Goal: Task Accomplishment & Management: Use online tool/utility

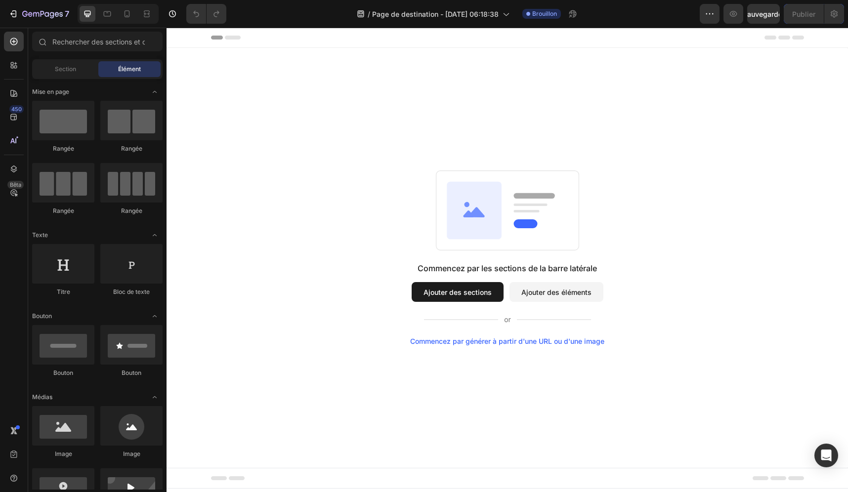
click at [477, 287] on font "Ajouter des sections" at bounding box center [457, 292] width 68 height 10
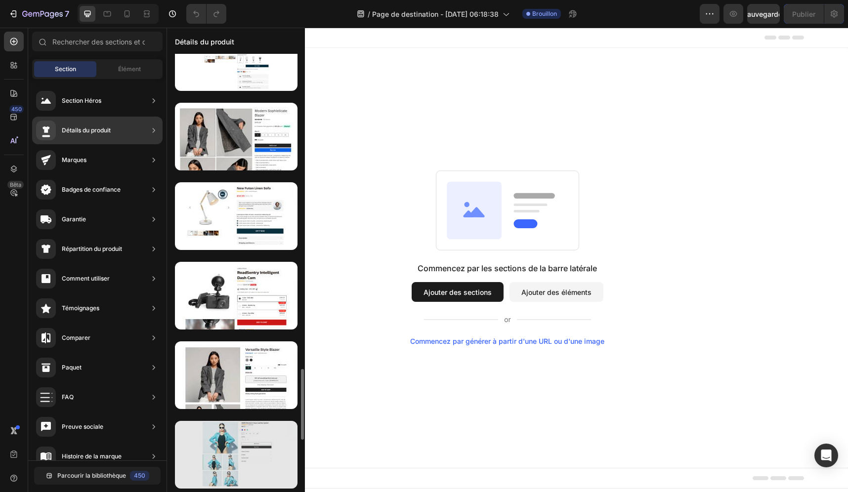
scroll to position [2041, 0]
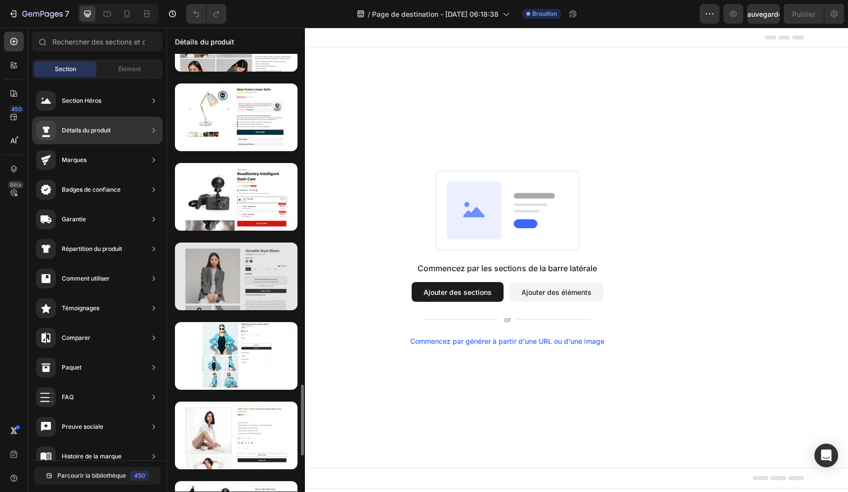
click at [230, 283] on div at bounding box center [236, 277] width 122 height 68
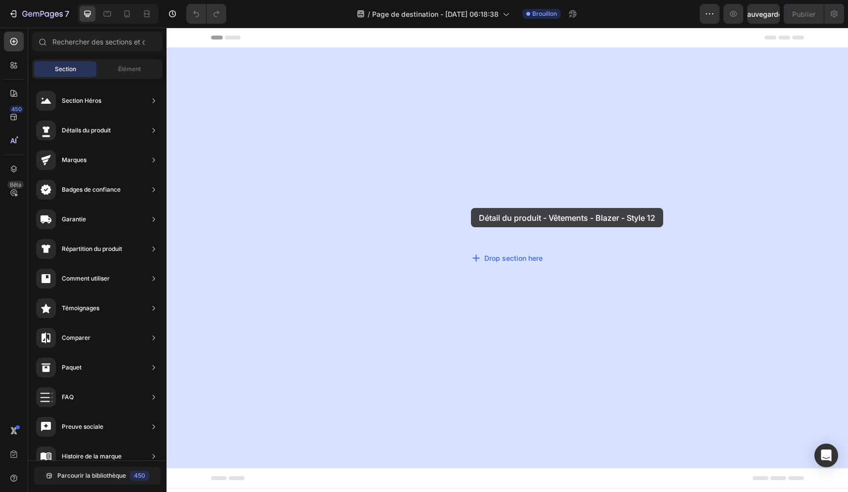
drag, startPoint x: 396, startPoint y: 311, endPoint x: 471, endPoint y: 208, distance: 127.0
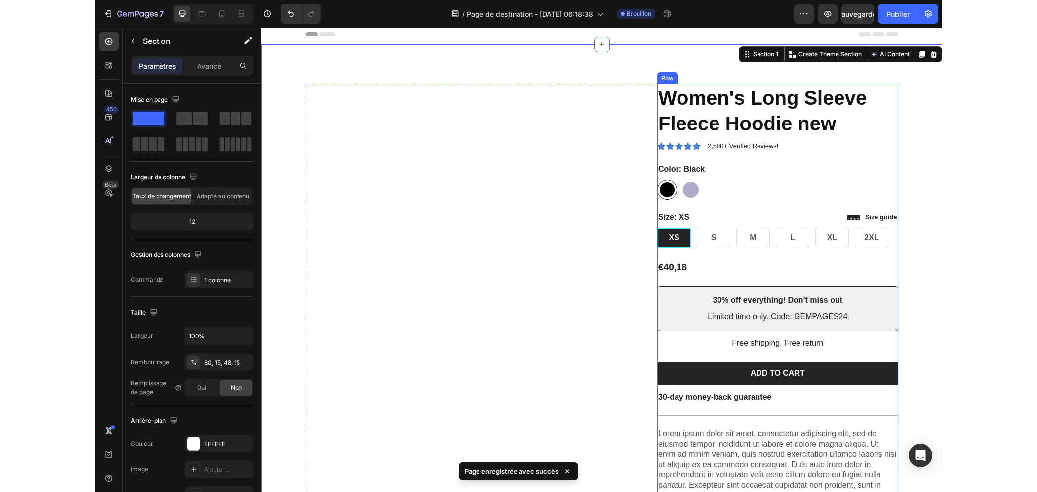
scroll to position [0, 0]
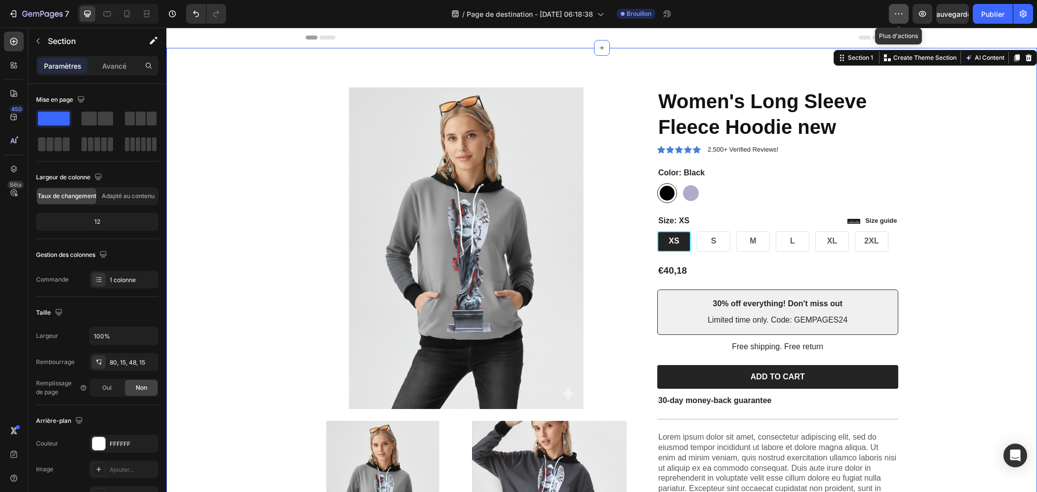
click at [847, 17] on icon "button" at bounding box center [899, 14] width 10 height 10
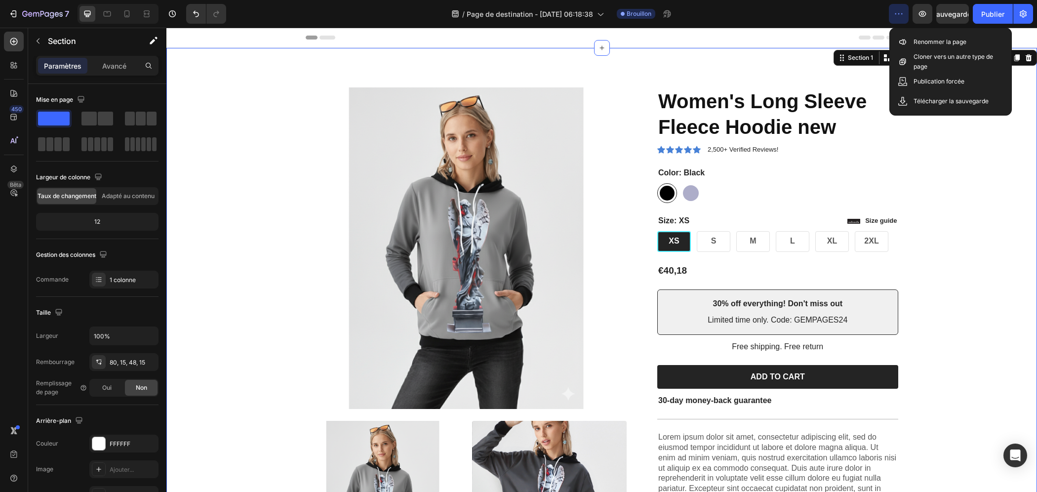
drag, startPoint x: 948, startPoint y: 172, endPoint x: 1143, endPoint y: 129, distance: 200.4
click at [847, 172] on div "Product Images Icon Icon Icon Icon Icon Icon List 2,500+ Verified Reviews! Text…" at bounding box center [602, 422] width 856 height 670
drag, startPoint x: 1008, startPoint y: 160, endPoint x: 973, endPoint y: 118, distance: 55.0
click at [847, 156] on div "Product Images Icon Icon Icon Icon Icon Icon List 2,500+ Verified Reviews! Text…" at bounding box center [602, 422] width 856 height 670
click at [847, 12] on button "button" at bounding box center [899, 14] width 20 height 20
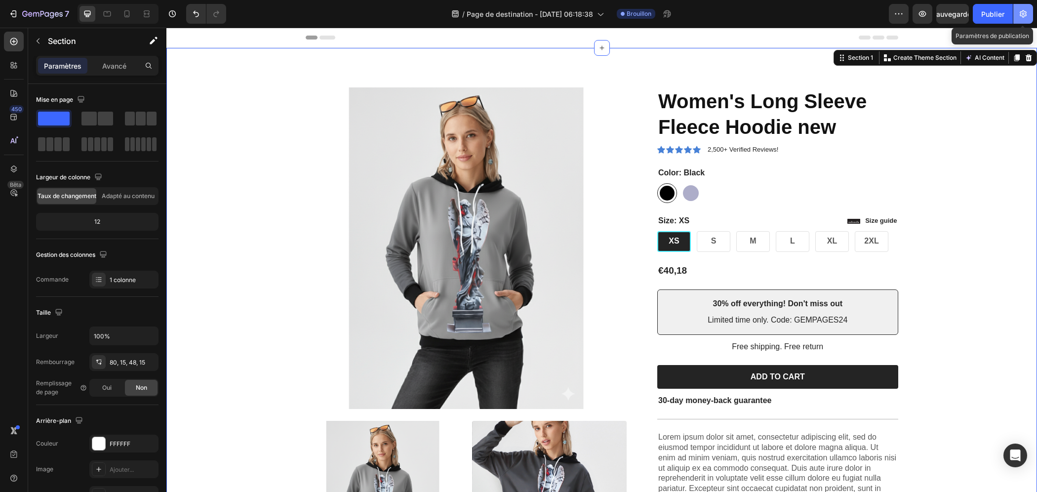
click at [847, 10] on icon "button" at bounding box center [1023, 14] width 10 height 10
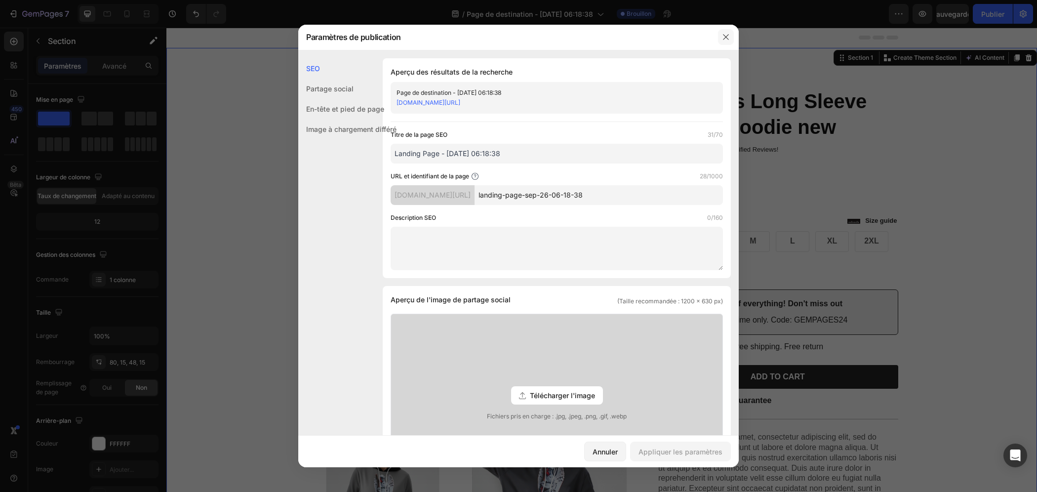
drag, startPoint x: 724, startPoint y: 36, endPoint x: 558, endPoint y: 9, distance: 168.0
click at [724, 36] on icon "button" at bounding box center [726, 37] width 8 height 8
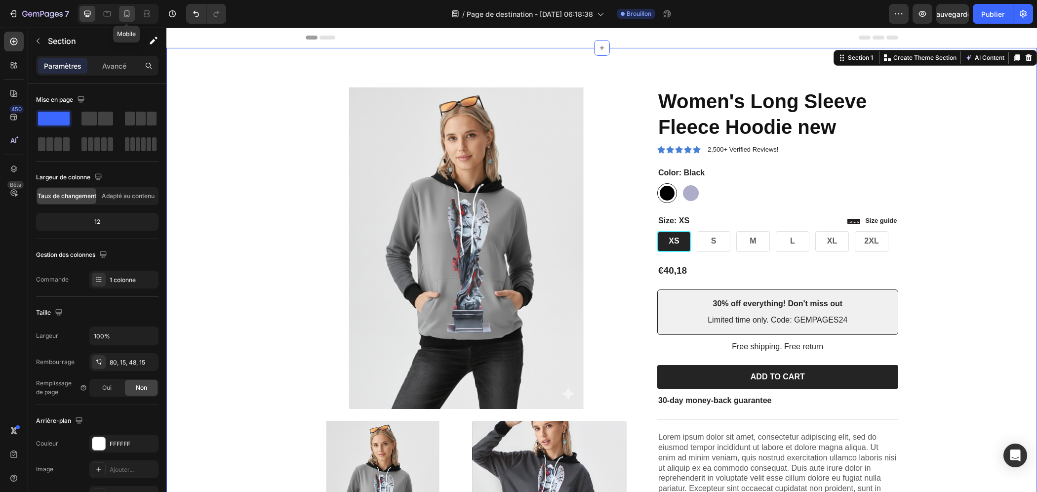
click at [126, 14] on icon at bounding box center [127, 14] width 10 height 10
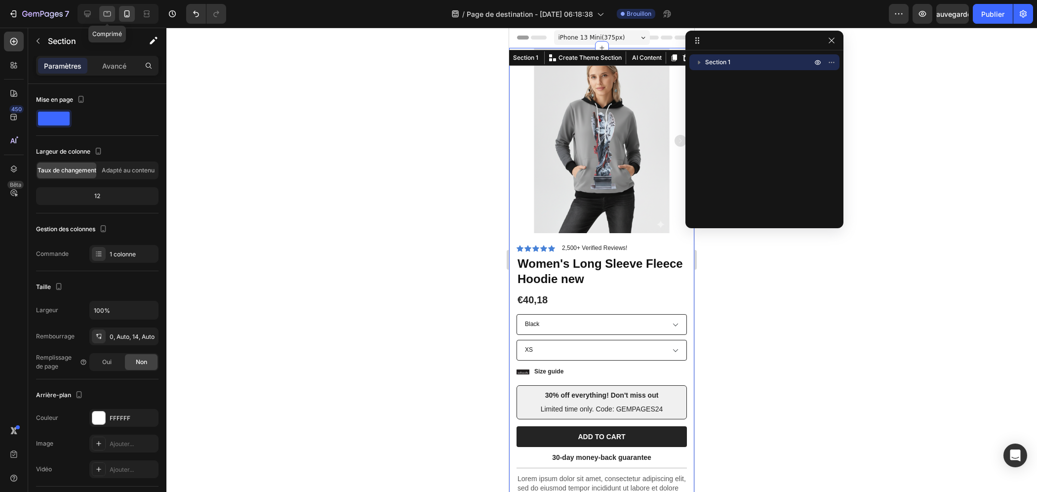
click at [104, 11] on icon at bounding box center [107, 13] width 7 height 5
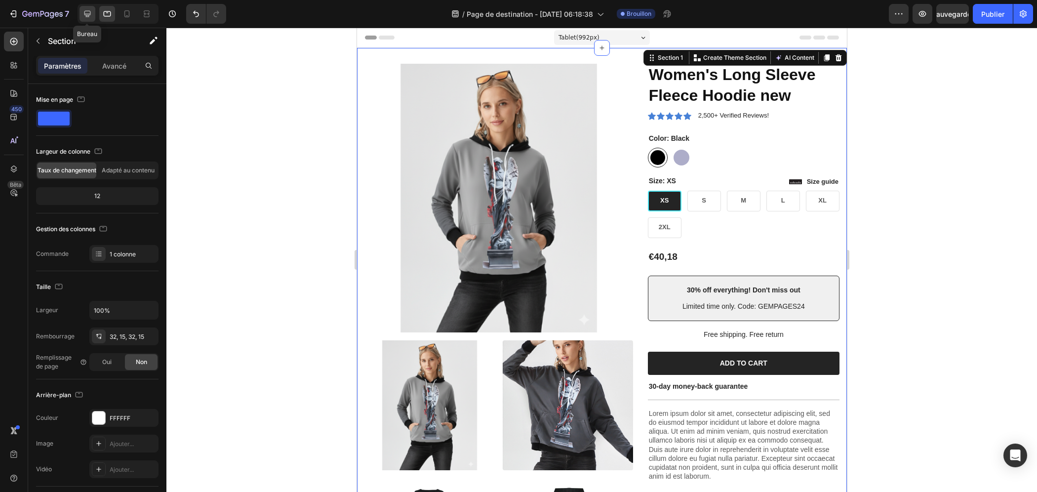
click at [86, 12] on icon at bounding box center [87, 14] width 10 height 10
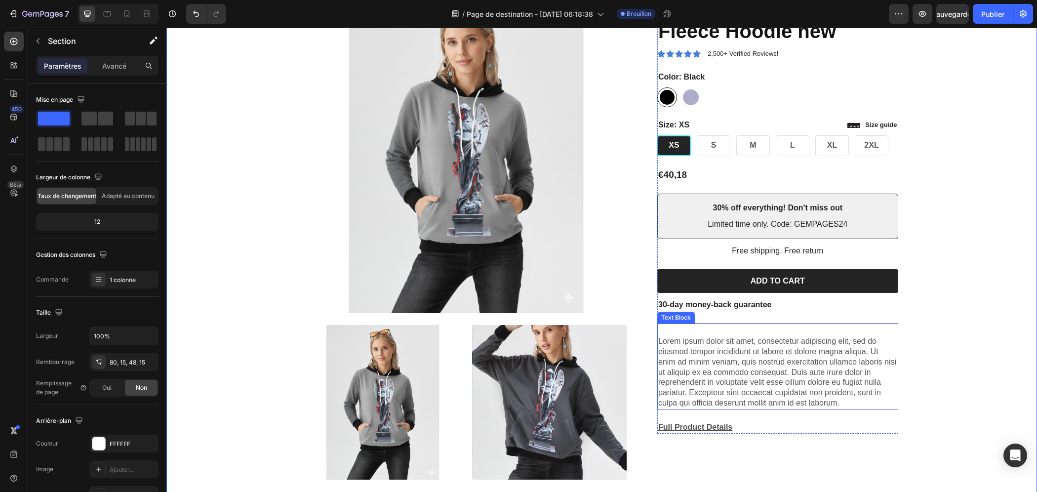
scroll to position [99, 0]
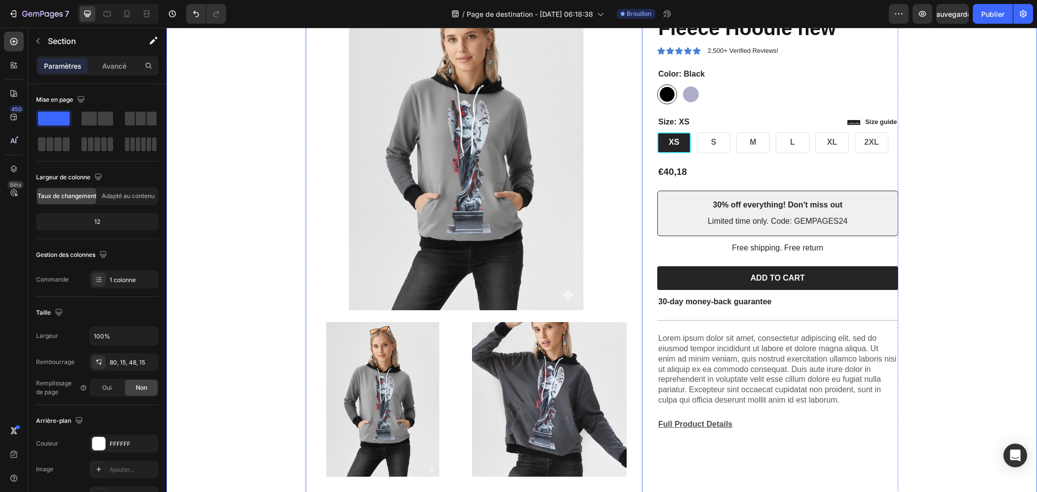
click at [575, 363] on img at bounding box center [549, 399] width 155 height 155
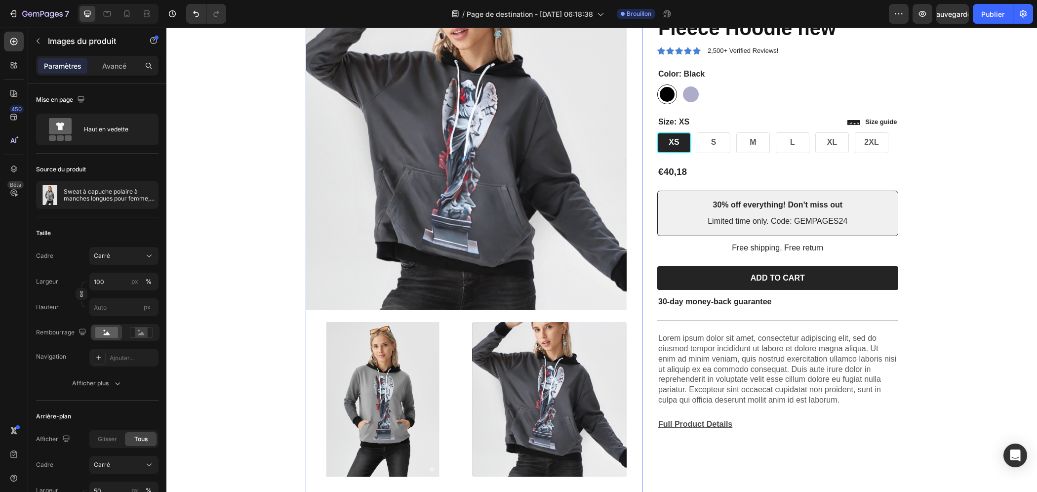
click at [418, 364] on img at bounding box center [383, 399] width 155 height 155
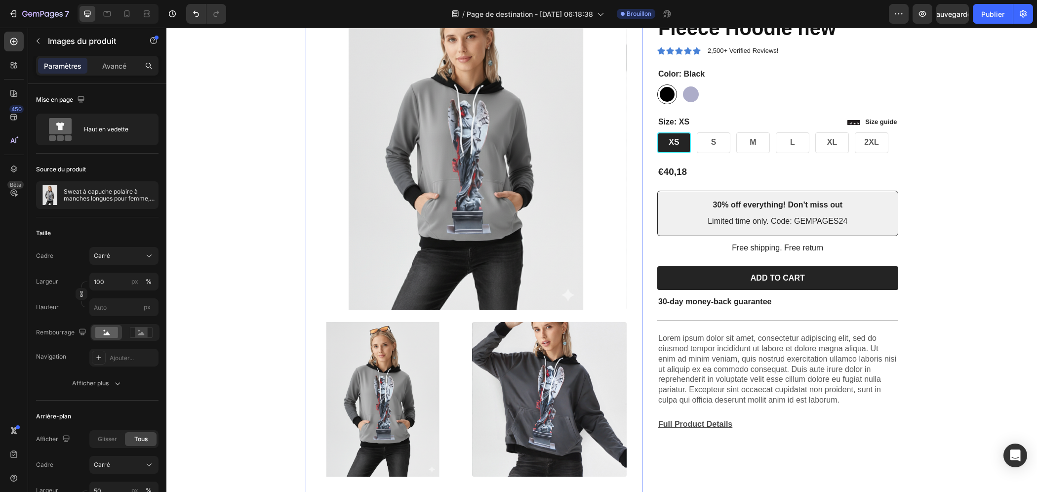
scroll to position [0, 0]
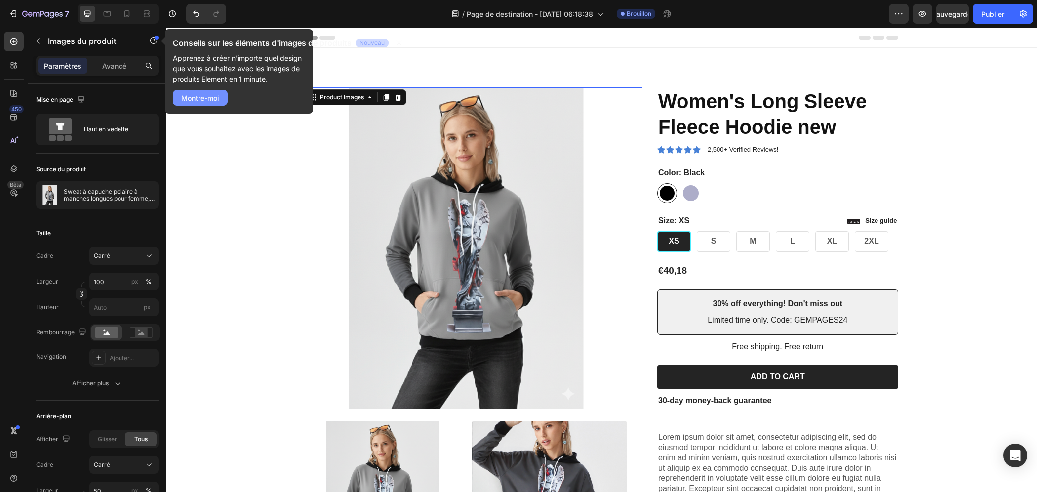
click at [211, 99] on font "Montre-moi" at bounding box center [200, 98] width 38 height 8
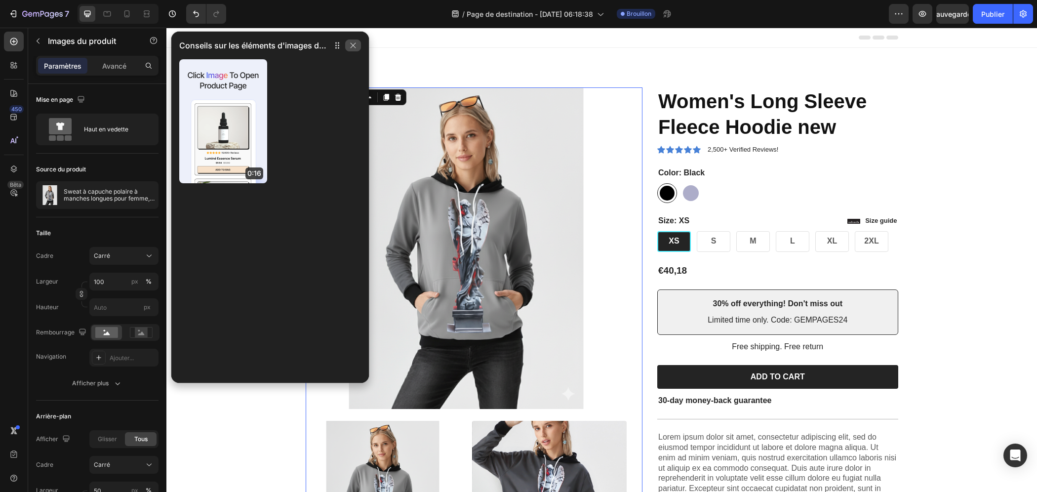
click at [352, 45] on icon "button" at bounding box center [353, 45] width 8 height 8
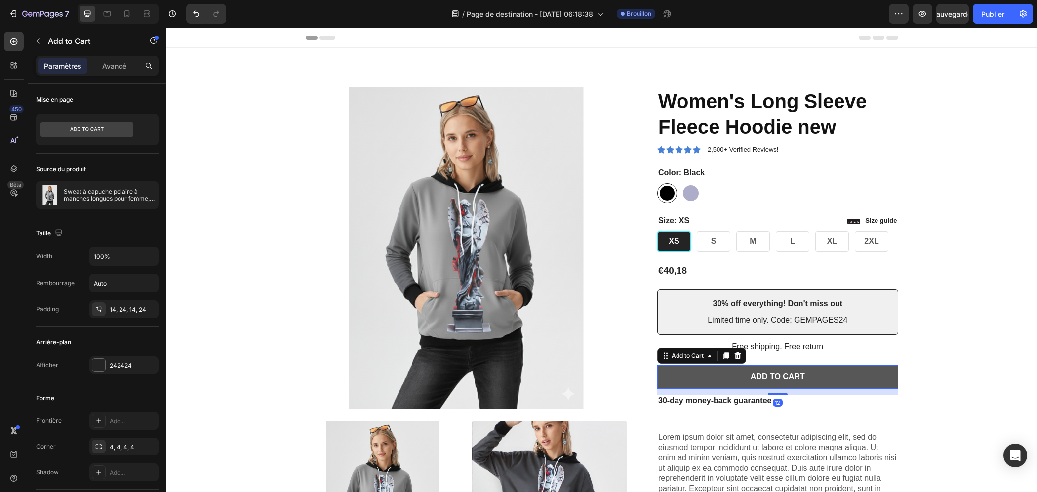
click at [715, 380] on button "Add to cart" at bounding box center [777, 377] width 241 height 24
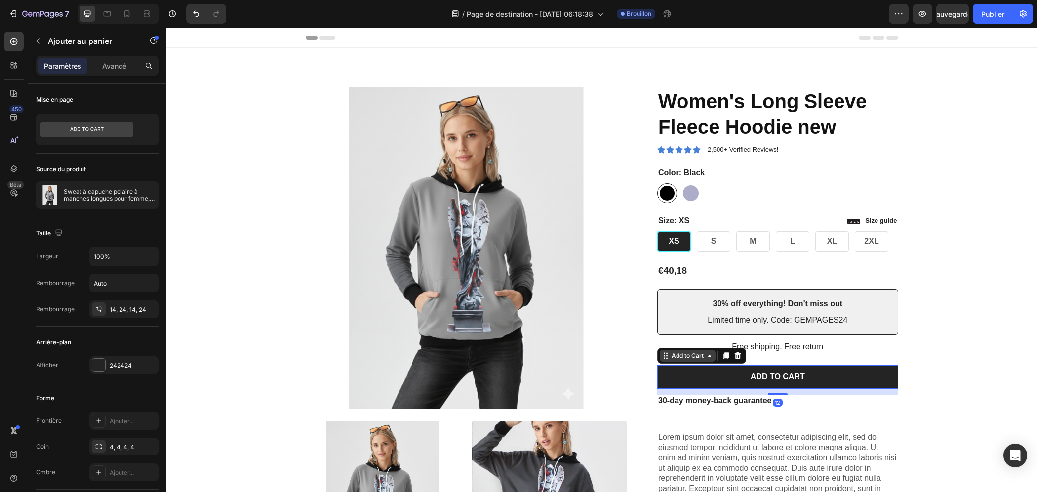
click at [708, 355] on icon at bounding box center [710, 356] width 8 height 8
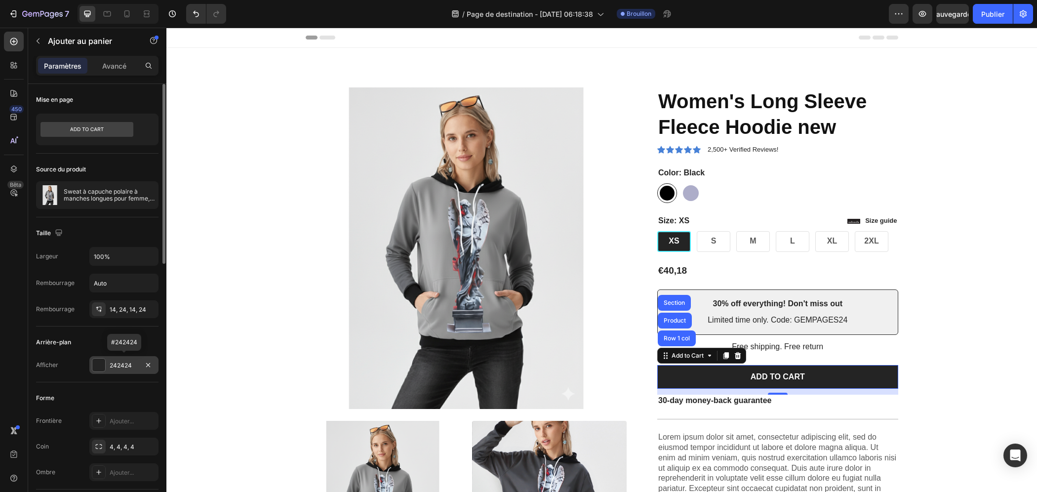
click at [98, 364] on div at bounding box center [98, 365] width 13 height 13
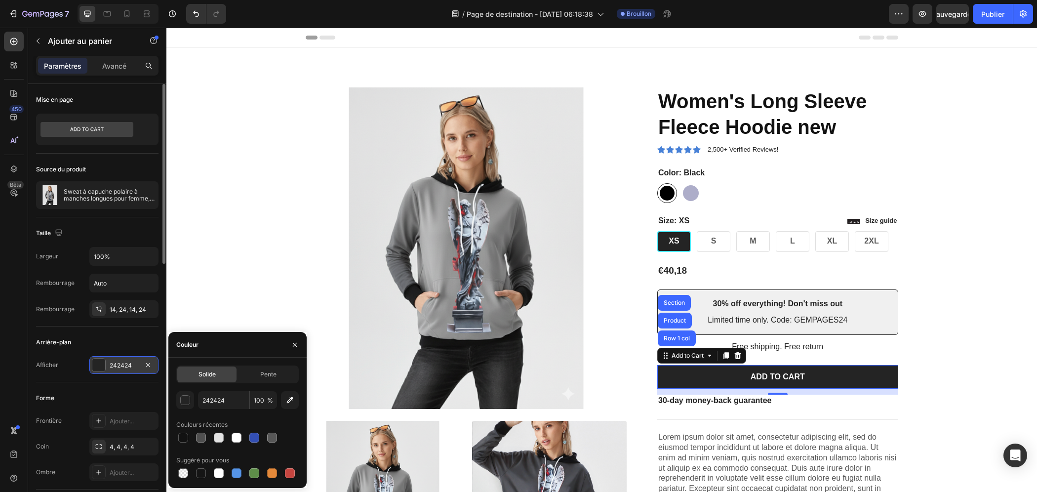
click at [130, 365] on font "242424" at bounding box center [121, 365] width 22 height 7
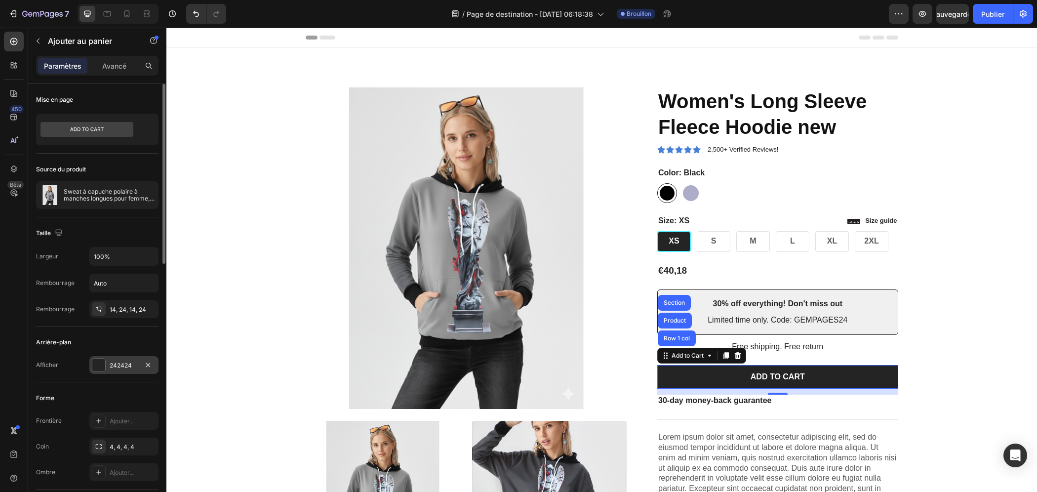
click at [130, 365] on font "242424" at bounding box center [121, 365] width 22 height 7
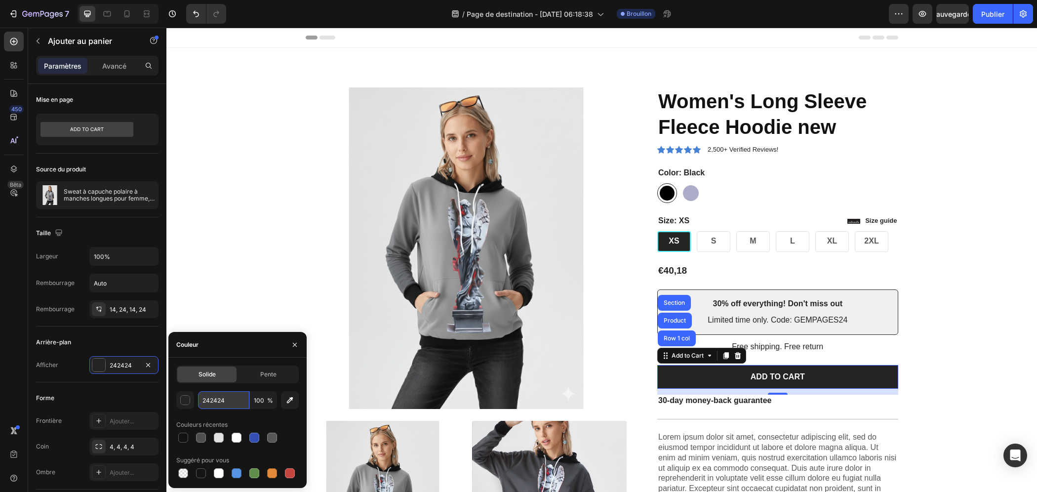
click at [237, 398] on input "242424" at bounding box center [223, 400] width 51 height 18
paste input "#041e3a"
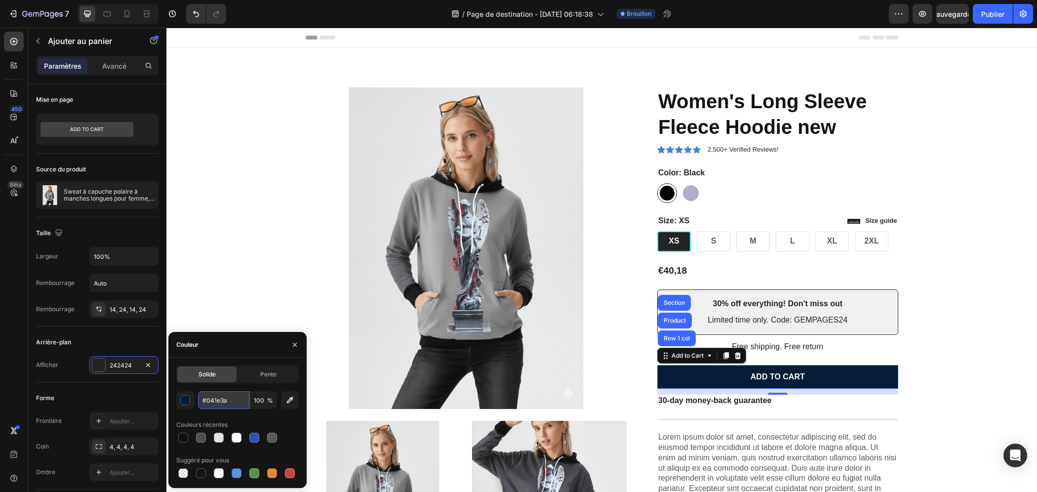
type input "041E3A"
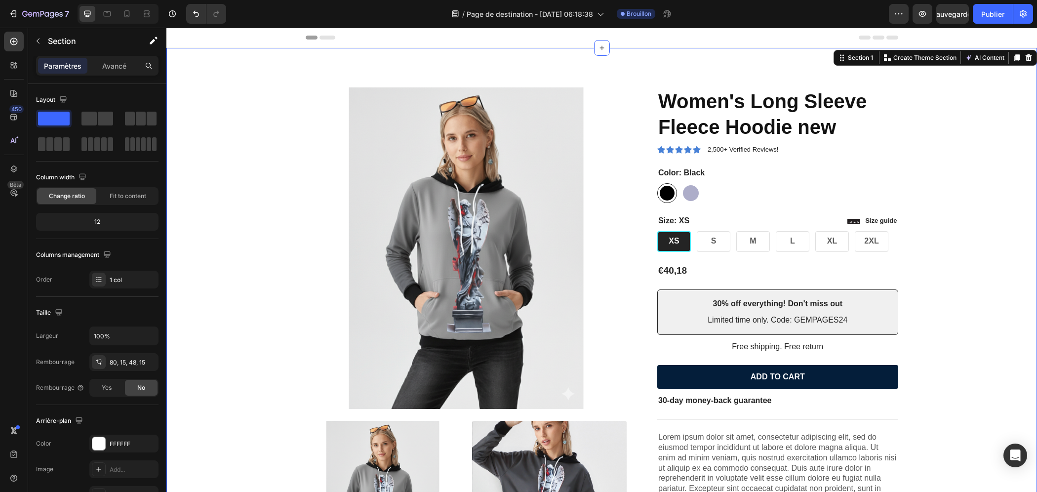
click at [270, 263] on div "Product Images Icon Icon Icon Icon Icon Icon List 2,500+ Verified Reviews! Text…" at bounding box center [602, 422] width 856 height 670
click at [819, 15] on div "/ Page de destination - [DATE] 06:18:38 Brouillon" at bounding box center [561, 14] width 655 height 20
click at [763, 40] on div "En-tête" at bounding box center [602, 38] width 593 height 20
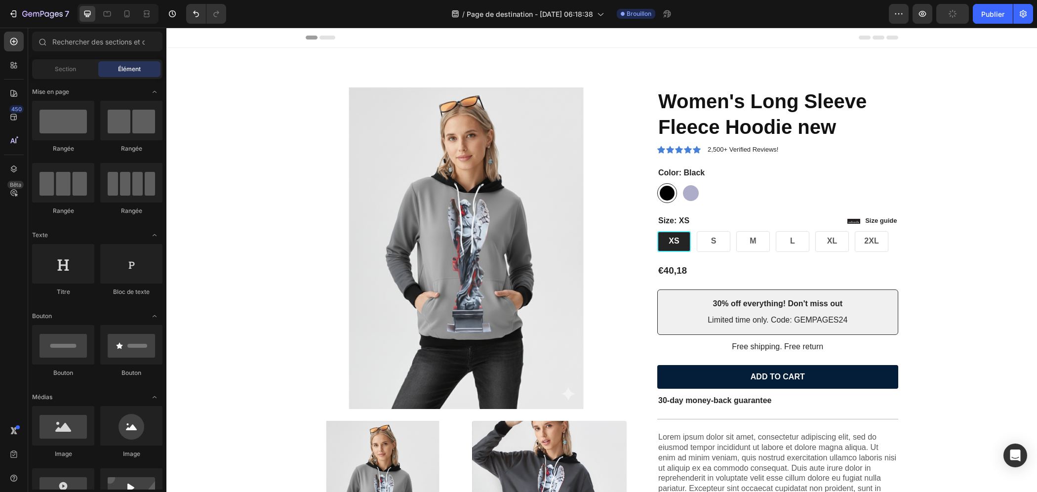
click at [741, 37] on div "En-tête" at bounding box center [602, 38] width 593 height 20
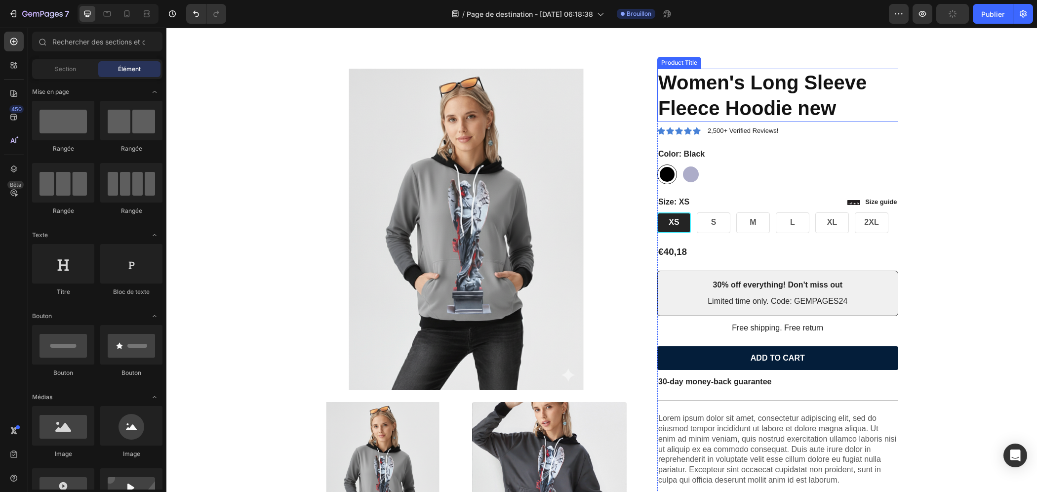
scroll to position [49, 0]
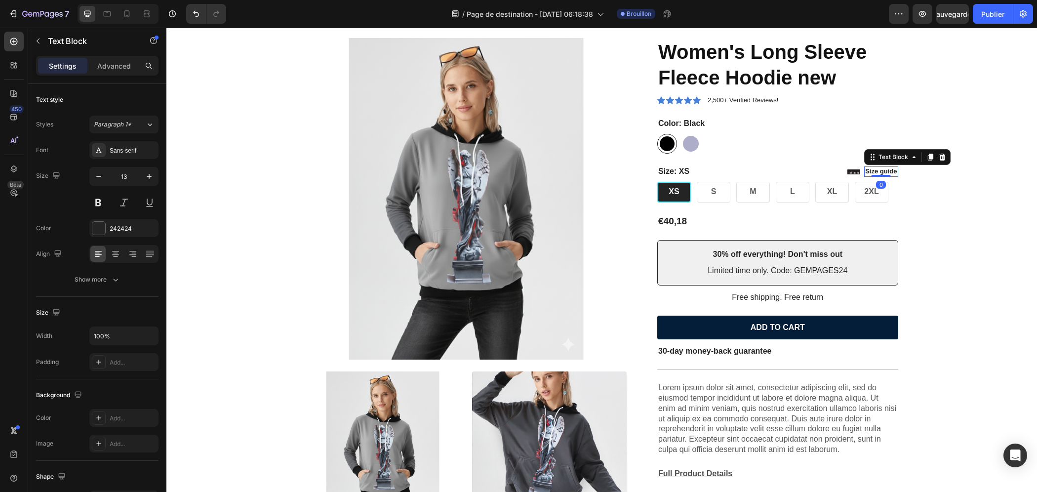
click at [847, 172] on p "Size guide" at bounding box center [881, 171] width 32 height 8
click at [847, 172] on icon at bounding box center [854, 171] width 13 height 5
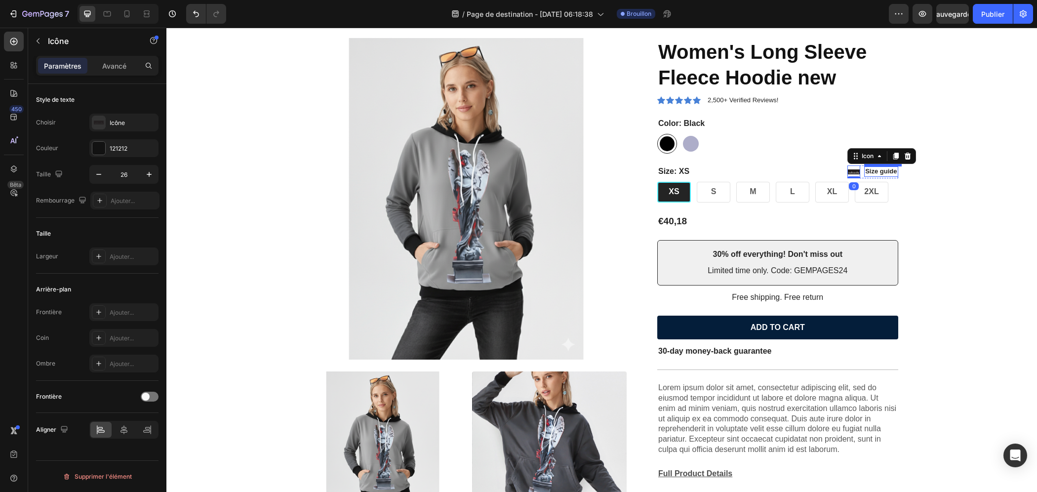
click at [847, 171] on p "Size guide" at bounding box center [881, 171] width 32 height 8
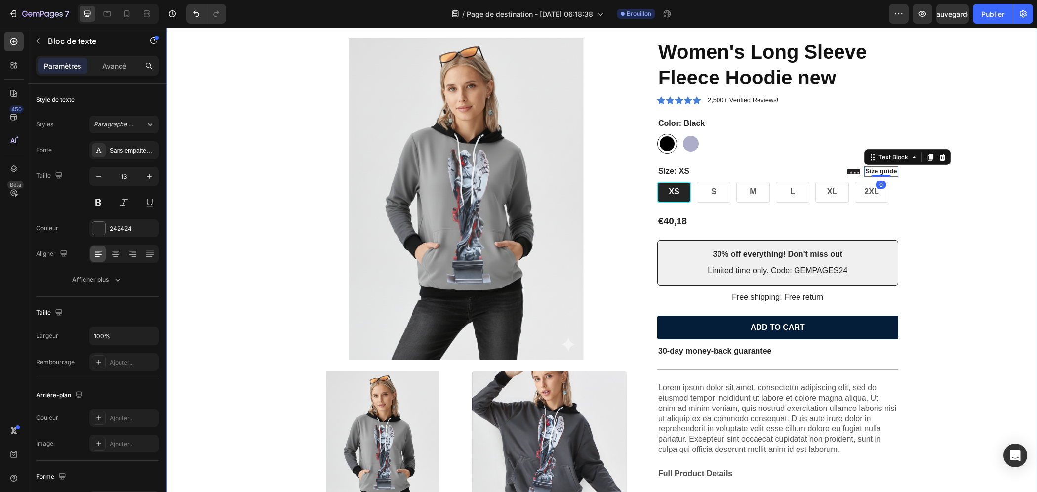
click at [847, 232] on div "Product Images Icon Icon Icon Icon Icon Icon List 2,500+ Verified Reviews! Text…" at bounding box center [602, 373] width 856 height 670
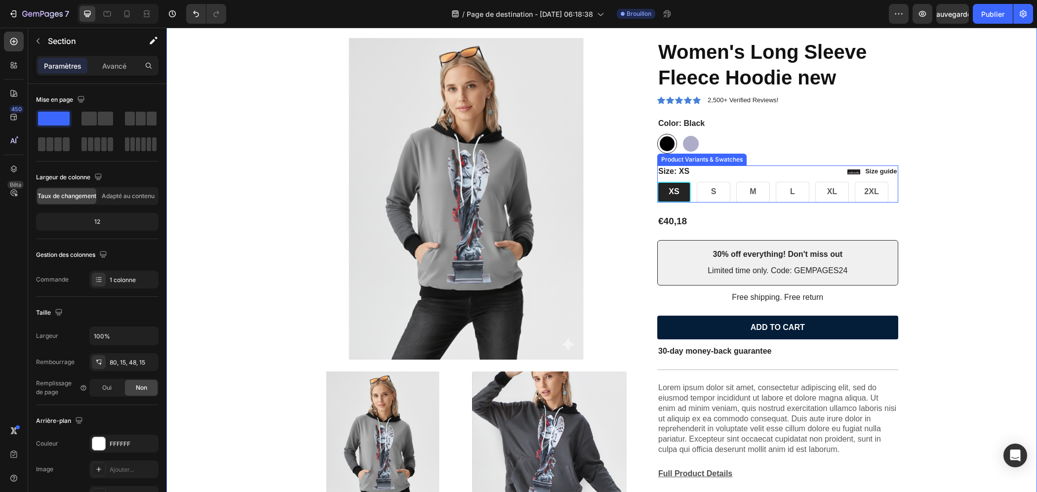
click at [673, 195] on span "XS" at bounding box center [674, 191] width 10 height 8
click at [657, 182] on input "XS XS XS" at bounding box center [657, 181] width 0 height 0
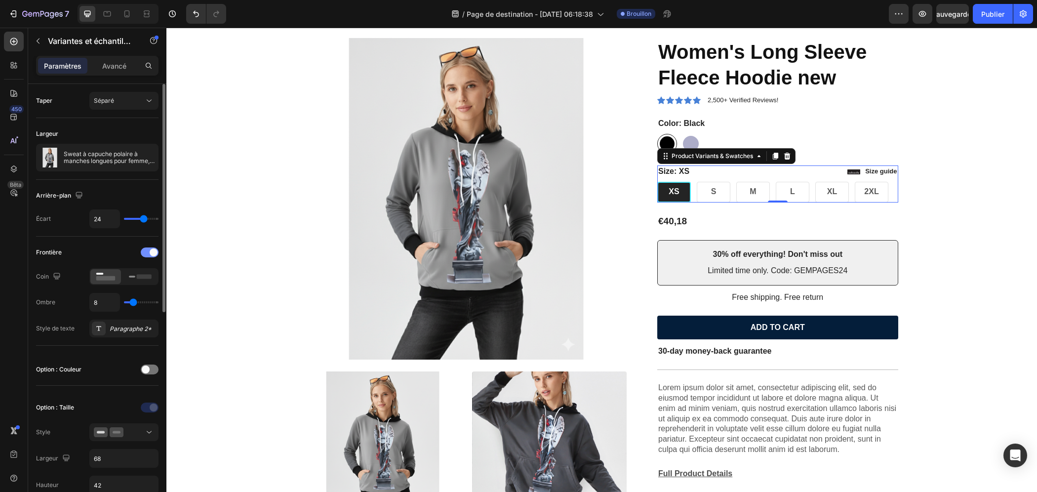
click at [149, 249] on div at bounding box center [150, 252] width 18 height 10
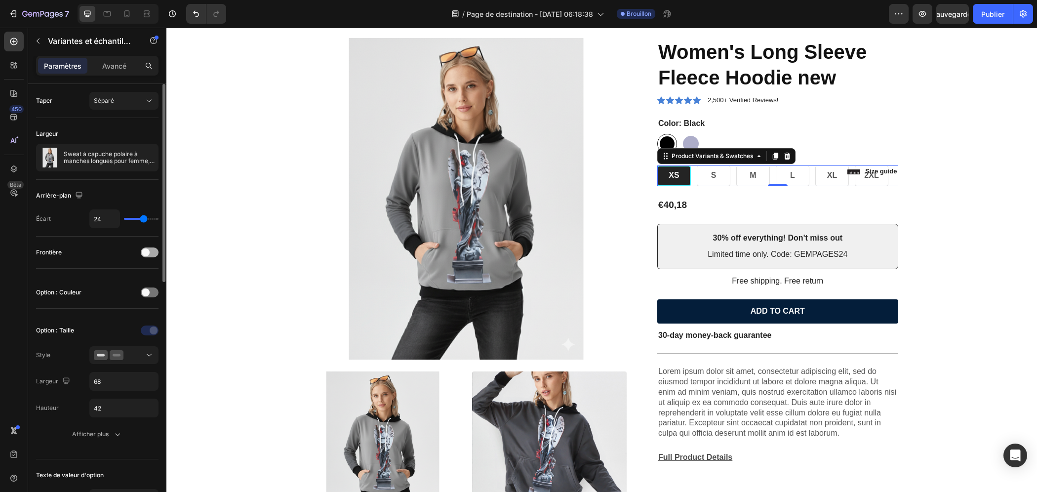
click at [149, 249] on span at bounding box center [146, 252] width 8 height 8
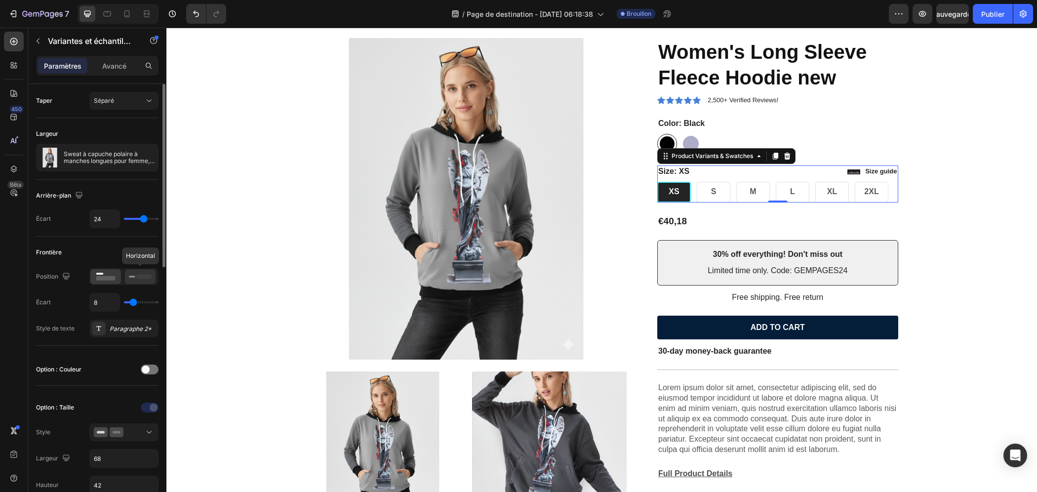
click at [130, 276] on icon at bounding box center [140, 276] width 23 height 11
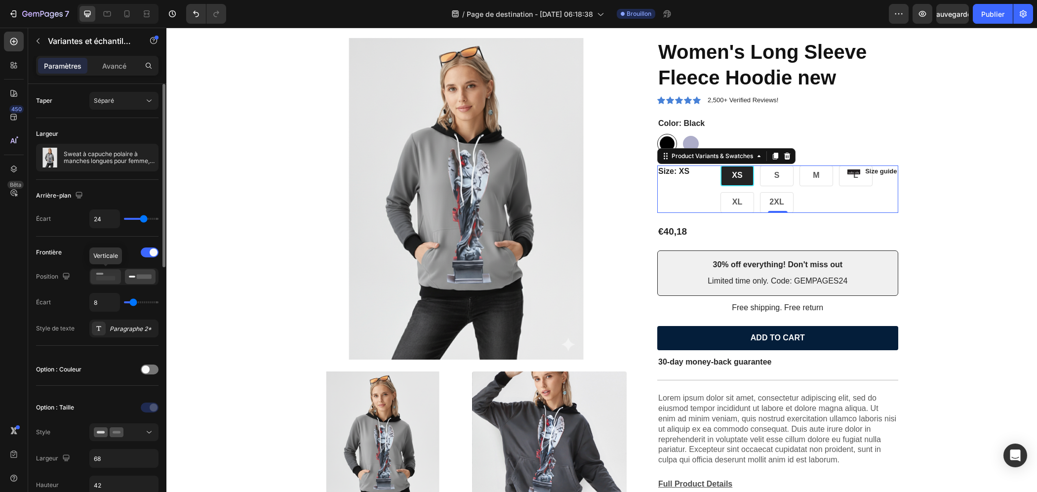
click at [98, 273] on rect at bounding box center [99, 274] width 7 height 2
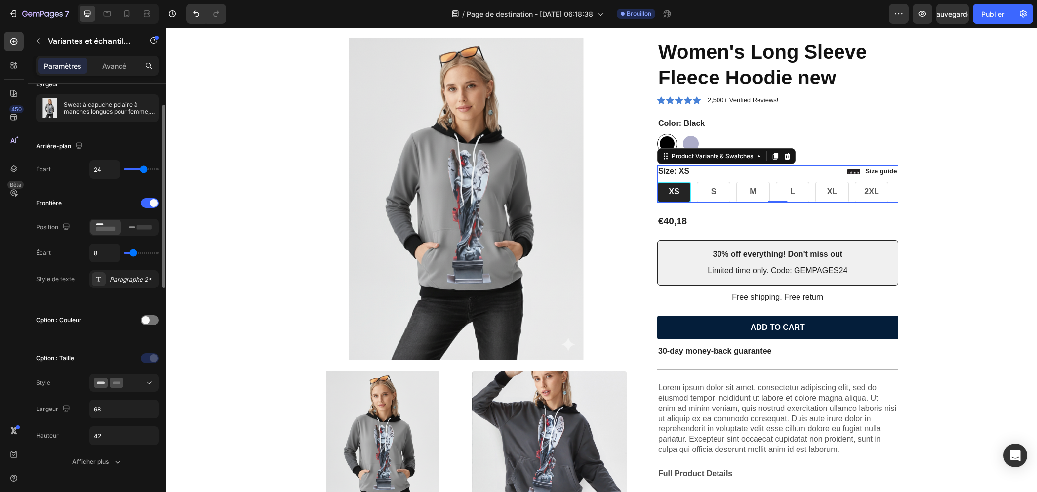
scroll to position [99, 0]
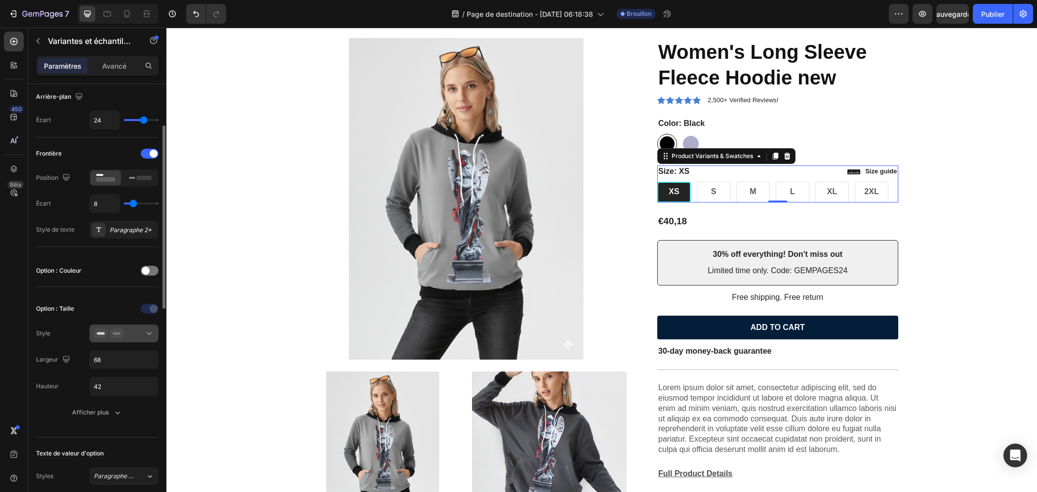
click at [113, 335] on icon at bounding box center [117, 333] width 14 height 10
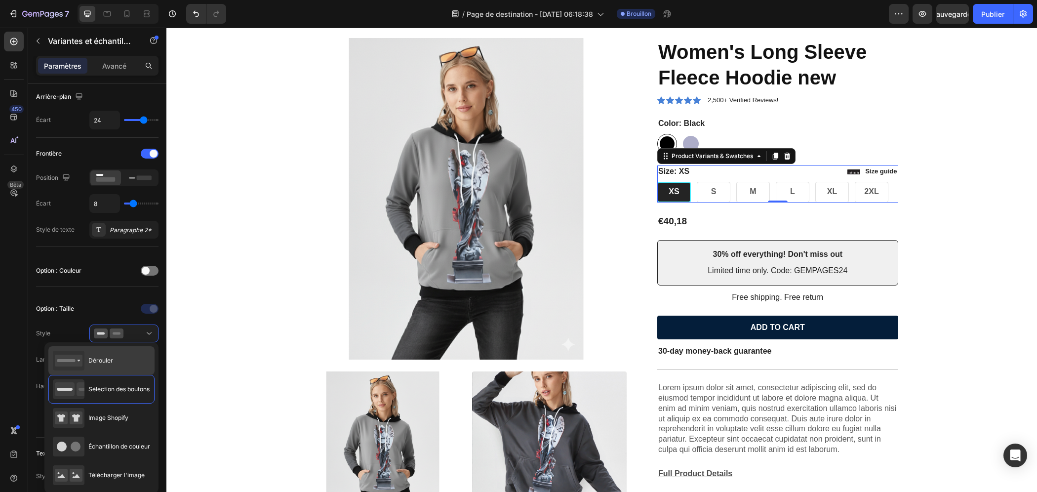
click at [112, 367] on div "Dérouler" at bounding box center [101, 360] width 106 height 29
type input "100%"
type input "45"
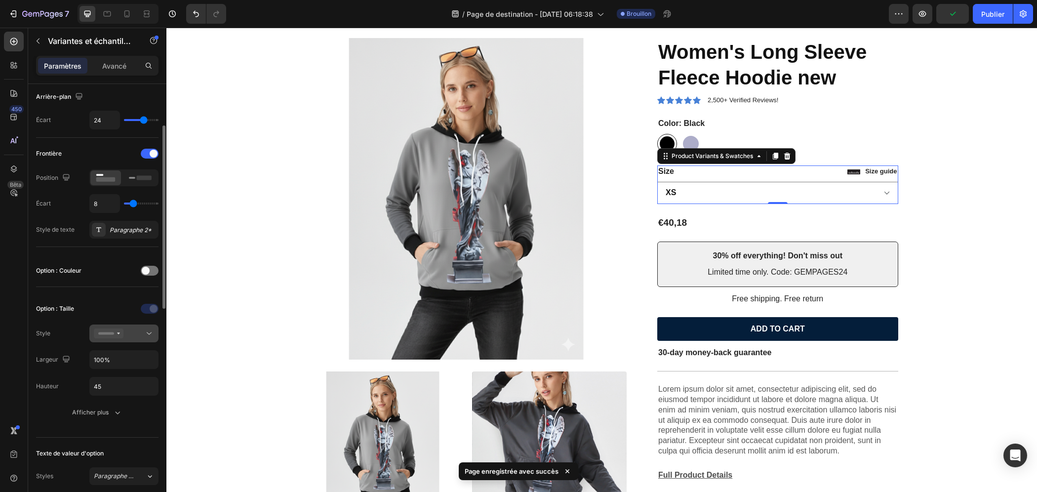
click at [130, 339] on button at bounding box center [123, 334] width 69 height 18
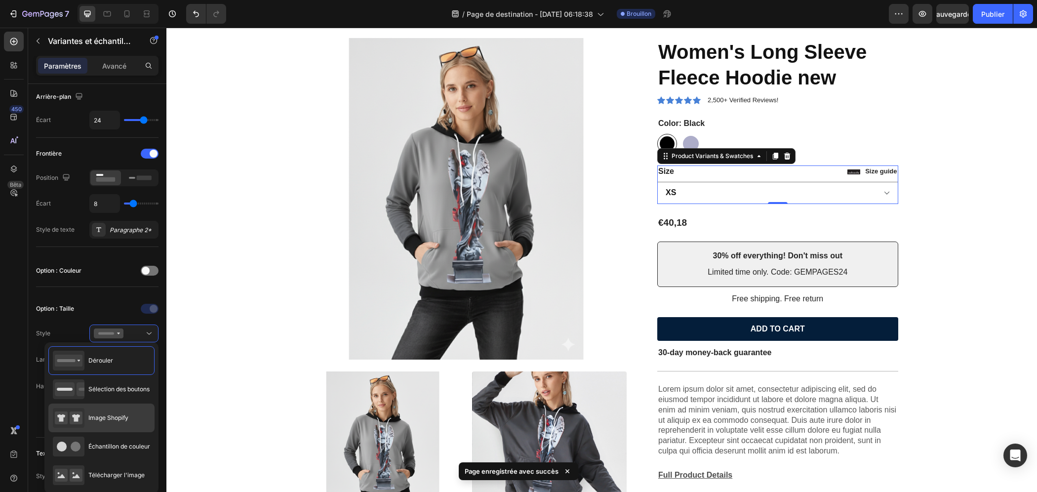
click at [111, 420] on font "Image Shopify" at bounding box center [108, 417] width 40 height 7
type input "64"
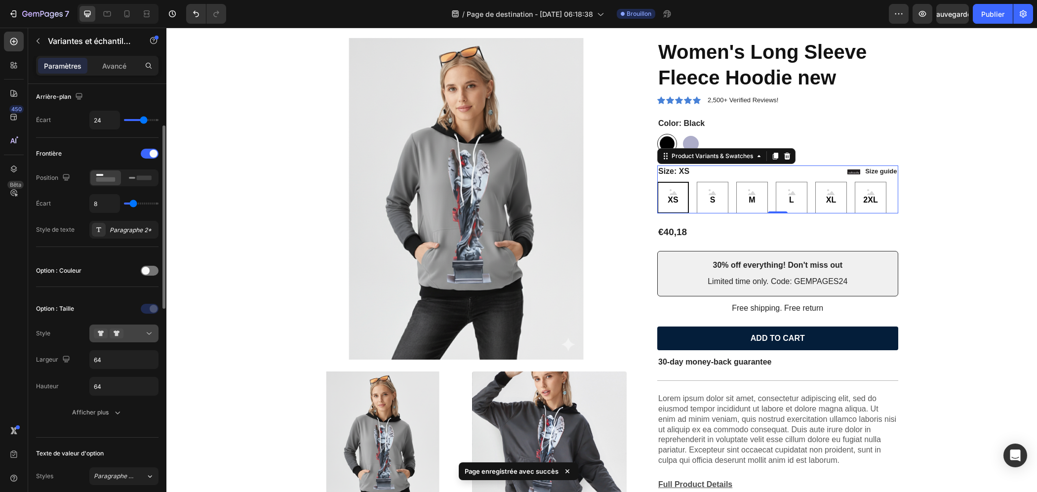
click at [131, 334] on div at bounding box center [124, 333] width 60 height 10
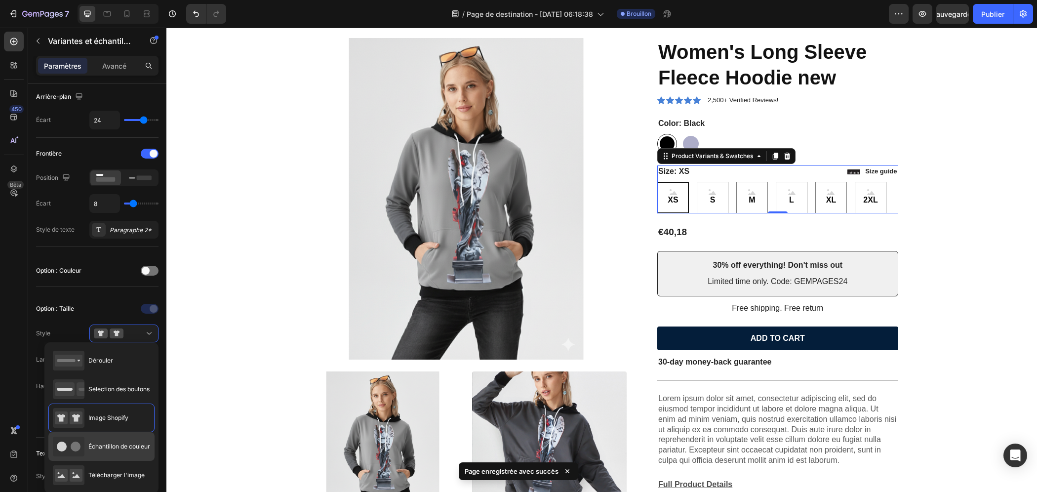
click at [117, 449] on span "Échantillon de couleur" at bounding box center [119, 446] width 62 height 9
type input "45"
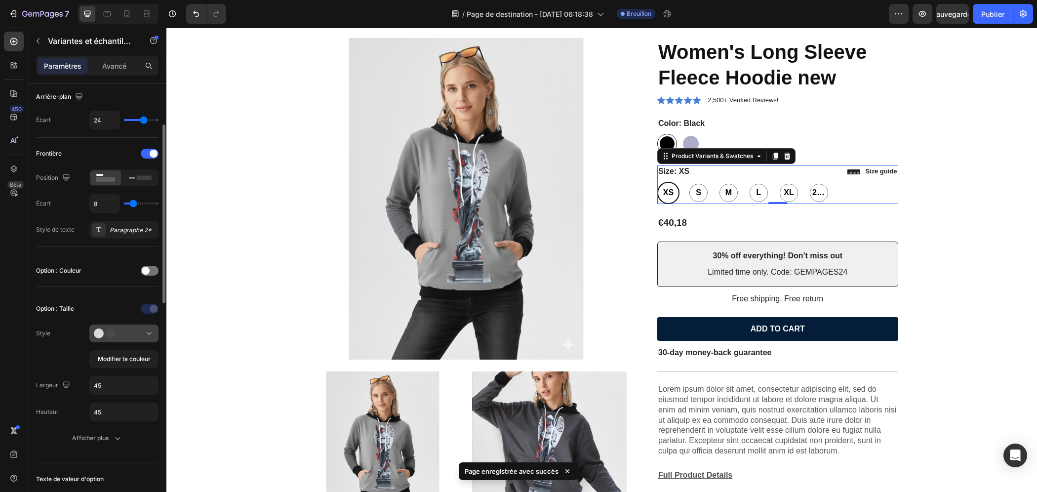
click at [140, 337] on button at bounding box center [123, 334] width 69 height 18
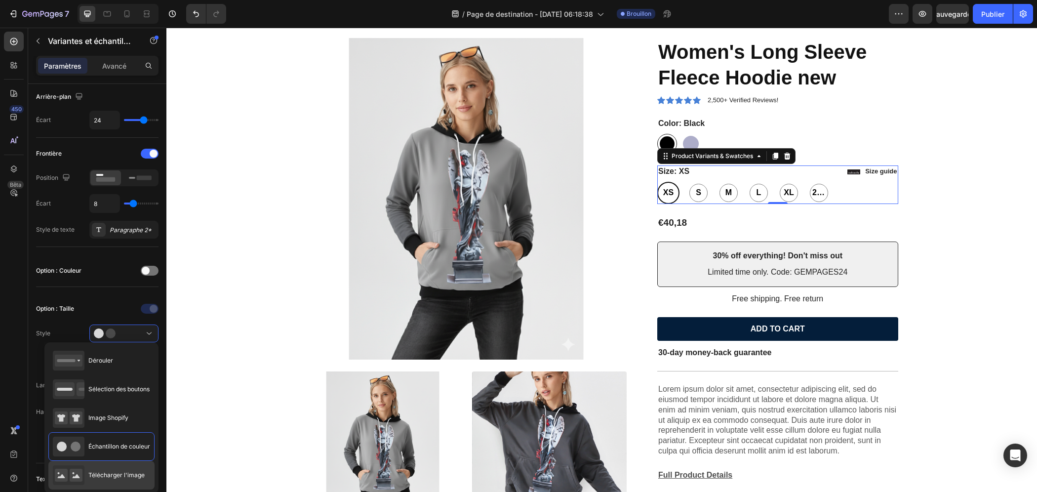
click at [124, 479] on div "Télécharger l'image" at bounding box center [99, 475] width 92 height 20
type input "64"
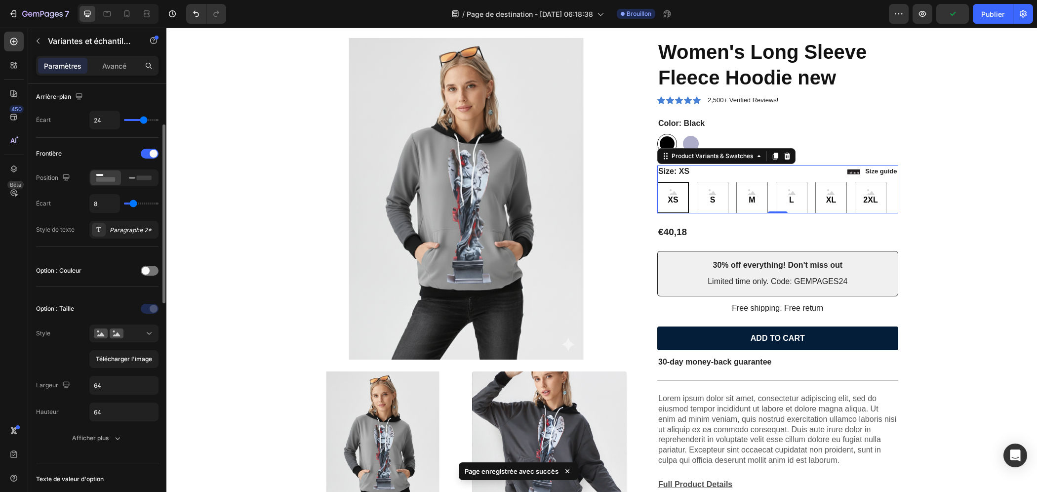
click at [135, 344] on div "Télécharger l'image" at bounding box center [123, 346] width 69 height 43
click at [137, 333] on div at bounding box center [124, 333] width 60 height 10
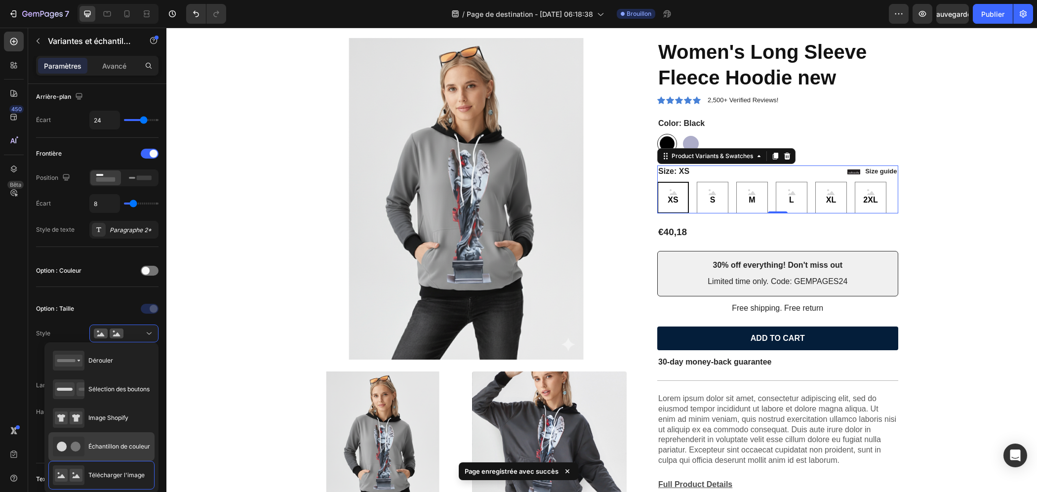
click at [112, 451] on div "Échantillon de couleur" at bounding box center [101, 447] width 97 height 20
type input "45"
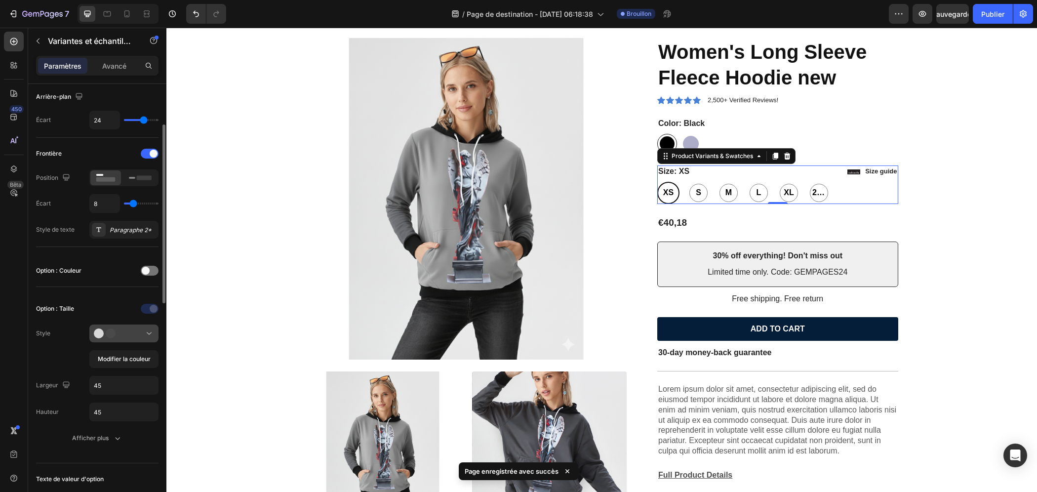
click at [122, 335] on icon at bounding box center [109, 333] width 30 height 10
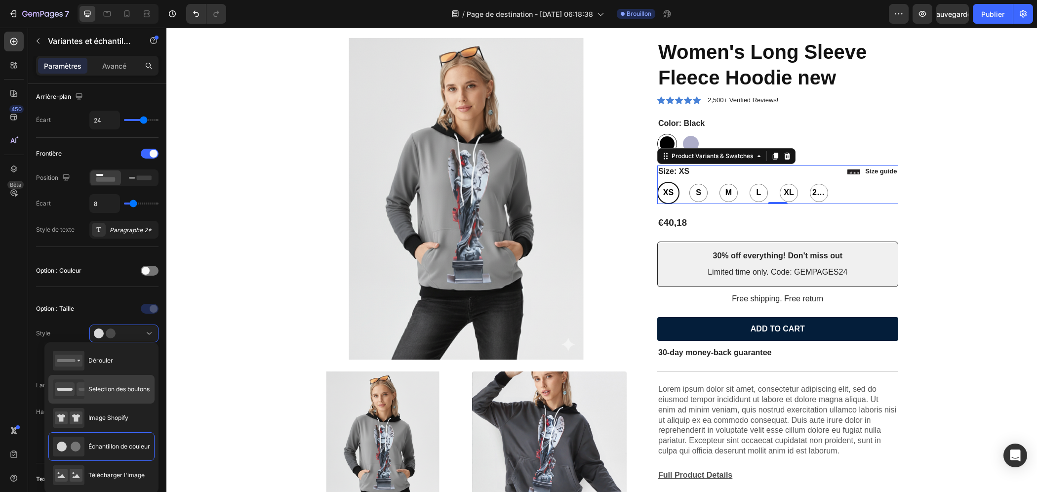
click at [116, 394] on div "Sélection des boutons" at bounding box center [101, 389] width 97 height 20
type input "68"
type input "42"
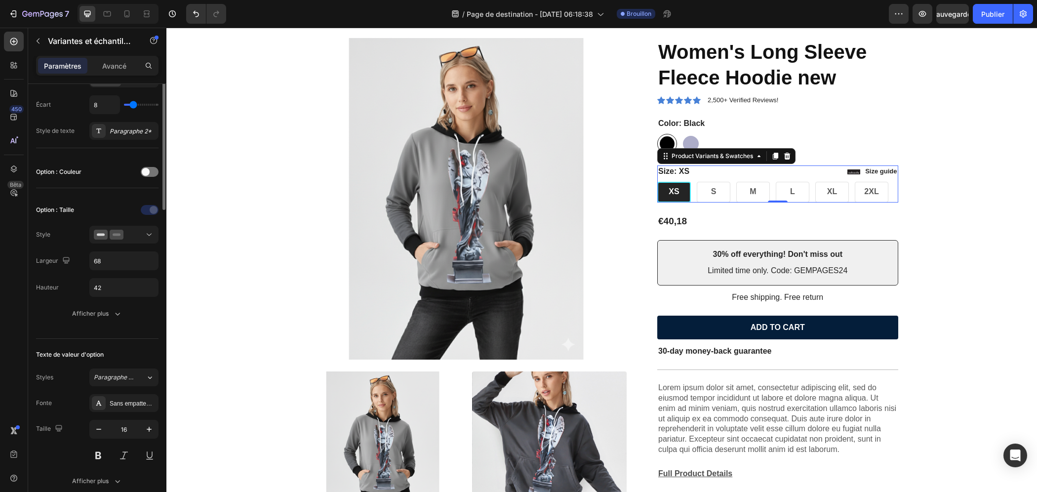
scroll to position [247, 0]
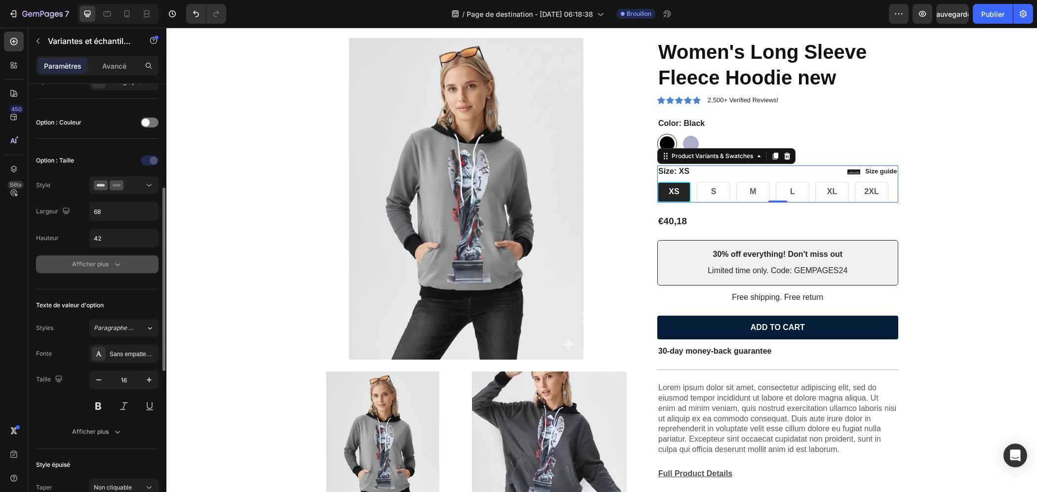
click at [116, 263] on icon "button" at bounding box center [118, 264] width 5 height 3
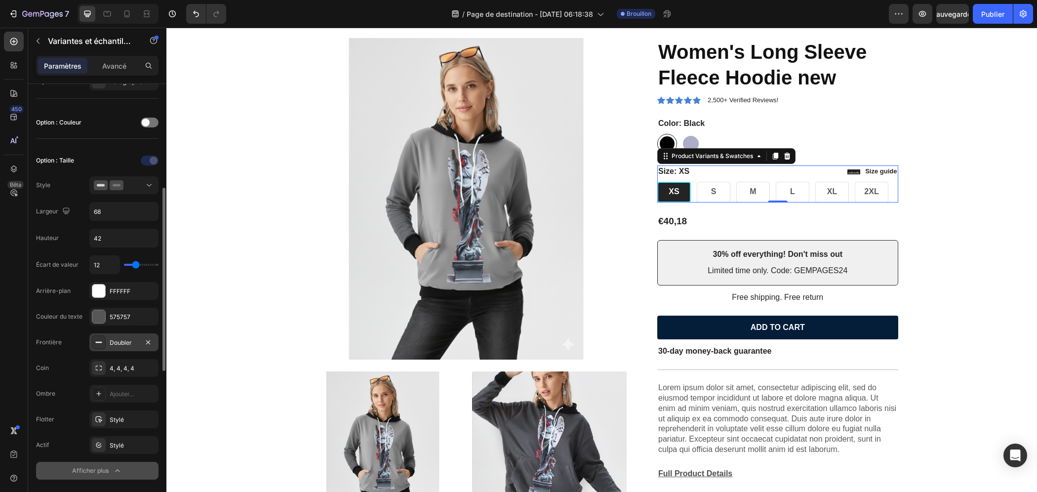
click at [120, 344] on div "Doubler" at bounding box center [123, 342] width 69 height 18
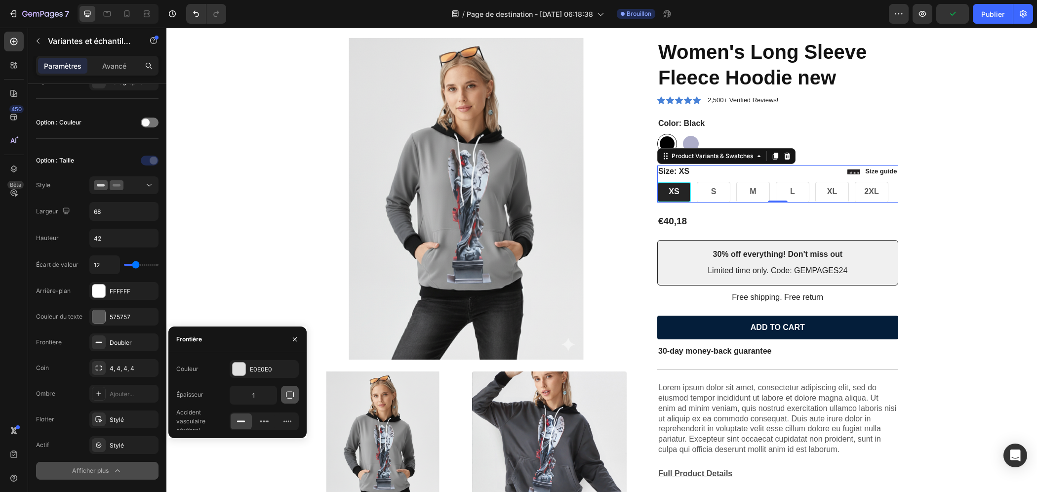
click at [289, 397] on icon "button" at bounding box center [290, 395] width 10 height 10
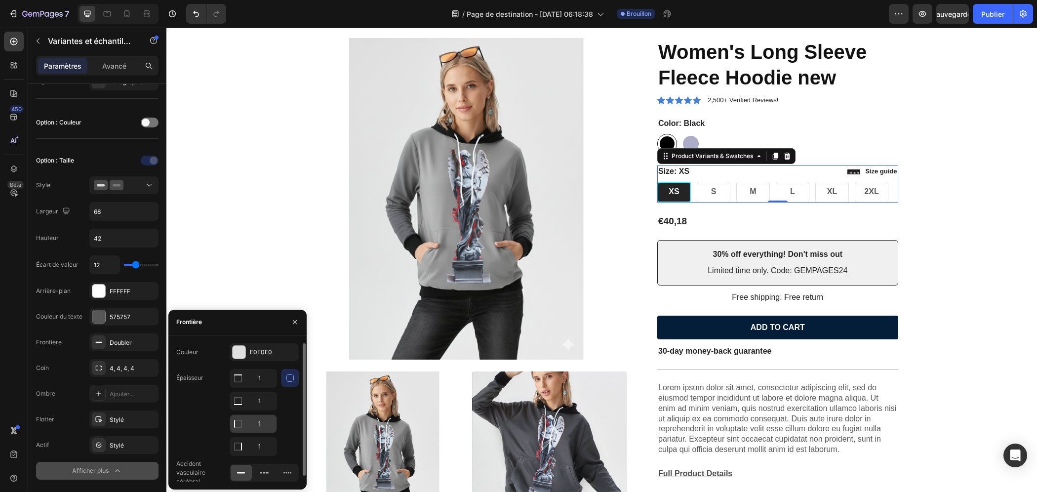
scroll to position [4, 0]
click at [265, 471] on icon at bounding box center [264, 468] width 10 height 10
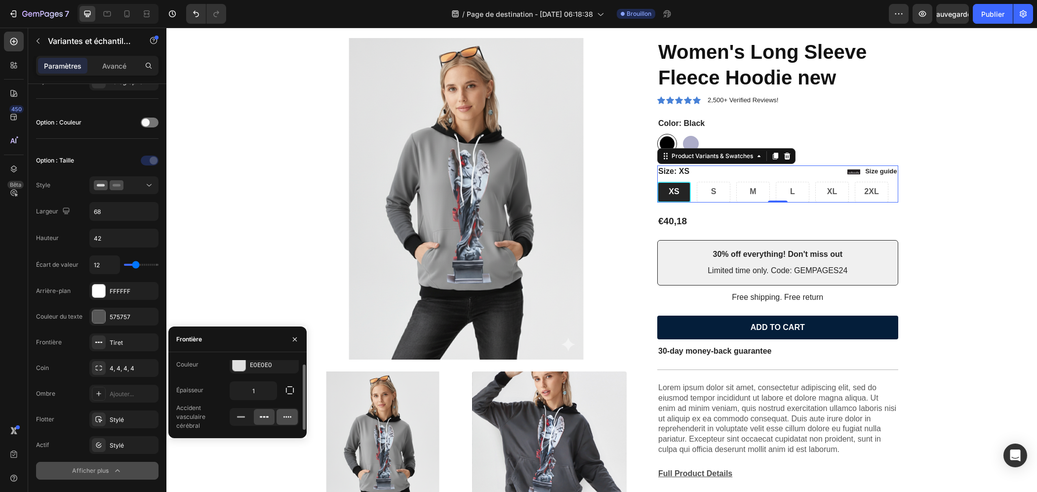
click at [285, 417] on icon at bounding box center [288, 417] width 10 height 10
click at [241, 418] on icon at bounding box center [241, 417] width 10 height 10
click at [268, 421] on div at bounding box center [264, 417] width 21 height 16
click at [281, 421] on div at bounding box center [287, 417] width 21 height 16
click at [238, 419] on icon at bounding box center [241, 417] width 10 height 10
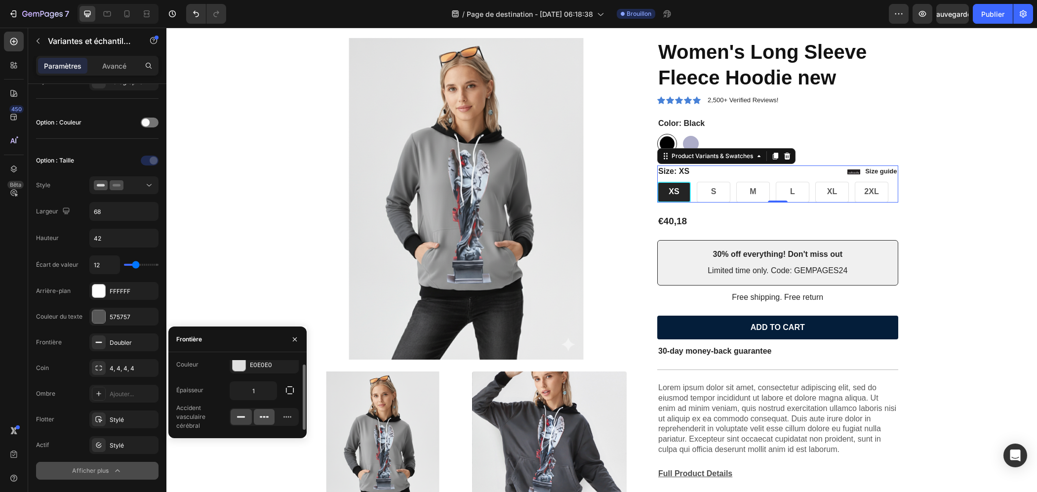
click at [270, 414] on div at bounding box center [264, 417] width 21 height 16
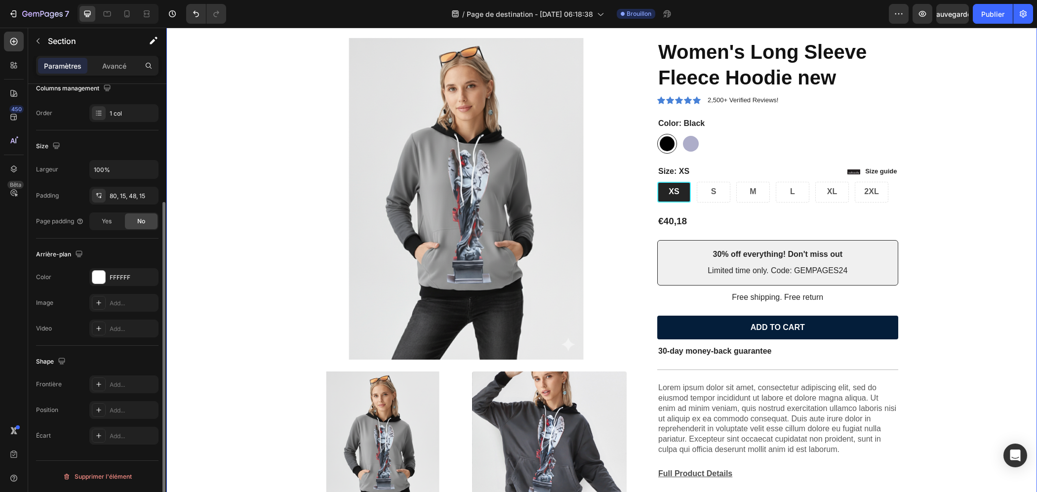
click at [847, 228] on div "Product Images Icon Icon Icon Icon Icon Icon List 2,500+ Verified Reviews! Text…" at bounding box center [602, 373] width 856 height 670
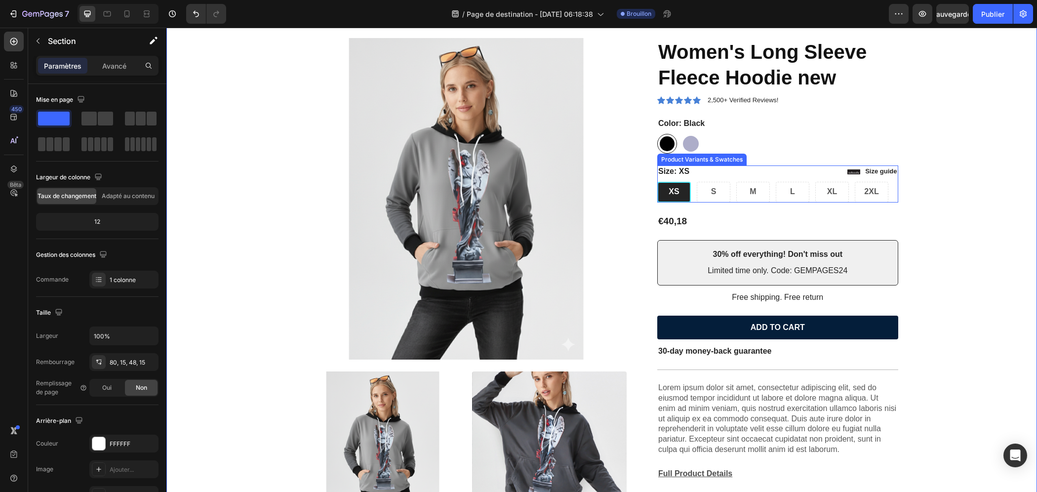
click at [680, 188] on div "XS" at bounding box center [674, 192] width 34 height 21
click at [657, 182] on input "XS XS XS" at bounding box center [657, 181] width 0 height 0
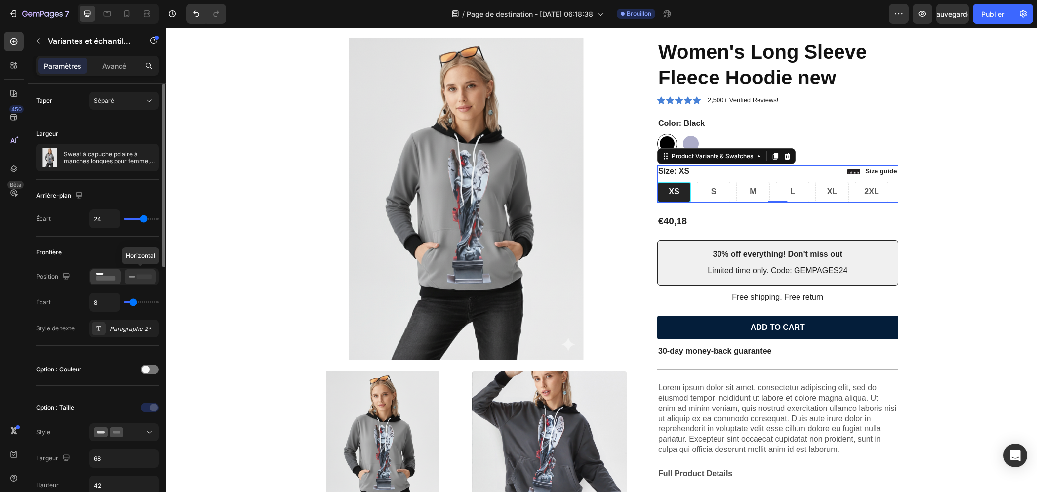
click at [138, 278] on icon at bounding box center [140, 276] width 23 height 11
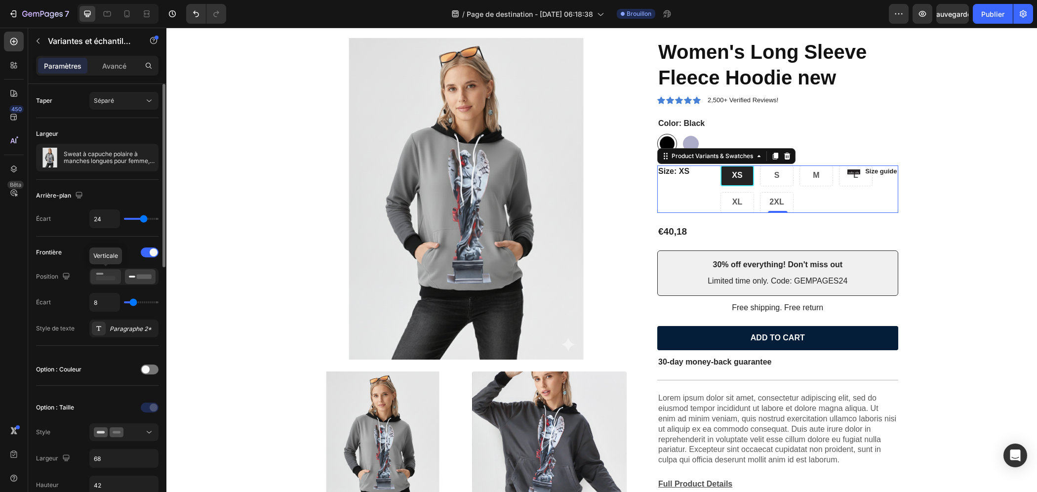
click at [109, 278] on rect at bounding box center [105, 278] width 19 height 4
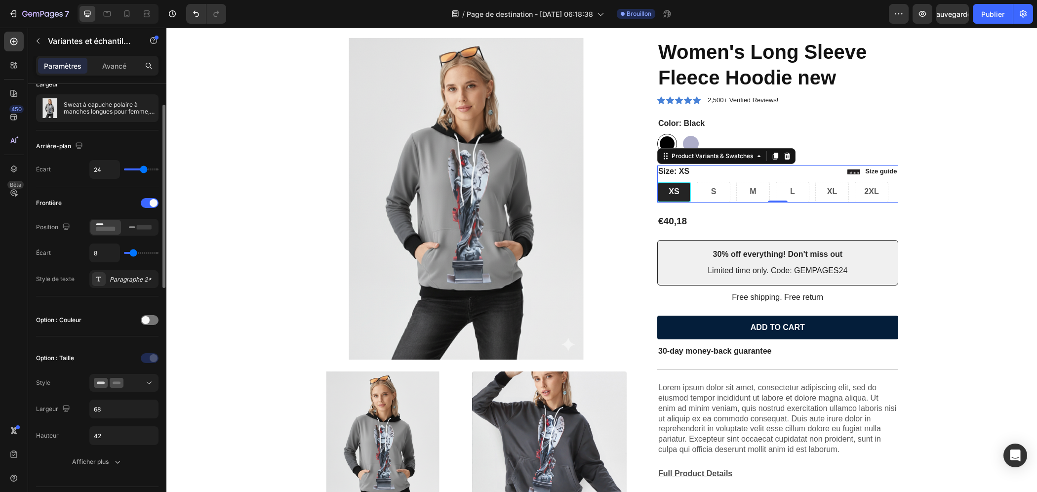
scroll to position [148, 0]
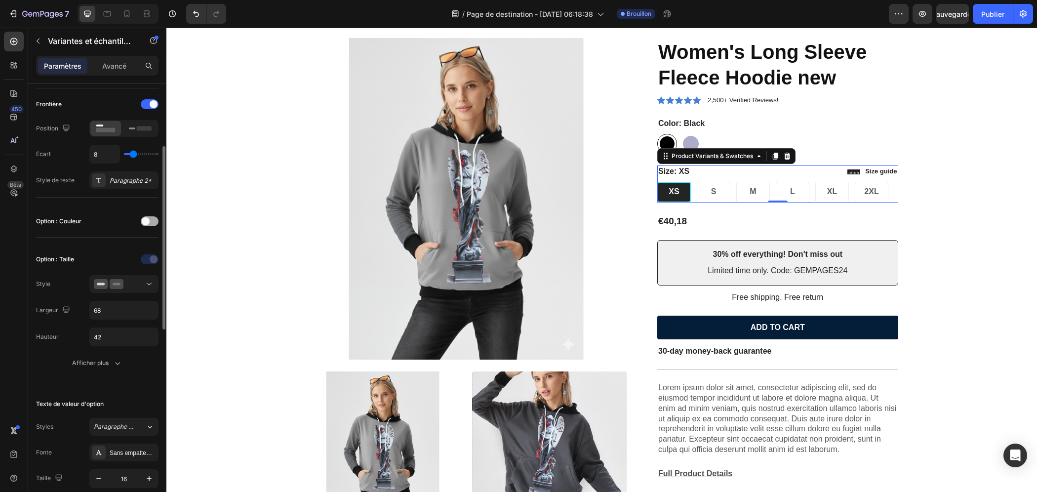
click at [147, 222] on span at bounding box center [146, 221] width 8 height 8
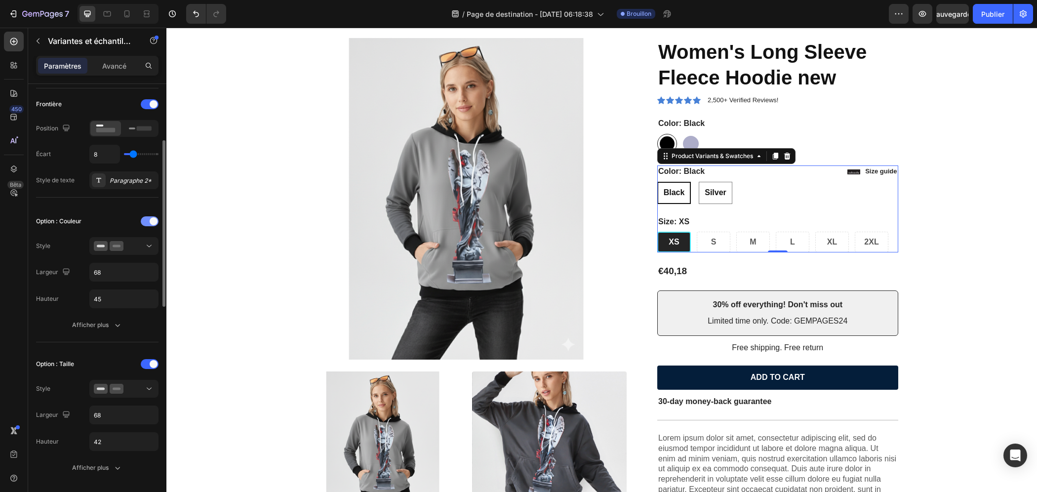
click at [147, 222] on div at bounding box center [150, 221] width 18 height 10
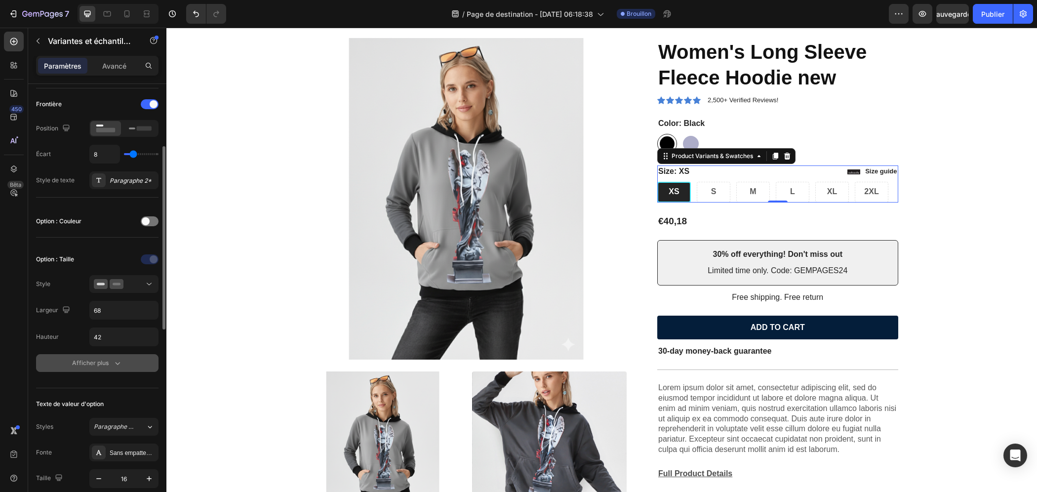
click at [107, 367] on button "Afficher plus" at bounding box center [97, 363] width 122 height 18
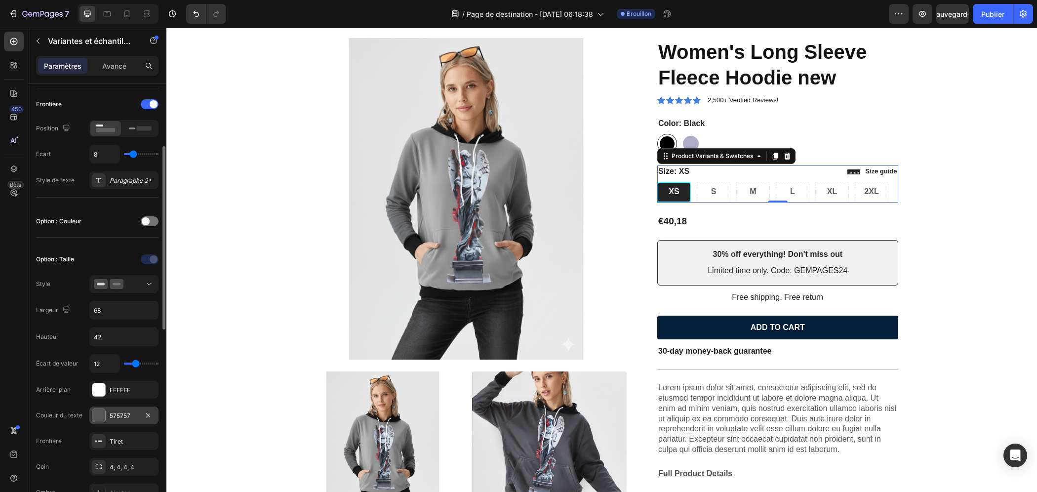
scroll to position [247, 0]
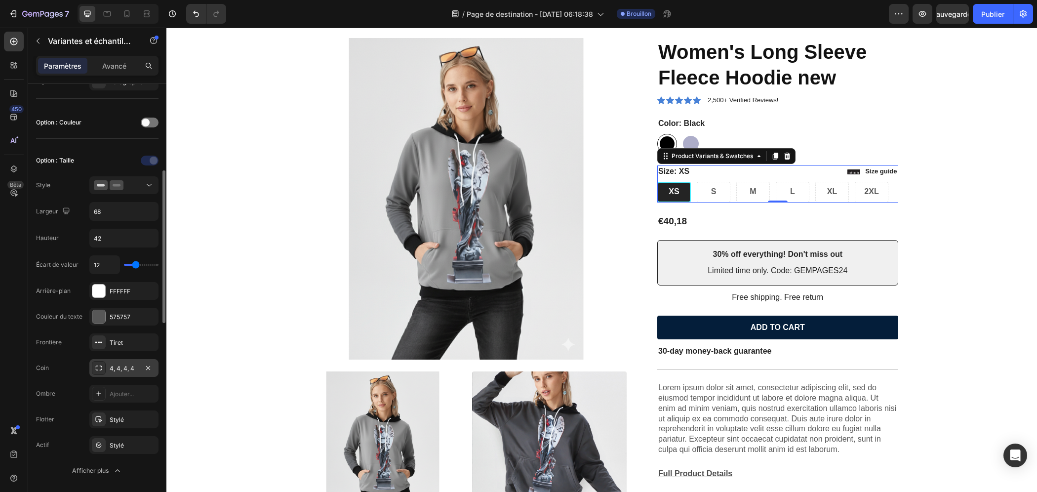
click at [118, 369] on div "4, 4, 4, 4" at bounding box center [124, 368] width 29 height 9
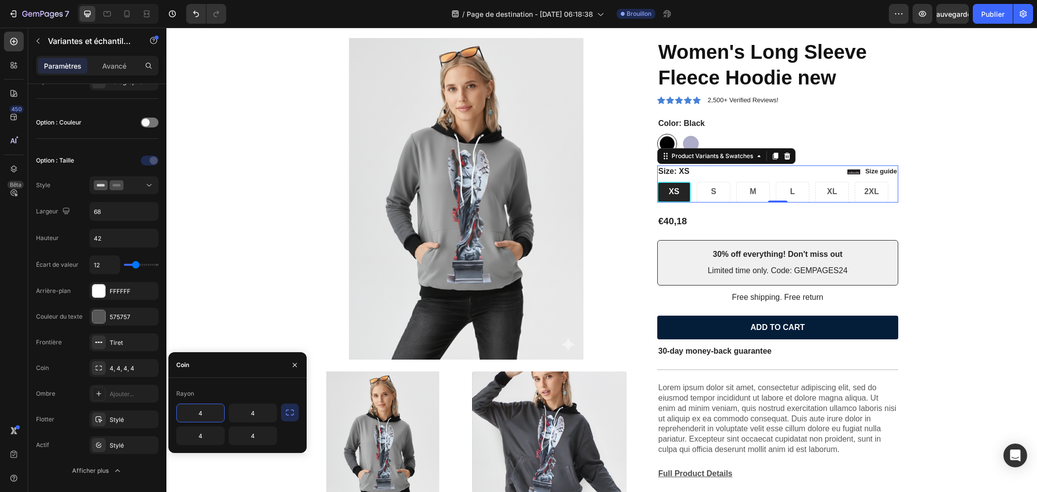
click at [207, 412] on input "4" at bounding box center [200, 413] width 47 height 18
drag, startPoint x: 223, startPoint y: 417, endPoint x: 185, endPoint y: 414, distance: 37.7
click at [185, 414] on input "6" at bounding box center [200, 413] width 47 height 18
type input "15"
click at [242, 384] on div "Rayon 15 4 4 4" at bounding box center [237, 415] width 138 height 75
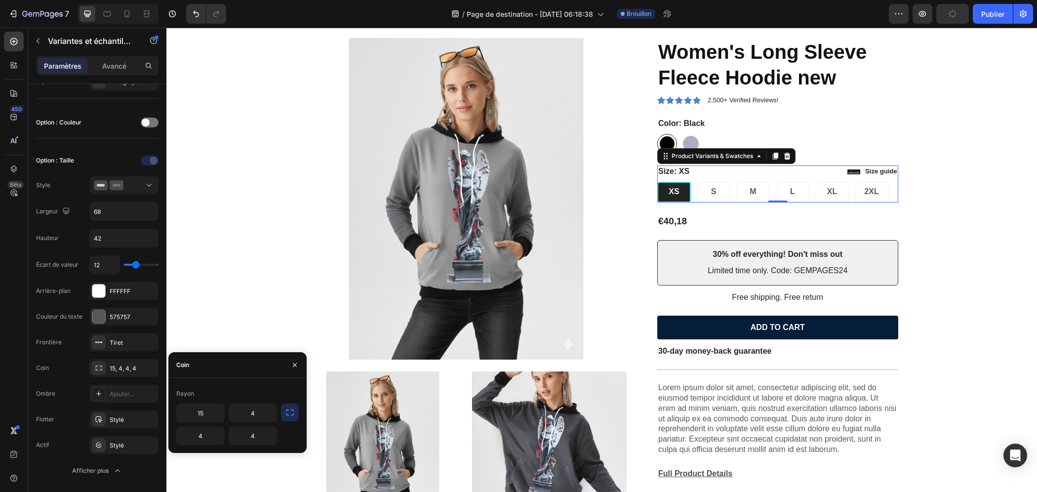
click at [294, 416] on icon "button" at bounding box center [290, 412] width 10 height 10
click at [847, 255] on div "Product Images Icon Icon Icon Icon Icon Icon List 2,500+ Verified Reviews! Text…" at bounding box center [602, 373] width 856 height 670
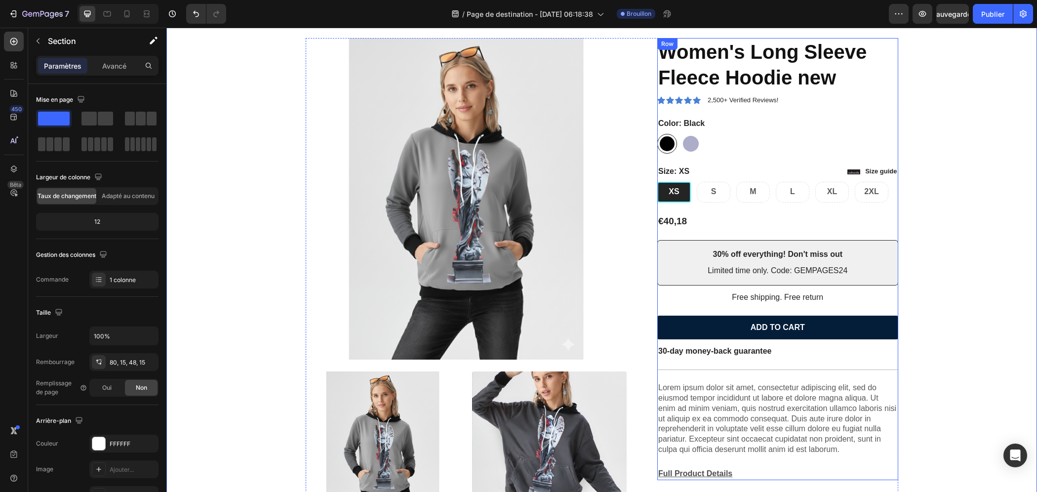
click at [764, 229] on div "Icon Icon Icon Icon Icon Icon List 2,500+ Verified Reviews! Text Block Row Wome…" at bounding box center [777, 259] width 241 height 442
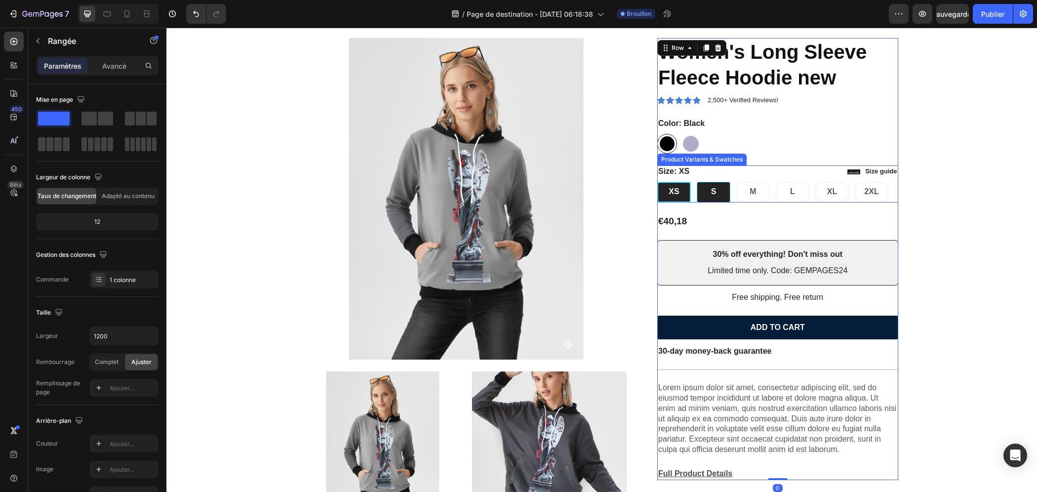
click at [712, 194] on span "S" at bounding box center [713, 191] width 5 height 8
click at [697, 182] on input "S S S" at bounding box center [696, 181] width 0 height 0
radio input "true"
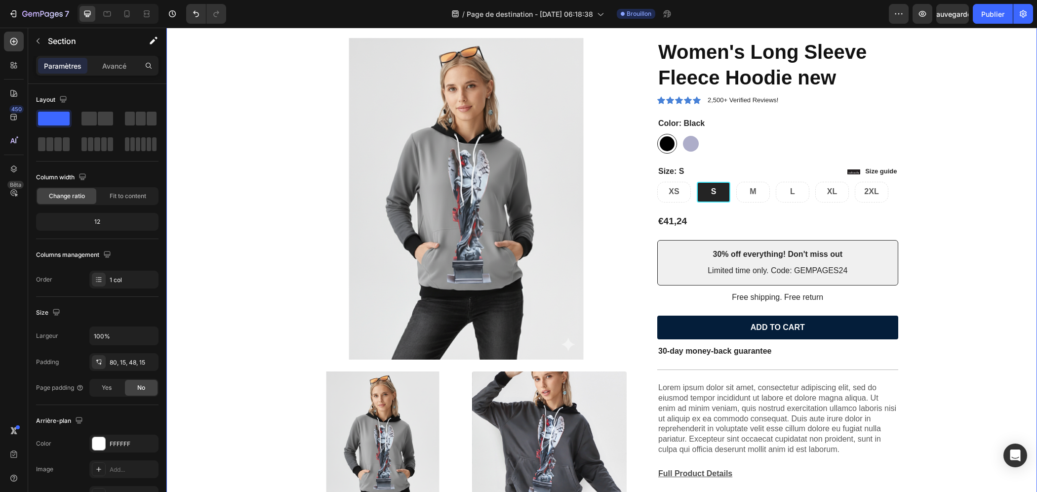
click at [847, 215] on div "Product Images Icon Icon Icon Icon Icon Icon List 2,500+ Verified Reviews! Text…" at bounding box center [602, 373] width 856 height 670
click at [679, 190] on div "XS" at bounding box center [674, 192] width 34 height 21
click at [657, 182] on input "XS XS XS" at bounding box center [657, 181] width 0 height 0
radio input "true"
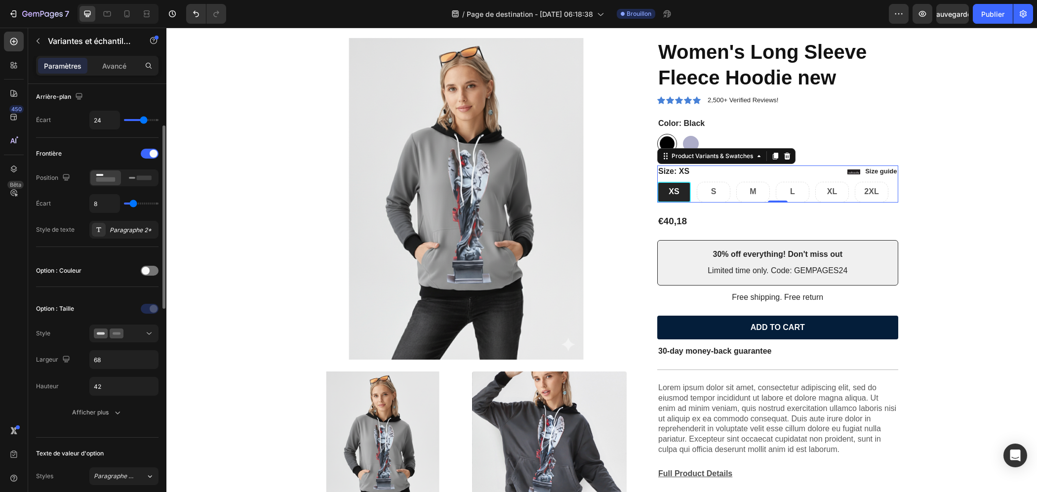
scroll to position [198, 0]
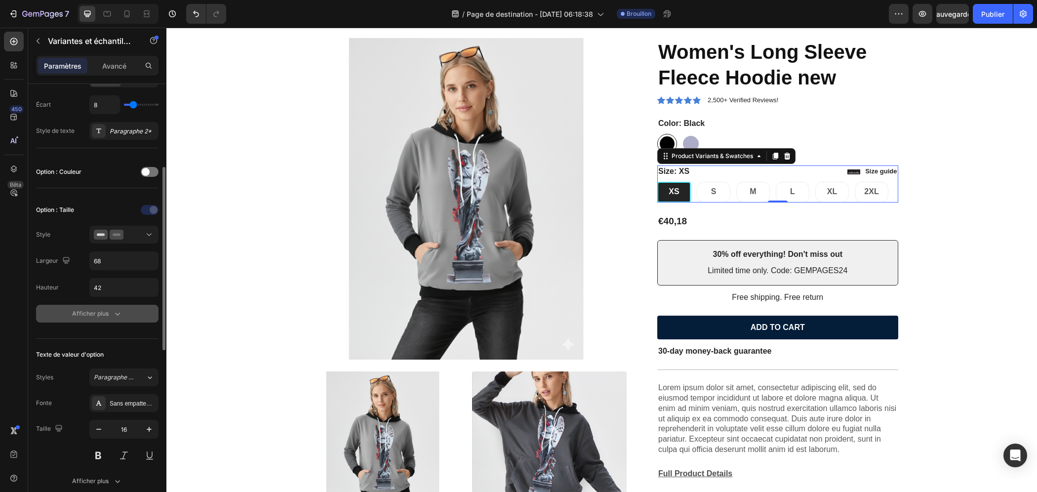
click at [114, 311] on icon "button" at bounding box center [118, 314] width 10 height 10
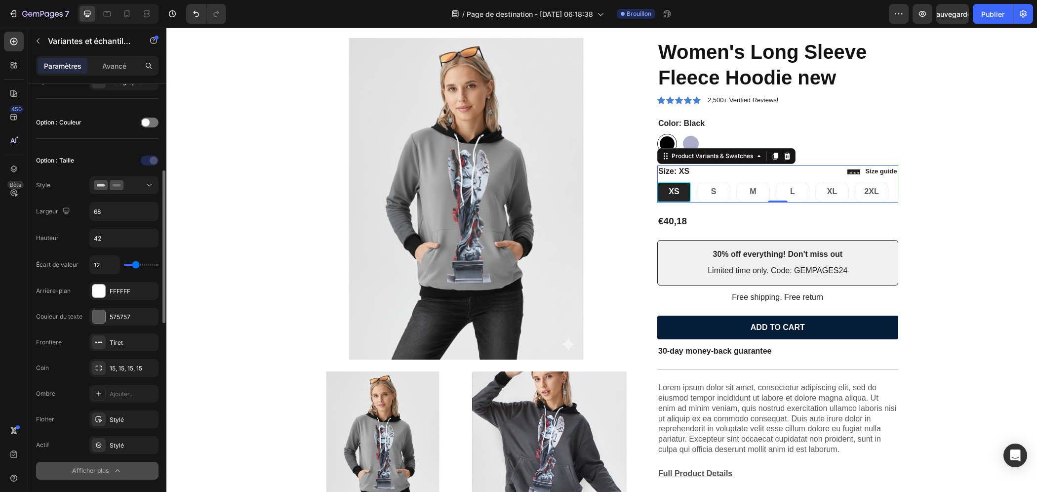
scroll to position [296, 0]
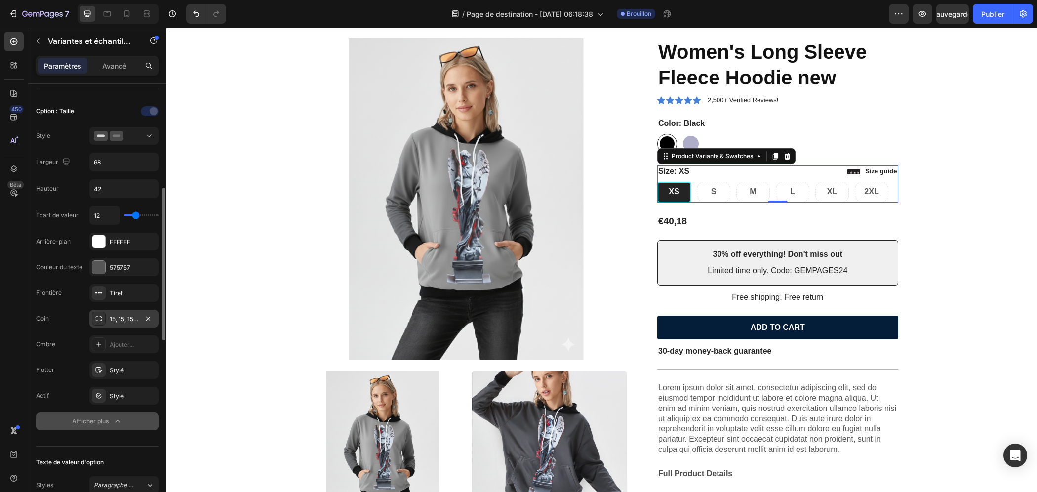
click at [126, 320] on div "15, 15, 15, 15" at bounding box center [124, 319] width 29 height 9
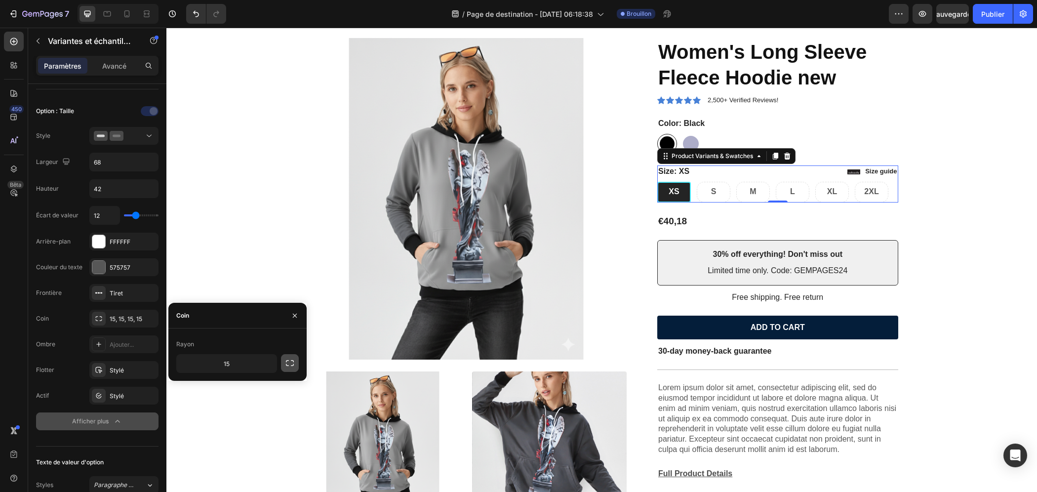
click at [293, 365] on icon "button" at bounding box center [290, 363] width 8 height 6
click at [287, 365] on icon "button" at bounding box center [290, 363] width 10 height 10
click at [226, 364] on input "15" at bounding box center [227, 364] width 100 height 18
type input "2"
type input "15"
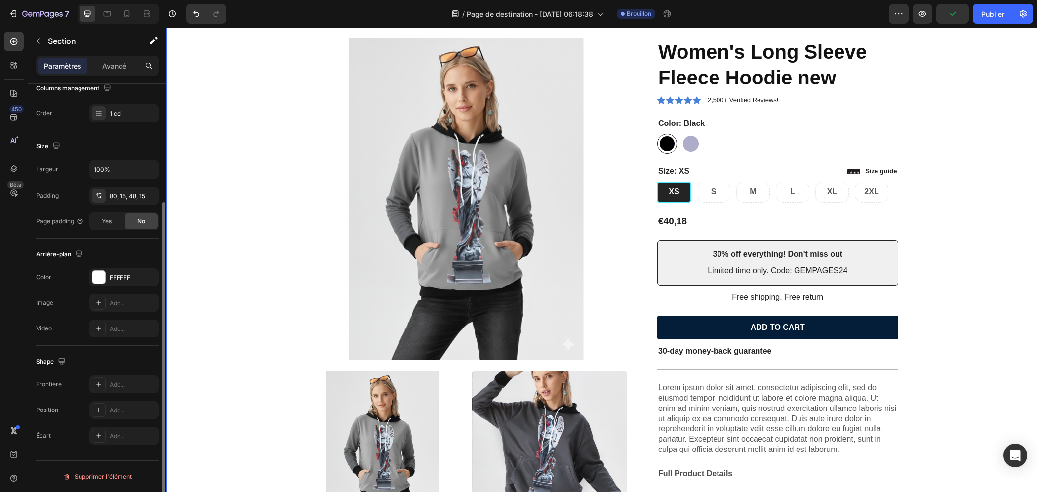
click at [283, 272] on div "Product Images Icon Icon Icon Icon Icon Icon List 2,500+ Verified Reviews! Text…" at bounding box center [602, 373] width 856 height 670
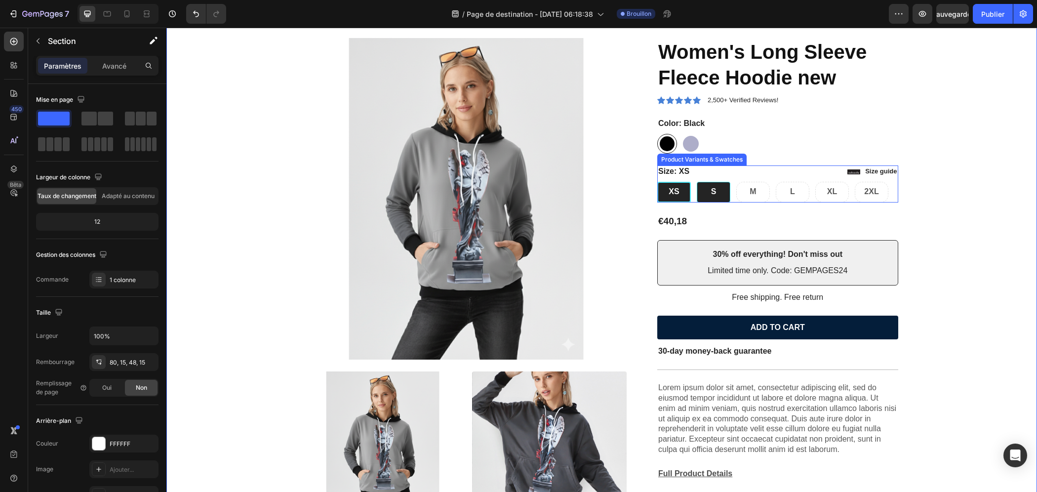
click at [714, 189] on div "S" at bounding box center [714, 192] width 34 height 21
click at [697, 182] on input "S S S" at bounding box center [696, 181] width 0 height 0
radio input "true"
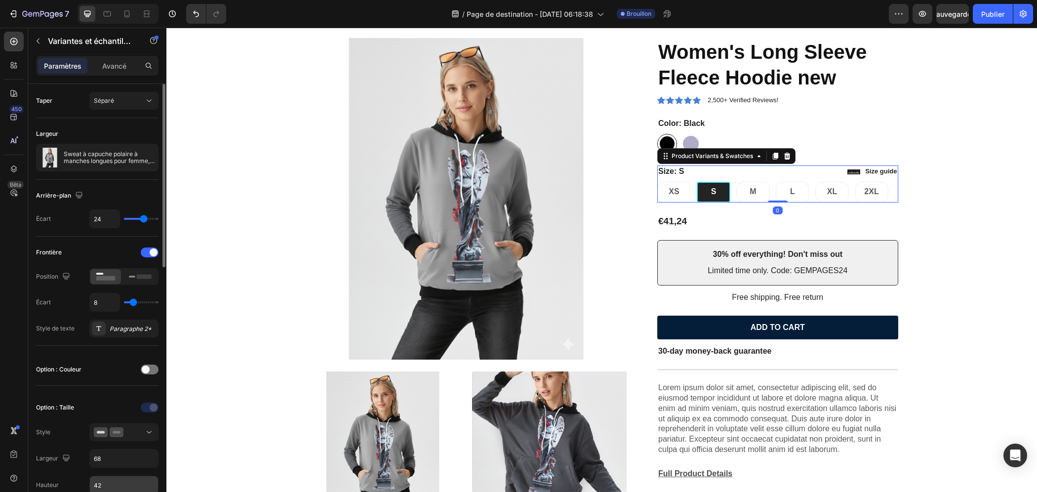
scroll to position [198, 0]
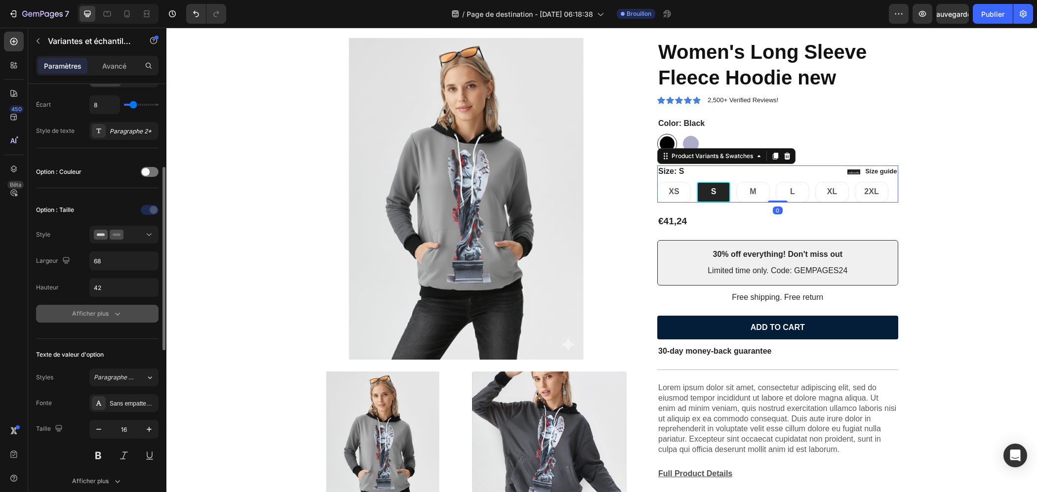
click at [122, 305] on button "Afficher plus" at bounding box center [97, 314] width 122 height 18
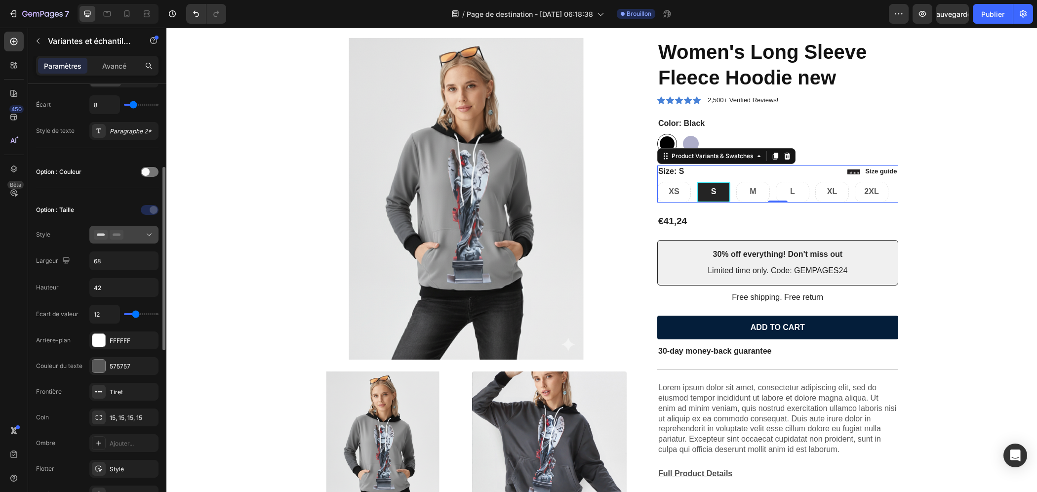
click at [117, 234] on rect at bounding box center [117, 235] width 8 height 2
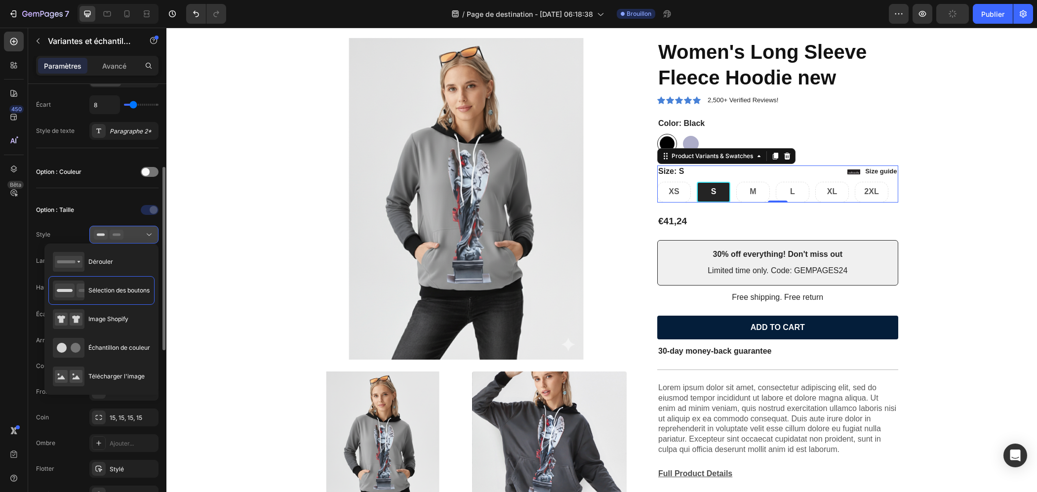
click at [131, 234] on div at bounding box center [124, 235] width 60 height 10
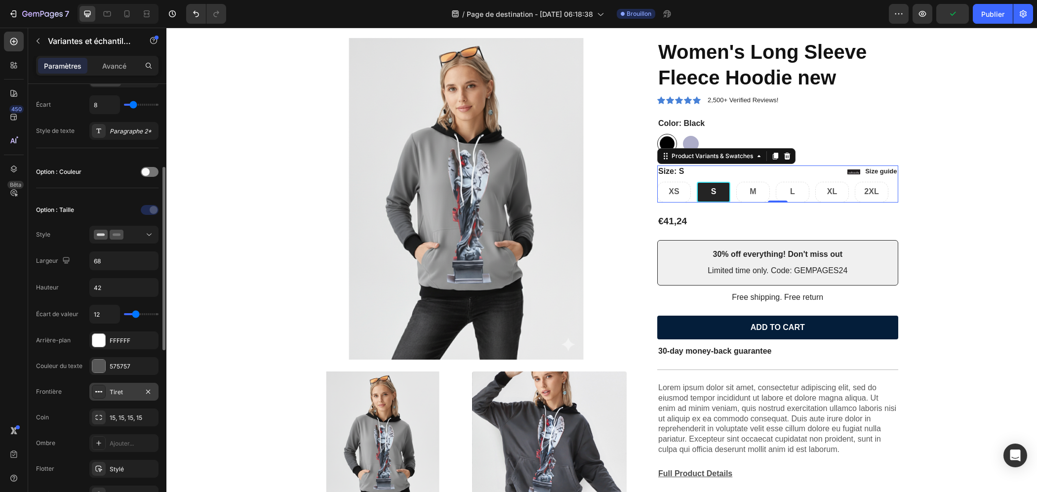
click at [122, 396] on div "Tiret" at bounding box center [123, 392] width 69 height 18
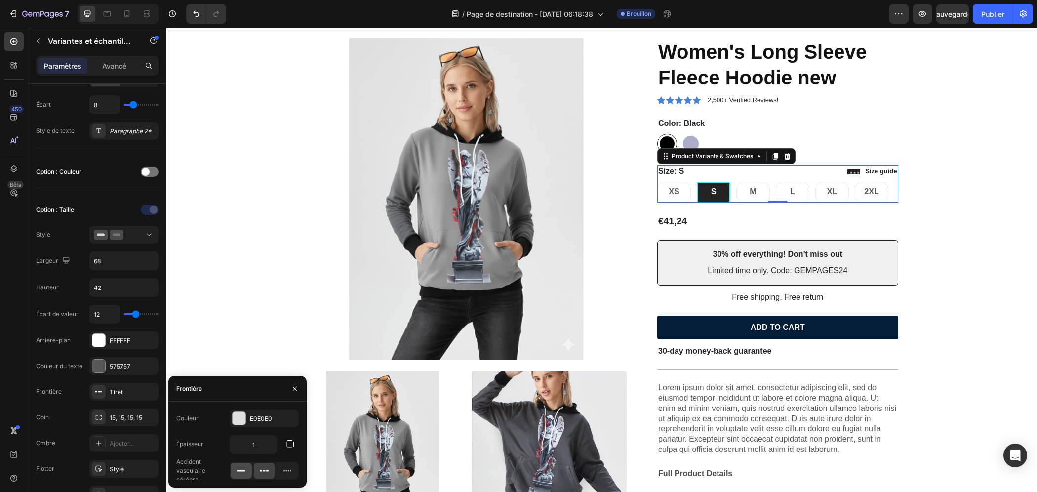
click at [243, 470] on rect at bounding box center [241, 470] width 8 height 1
type input "4"
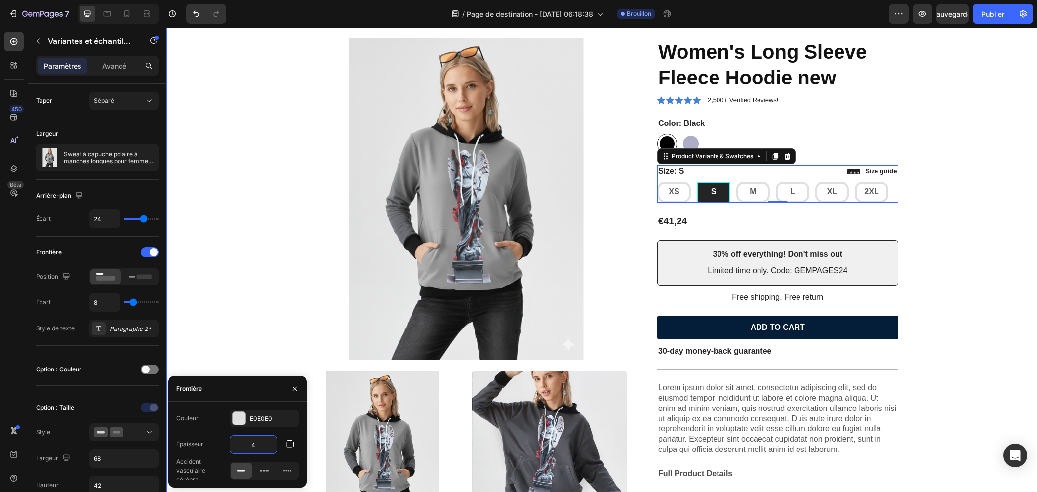
drag, startPoint x: 947, startPoint y: 235, endPoint x: 940, endPoint y: 237, distance: 7.1
click at [847, 235] on div "Product Images Icon Icon Icon Icon Icon Icon List 2,500+ Verified Reviews! Text…" at bounding box center [602, 373] width 856 height 670
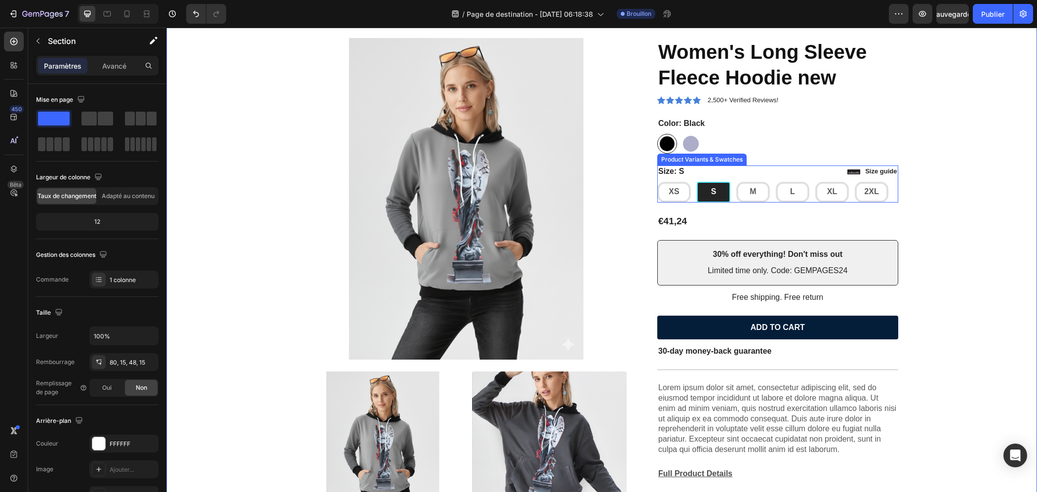
click at [703, 189] on div "S" at bounding box center [714, 192] width 34 height 21
click at [697, 182] on input "S S S" at bounding box center [696, 181] width 0 height 0
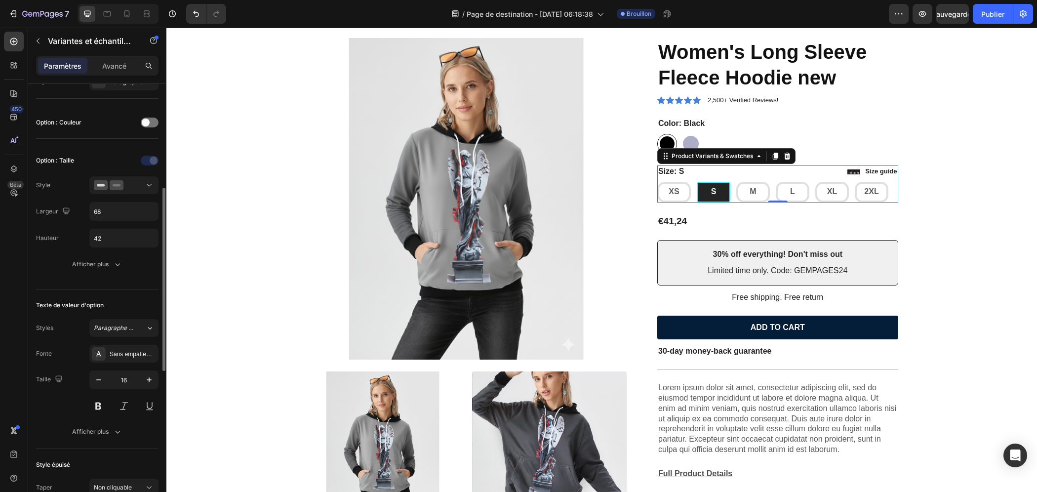
scroll to position [148, 0]
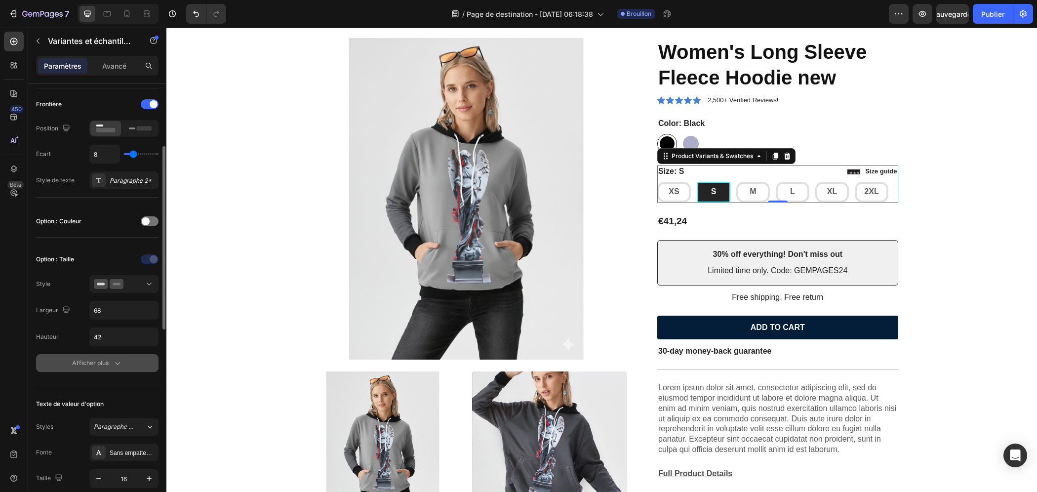
click at [110, 364] on div "Afficher plus" at bounding box center [97, 363] width 50 height 10
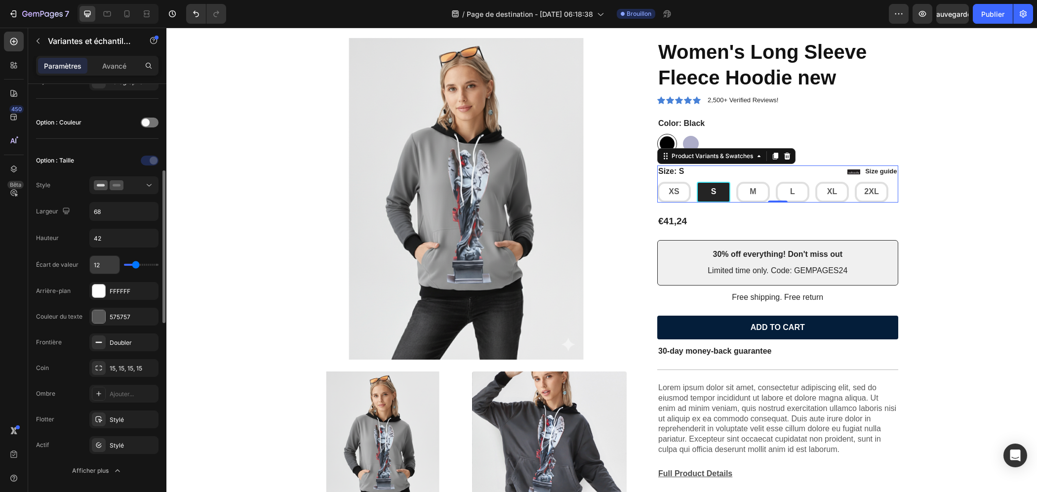
scroll to position [296, 0]
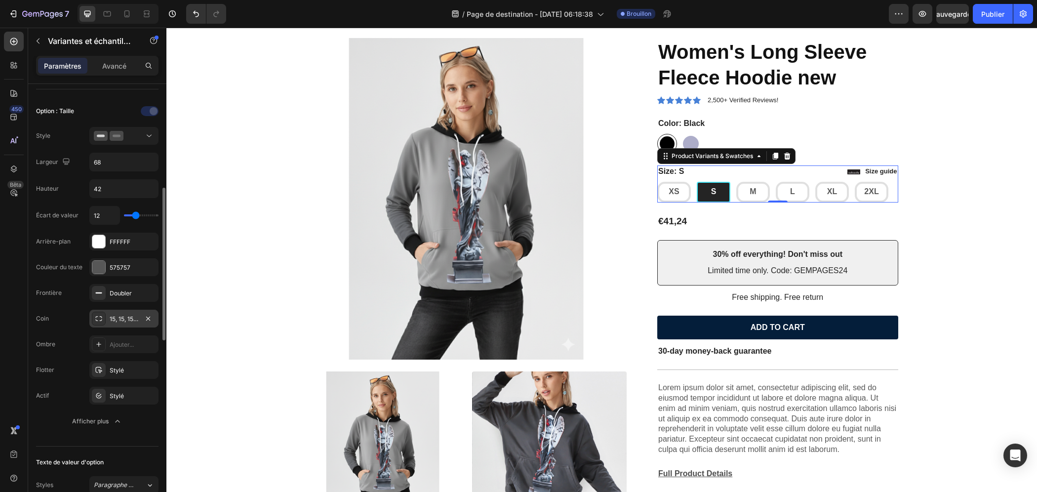
click at [122, 322] on div "15, 15, 15, 15" at bounding box center [123, 319] width 69 height 18
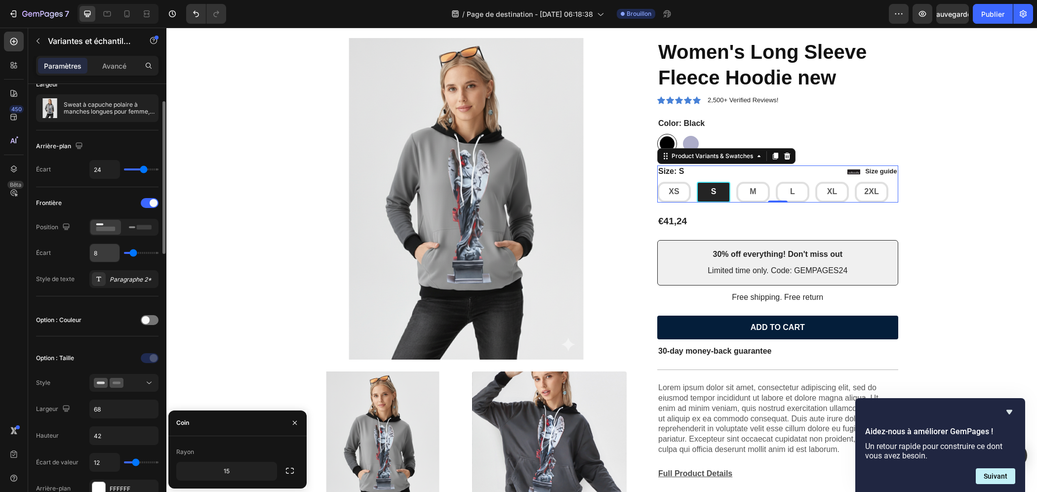
scroll to position [99, 0]
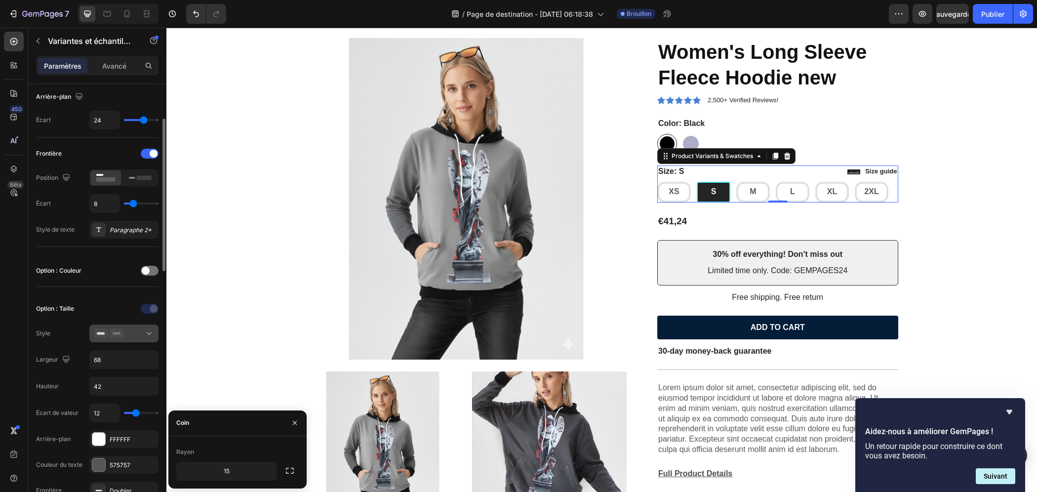
click at [136, 332] on div at bounding box center [124, 333] width 60 height 10
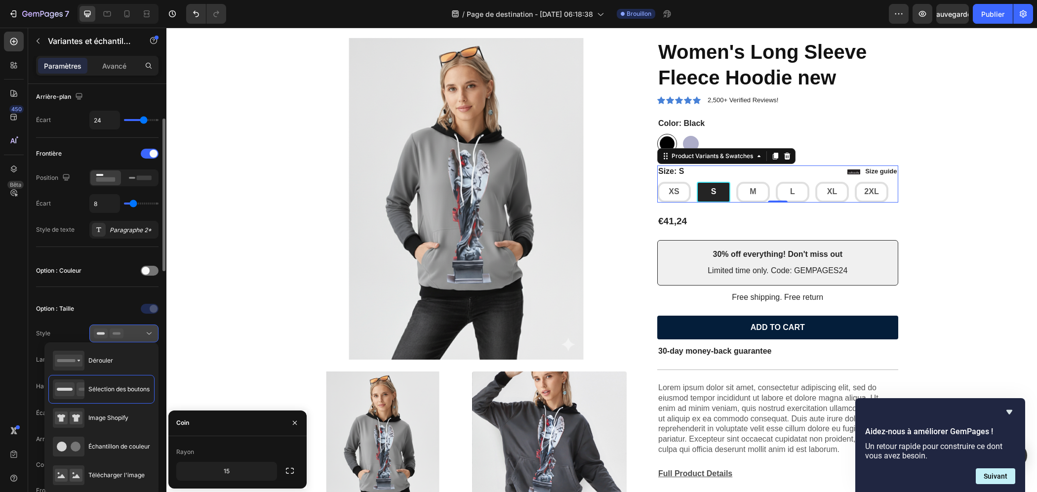
click at [136, 332] on div at bounding box center [124, 333] width 60 height 10
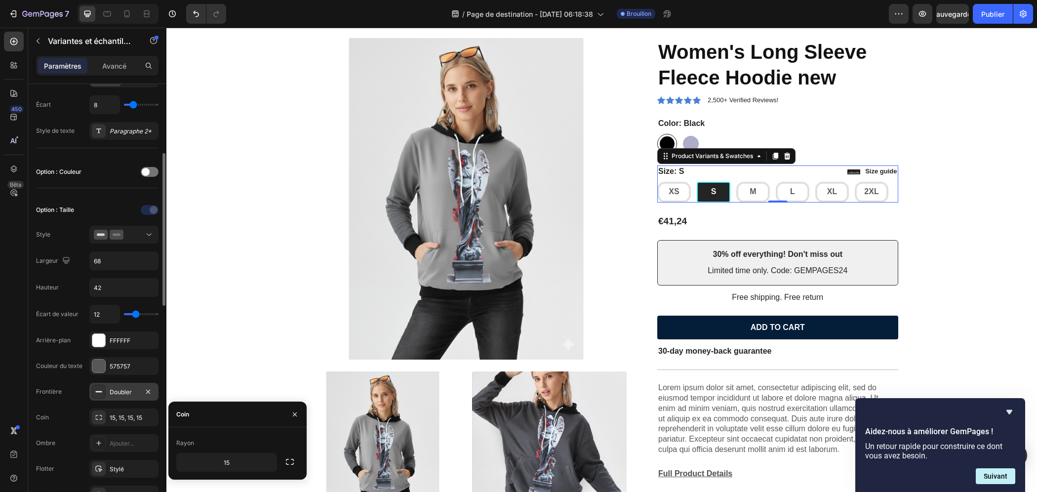
scroll to position [247, 0]
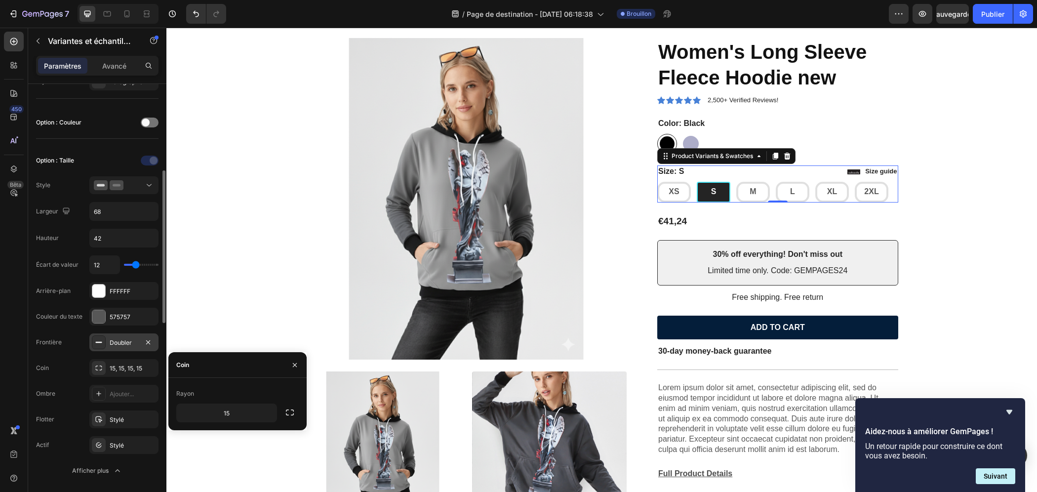
click at [120, 343] on div "Doubler" at bounding box center [124, 342] width 29 height 9
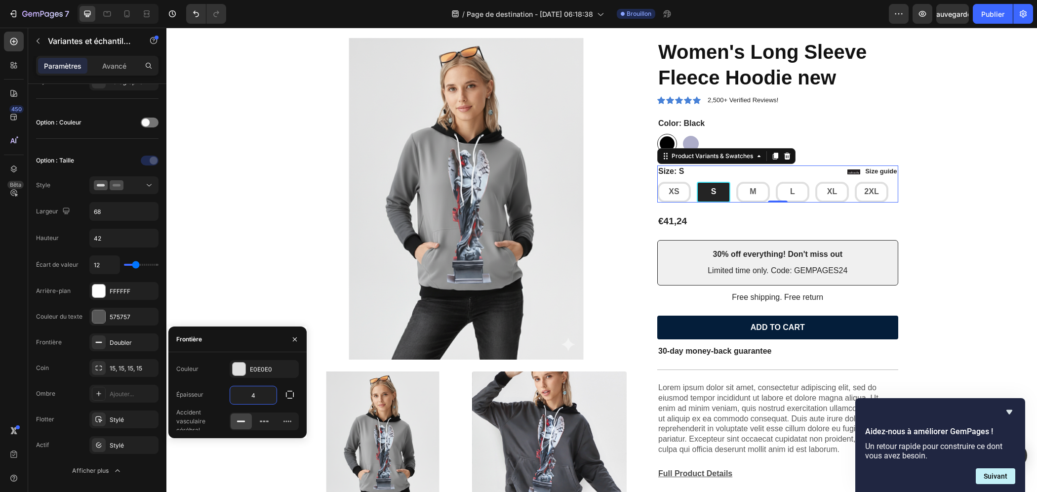
click at [260, 393] on input "4" at bounding box center [253, 395] width 46 height 18
type input "2"
click at [268, 370] on font "E0E0E0" at bounding box center [261, 368] width 22 height 7
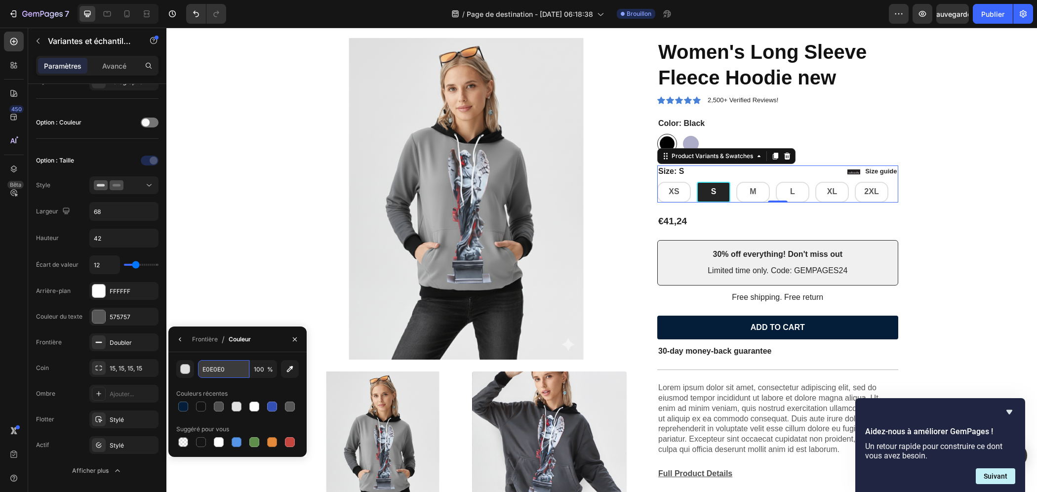
click at [223, 375] on input "E0E0E0" at bounding box center [223, 369] width 51 height 18
paste input "#dadadd"
type input "DADADD"
click at [250, 385] on div "DADADD 100 % Couleurs récentes Suggéré pour vous" at bounding box center [237, 404] width 122 height 89
click at [179, 338] on icon "button" at bounding box center [180, 339] width 8 height 8
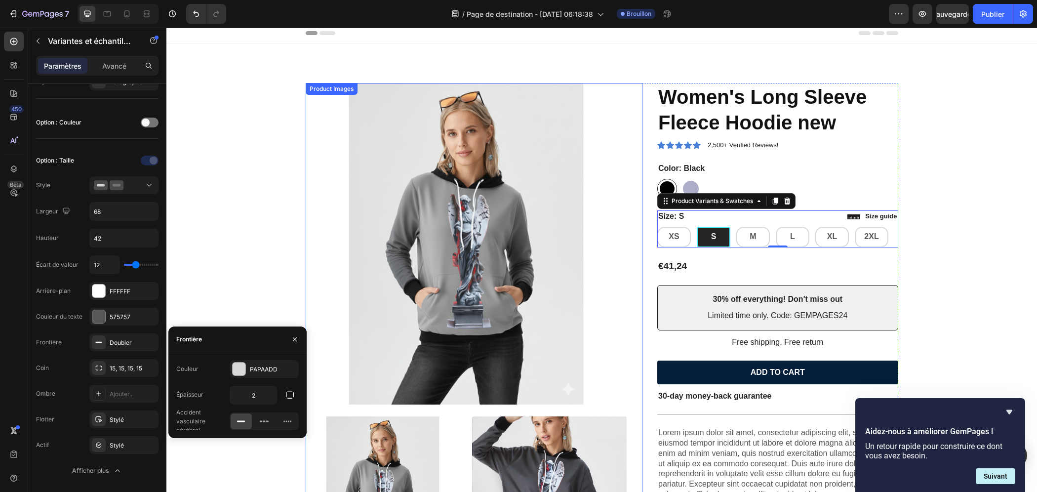
scroll to position [0, 0]
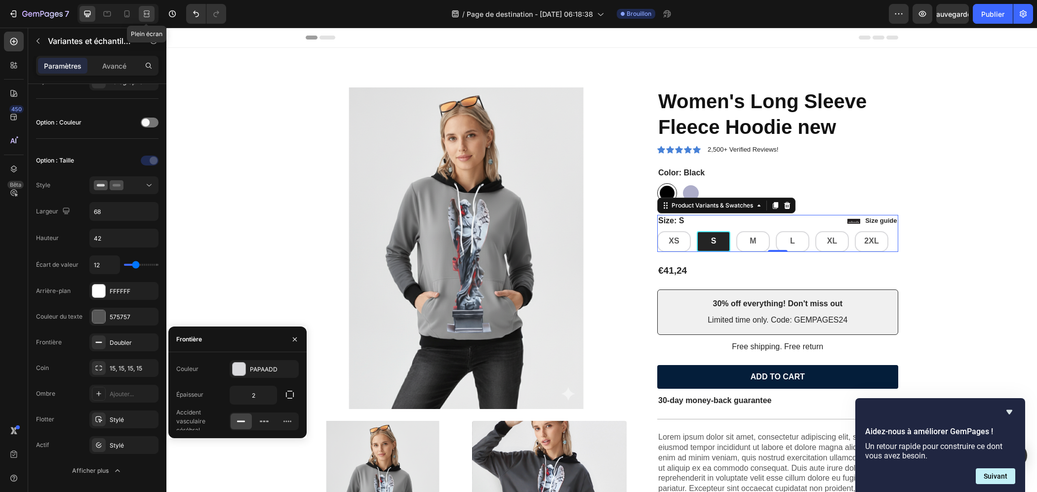
click at [143, 14] on icon at bounding box center [147, 14] width 10 height 10
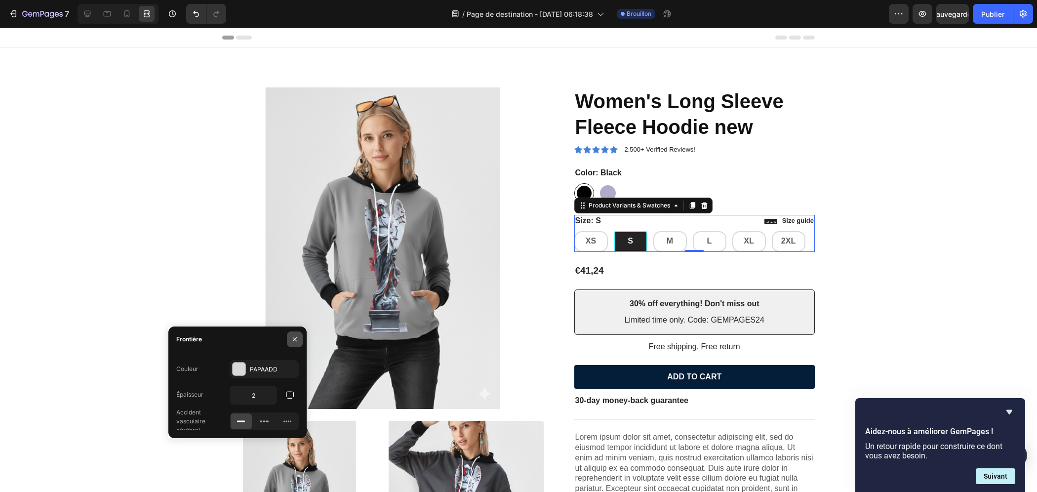
click at [294, 340] on icon "button" at bounding box center [295, 339] width 8 height 8
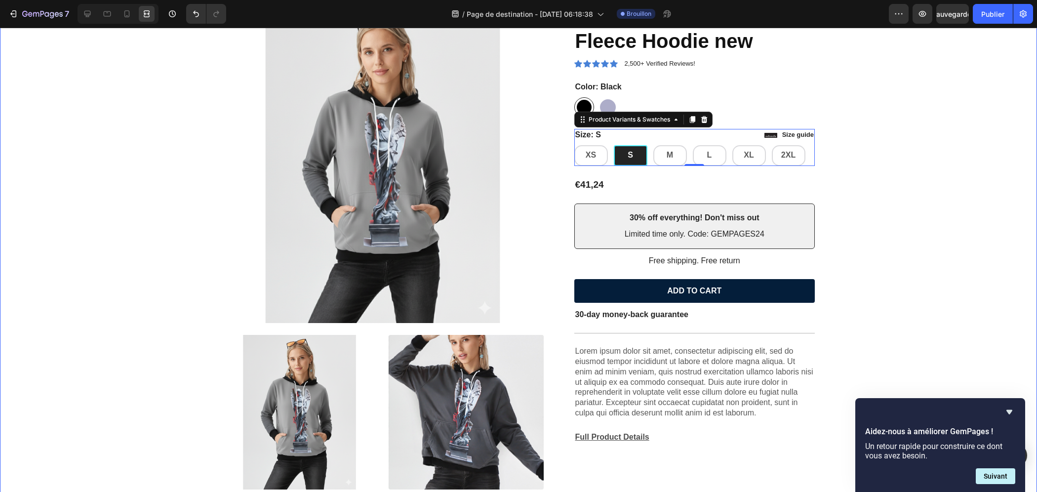
scroll to position [148, 0]
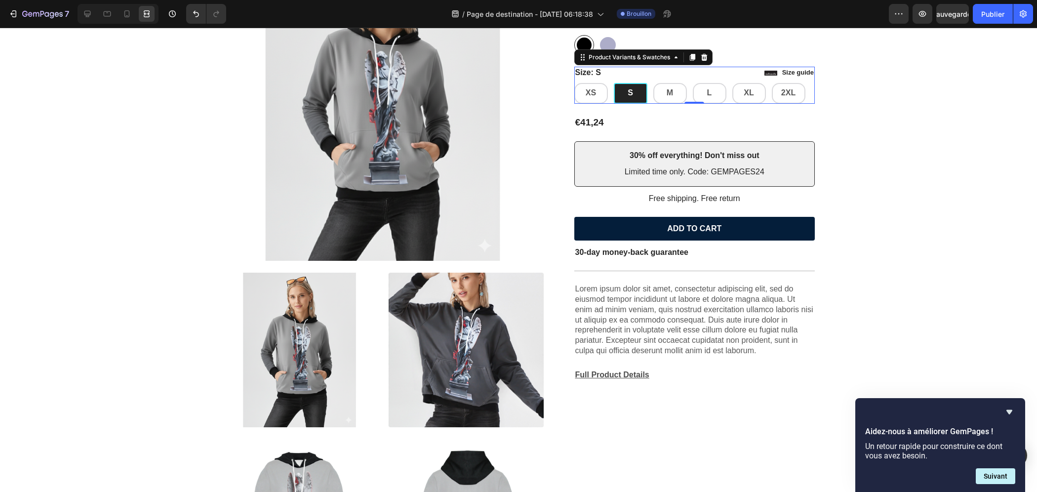
click at [847, 408] on icon "Masquer l'enquête" at bounding box center [1010, 412] width 12 height 12
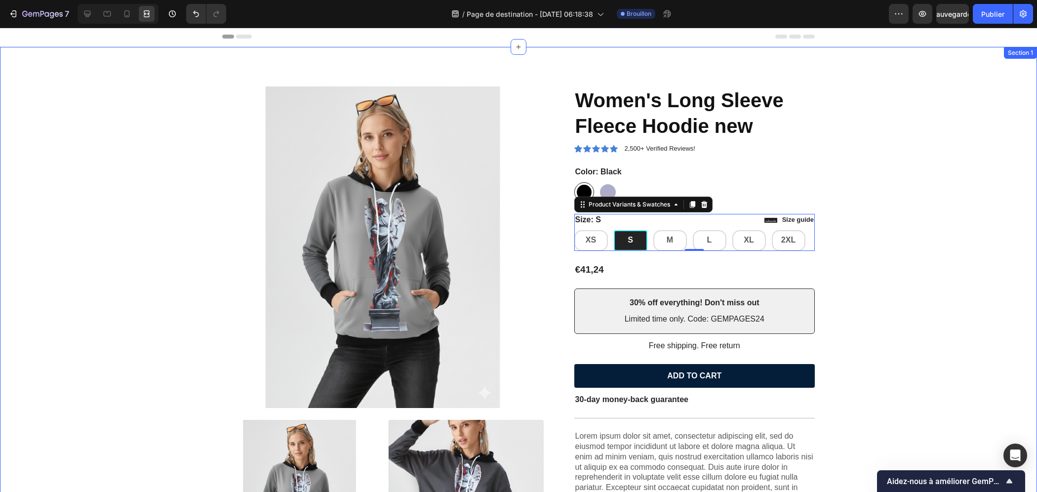
scroll to position [0, 0]
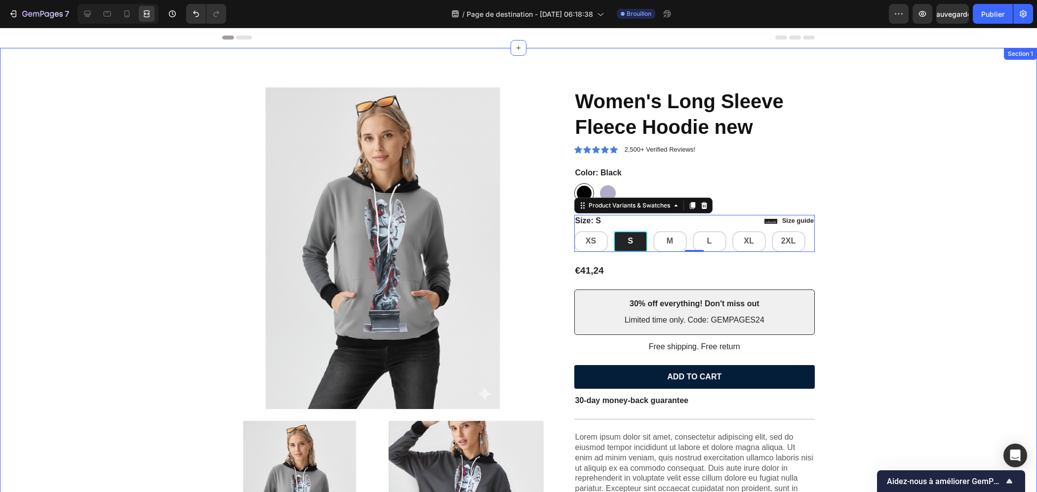
click at [847, 272] on div "Product Images Icon Icon Icon Icon Icon Icon List 2,500+ Verified Reviews! Text…" at bounding box center [518, 422] width 1022 height 670
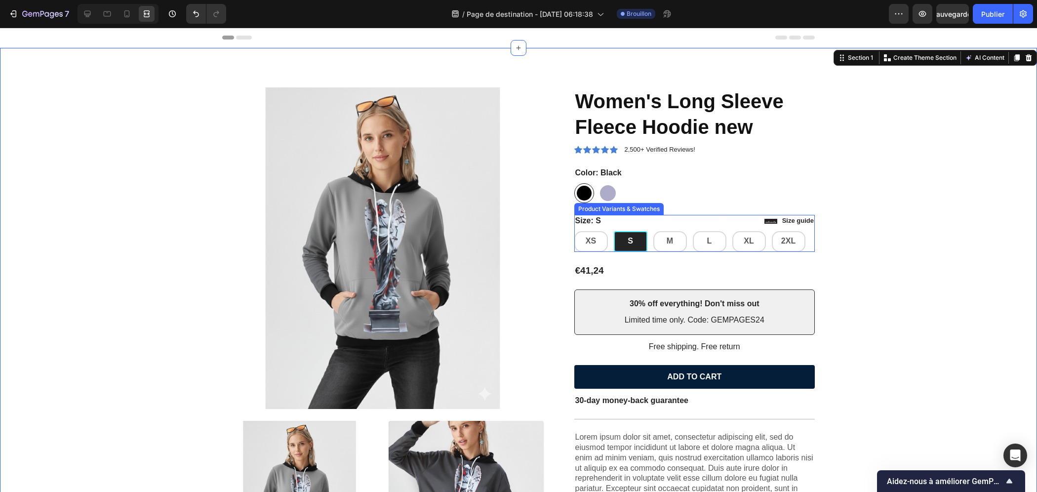
click at [623, 242] on div "S" at bounding box center [631, 241] width 34 height 21
click at [614, 231] on input "S S S" at bounding box center [613, 231] width 0 height 0
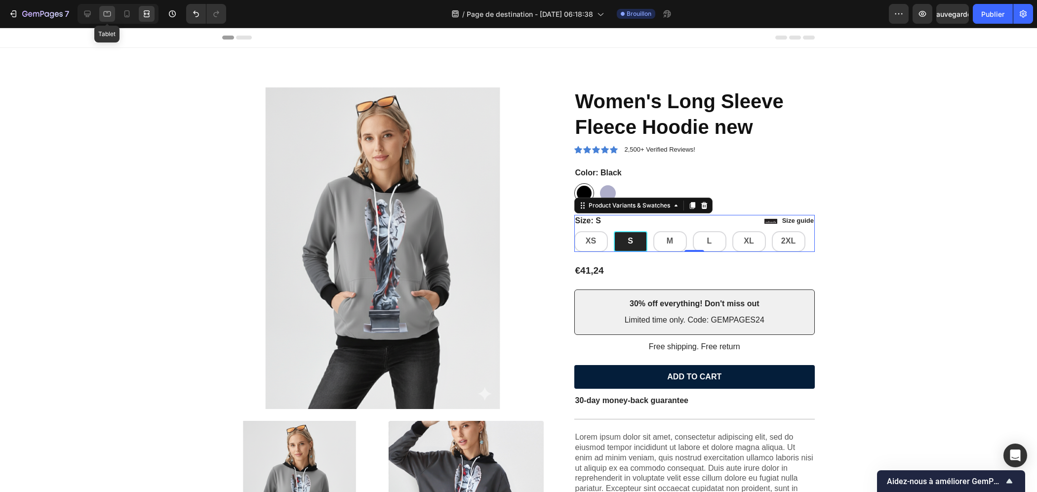
click at [110, 14] on icon at bounding box center [107, 14] width 10 height 10
type input "13"
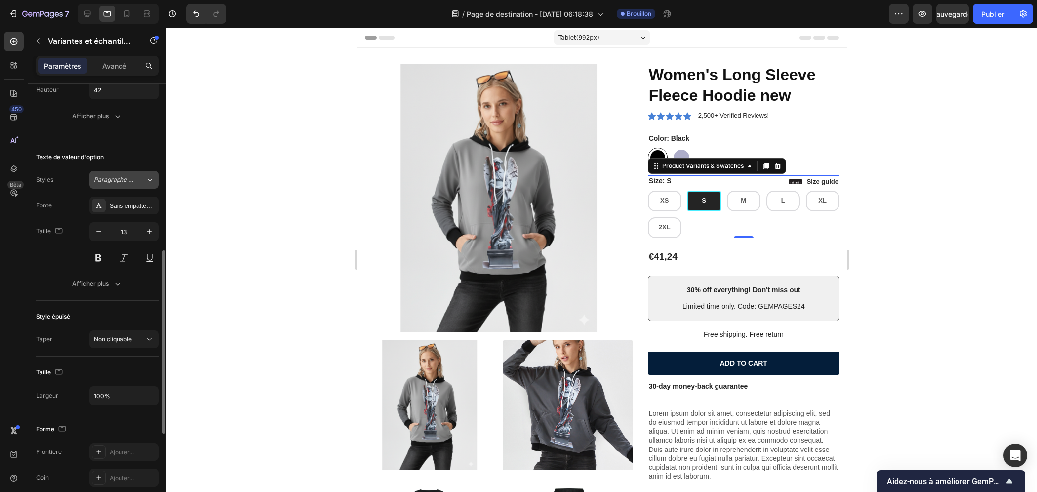
scroll to position [445, 0]
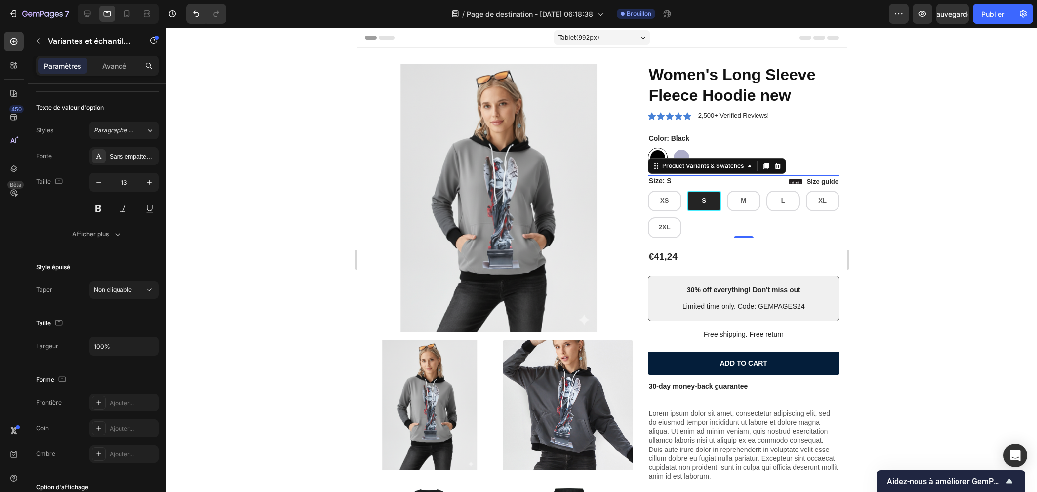
click at [701, 198] on span "S" at bounding box center [703, 200] width 4 height 7
click at [687, 191] on input "S S S" at bounding box center [687, 190] width 0 height 0
click at [702, 198] on div "S" at bounding box center [703, 201] width 20 height 16
click at [687, 191] on input "S S S" at bounding box center [687, 190] width 0 height 0
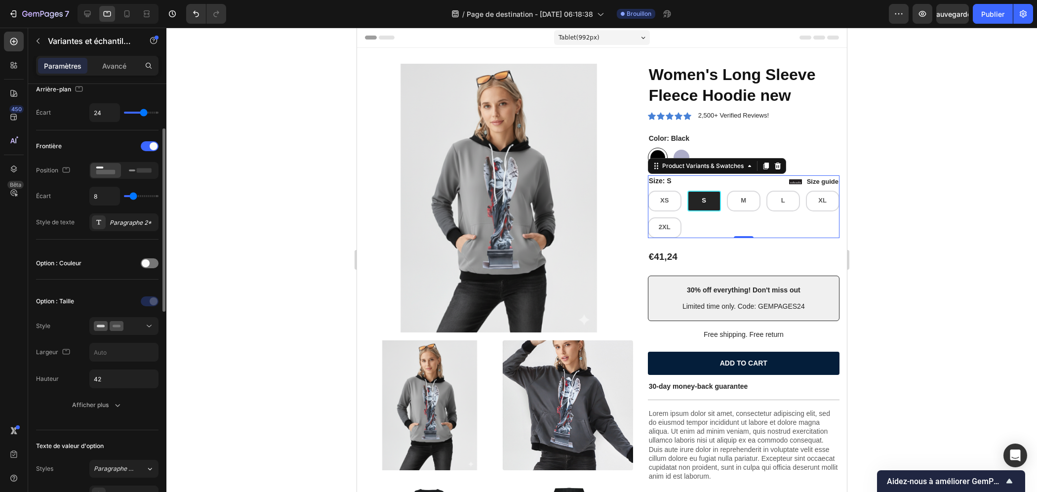
scroll to position [0, 0]
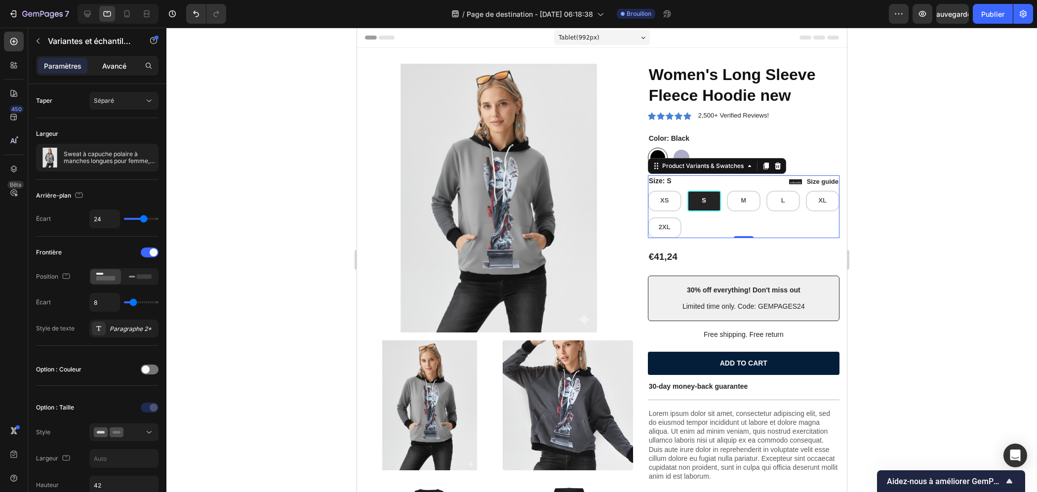
click at [123, 67] on font "Avancé" at bounding box center [114, 66] width 24 height 8
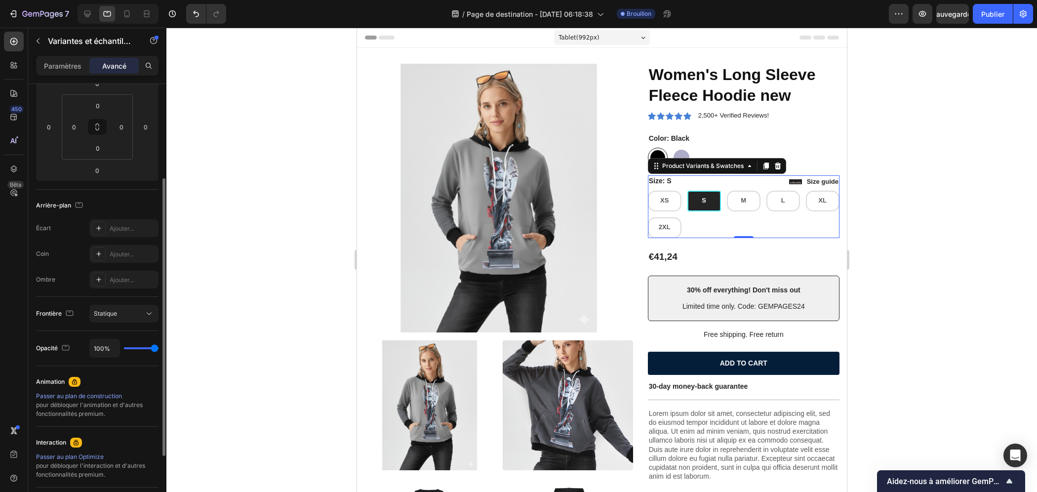
scroll to position [198, 0]
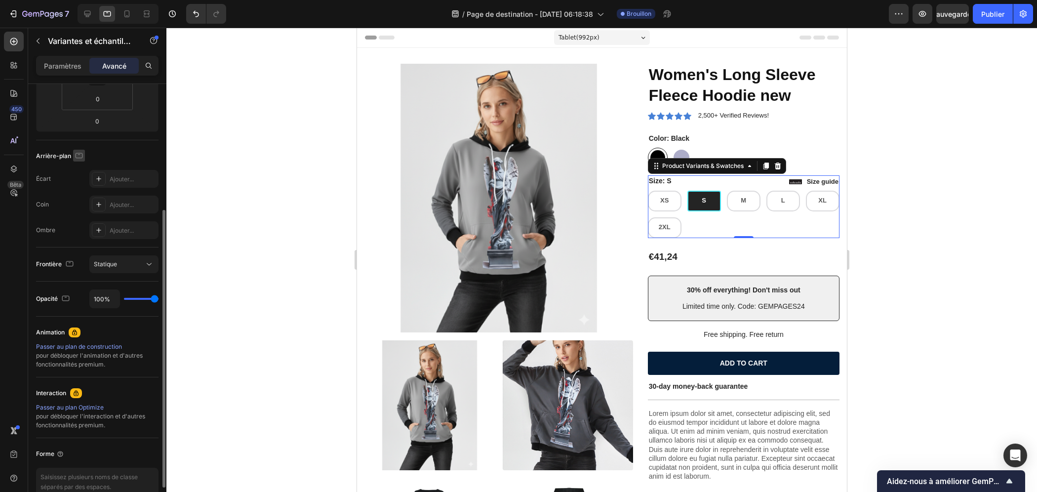
click at [78, 156] on icon "button" at bounding box center [79, 156] width 10 height 10
click at [101, 156] on div "Arrière-plan" at bounding box center [97, 156] width 122 height 16
click at [49, 158] on font "Arrière-plan" at bounding box center [53, 155] width 35 height 7
type input "83%"
type input "83"
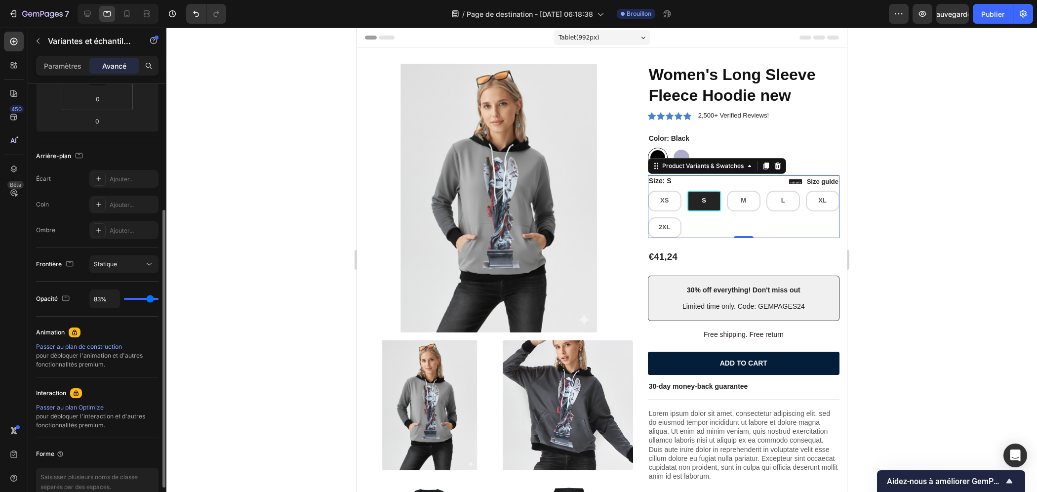
type input "29%"
type input "29"
type input "19%"
type input "19"
type input "24%"
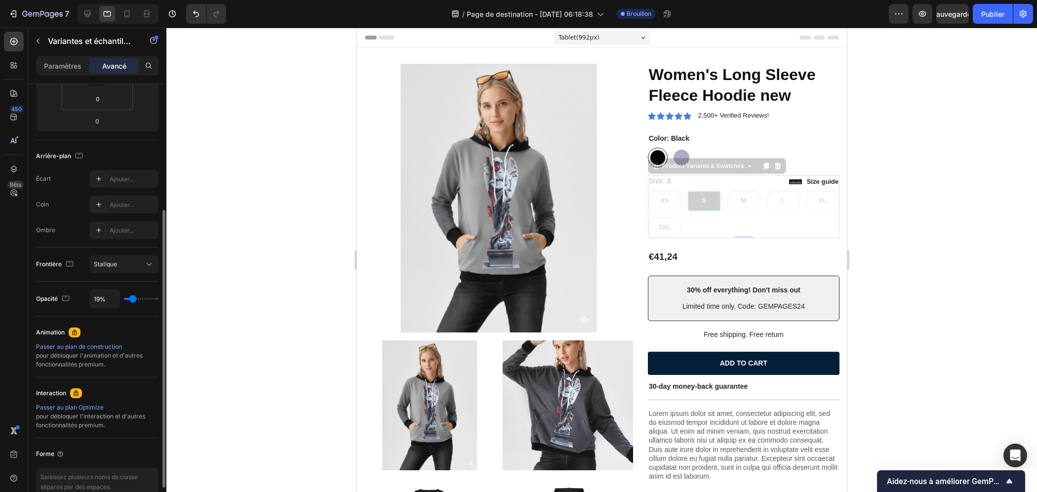
type input "24"
type input "34%"
type input "34"
type input "41%"
type input "41"
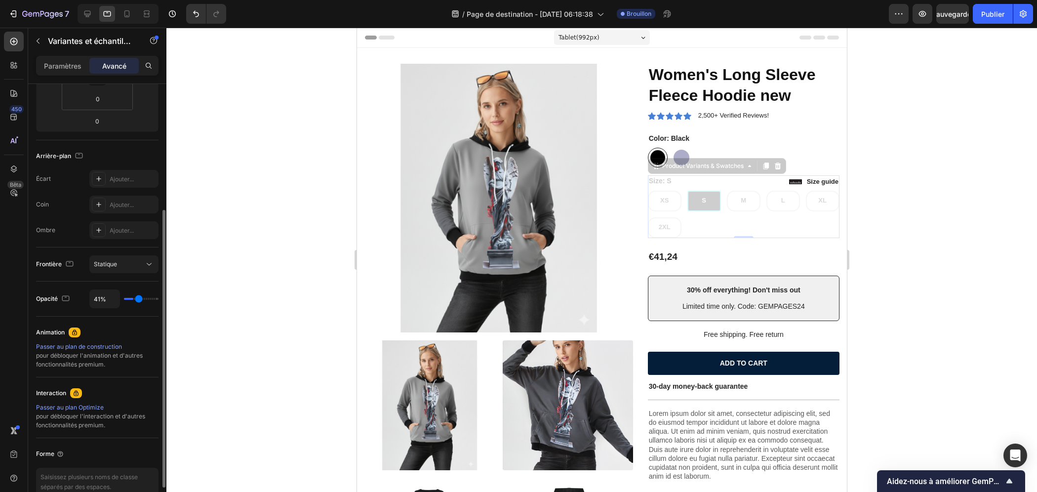
type input "48%"
type input "48"
type input "55%"
type input "55"
type input "56%"
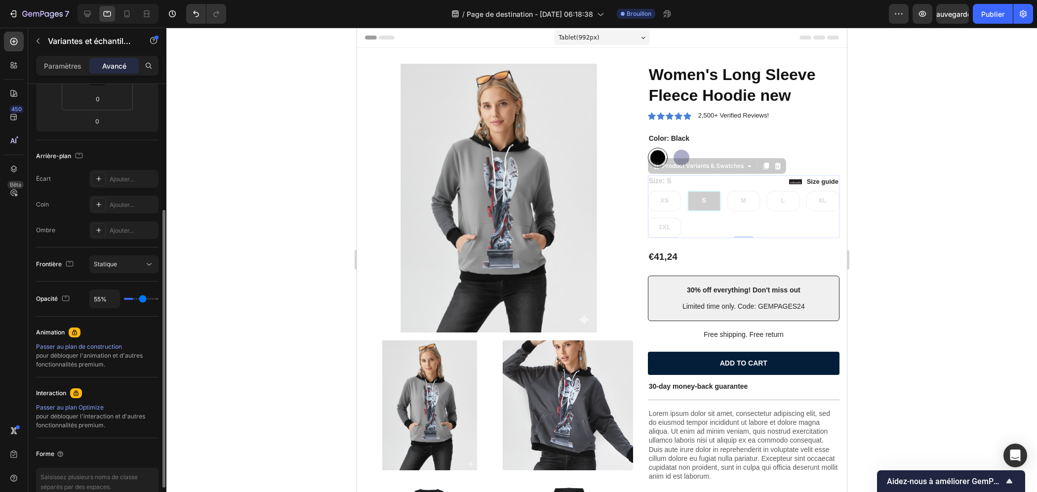
type input "56"
type input "61%"
type input "61"
type input "70%"
type input "70"
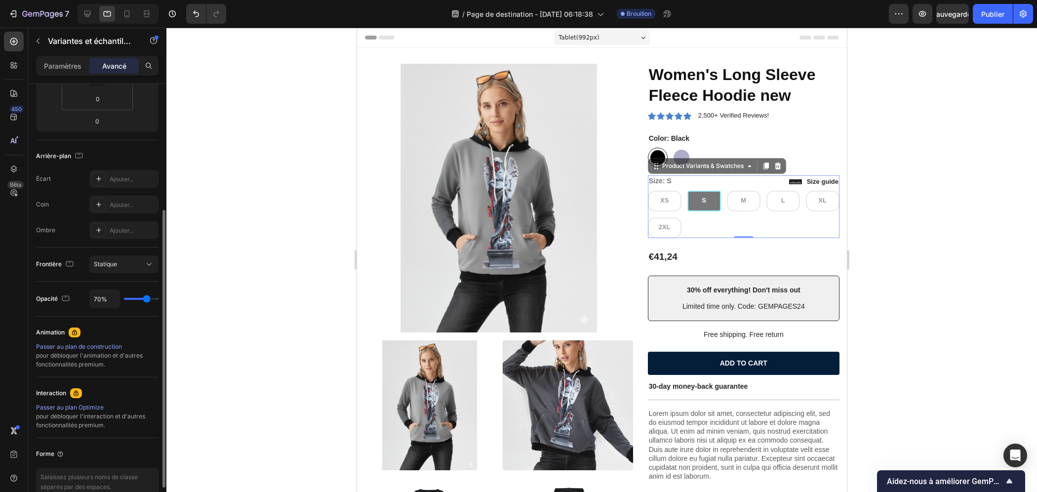
type input "98%"
type input "98"
type input "100%"
type input "100"
drag, startPoint x: 152, startPoint y: 297, endPoint x: 159, endPoint y: 295, distance: 7.8
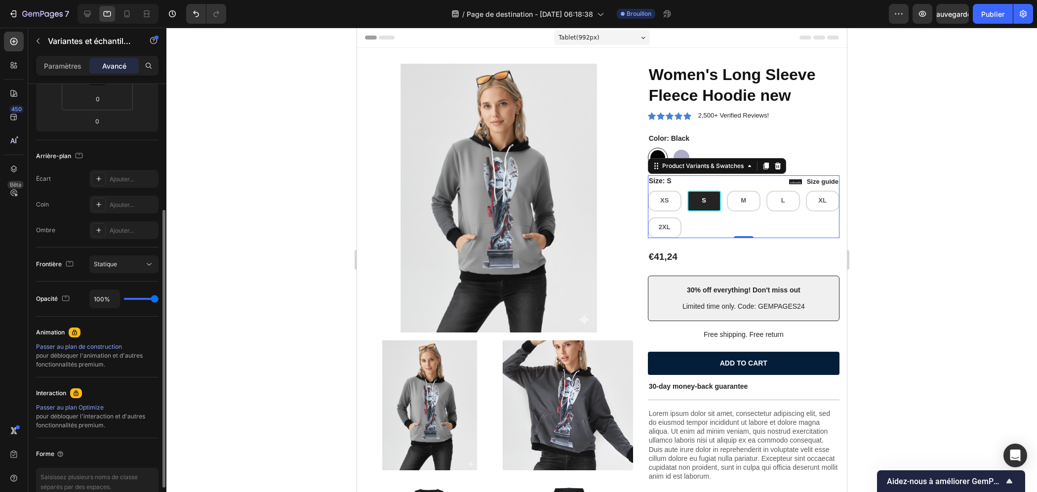
click at [159, 298] on input "range" at bounding box center [141, 299] width 35 height 2
click at [43, 39] on button "button" at bounding box center [38, 41] width 16 height 16
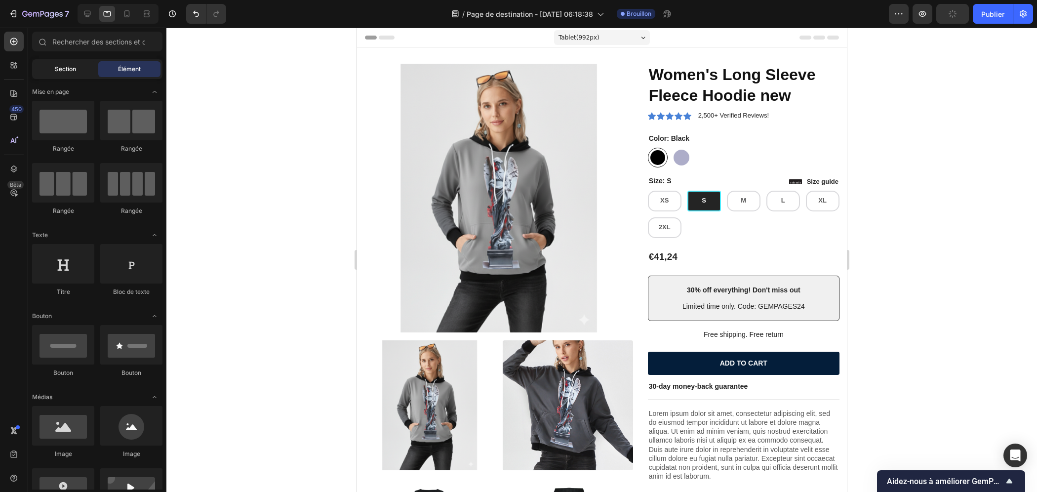
drag, startPoint x: 67, startPoint y: 66, endPoint x: 81, endPoint y: 71, distance: 14.9
click at [68, 66] on font "Section" at bounding box center [65, 68] width 21 height 7
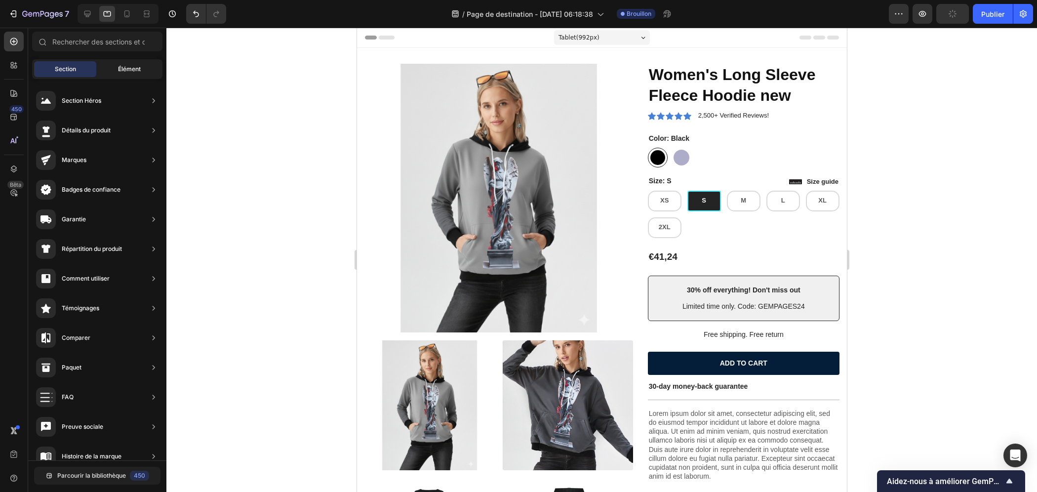
scroll to position [0, 0]
click at [119, 67] on font "Élément" at bounding box center [129, 68] width 23 height 7
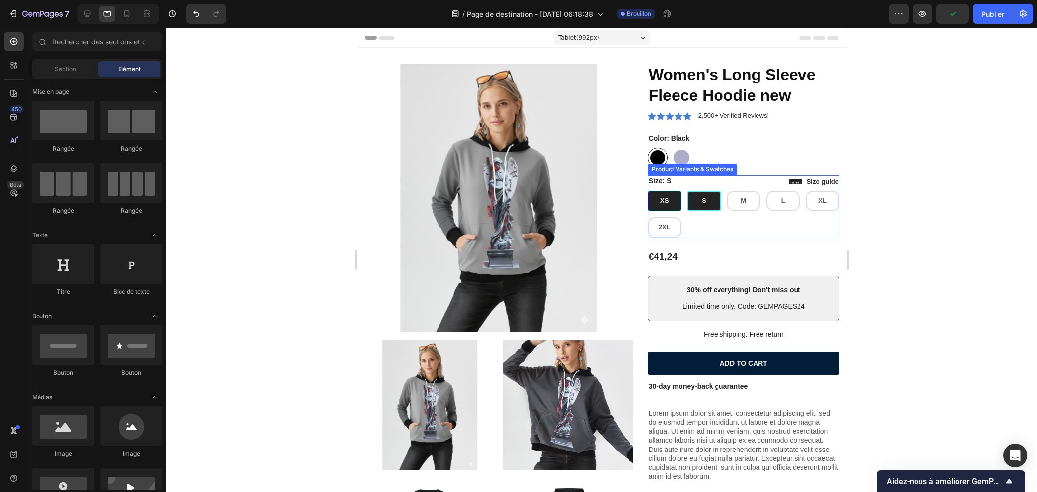
click at [660, 202] on span "XS" at bounding box center [664, 200] width 8 height 7
click at [648, 191] on input "XS XS XS" at bounding box center [647, 190] width 0 height 0
radio input "true"
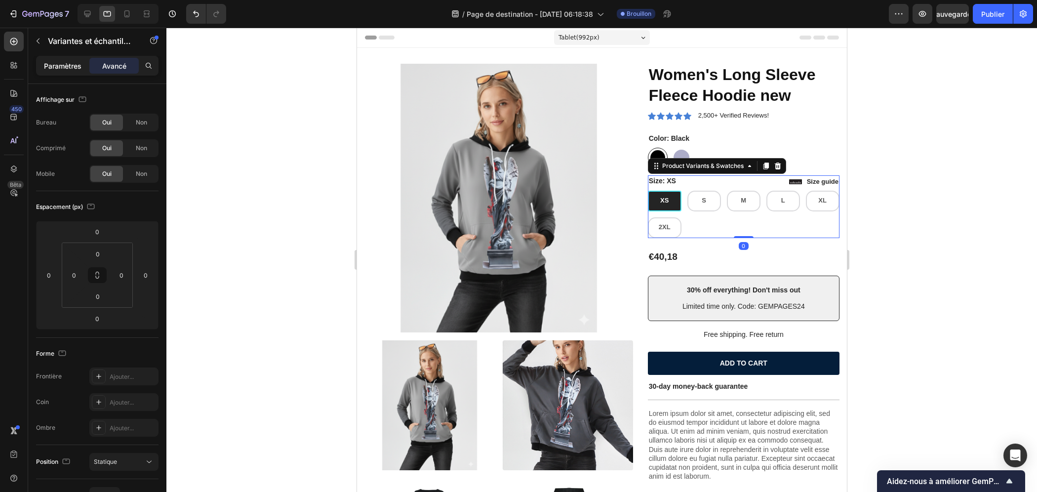
click at [61, 70] on p "Paramètres" at bounding box center [63, 66] width 38 height 10
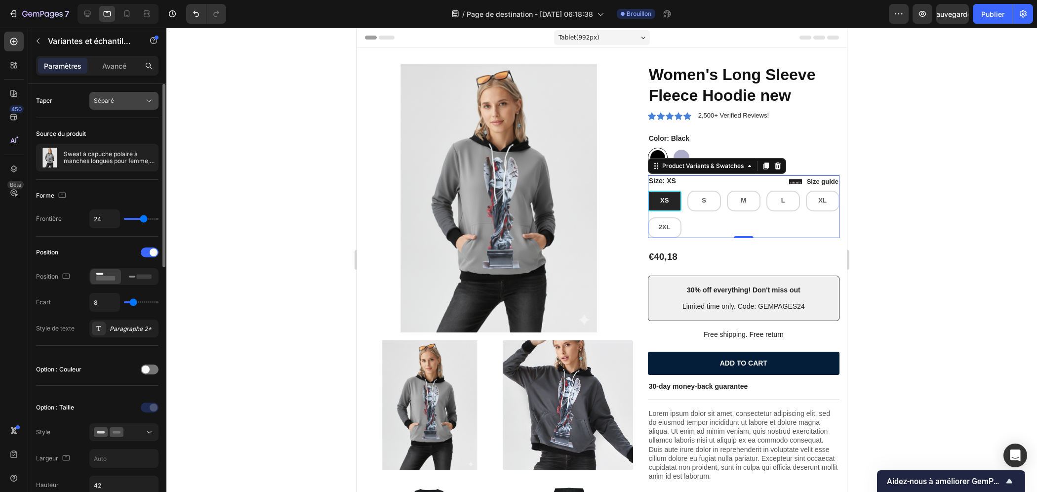
click at [115, 101] on div "Séparé" at bounding box center [119, 100] width 50 height 9
click at [116, 140] on font "Combiner" at bounding box center [108, 142] width 28 height 7
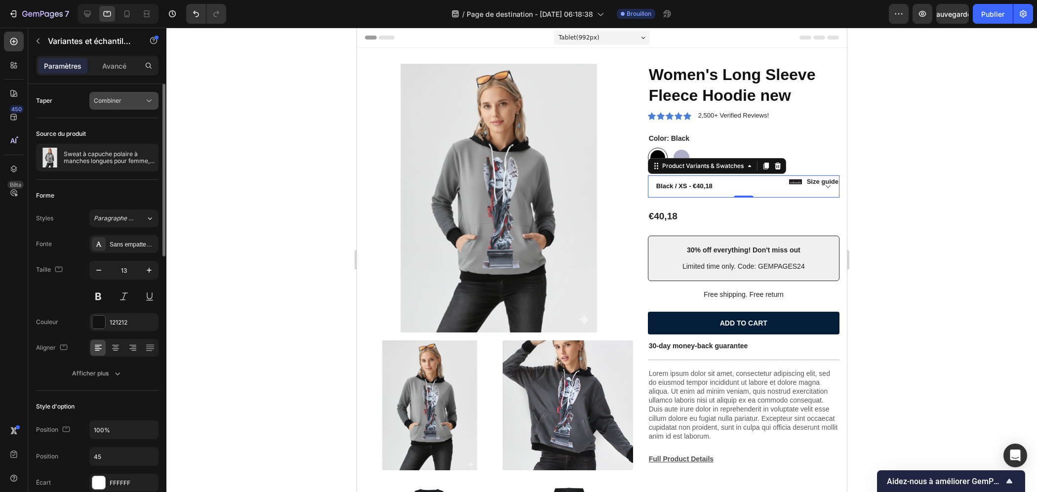
click at [121, 95] on button "Combiner" at bounding box center [123, 101] width 69 height 18
click at [112, 130] on div "Séparé" at bounding box center [114, 124] width 81 height 19
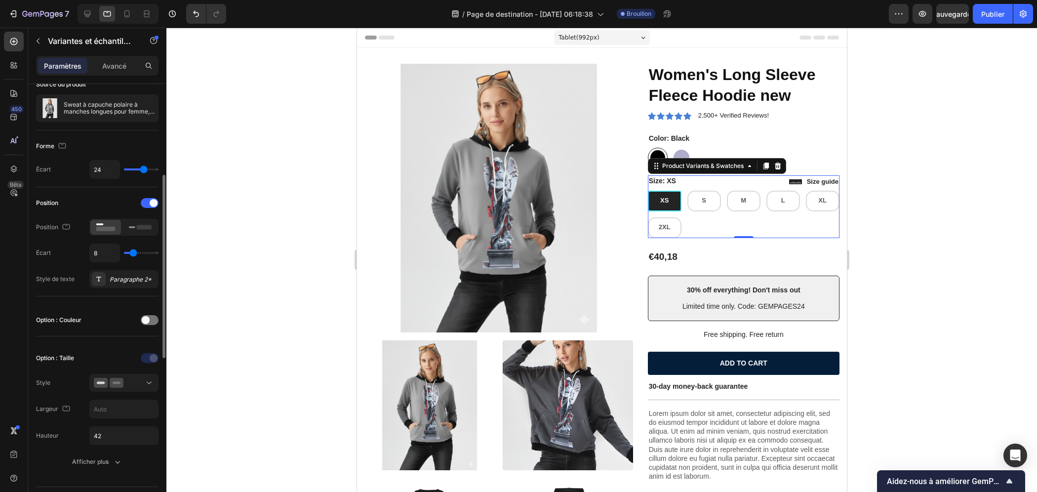
scroll to position [99, 0]
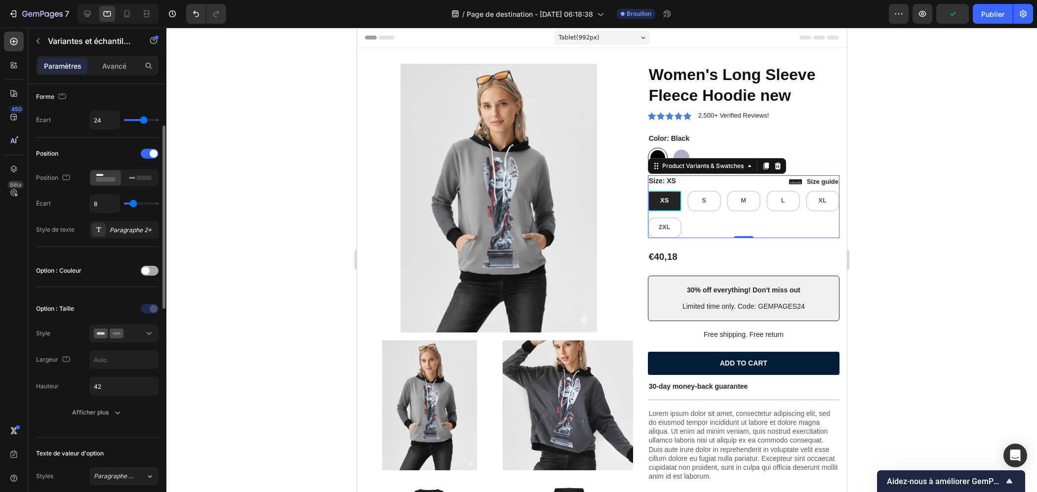
click at [147, 271] on span at bounding box center [146, 271] width 8 height 8
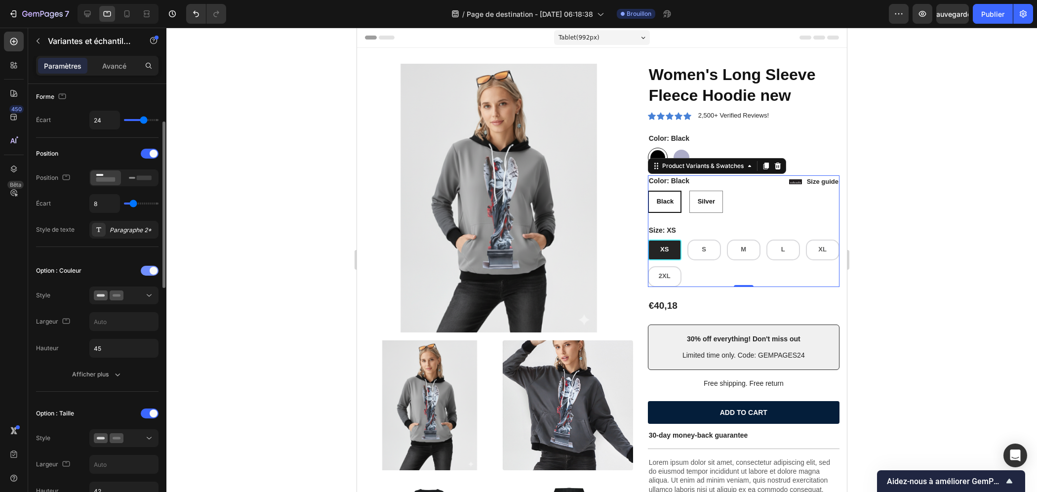
click at [155, 268] on span at bounding box center [154, 271] width 8 height 8
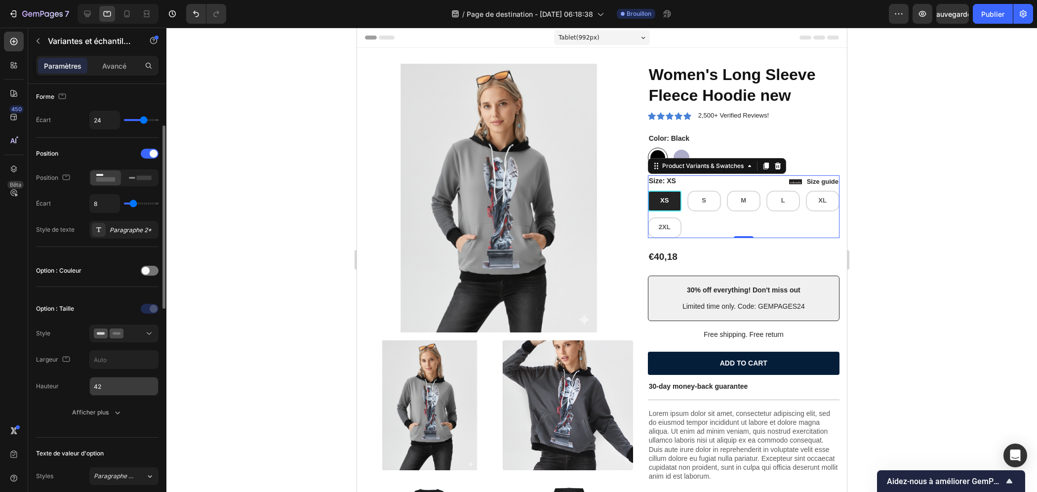
scroll to position [198, 0]
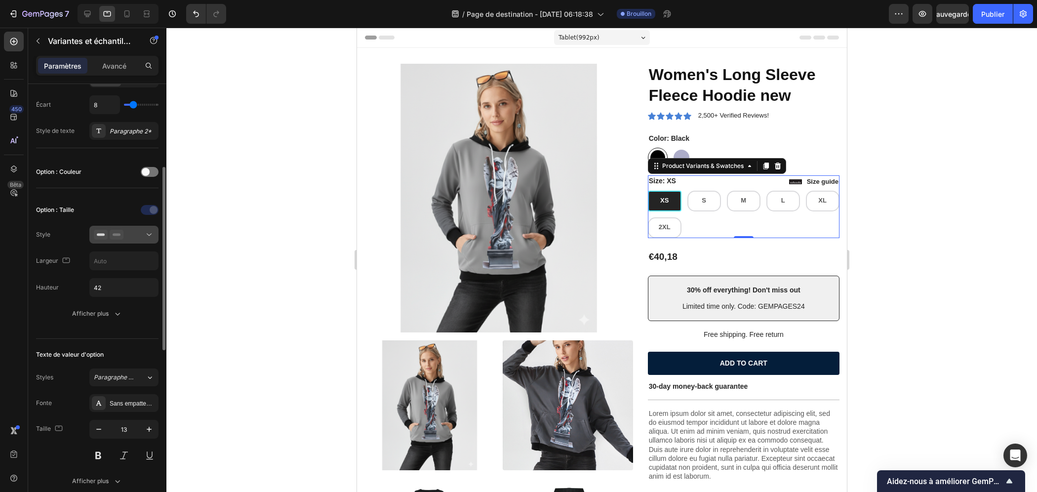
click at [139, 233] on div at bounding box center [124, 235] width 60 height 10
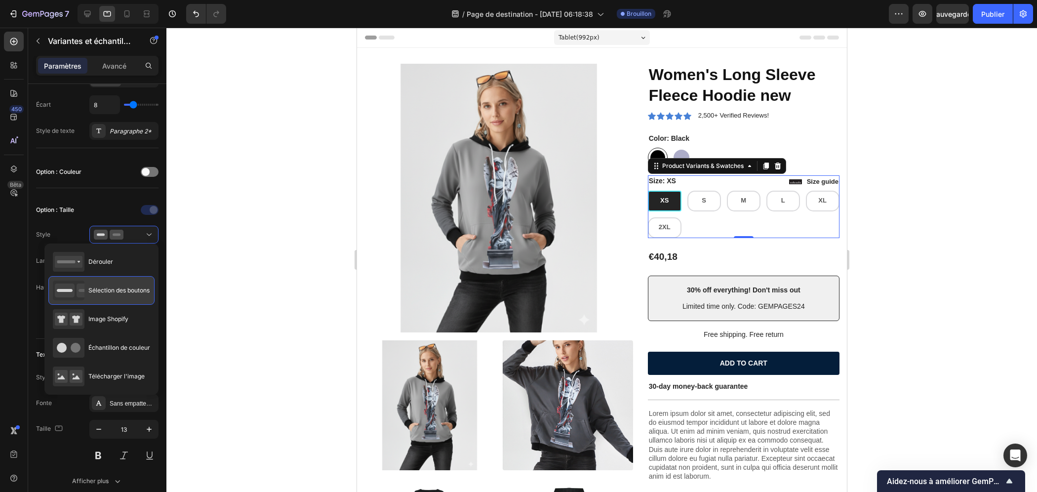
click at [127, 291] on font "Sélection des boutons" at bounding box center [118, 289] width 61 height 7
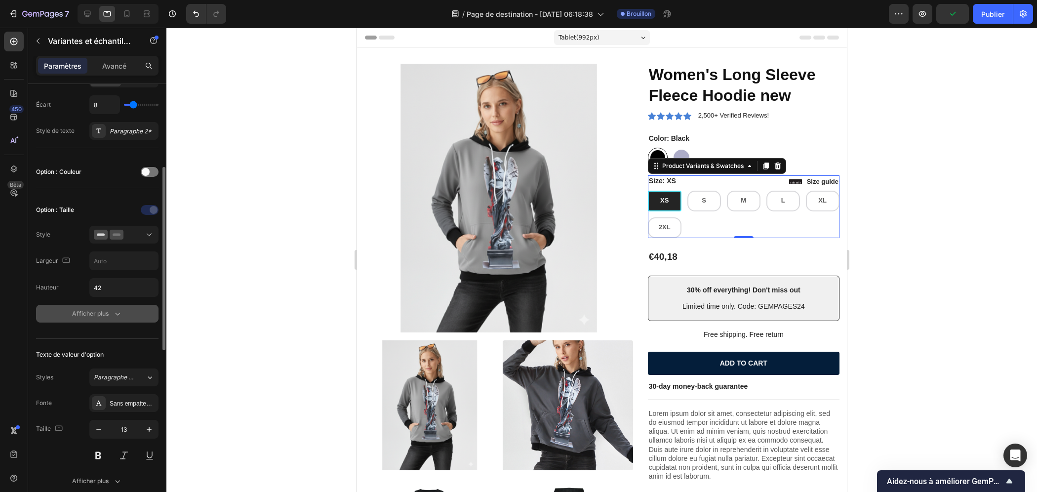
click at [103, 310] on font "Afficher plus" at bounding box center [90, 313] width 37 height 7
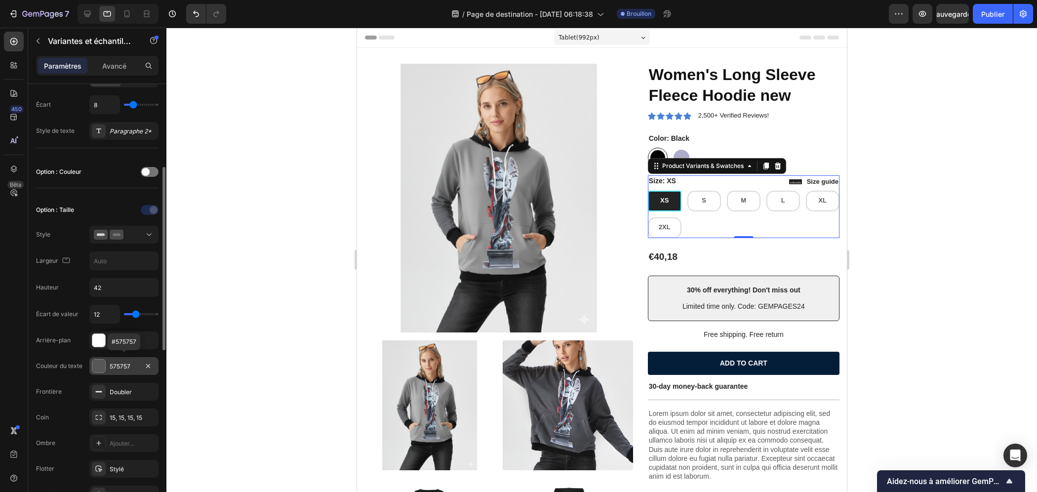
scroll to position [247, 0]
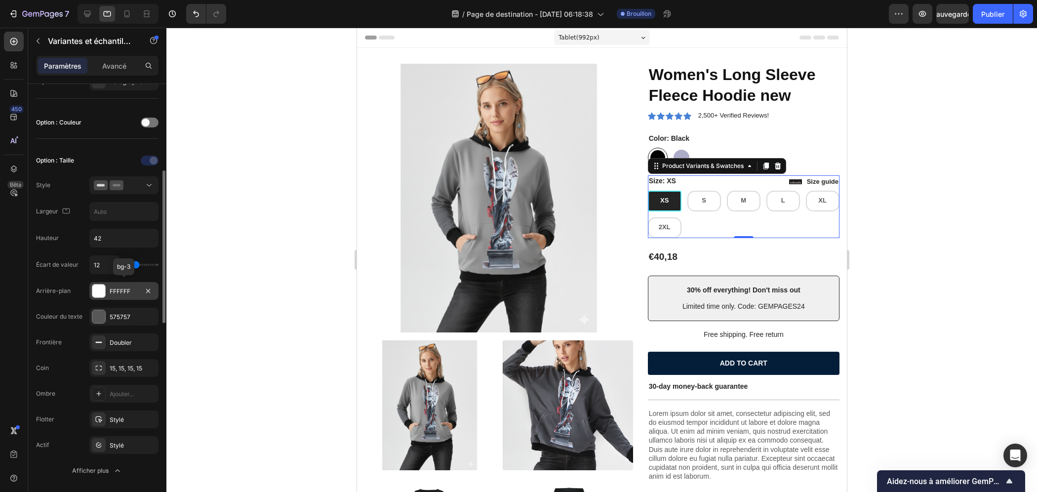
click at [98, 290] on div at bounding box center [98, 290] width 13 height 13
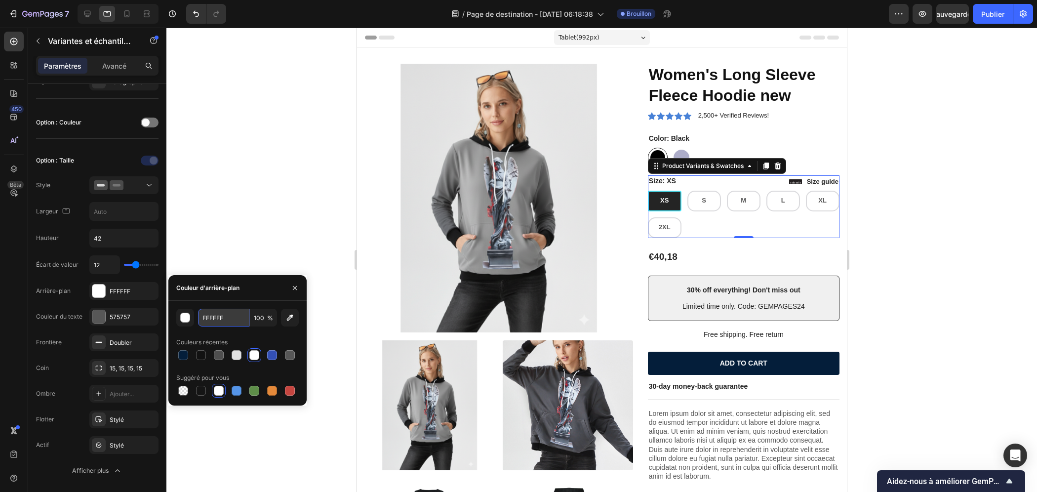
click at [213, 318] on input "FFFFFF" at bounding box center [223, 318] width 51 height 18
paste input "#f2f3f5"
click at [253, 356] on div at bounding box center [254, 355] width 10 height 10
type input "FFFFFF"
click at [74, 282] on div "Arrière-plan FFFFFF" at bounding box center [97, 291] width 122 height 18
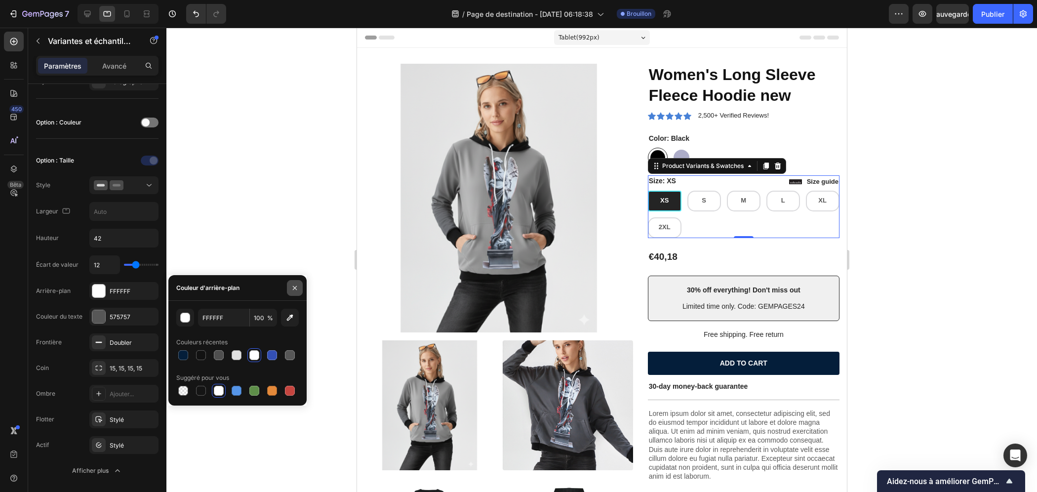
click at [291, 289] on icon "button" at bounding box center [295, 288] width 8 height 8
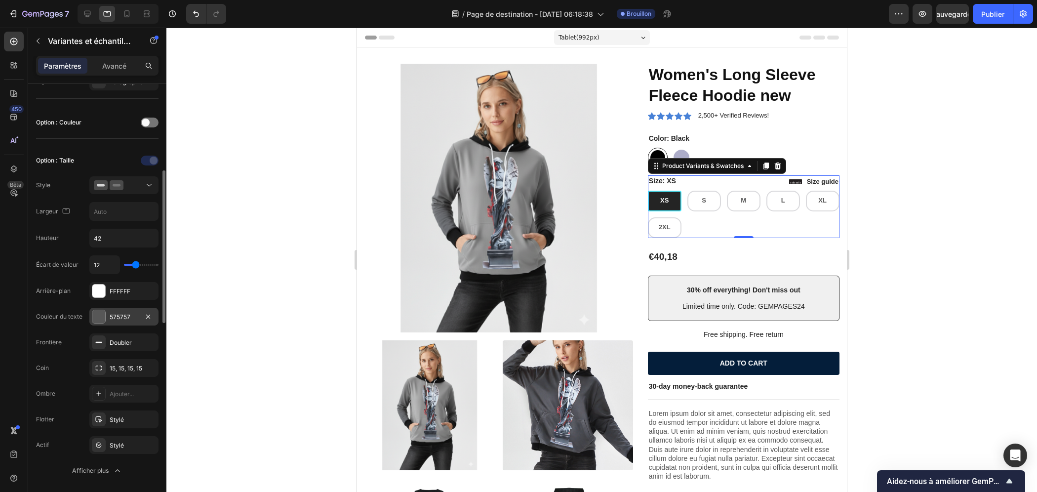
click at [110, 316] on font "575757" at bounding box center [120, 316] width 21 height 7
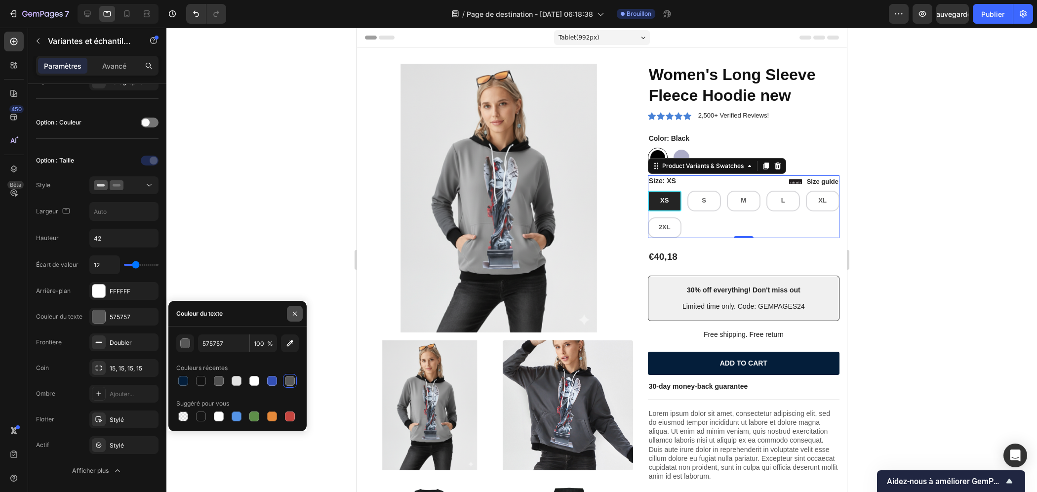
click at [294, 314] on icon "button" at bounding box center [295, 314] width 8 height 8
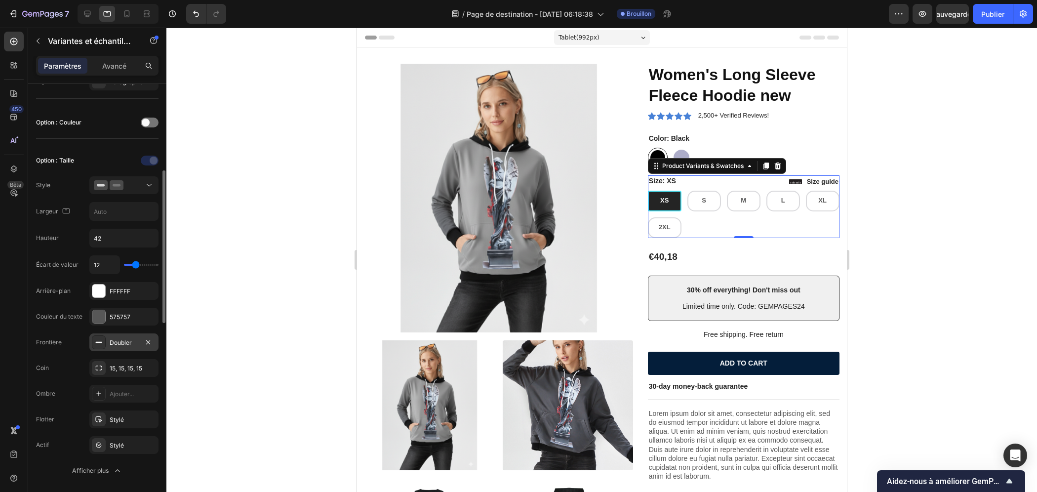
click at [120, 339] on font "Doubler" at bounding box center [121, 342] width 22 height 7
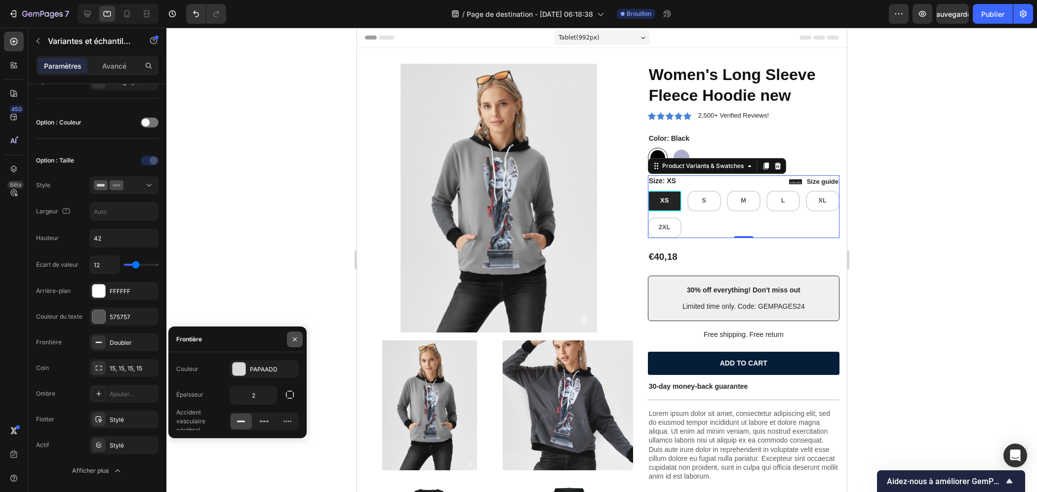
click at [292, 338] on icon "button" at bounding box center [295, 339] width 8 height 8
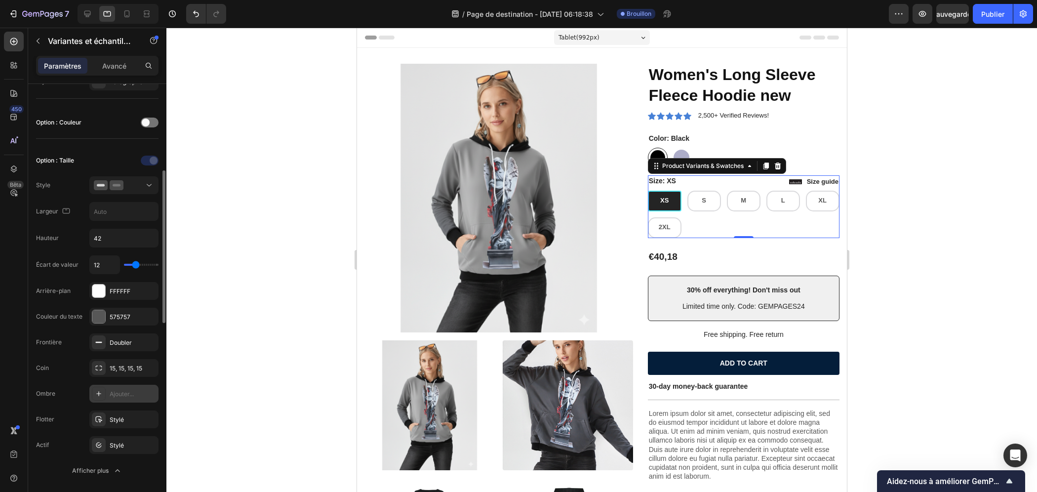
click at [112, 390] on div "Ajouter..." at bounding box center [133, 394] width 46 height 9
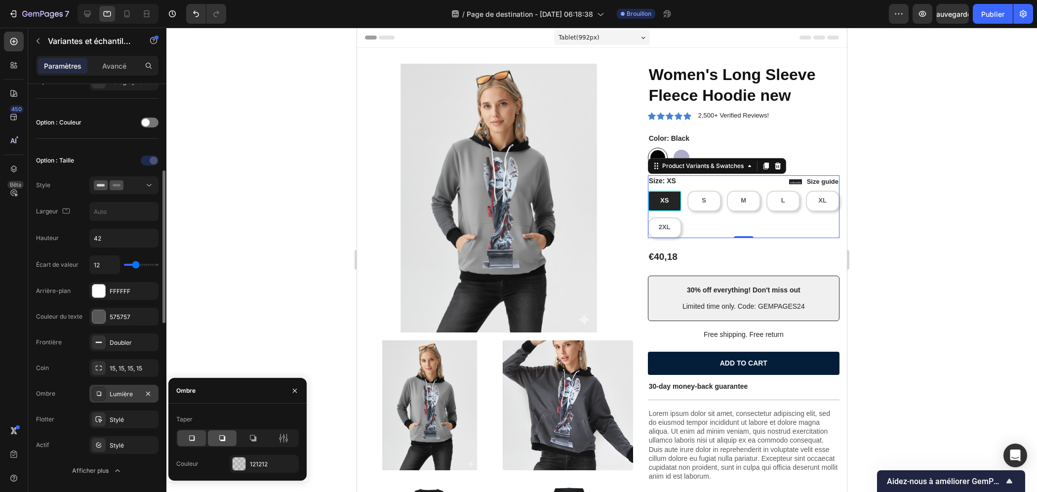
click at [221, 440] on icon at bounding box center [222, 438] width 6 height 6
click at [249, 440] on icon at bounding box center [253, 438] width 10 height 10
click at [219, 439] on icon at bounding box center [222, 438] width 10 height 10
drag, startPoint x: 187, startPoint y: 437, endPoint x: 199, endPoint y: 438, distance: 11.9
click at [193, 437] on icon at bounding box center [192, 438] width 10 height 10
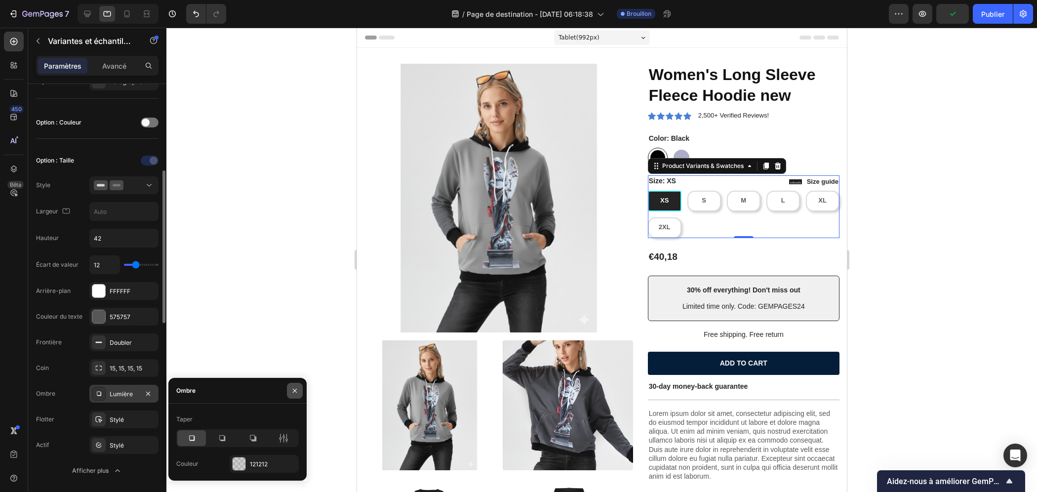
click at [297, 392] on icon "button" at bounding box center [295, 391] width 8 height 8
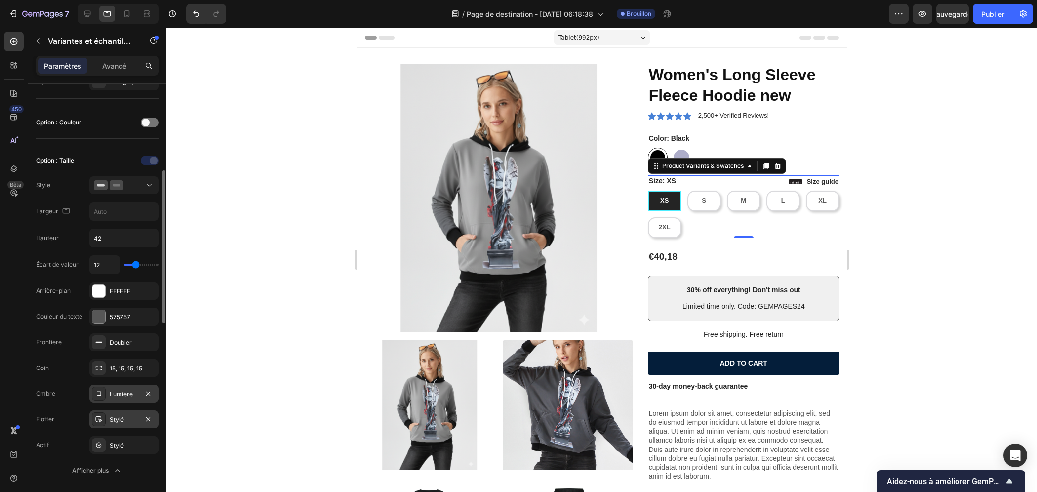
click at [111, 416] on font "Stylé" at bounding box center [117, 419] width 14 height 7
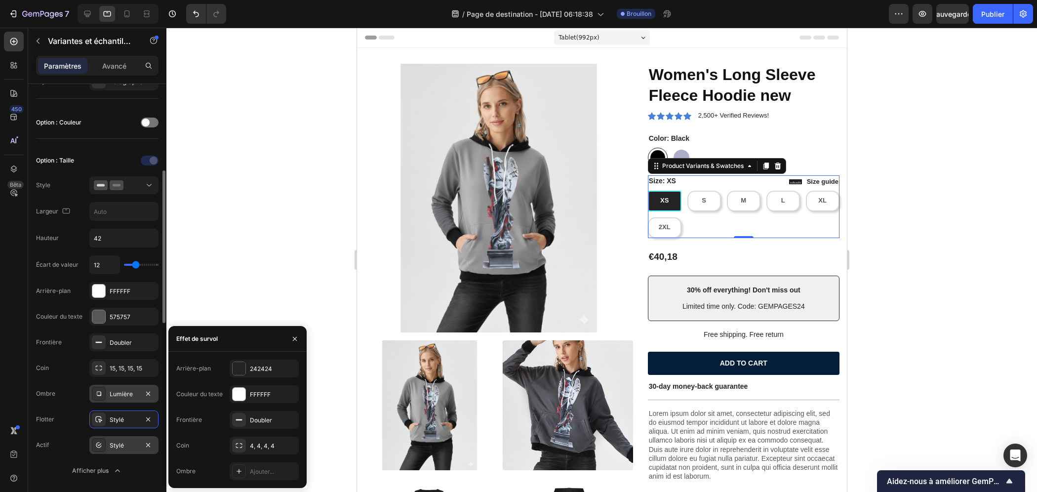
click at [107, 443] on div "Stylé" at bounding box center [123, 445] width 69 height 18
click at [241, 367] on div at bounding box center [239, 368] width 13 height 13
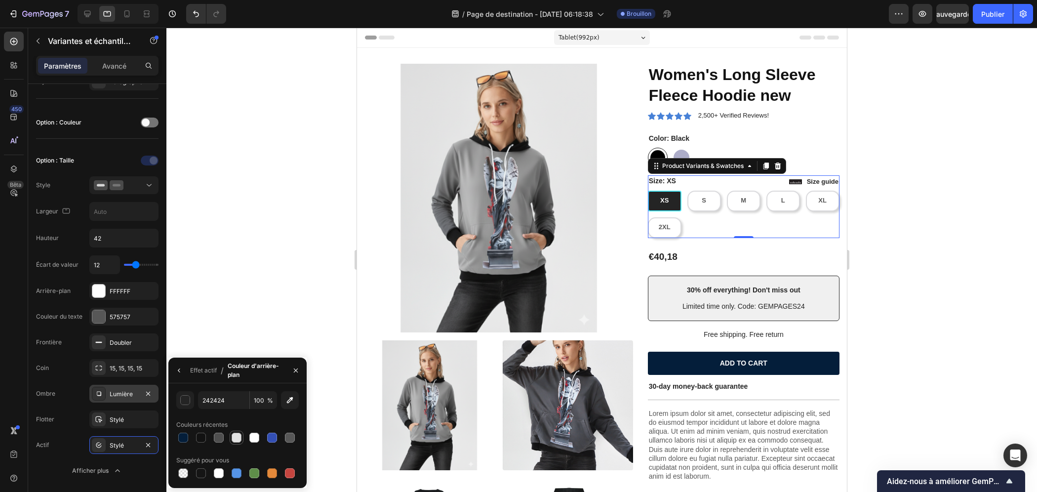
click at [240, 438] on div at bounding box center [237, 438] width 10 height 10
click at [218, 401] on input "E2E2E2" at bounding box center [223, 400] width 51 height 18
paste input "#f2f3f5"
click at [263, 387] on div "F2F3F5 100 % Couleurs récentes Suggéré pour vous" at bounding box center [237, 435] width 138 height 105
click at [272, 438] on div at bounding box center [272, 438] width 10 height 10
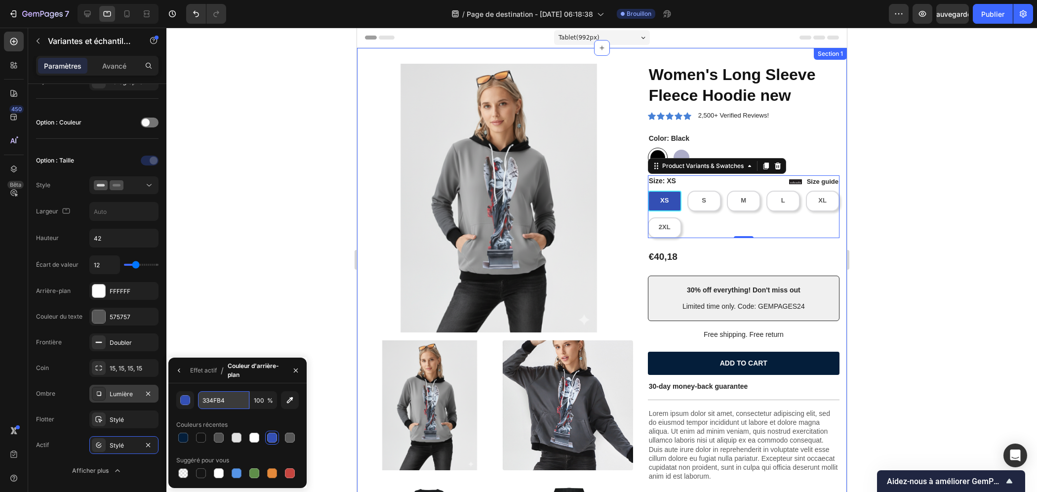
click at [221, 405] on input "334FB4" at bounding box center [223, 400] width 51 height 18
paste input "#f2f3f5"
type input "F2F3F5"
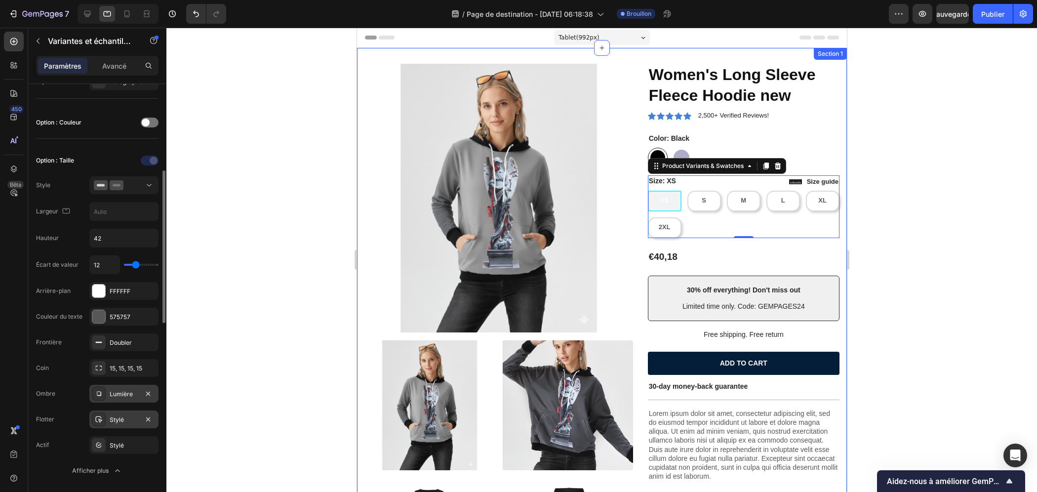
click at [112, 416] on font "Stylé" at bounding box center [117, 419] width 14 height 7
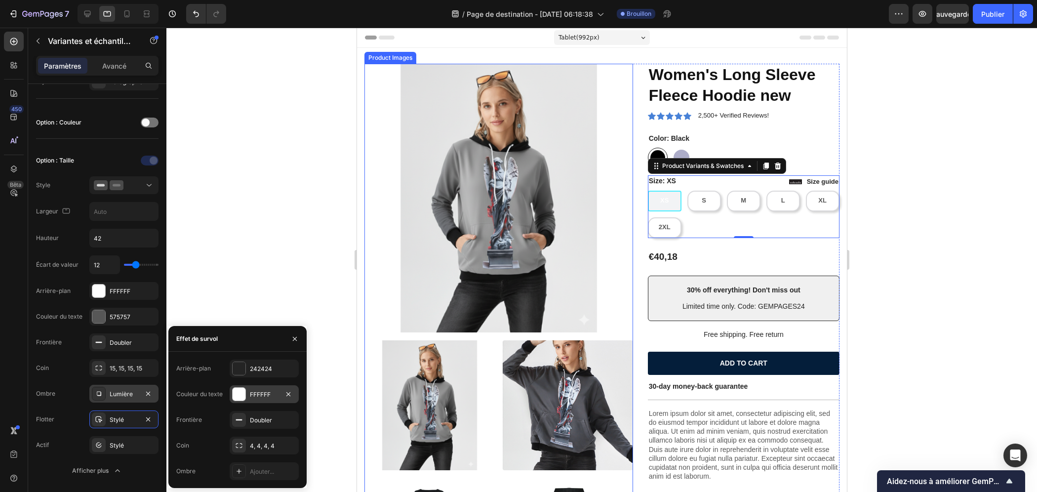
click at [263, 393] on font "FFFFFF" at bounding box center [260, 394] width 21 height 7
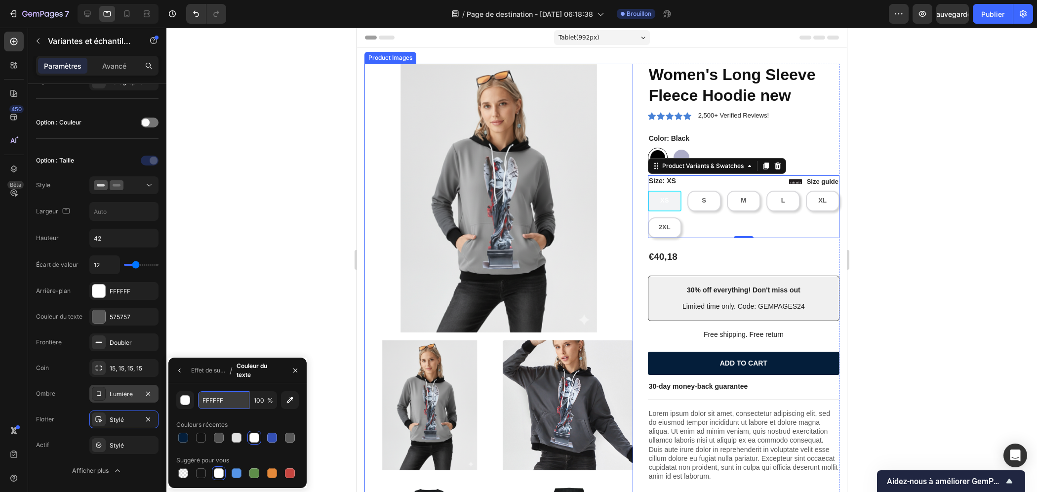
click at [218, 401] on input "FFFFFF" at bounding box center [223, 400] width 51 height 18
paste input "#2d4157"
type input "2D4157"
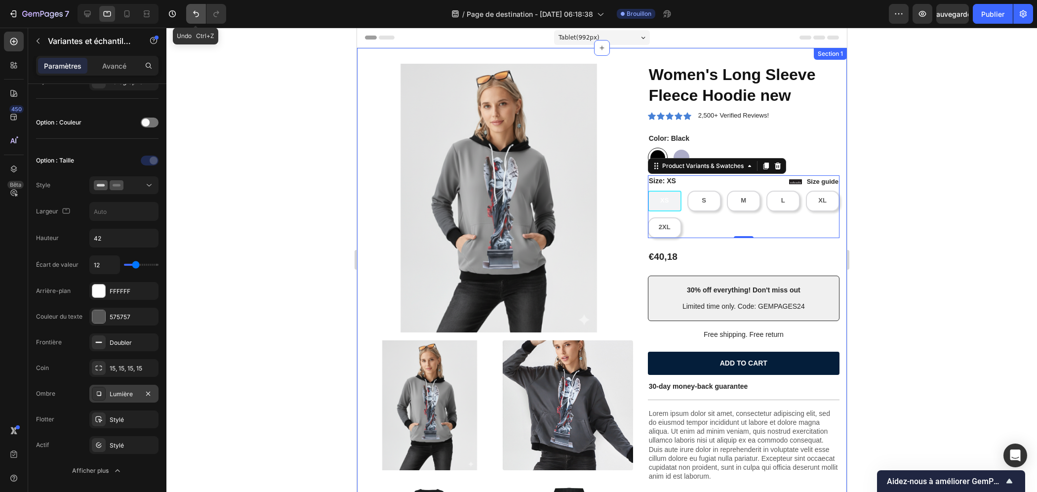
click at [200, 10] on icon "Annuler/Rétablir" at bounding box center [196, 14] width 10 height 10
click at [195, 12] on icon "Annuler/Rétablir" at bounding box center [196, 14] width 6 height 6
click at [212, 15] on icon "Annuler/Rétablir" at bounding box center [216, 14] width 10 height 10
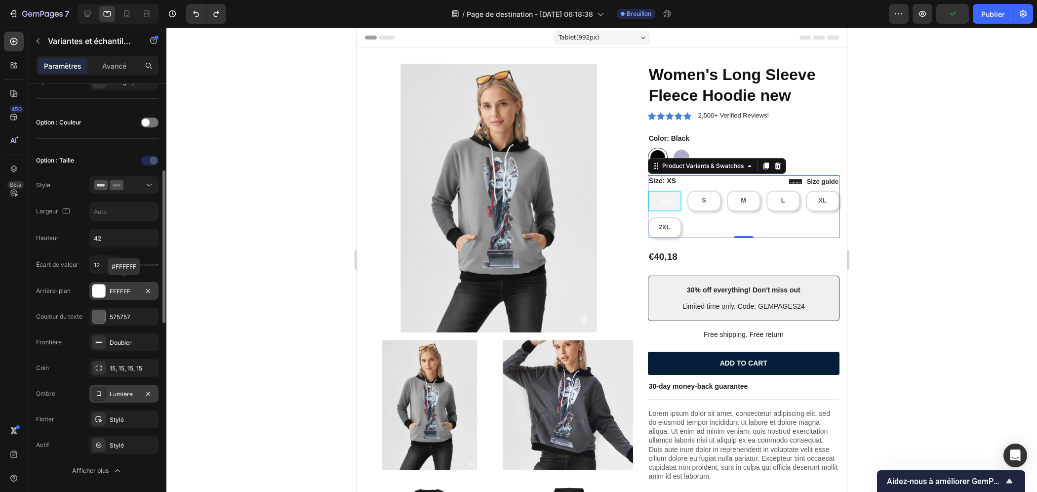
click at [100, 285] on div at bounding box center [98, 290] width 13 height 13
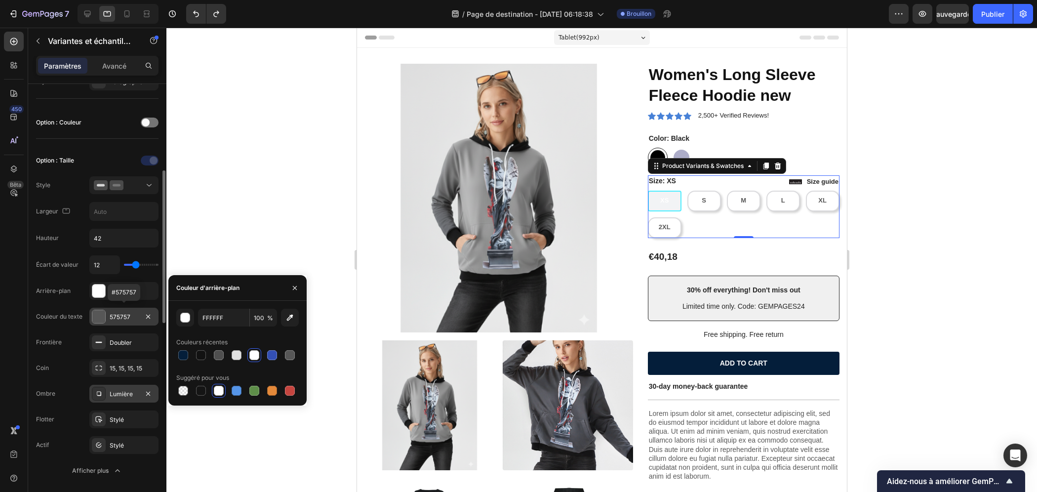
click at [105, 315] on div at bounding box center [98, 316] width 13 height 13
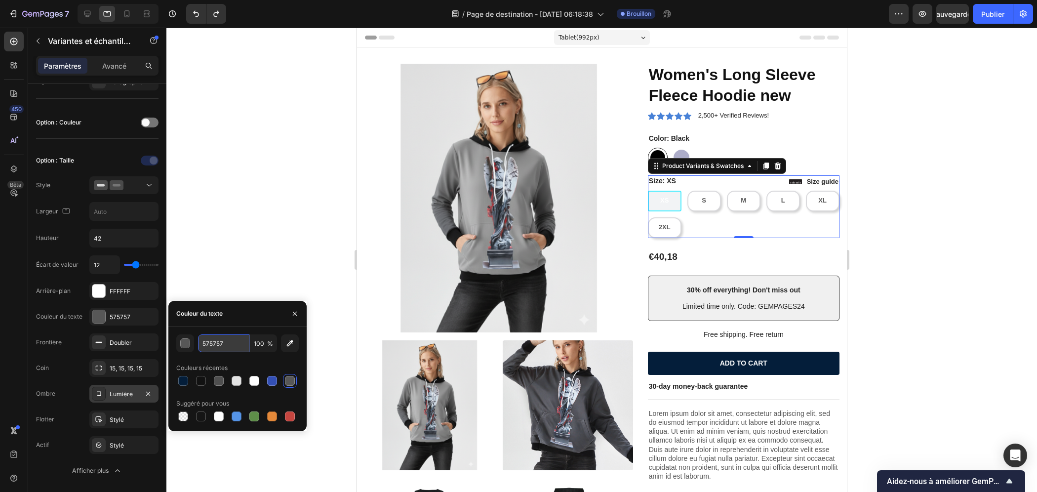
click at [223, 342] on input "575757" at bounding box center [223, 343] width 51 height 18
paste input "#2d41"
type input "2D4157"
click at [122, 416] on font "Stylé" at bounding box center [117, 419] width 14 height 7
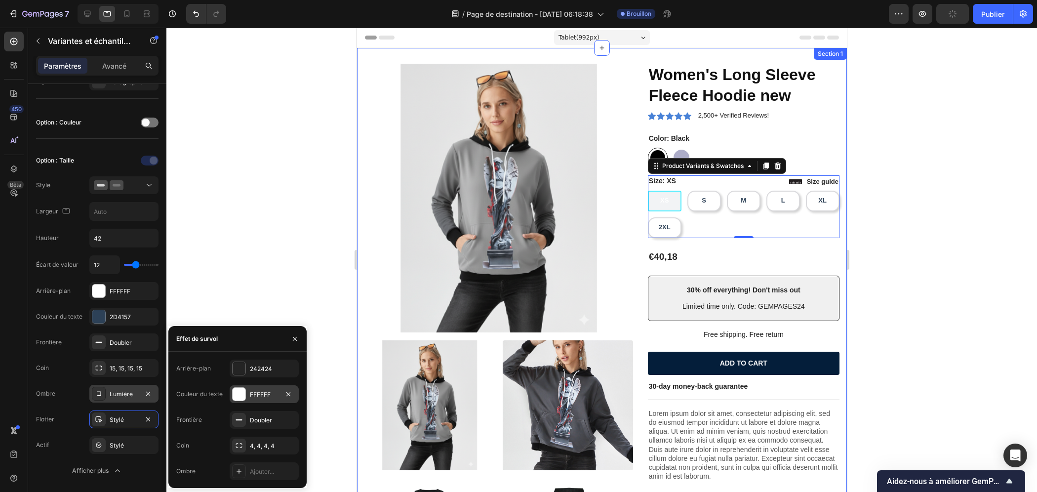
click at [248, 396] on div "FFFFFF" at bounding box center [264, 394] width 69 height 18
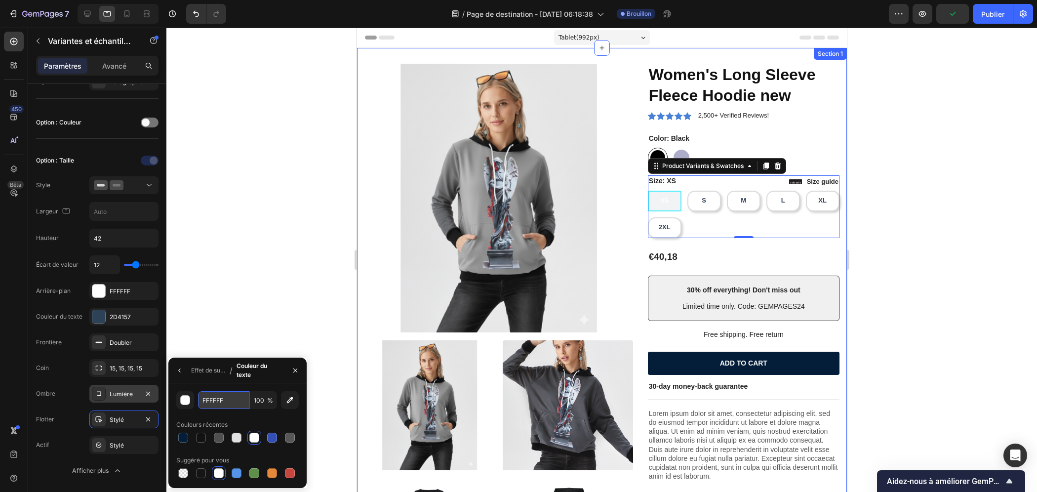
click at [225, 397] on input "FFFFFF" at bounding box center [223, 400] width 51 height 18
paste input "#2d4157"
type input "2D4157"
click at [111, 436] on div "Stylé" at bounding box center [123, 445] width 69 height 18
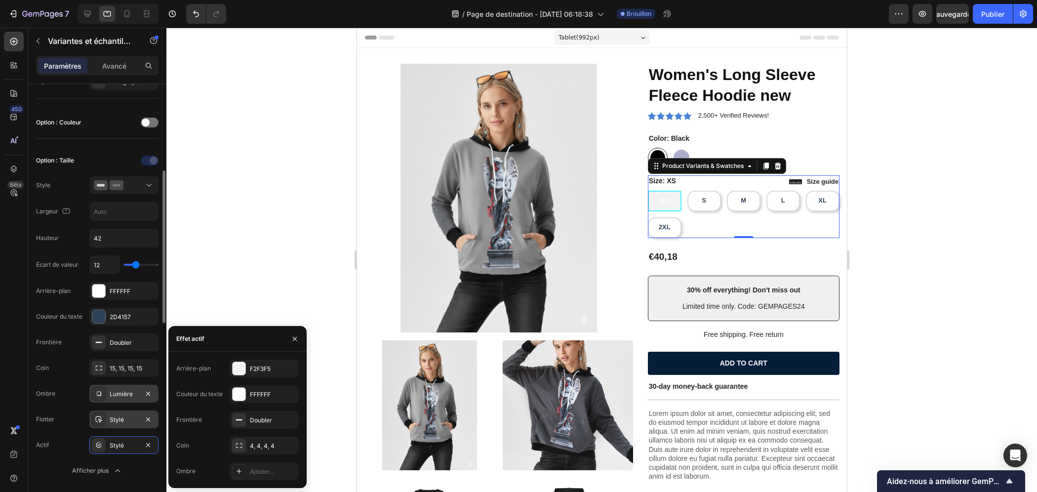
click at [103, 413] on div at bounding box center [99, 419] width 14 height 14
click at [251, 368] on font "242424" at bounding box center [261, 368] width 22 height 7
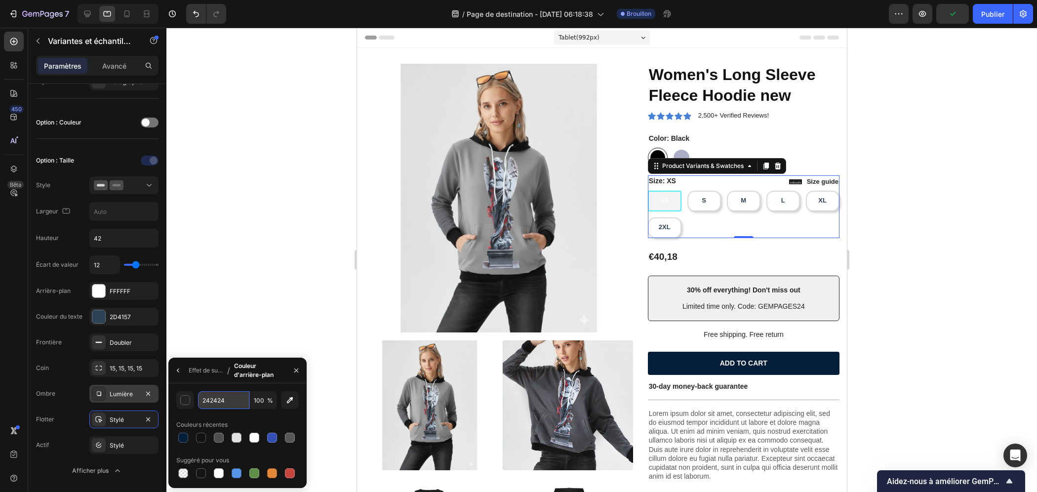
click at [223, 401] on input "242424" at bounding box center [223, 400] width 51 height 18
click at [123, 436] on div "Stylé" at bounding box center [123, 445] width 69 height 18
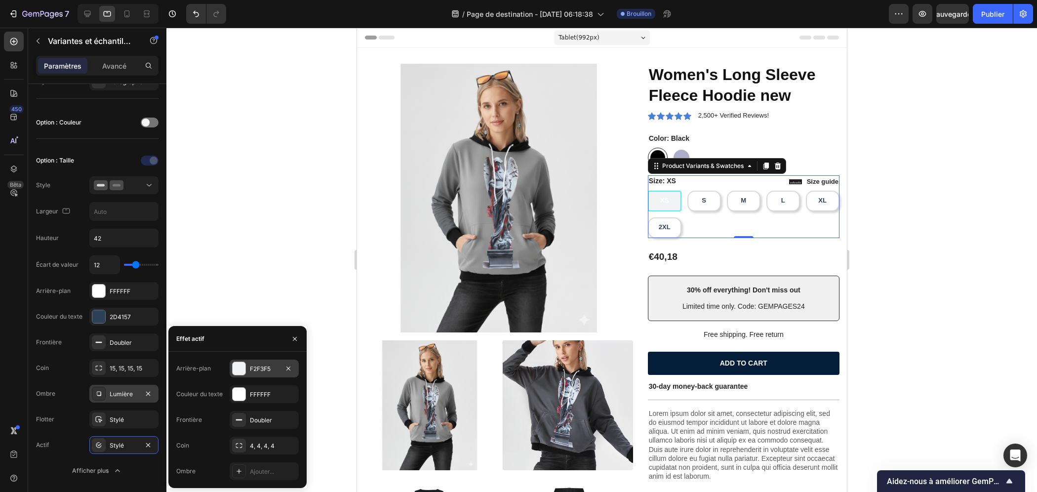
click at [268, 367] on font "F2F3F5" at bounding box center [260, 368] width 21 height 7
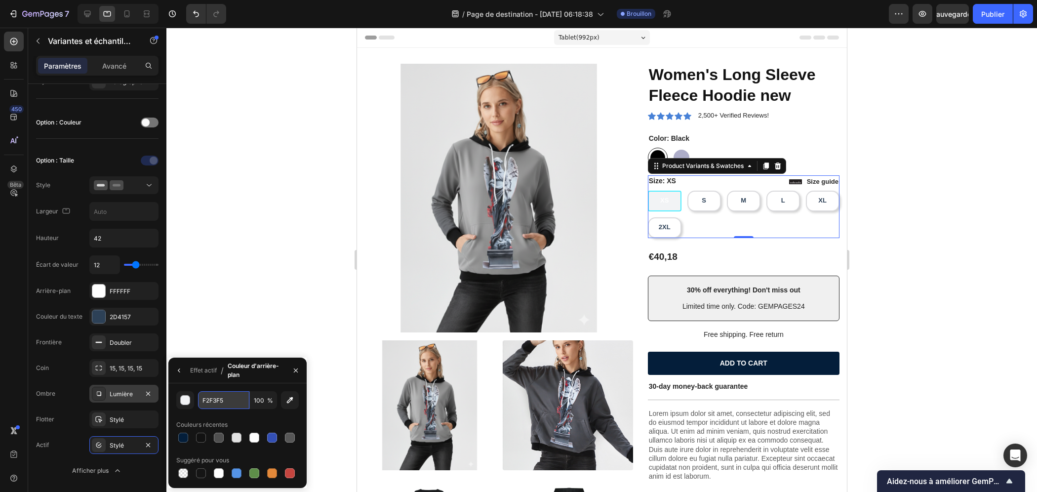
click at [221, 403] on input "F2F3F5" at bounding box center [223, 400] width 51 height 18
click at [119, 416] on font "Stylé" at bounding box center [117, 419] width 14 height 7
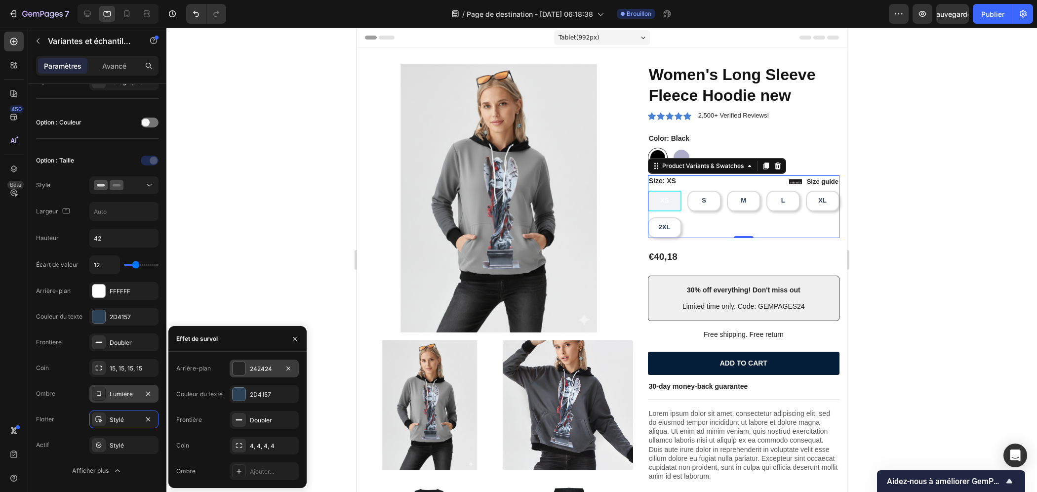
click at [256, 370] on font "242424" at bounding box center [261, 368] width 22 height 7
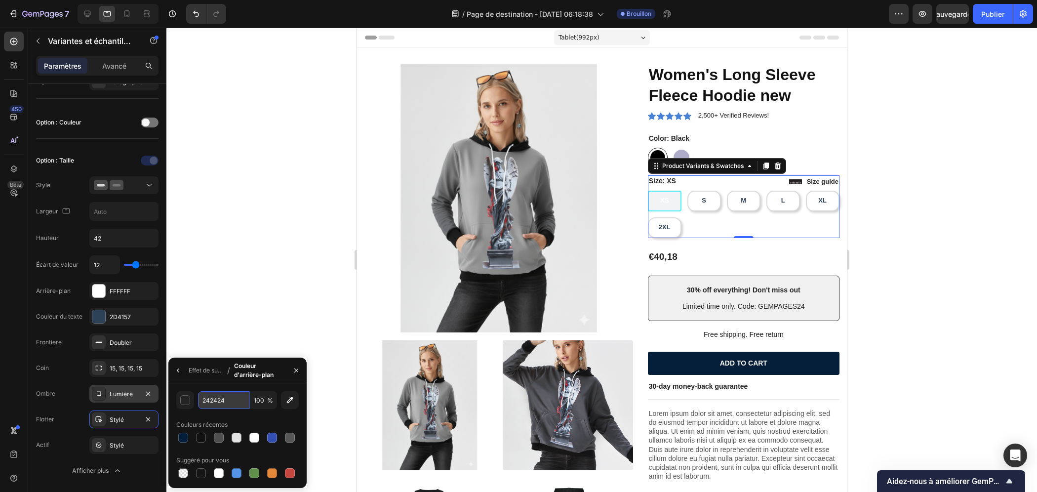
click at [223, 399] on input "242424" at bounding box center [223, 400] width 51 height 18
paste input "F2F3F5"
type input "F2F3F5"
click at [753, 222] on div "XS XS XS S S S M M M L L L XL XL XL 2XL 2XL 2XL" at bounding box center [744, 214] width 192 height 47
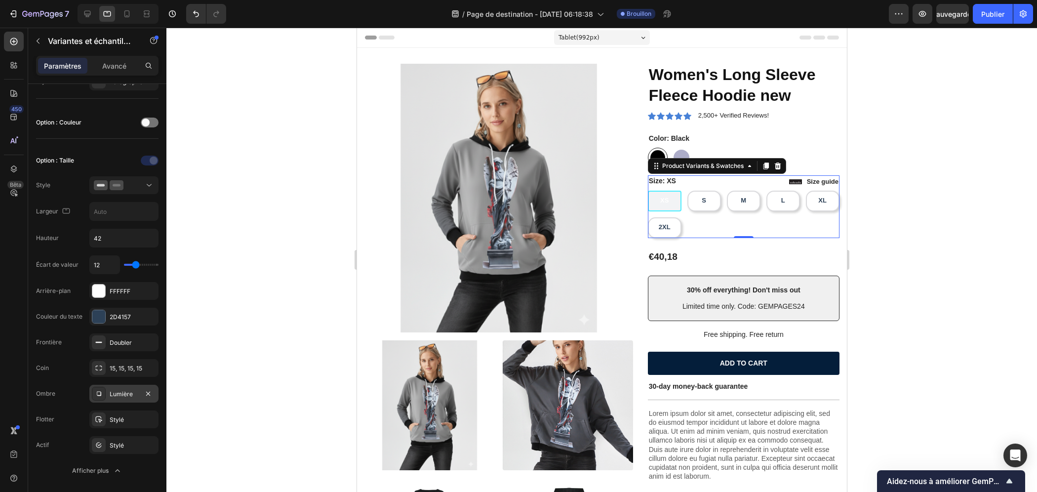
drag, startPoint x: 912, startPoint y: 248, endPoint x: 854, endPoint y: 238, distance: 58.8
click at [847, 248] on div at bounding box center [601, 260] width 871 height 464
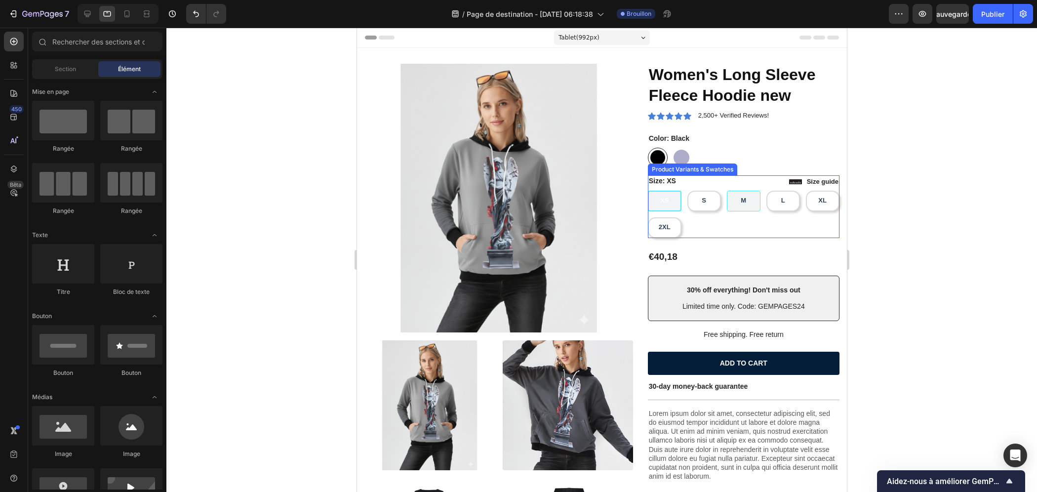
click at [747, 203] on div "M" at bounding box center [742, 201] width 21 height 16
click at [727, 191] on input "M M M" at bounding box center [726, 190] width 0 height 0
radio input "true"
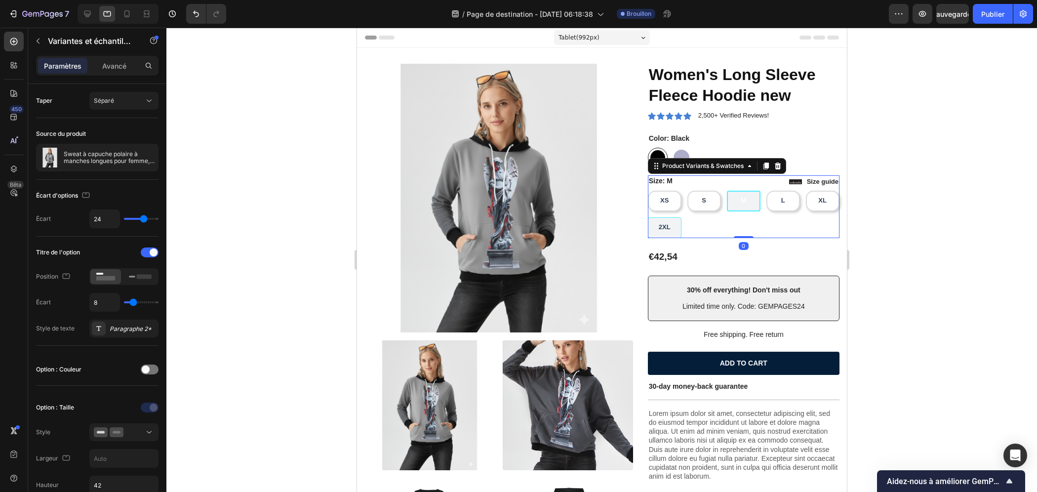
click at [670, 228] on span "2XL" at bounding box center [664, 226] width 12 height 7
click at [648, 217] on input "2XL 2XL 2XL" at bounding box center [647, 217] width 0 height 0
radio input "true"
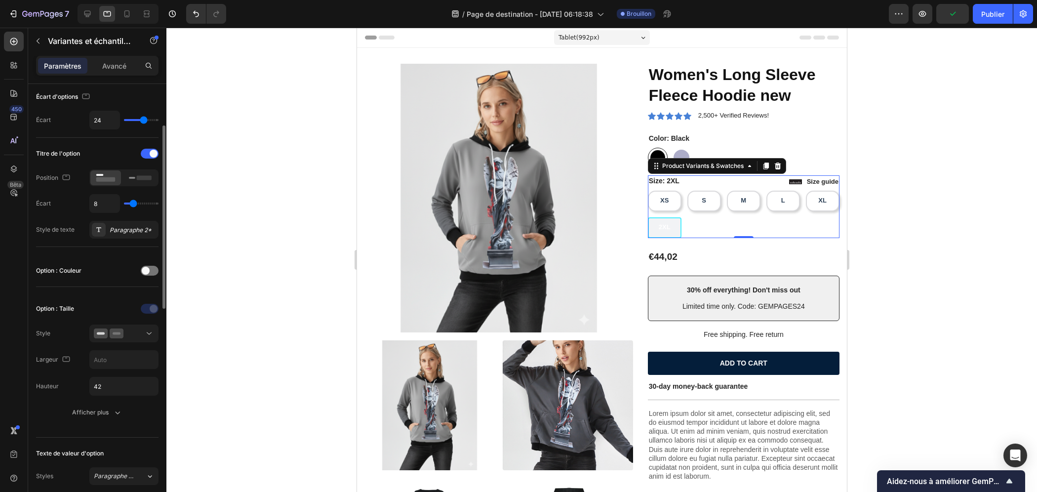
scroll to position [0, 0]
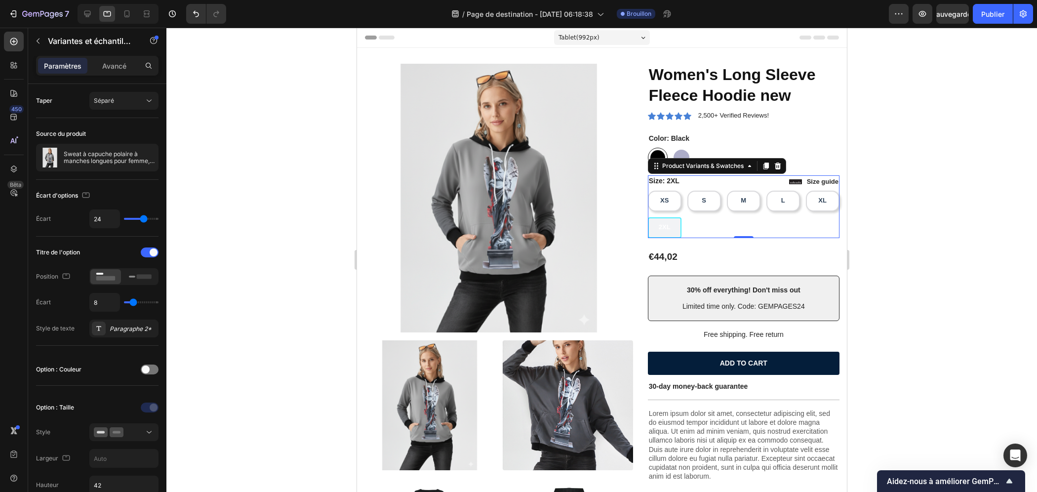
click at [678, 222] on div "2XL" at bounding box center [664, 227] width 28 height 16
click at [648, 217] on input "2XL 2XL 2XL" at bounding box center [647, 217] width 0 height 0
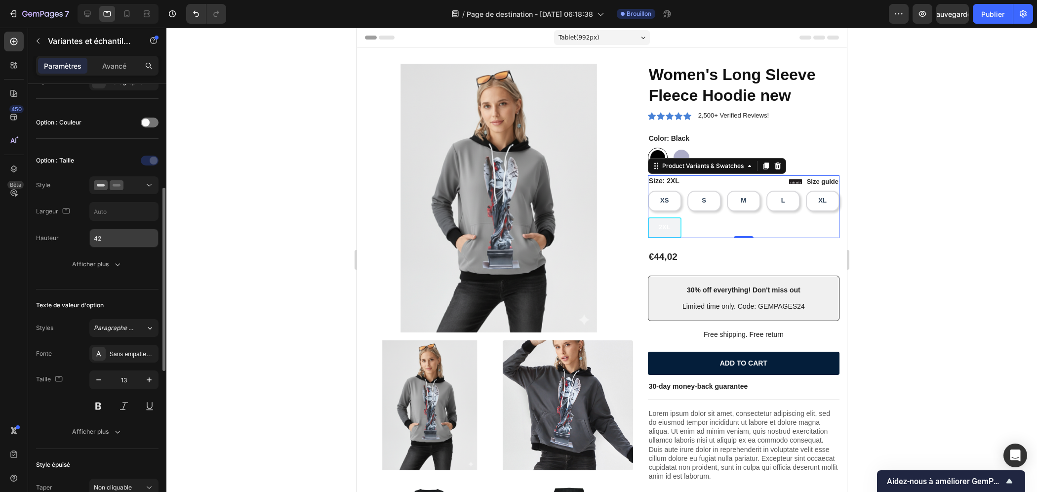
scroll to position [296, 0]
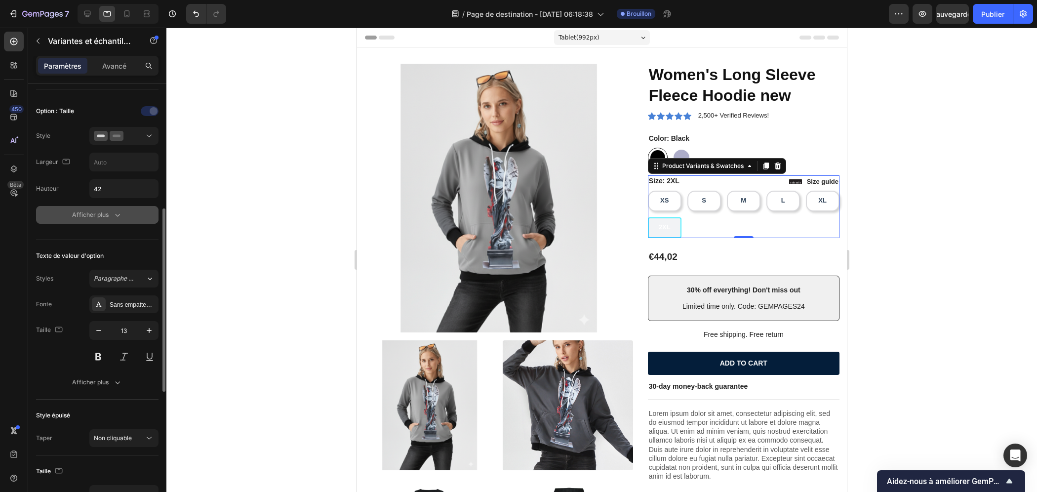
click at [109, 217] on div "Afficher plus" at bounding box center [97, 215] width 50 height 10
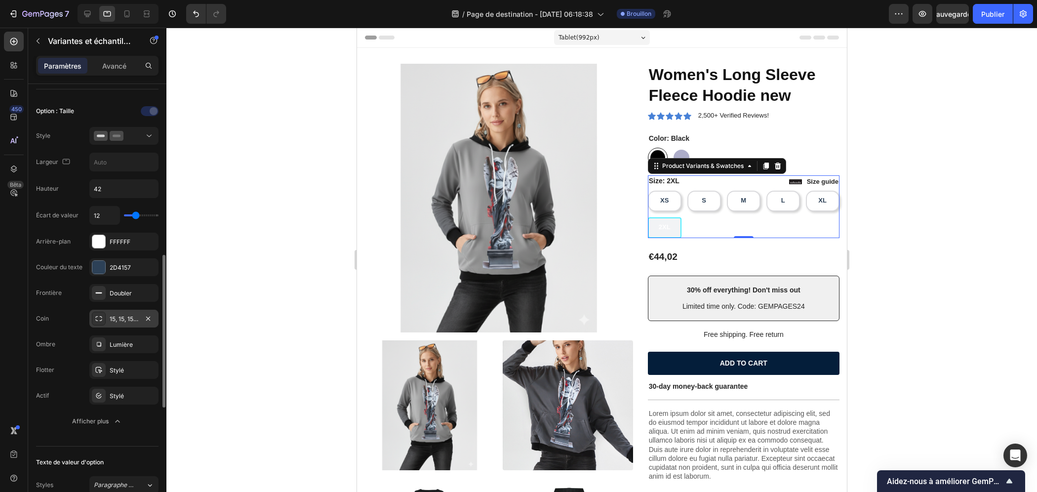
scroll to position [346, 0]
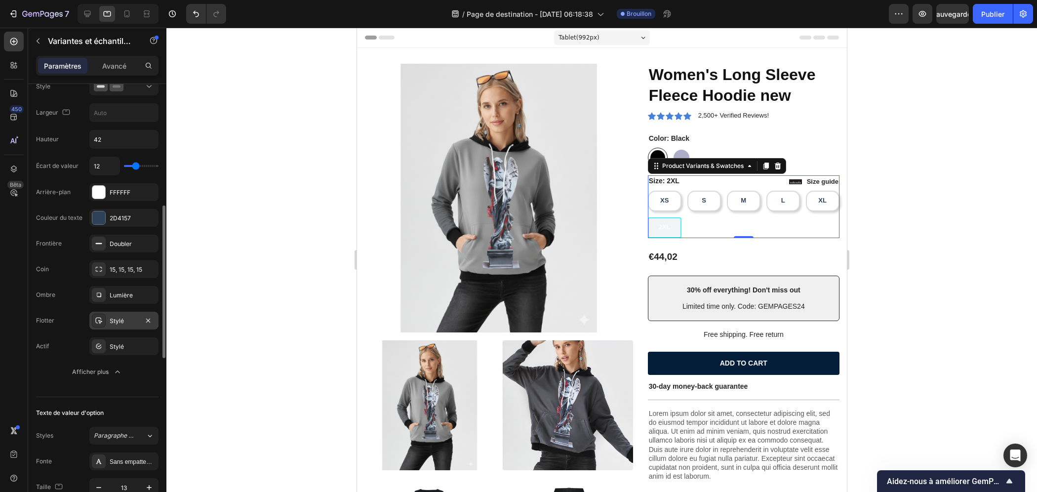
click at [111, 317] on font "Stylé" at bounding box center [117, 320] width 14 height 7
click at [108, 340] on div "Stylé" at bounding box center [123, 346] width 69 height 18
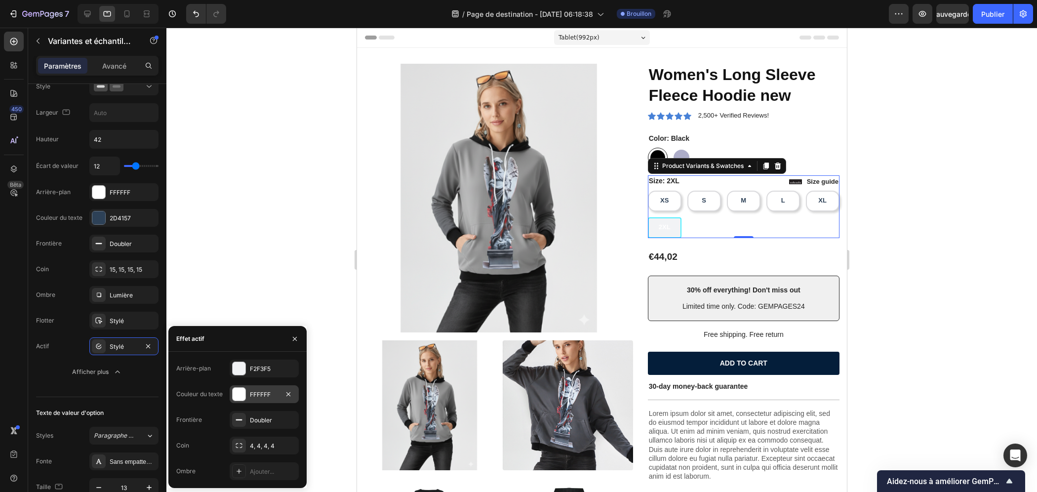
click at [240, 391] on div at bounding box center [239, 394] width 13 height 13
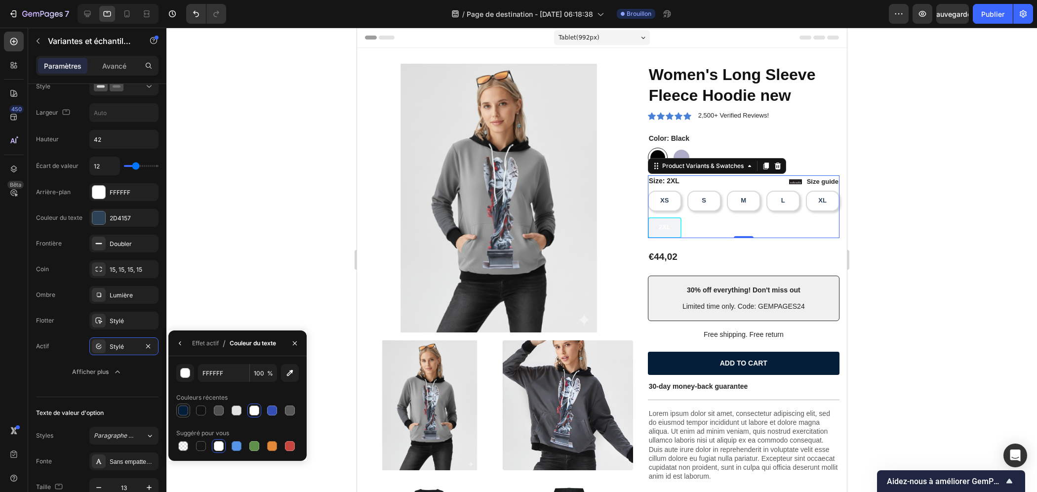
click at [189, 411] on div at bounding box center [183, 411] width 12 height 12
type input "041E3A"
click at [847, 247] on div at bounding box center [601, 260] width 871 height 464
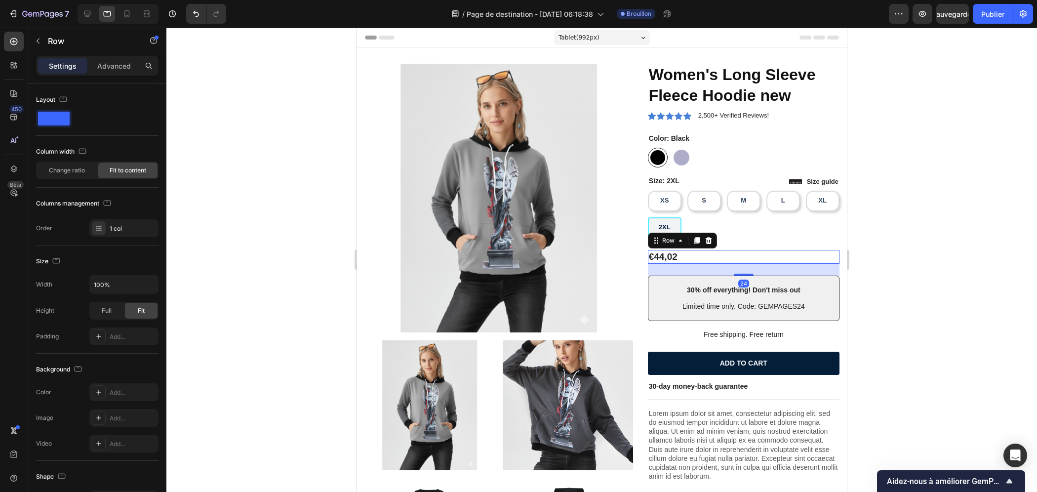
click at [810, 256] on div "€44,02 Product Price Product Price Row 24" at bounding box center [744, 257] width 192 height 14
click at [847, 239] on div at bounding box center [601, 260] width 871 height 464
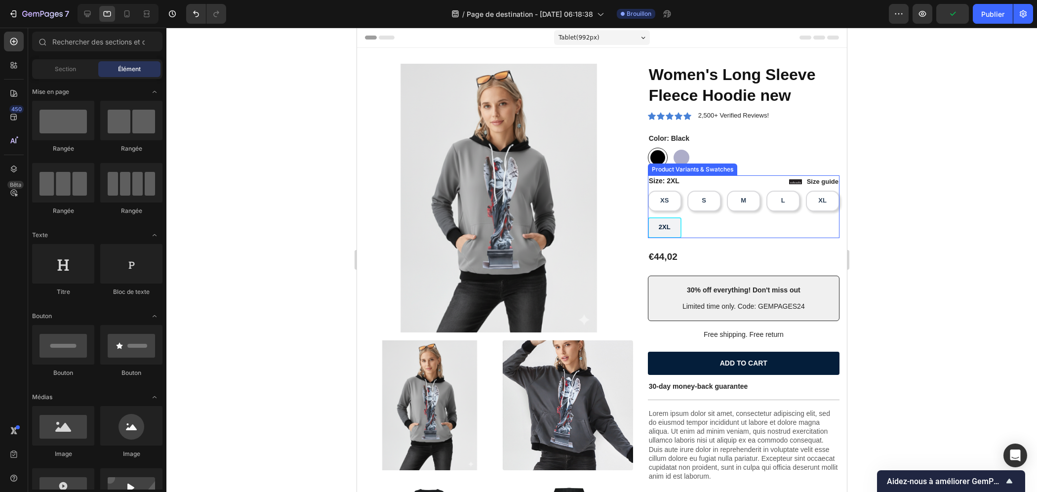
click at [754, 222] on div "XS XS XS S S S M M M L L L XL XL XL 2XL 2XL 2XL" at bounding box center [744, 214] width 192 height 47
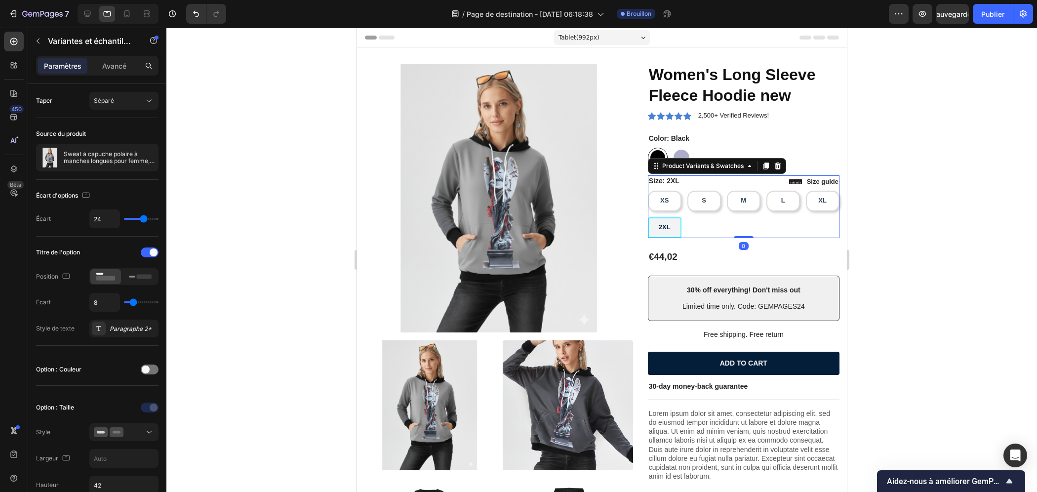
click at [759, 225] on div "XS XS XS S S S M M M L L L XL XL XL 2XL 2XL 2XL" at bounding box center [744, 214] width 192 height 47
click at [745, 204] on div "M" at bounding box center [742, 201] width 21 height 16
click at [727, 191] on input "M M M" at bounding box center [726, 190] width 0 height 0
radio input "true"
click at [759, 230] on div "XS XS XS S S S M M M L L L XL XL XL 2XL 2XL 2XL" at bounding box center [744, 214] width 192 height 47
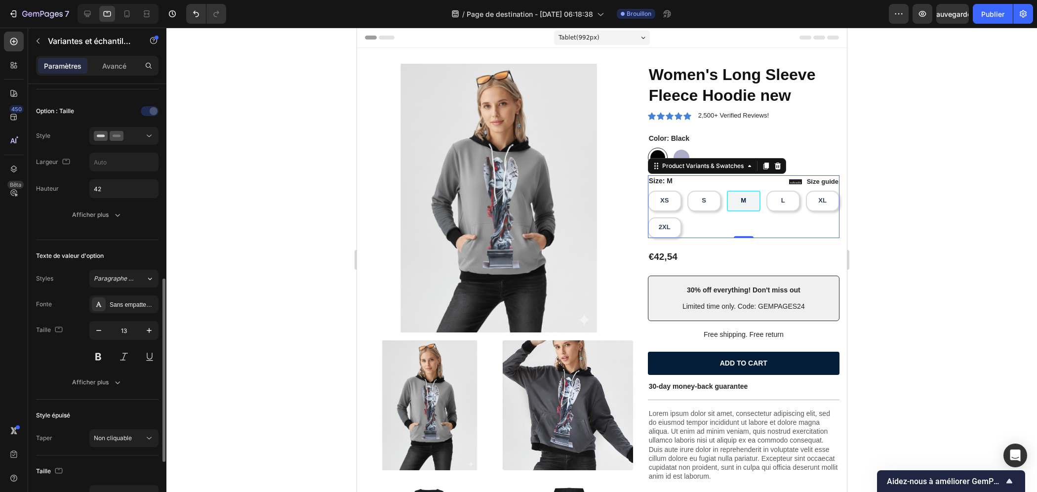
scroll to position [395, 0]
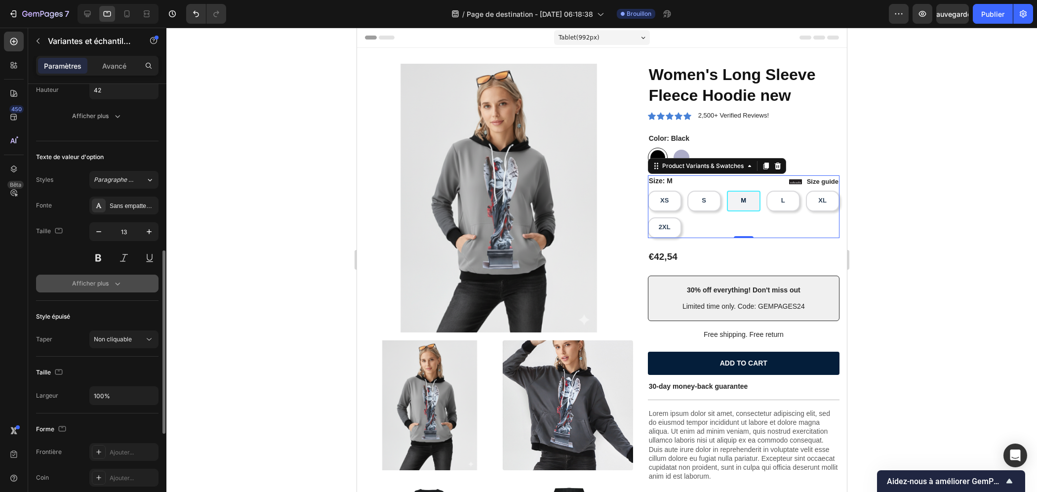
click at [101, 280] on font "Afficher plus" at bounding box center [90, 283] width 37 height 7
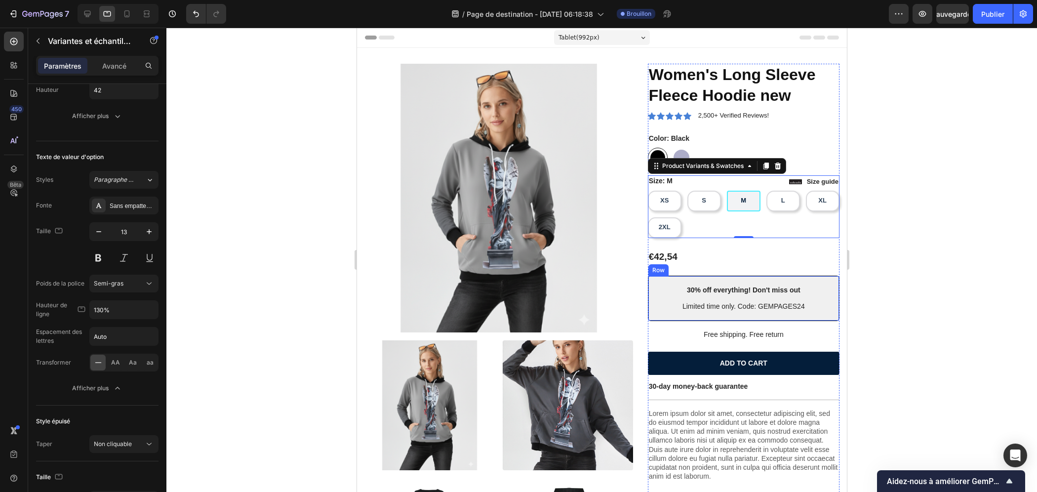
click at [652, 313] on div "30% off everything! Don't miss out Text Block Limited time only. Code: GEMPAGES…" at bounding box center [744, 298] width 192 height 45
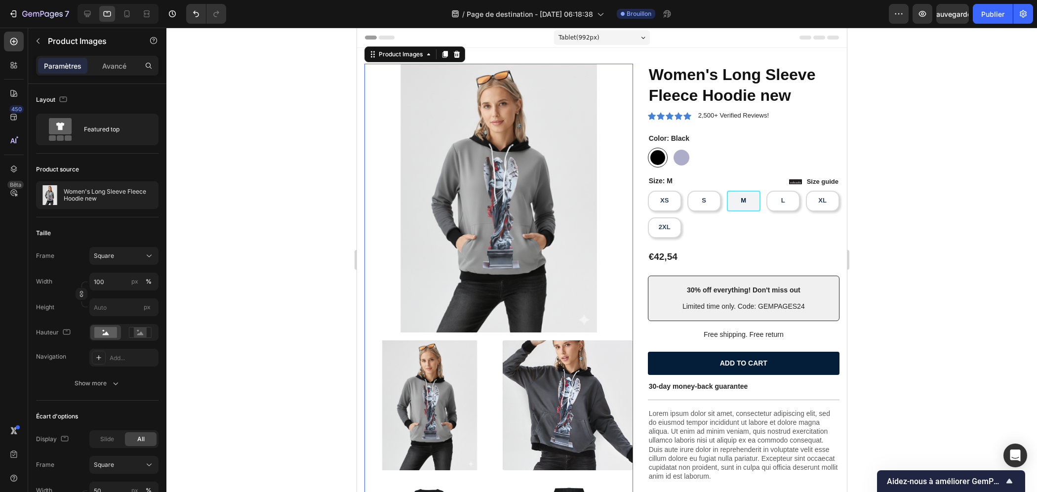
click at [504, 276] on img at bounding box center [498, 198] width 269 height 269
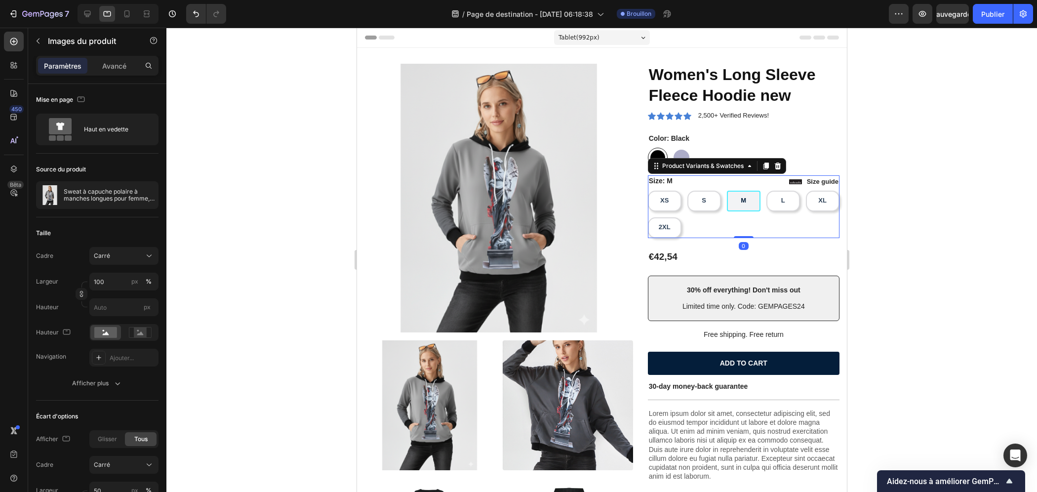
click at [743, 222] on div "XS XS XS S S S M M M L L L XL XL XL 2XL 2XL 2XL" at bounding box center [744, 214] width 192 height 47
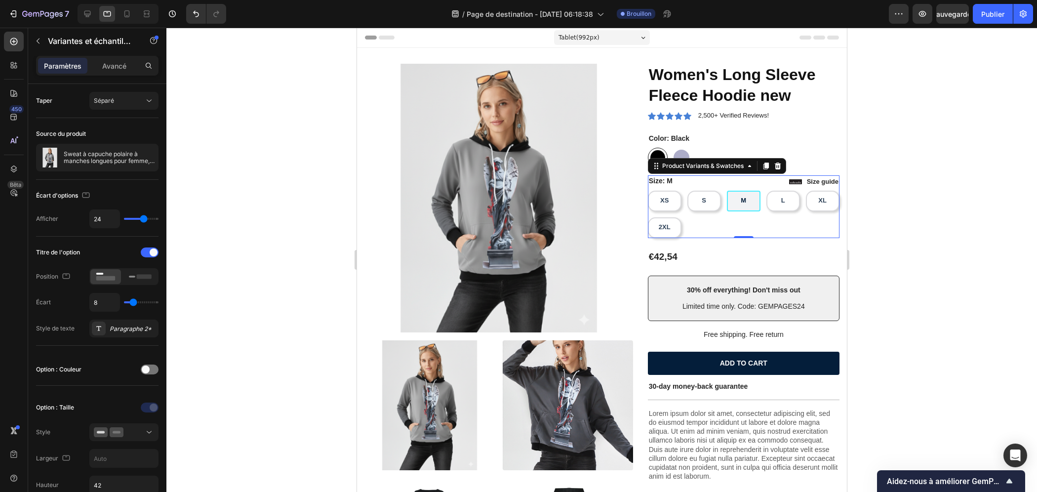
click at [732, 195] on div "M" at bounding box center [742, 201] width 21 height 16
click at [727, 191] on input "M M M" at bounding box center [726, 190] width 0 height 0
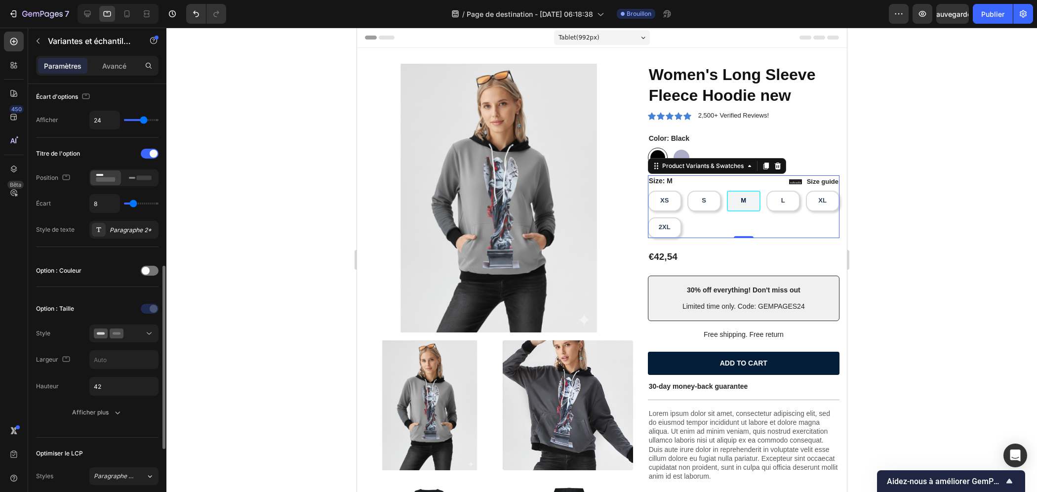
scroll to position [198, 0]
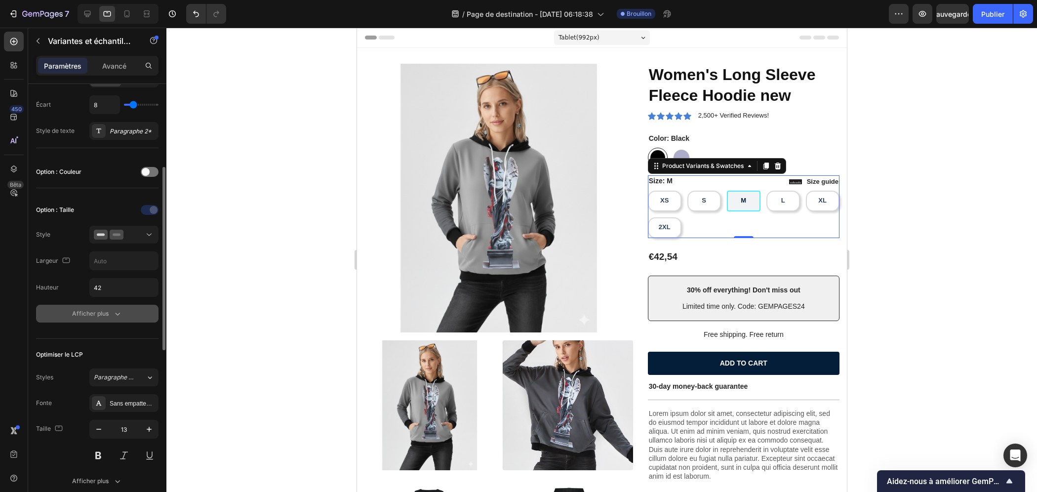
click at [113, 309] on icon "button" at bounding box center [118, 314] width 10 height 10
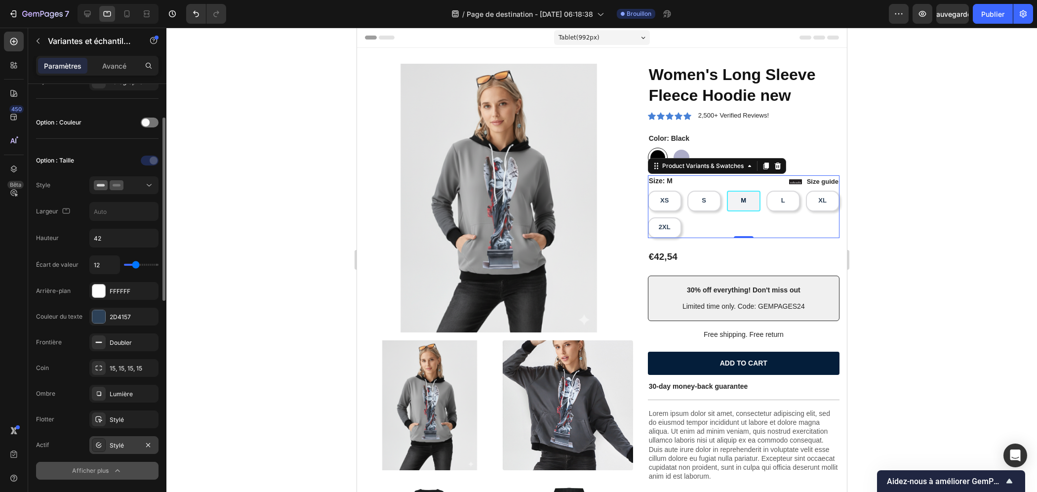
scroll to position [346, 0]
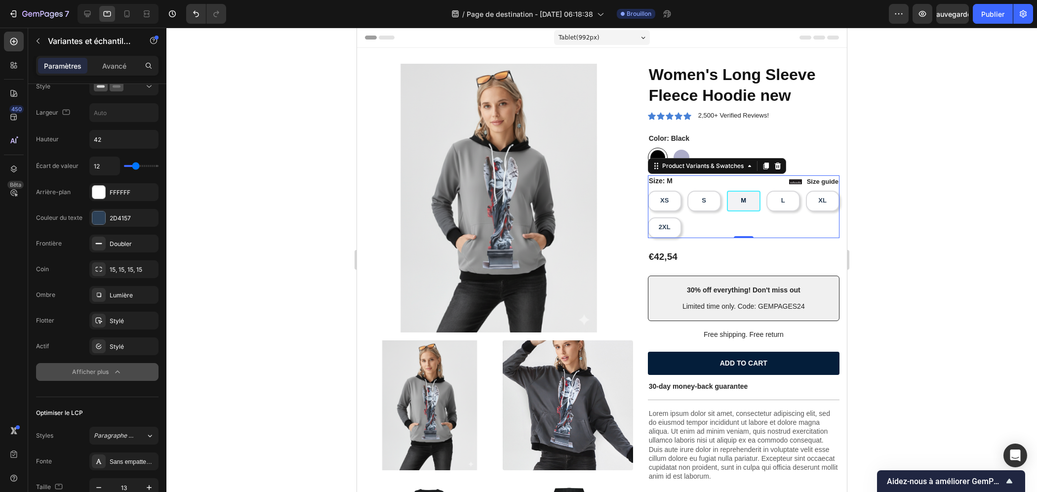
click at [117, 367] on icon "button" at bounding box center [118, 372] width 10 height 10
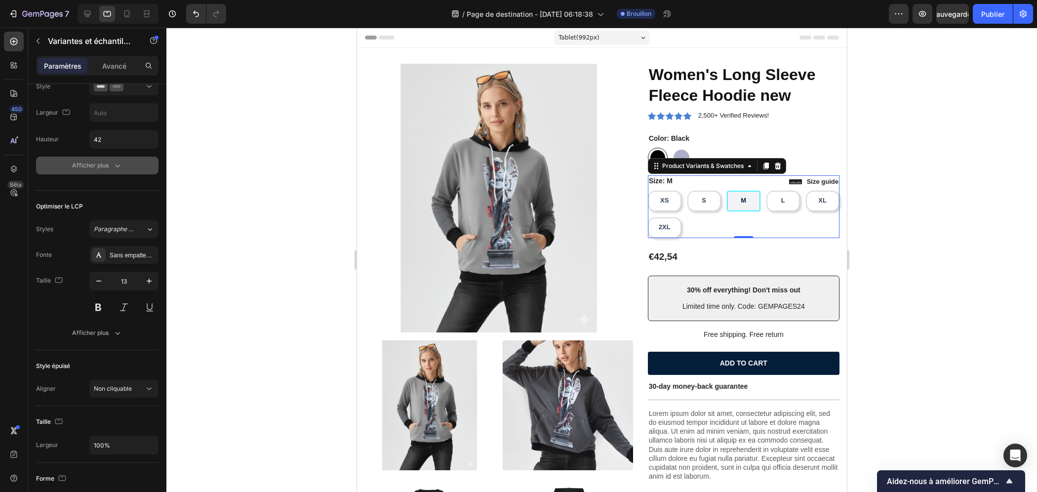
click at [119, 164] on icon "button" at bounding box center [118, 165] width 5 height 3
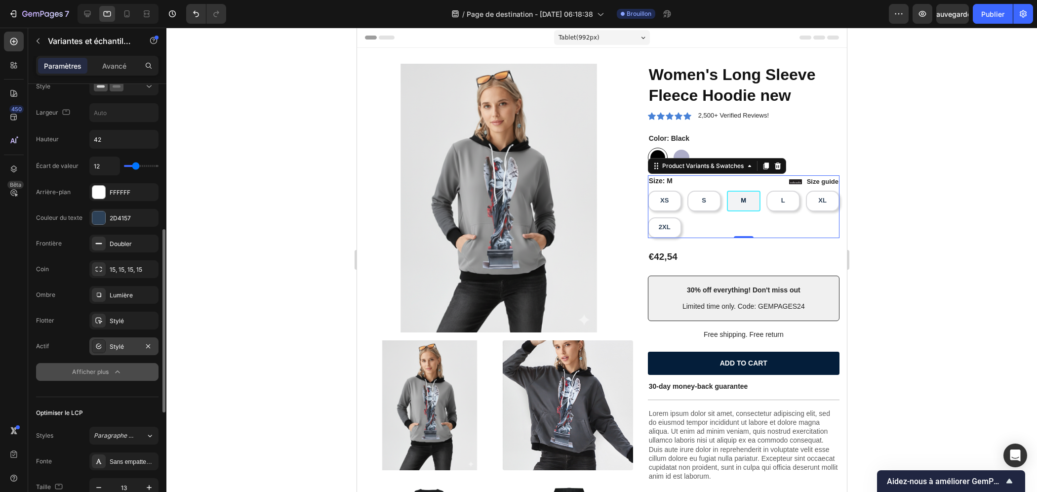
click at [112, 349] on div "Stylé" at bounding box center [123, 346] width 69 height 18
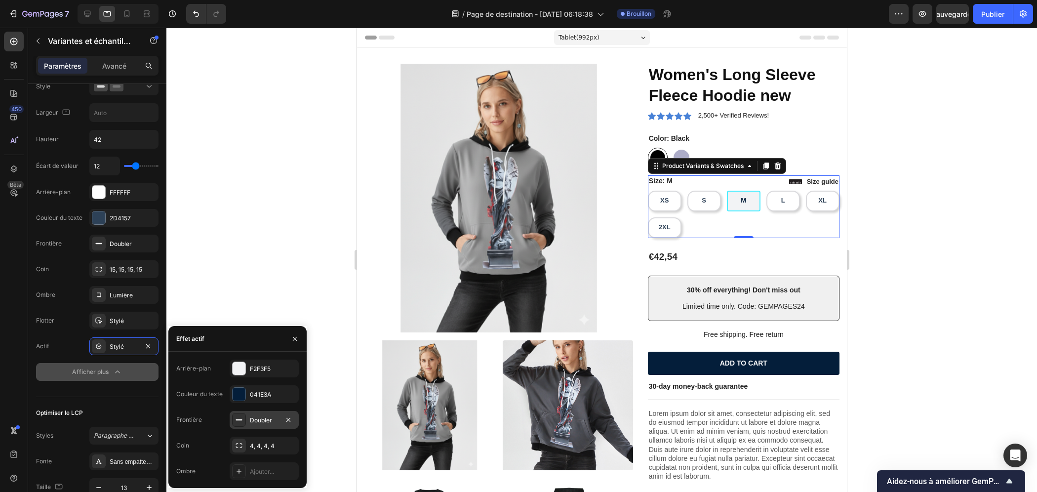
click at [241, 419] on rect at bounding box center [239, 419] width 6 height 1
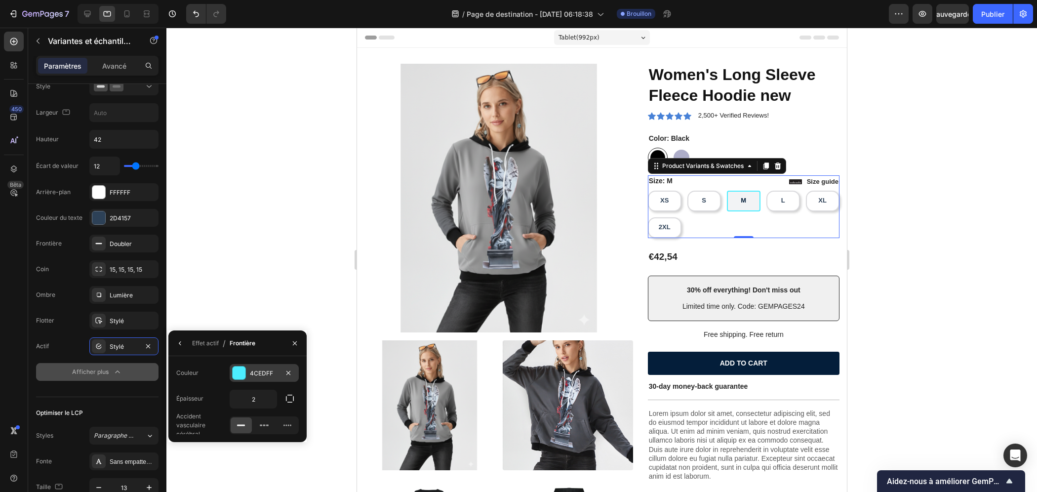
click at [235, 375] on div at bounding box center [239, 372] width 13 height 13
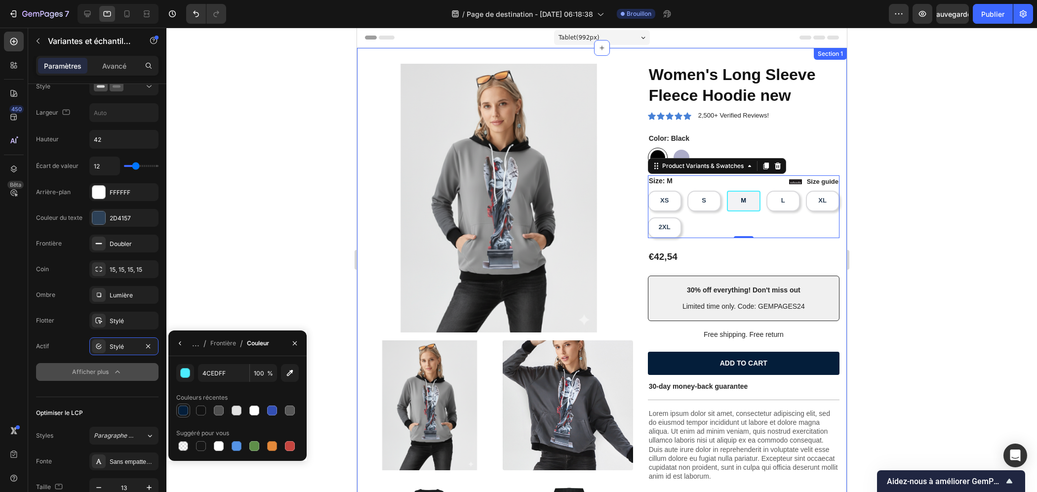
click at [180, 408] on div at bounding box center [183, 411] width 10 height 10
click at [221, 410] on div at bounding box center [219, 411] width 10 height 10
type input "4F4F4F"
click at [222, 411] on div at bounding box center [219, 411] width 10 height 10
click at [183, 347] on icon "button" at bounding box center [180, 343] width 8 height 8
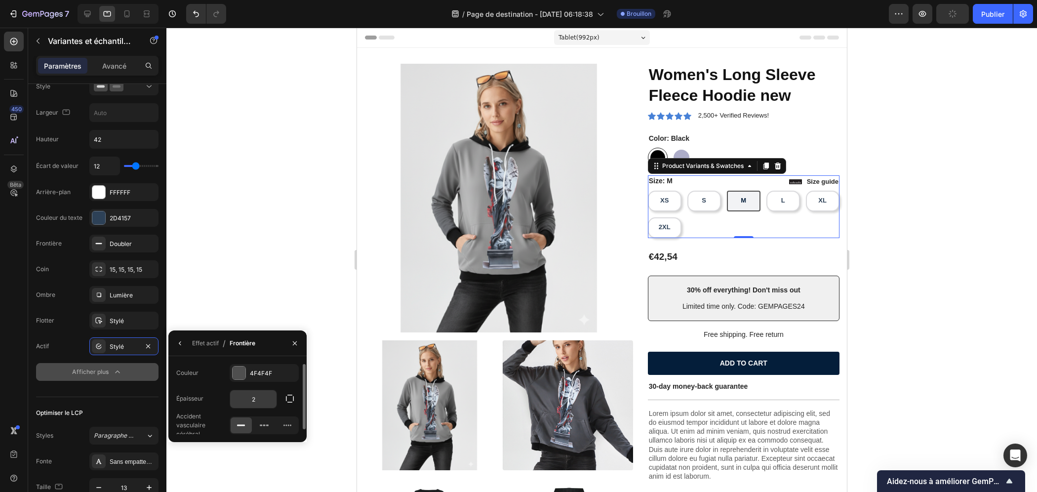
click at [268, 397] on input "2" at bounding box center [253, 399] width 46 height 18
type input "1"
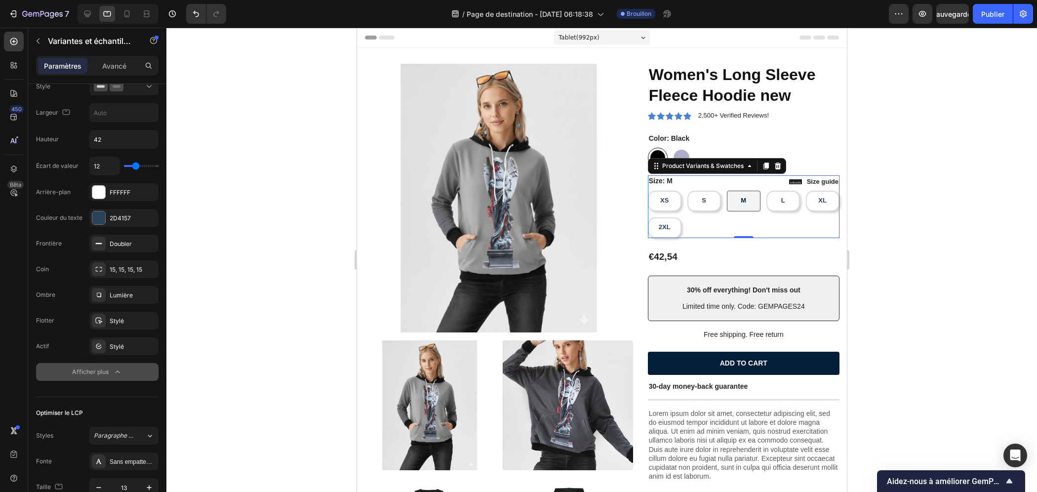
click at [130, 370] on button "Afficher plus" at bounding box center [97, 372] width 122 height 18
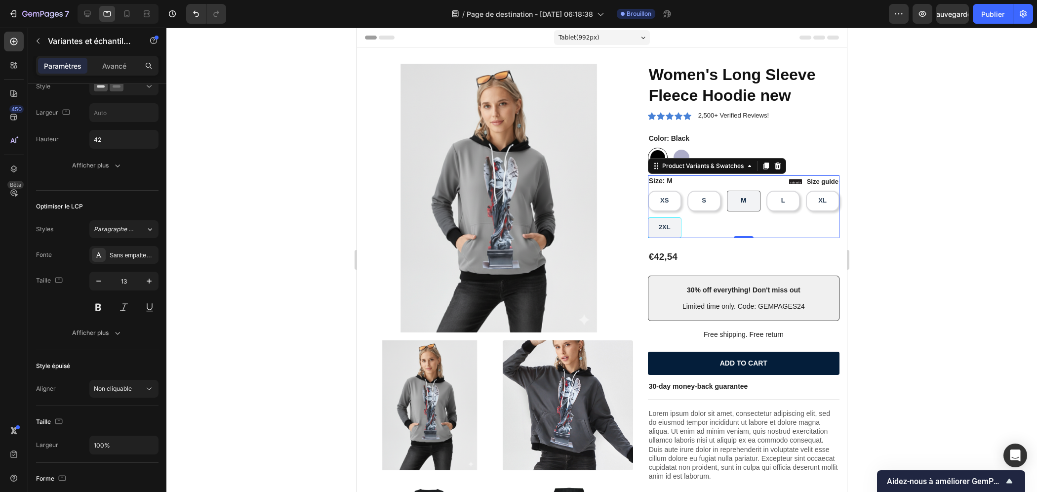
click at [678, 233] on div "2XL" at bounding box center [664, 227] width 28 height 16
click at [648, 217] on input "2XL 2XL 2XL" at bounding box center [647, 217] width 0 height 0
radio input "true"
click at [847, 263] on div at bounding box center [601, 260] width 871 height 464
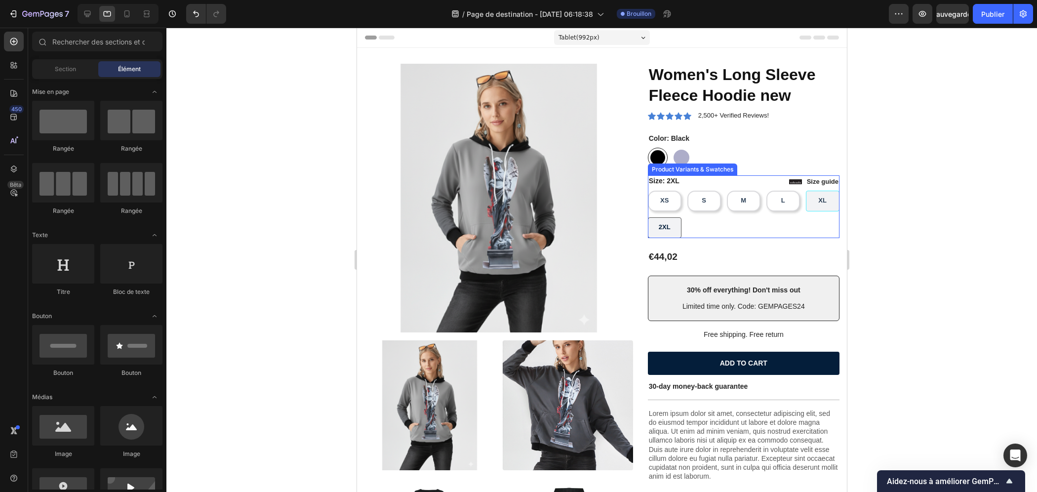
click at [806, 211] on div "XL" at bounding box center [823, 201] width 34 height 21
click at [805, 191] on input "XL XL XL" at bounding box center [805, 190] width 0 height 0
radio input "true"
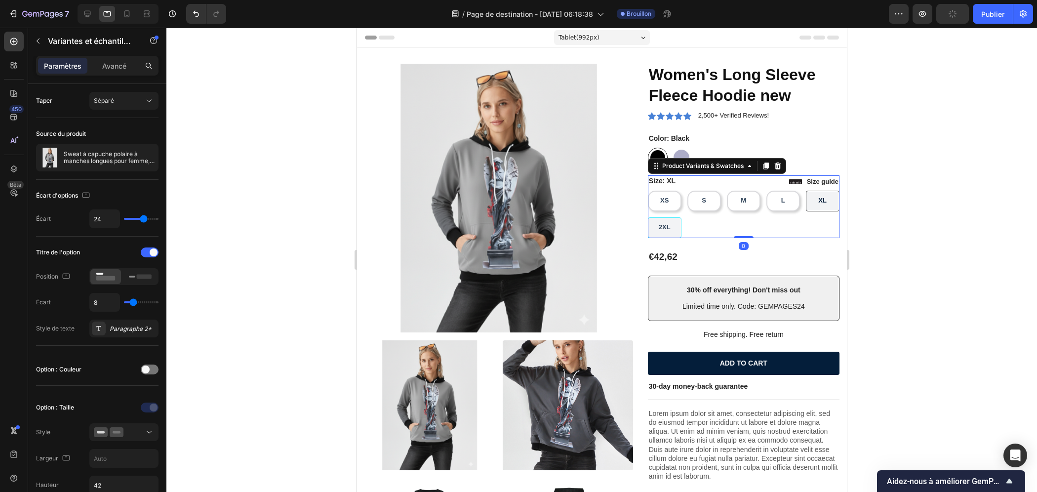
click at [678, 231] on div "2XL" at bounding box center [664, 227] width 28 height 16
click at [648, 217] on input "2XL 2XL 2XL" at bounding box center [647, 217] width 0 height 0
radio input "true"
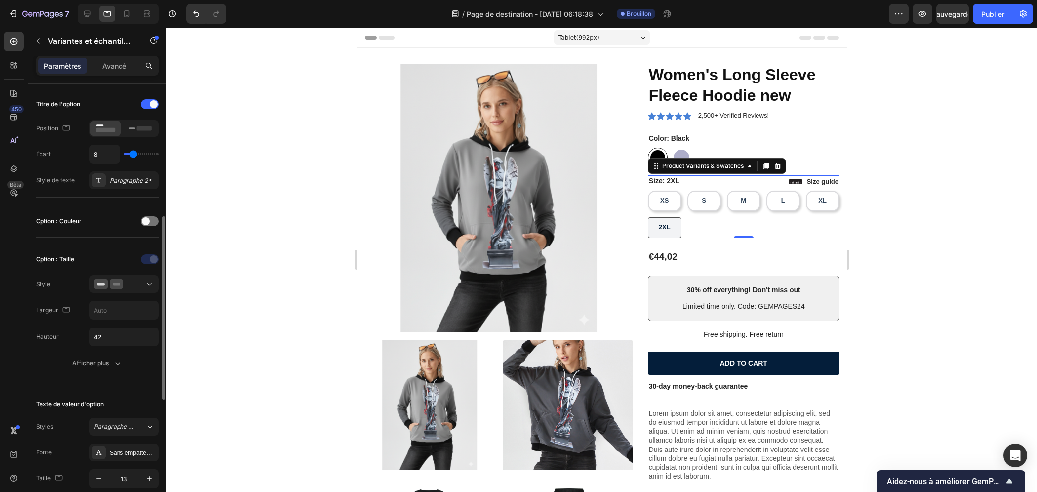
scroll to position [198, 0]
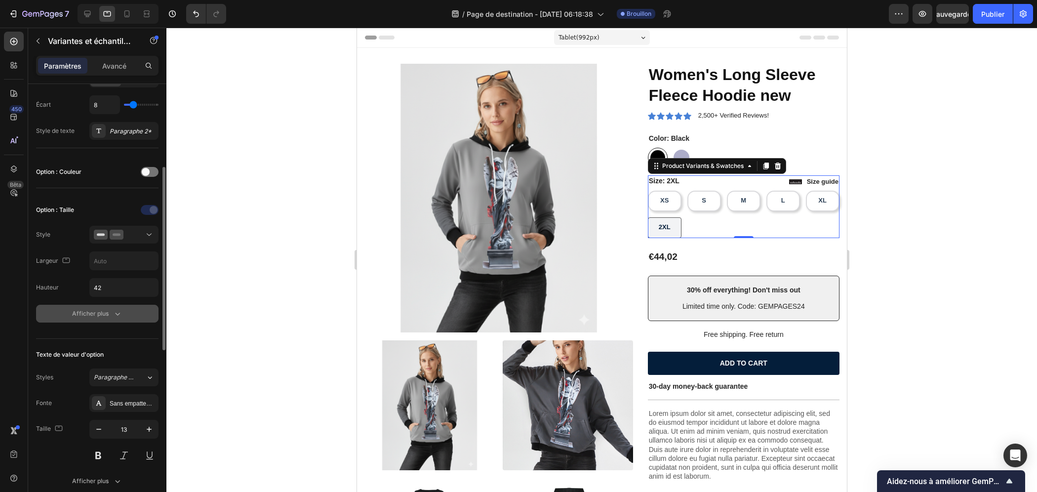
click at [87, 313] on font "Afficher plus" at bounding box center [90, 313] width 37 height 7
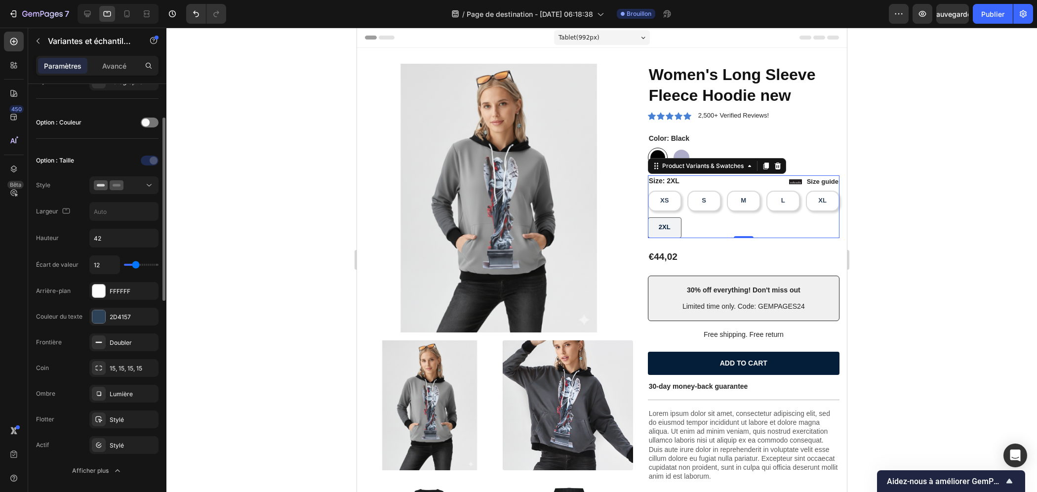
scroll to position [395, 0]
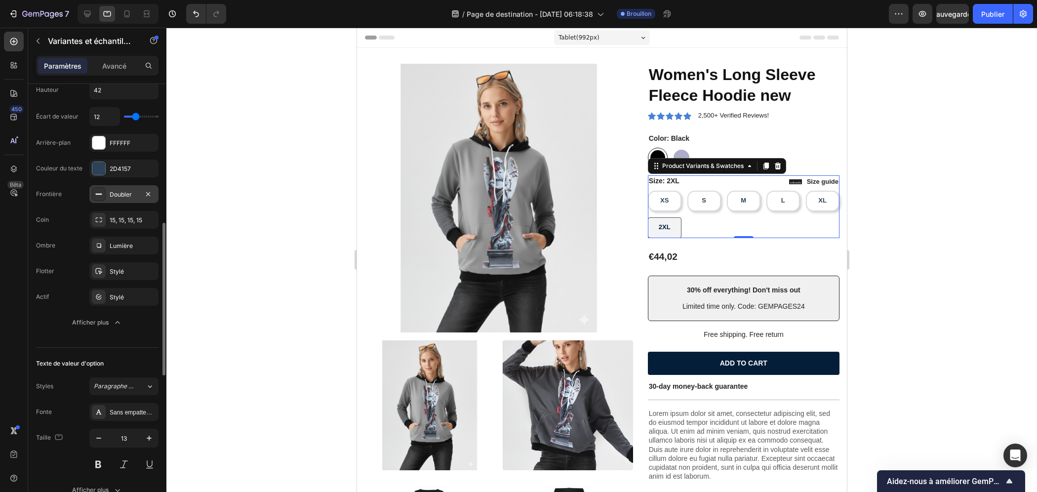
click at [121, 197] on div "Doubler" at bounding box center [123, 194] width 69 height 18
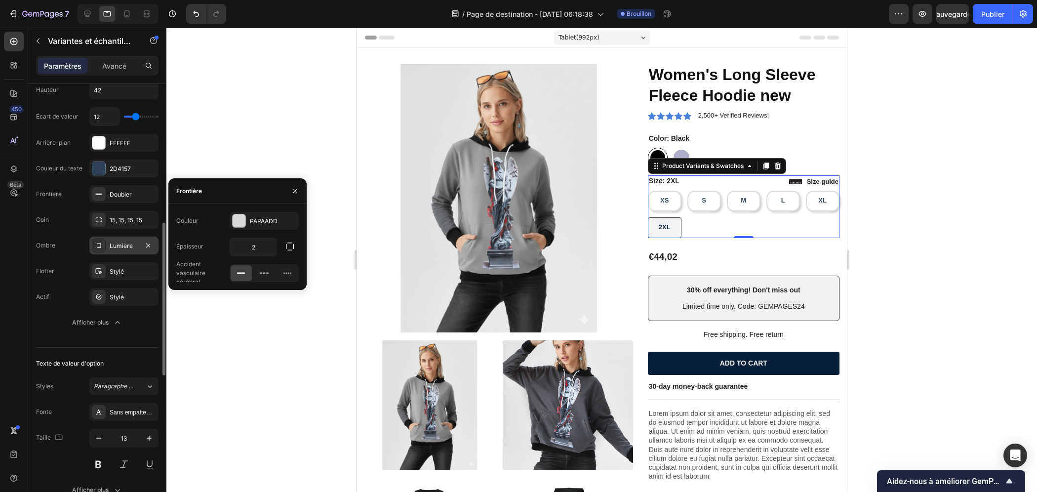
click at [119, 244] on font "Lumière" at bounding box center [121, 245] width 23 height 7
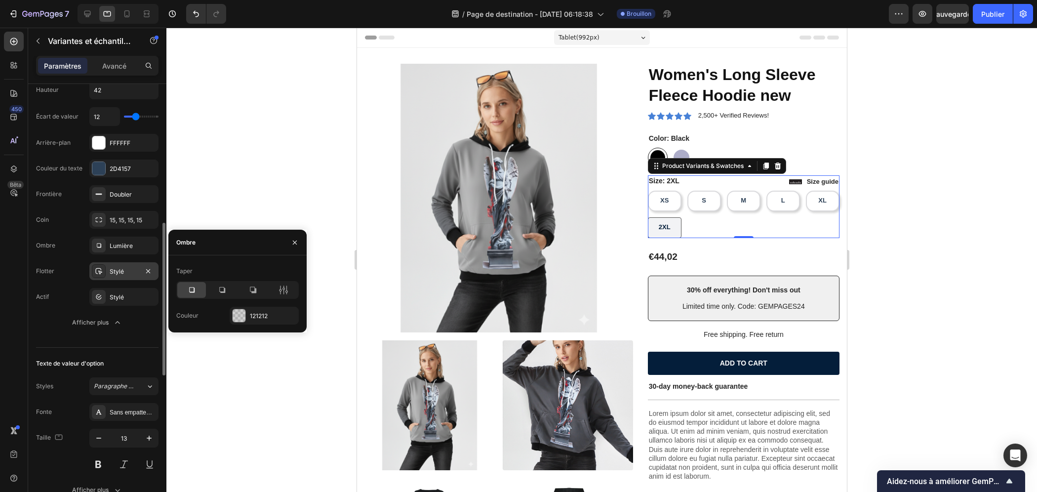
click at [120, 275] on div "Stylé" at bounding box center [123, 271] width 69 height 18
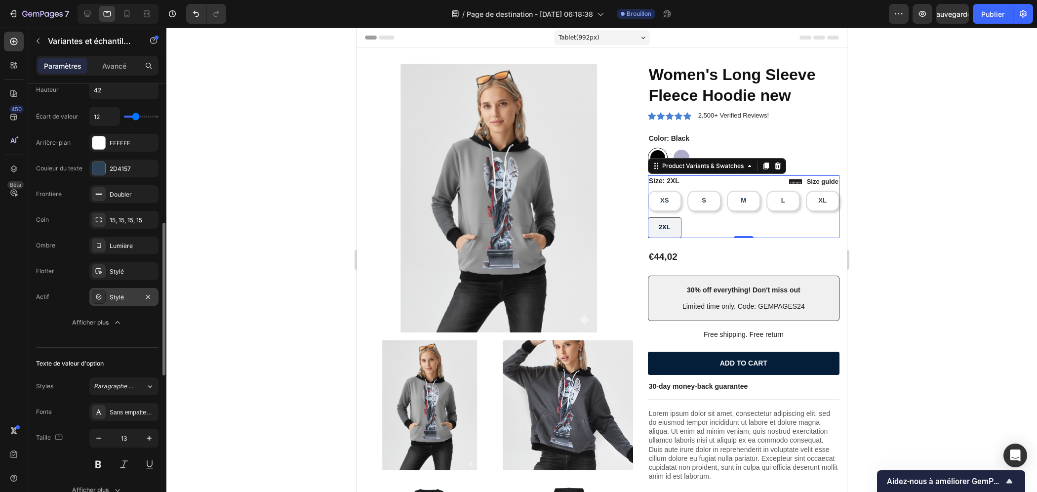
click at [113, 295] on font "Stylé" at bounding box center [117, 296] width 14 height 7
click at [118, 192] on font "Doubler" at bounding box center [121, 194] width 22 height 7
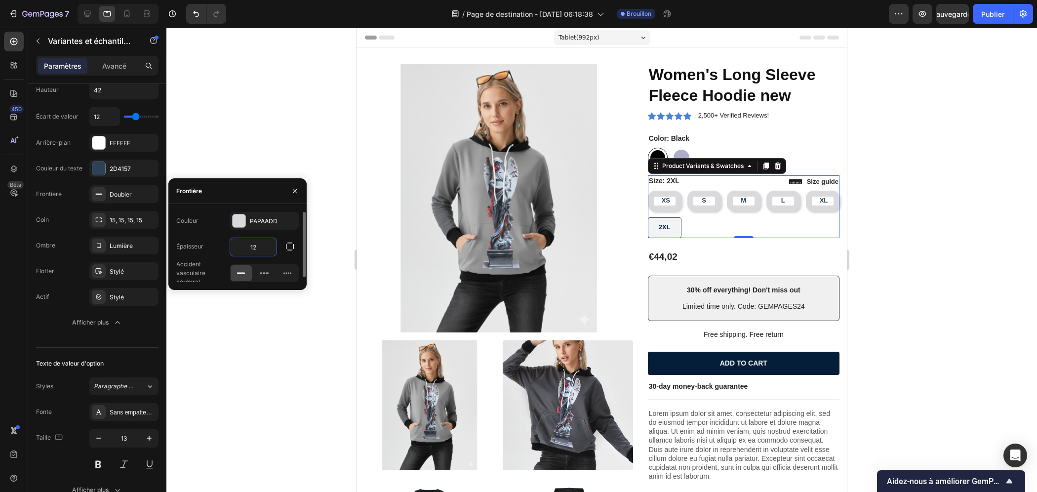
type input "1"
type input "2"
type input "1"
click at [290, 188] on button "button" at bounding box center [295, 191] width 16 height 16
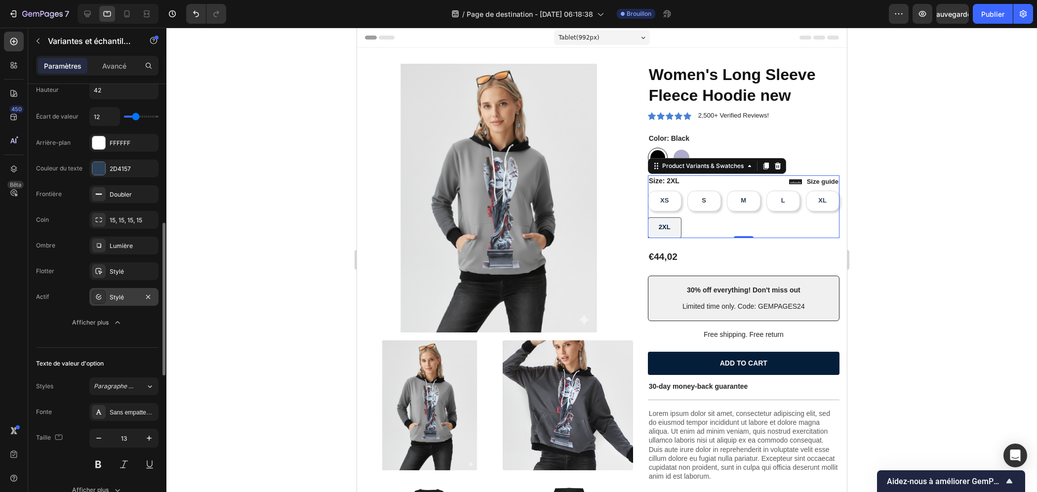
click at [127, 295] on div "Stylé" at bounding box center [124, 297] width 29 height 9
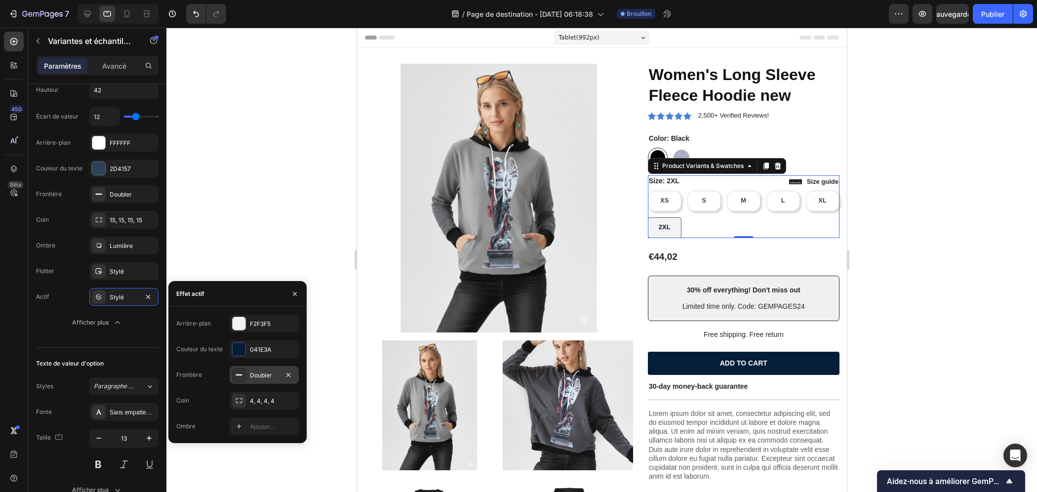
click at [252, 380] on div "Doubler" at bounding box center [264, 375] width 69 height 18
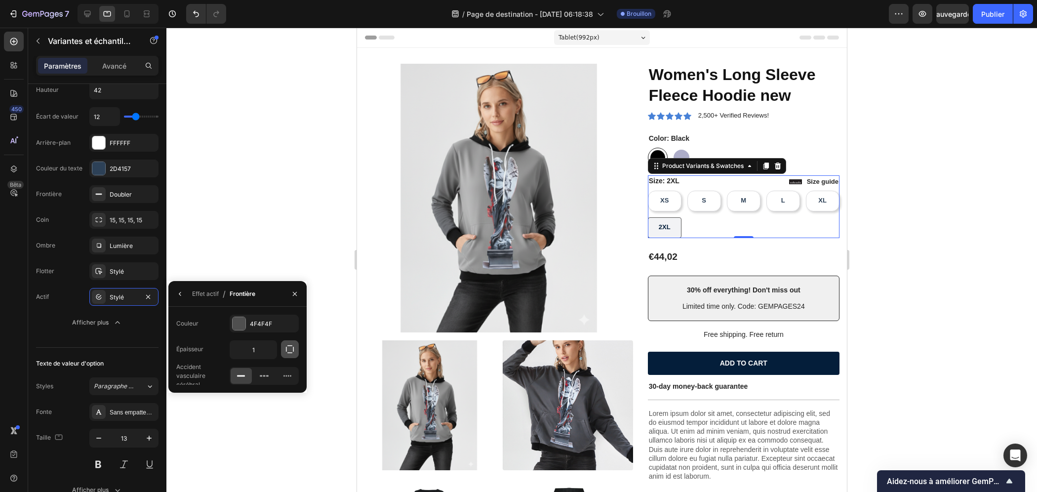
click at [288, 354] on icon "button" at bounding box center [290, 349] width 10 height 10
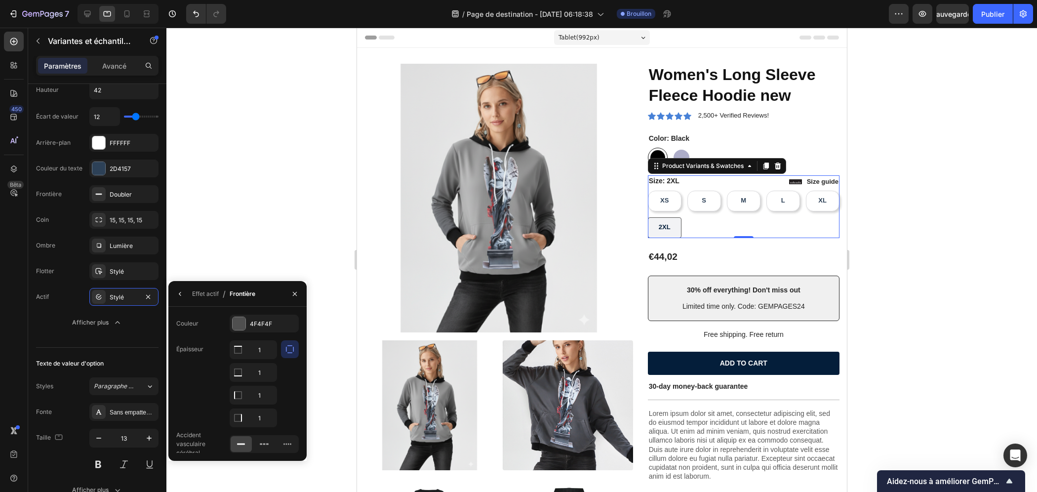
click at [289, 353] on icon "button" at bounding box center [290, 349] width 8 height 8
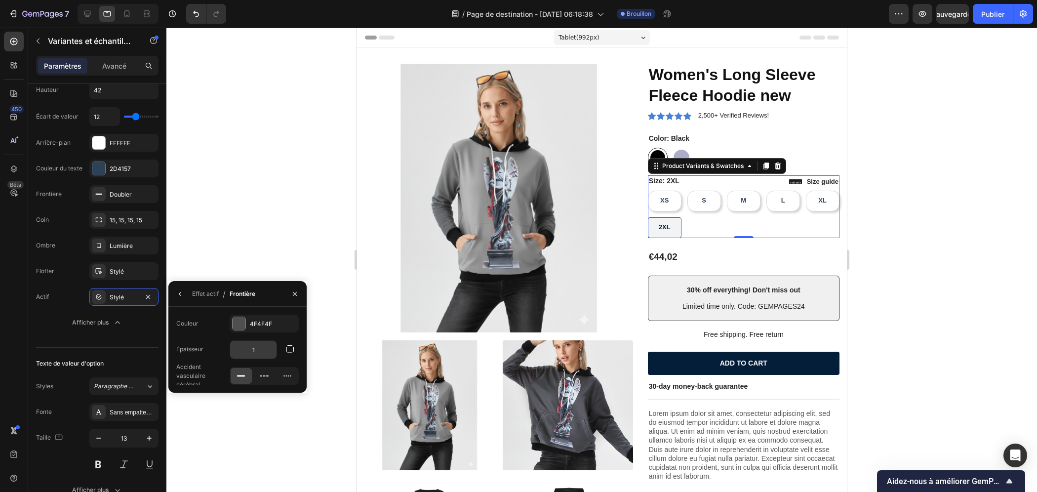
click at [260, 352] on input "1" at bounding box center [253, 350] width 46 height 18
click at [287, 352] on icon "button" at bounding box center [290, 349] width 10 height 10
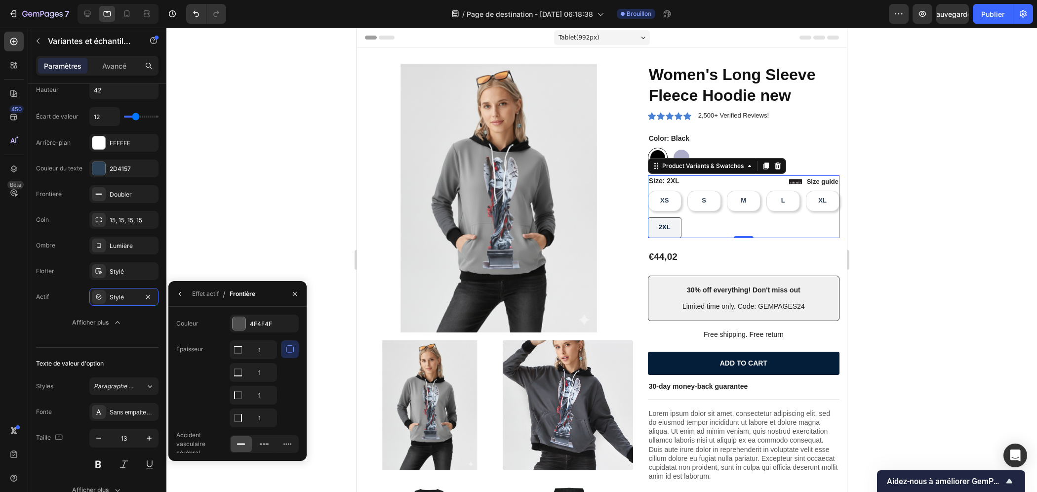
click at [290, 351] on icon "button" at bounding box center [290, 349] width 10 height 10
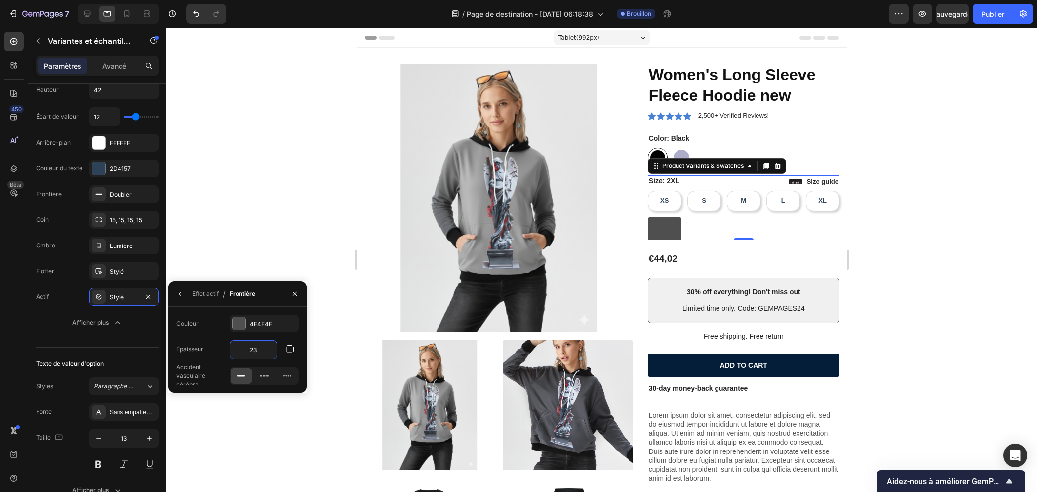
type input "2"
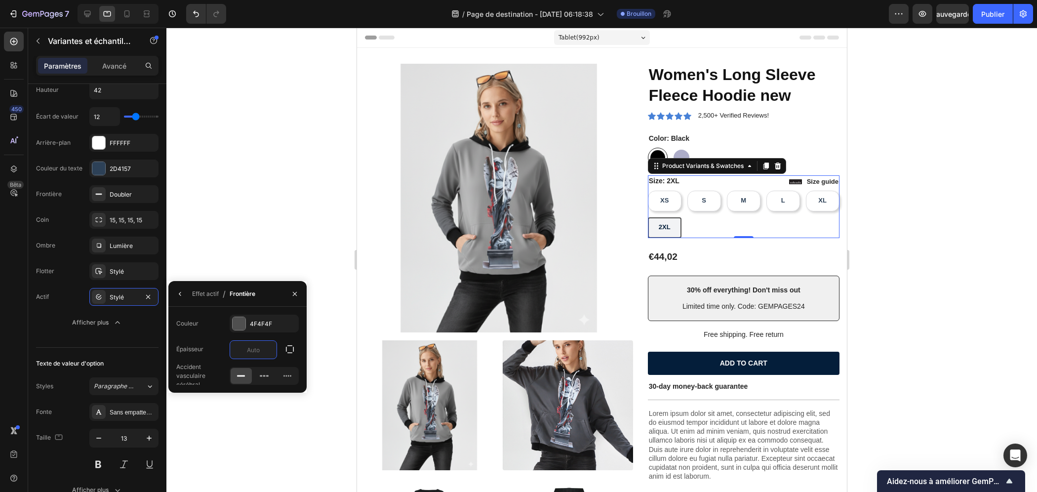
click at [261, 351] on input "text" at bounding box center [253, 350] width 46 height 18
type input "1"
click at [259, 376] on icon at bounding box center [264, 376] width 10 height 10
click at [234, 376] on div at bounding box center [241, 376] width 21 height 16
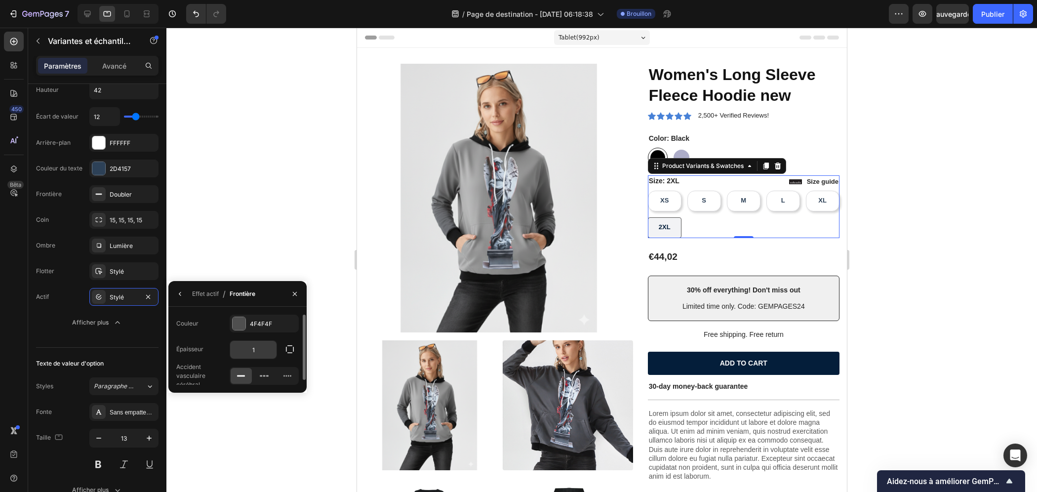
click at [262, 351] on input "1" at bounding box center [253, 350] width 46 height 18
type input "5"
type input "4"
click at [295, 348] on button "button" at bounding box center [290, 349] width 18 height 18
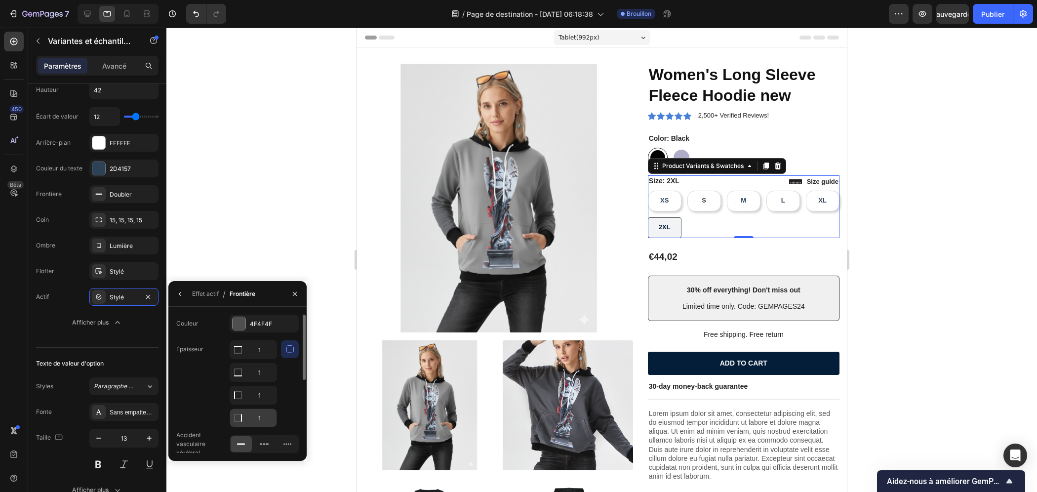
scroll to position [4, 0]
click at [262, 347] on input "1" at bounding box center [253, 345] width 46 height 18
type input "1"
type input "2"
click at [847, 271] on div at bounding box center [601, 260] width 871 height 464
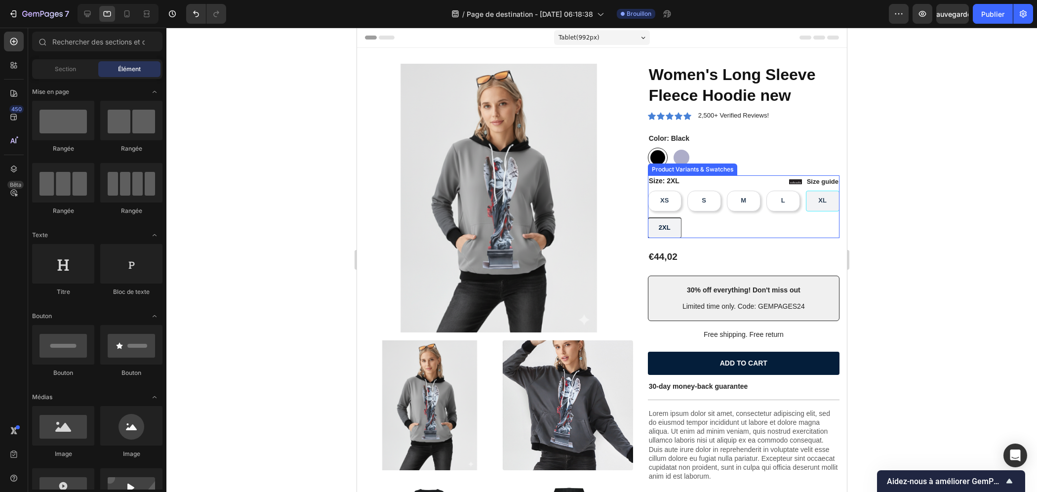
click at [810, 209] on div "XL" at bounding box center [822, 201] width 24 height 16
click at [805, 191] on input "XL XL XL" at bounding box center [805, 190] width 0 height 0
radio input "true"
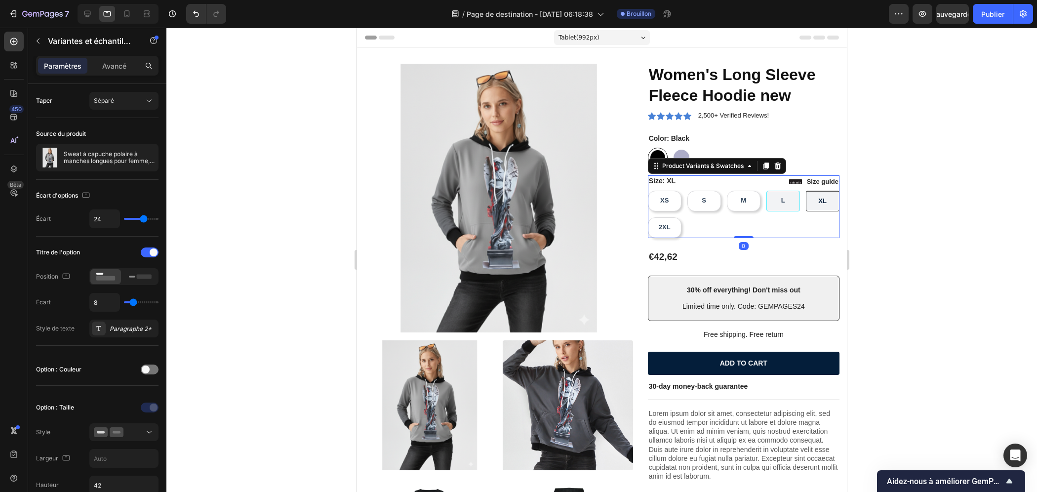
click at [782, 202] on div "L" at bounding box center [783, 201] width 20 height 16
click at [766, 191] on input "L L L" at bounding box center [766, 190] width 0 height 0
radio input "true"
click at [847, 217] on div at bounding box center [601, 260] width 871 height 464
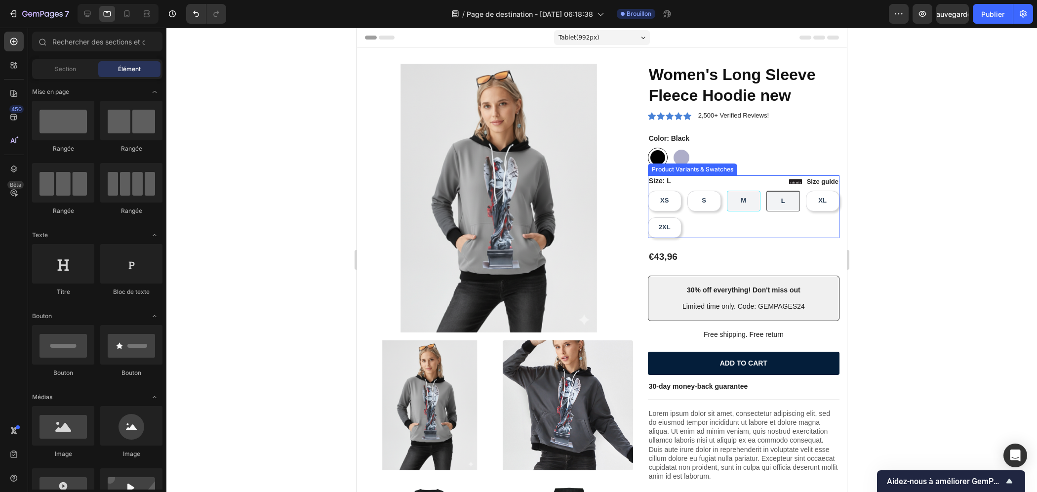
click at [732, 202] on div "M" at bounding box center [742, 201] width 21 height 16
click at [727, 191] on input "M M M" at bounding box center [726, 190] width 0 height 0
radio input "true"
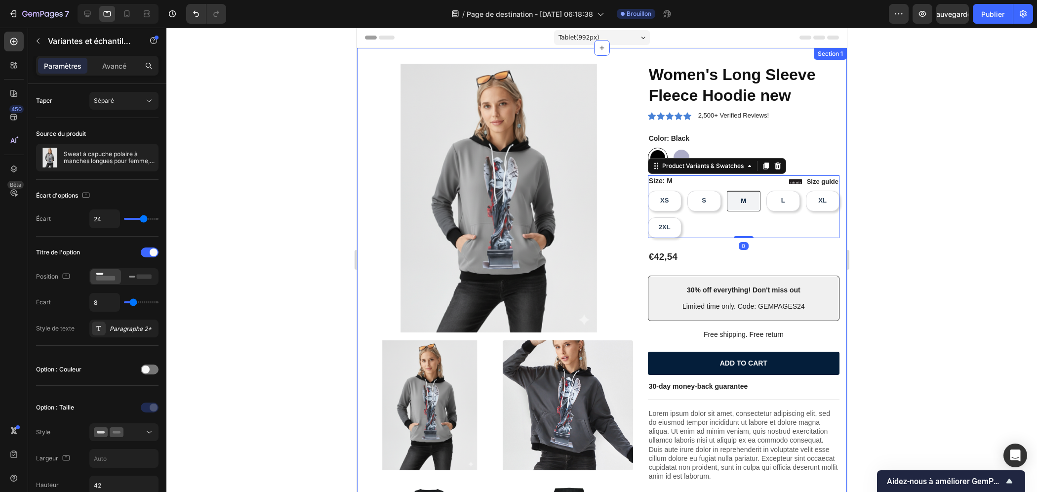
click at [847, 243] on div at bounding box center [601, 260] width 871 height 464
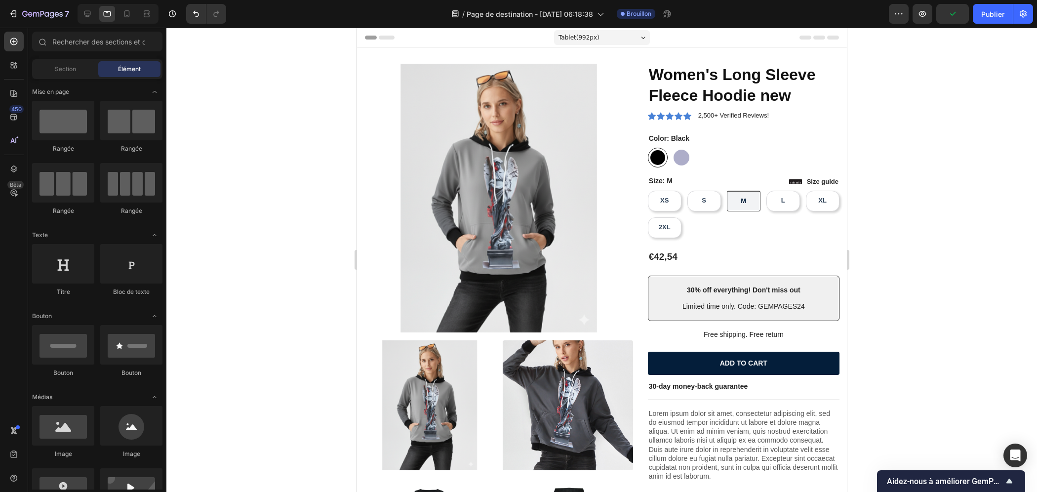
click at [593, 41] on div "Tablet ( 992 px)" at bounding box center [602, 37] width 96 height 15
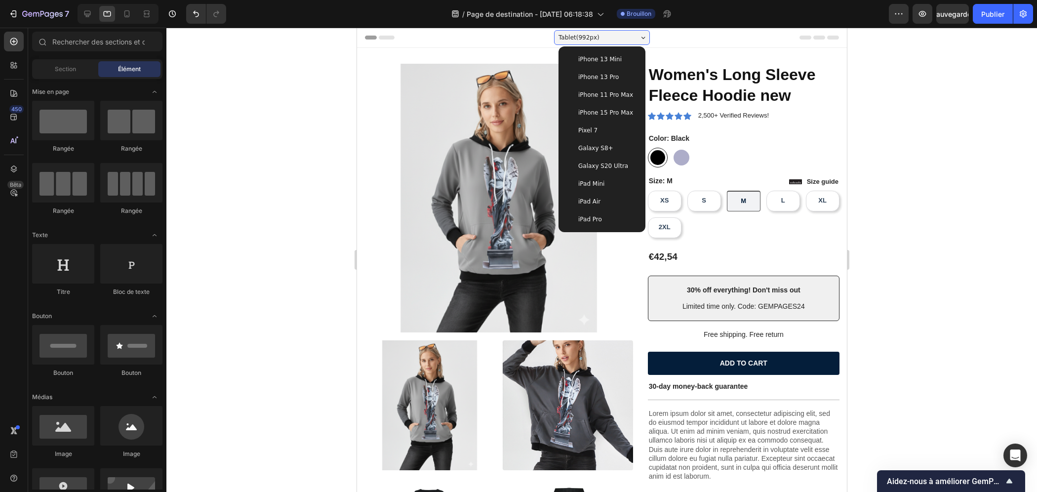
click at [607, 117] on span "iPhone 15 Pro Max" at bounding box center [605, 113] width 55 height 10
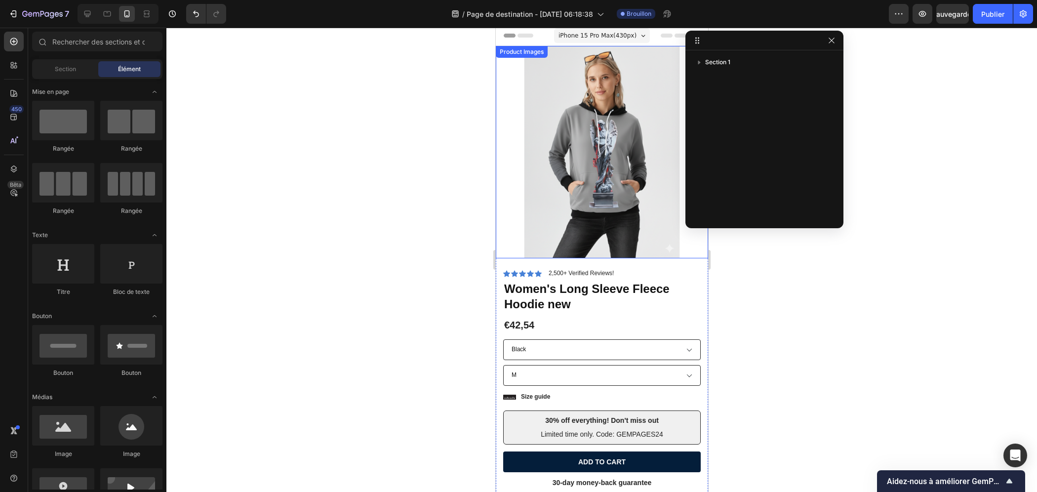
scroll to position [0, 0]
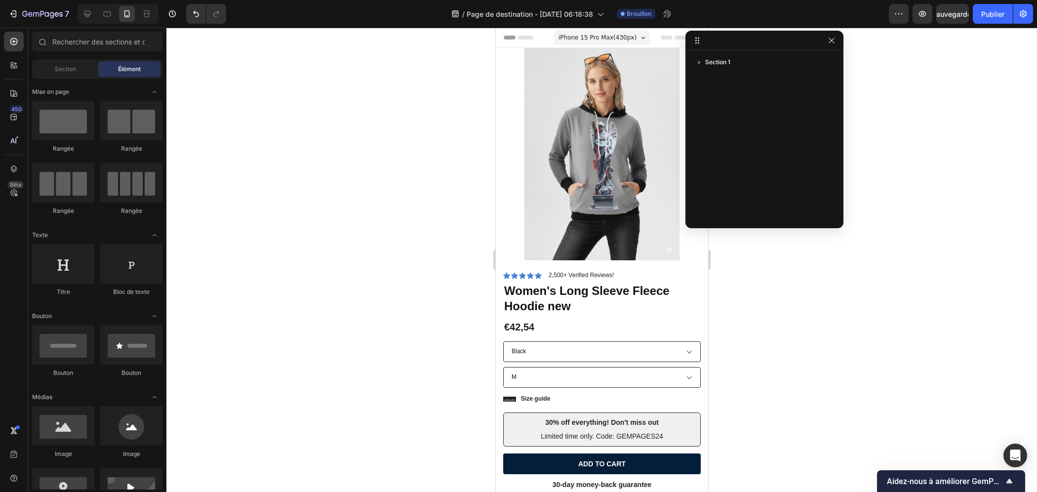
click at [633, 30] on div "iPhone 15 Pro Max ( 430 px)" at bounding box center [602, 37] width 96 height 15
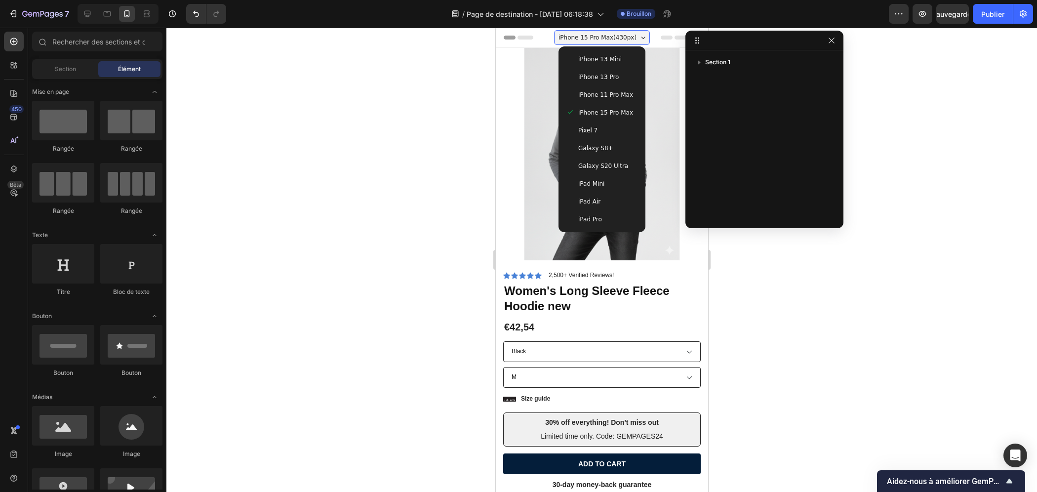
click at [612, 134] on div "Pixel 7" at bounding box center [601, 130] width 71 height 10
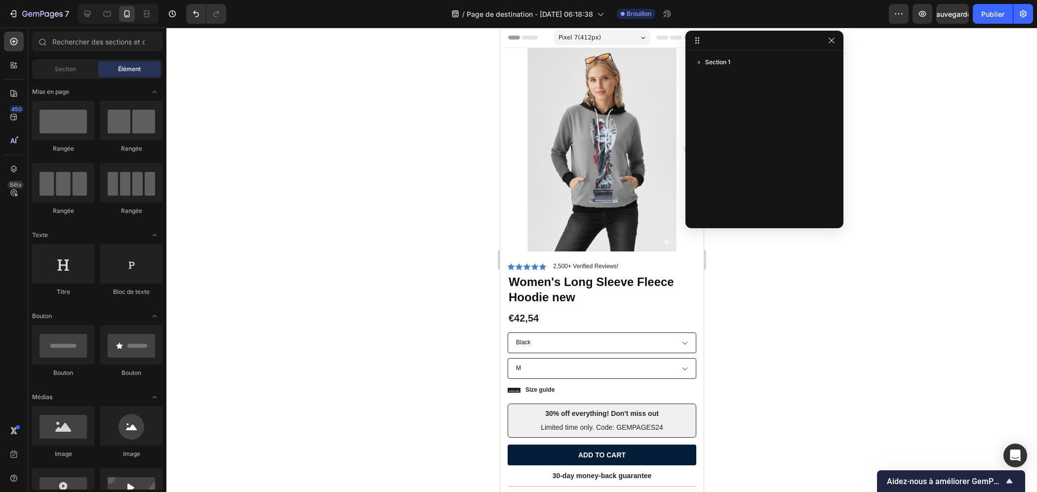
click at [609, 39] on div "Pixel 7 ( 412 px)" at bounding box center [602, 37] width 96 height 15
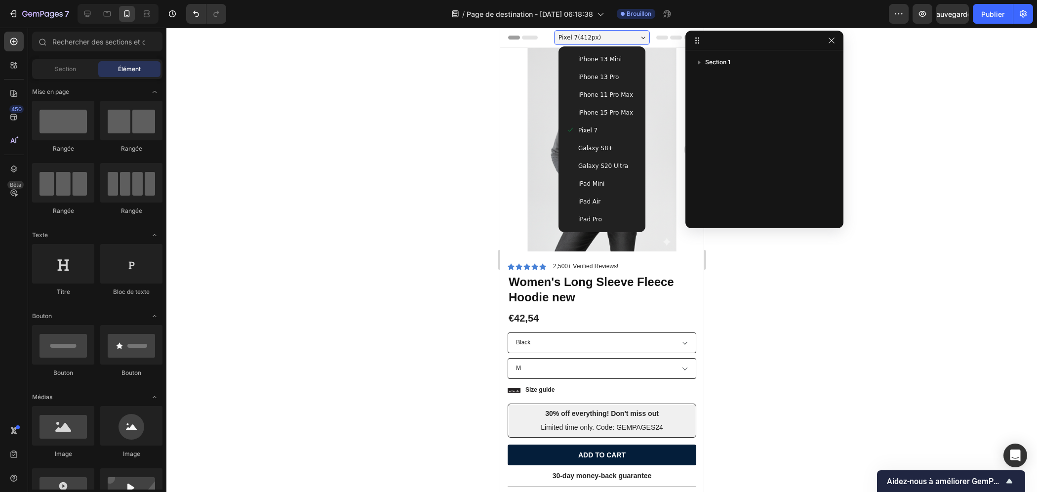
click at [606, 167] on span "Galaxy S20 Ultra" at bounding box center [603, 166] width 50 height 10
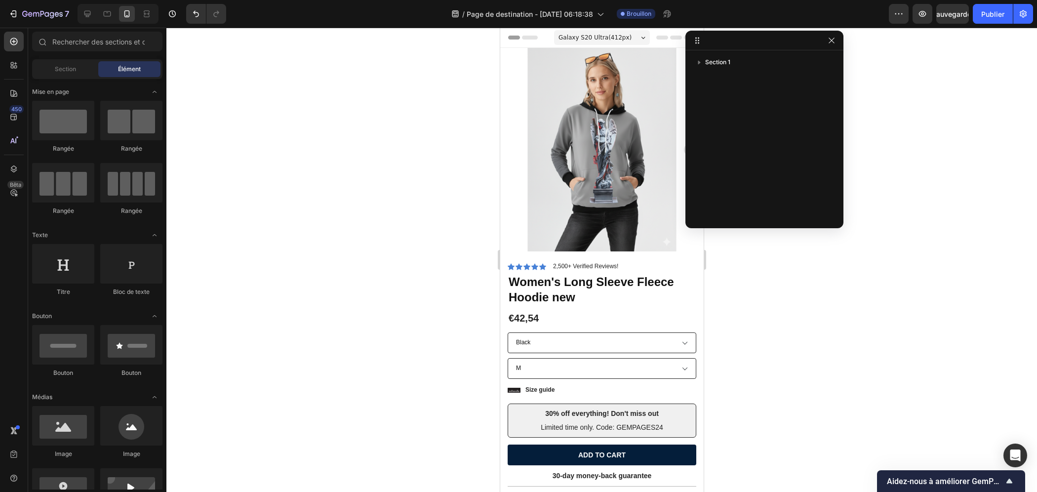
click at [615, 36] on span "Galaxy S20 Ultra ( 412 px)" at bounding box center [594, 38] width 73 height 10
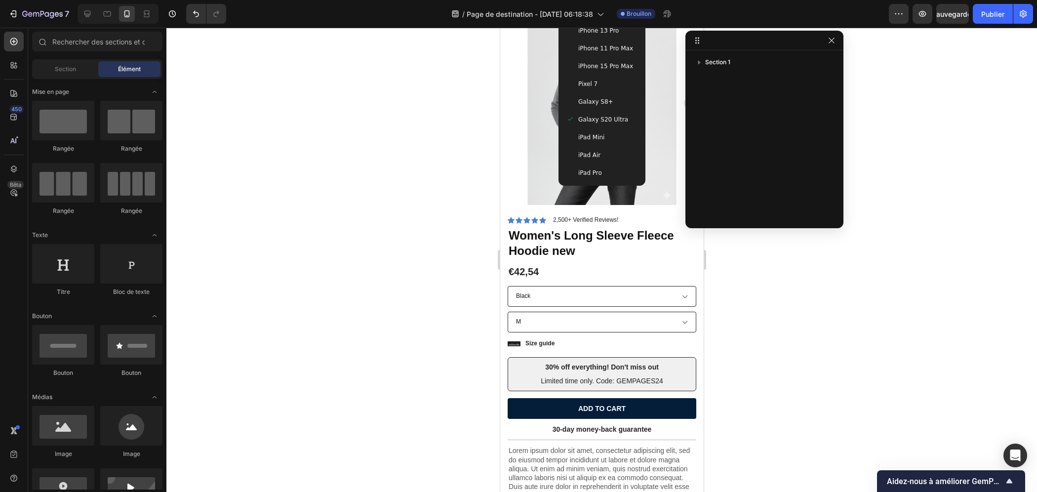
scroll to position [49, 0]
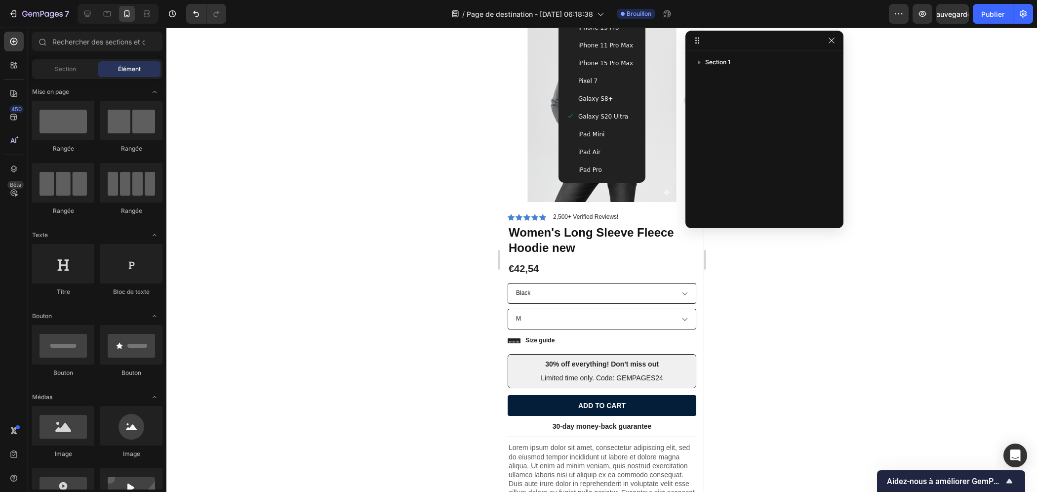
click at [604, 167] on div "iPad Pro" at bounding box center [601, 170] width 71 height 10
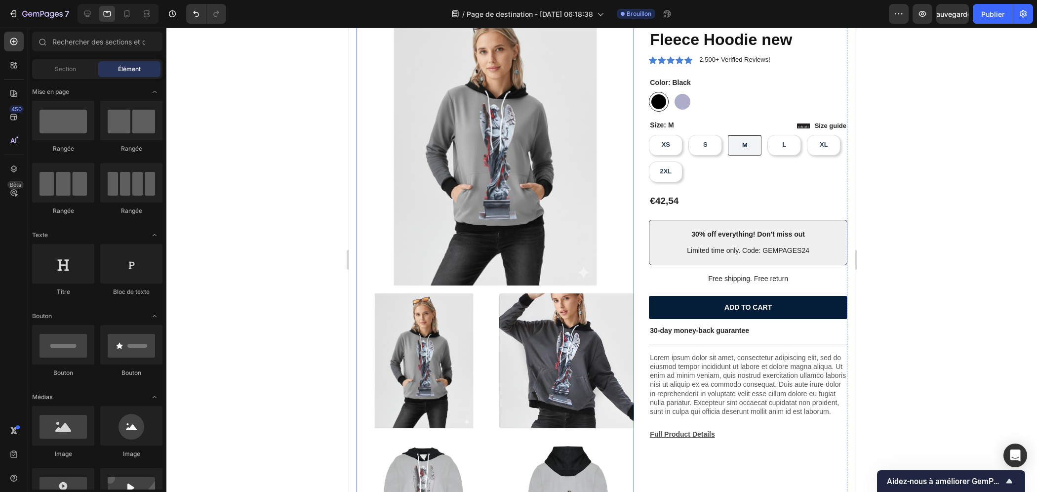
scroll to position [0, 0]
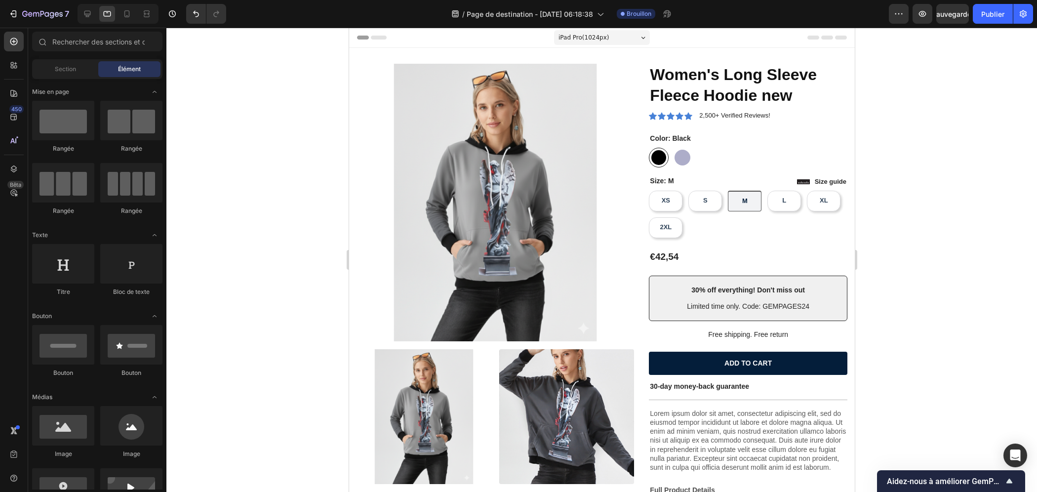
click at [601, 38] on div "iPad Pro ( 1024 px)" at bounding box center [602, 37] width 96 height 15
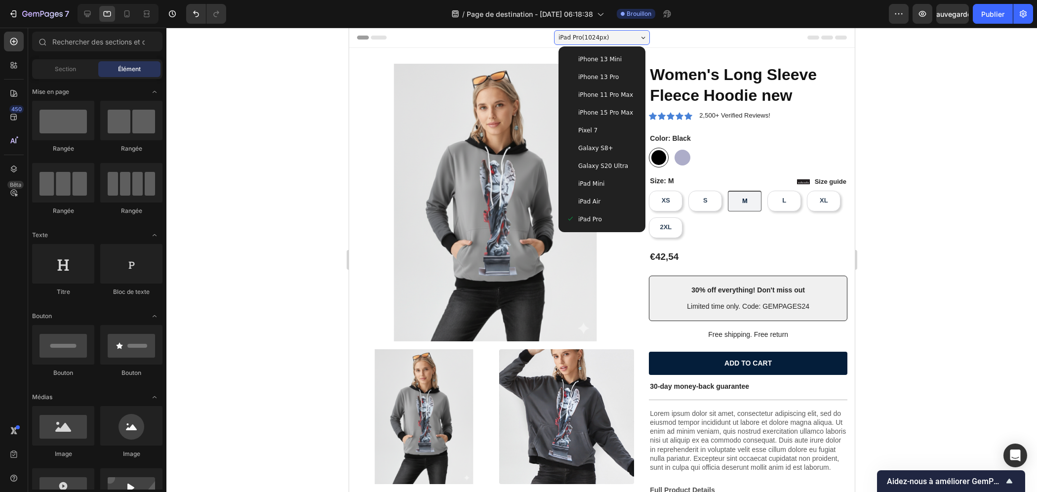
click at [596, 201] on div "iPad Air" at bounding box center [601, 202] width 71 height 10
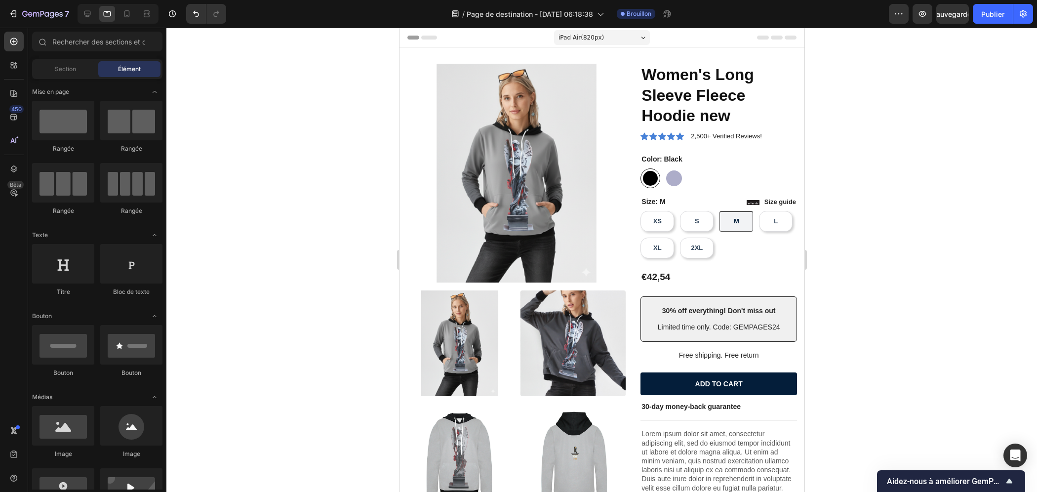
click at [606, 44] on div "iPad Air ( 820 px)" at bounding box center [602, 37] width 96 height 15
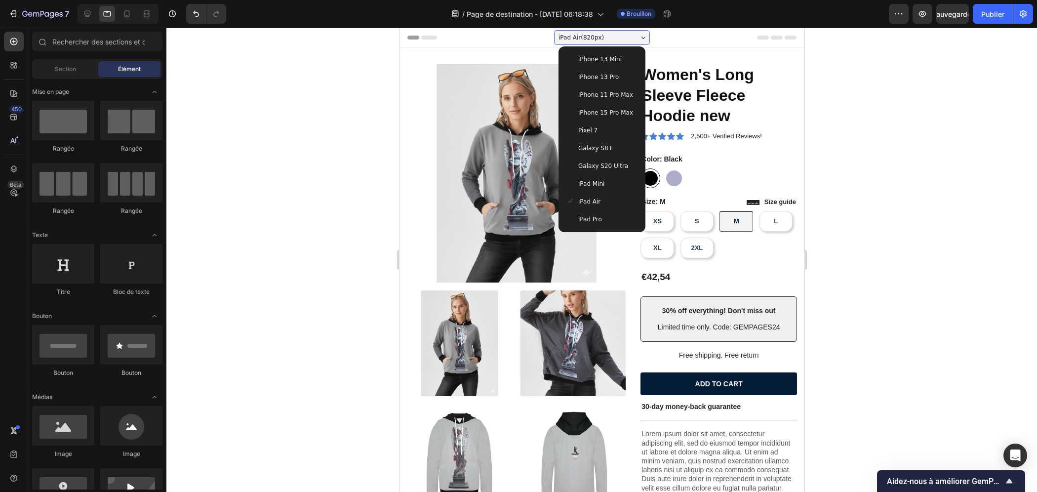
click at [597, 187] on span "iPad Mini" at bounding box center [591, 184] width 26 height 10
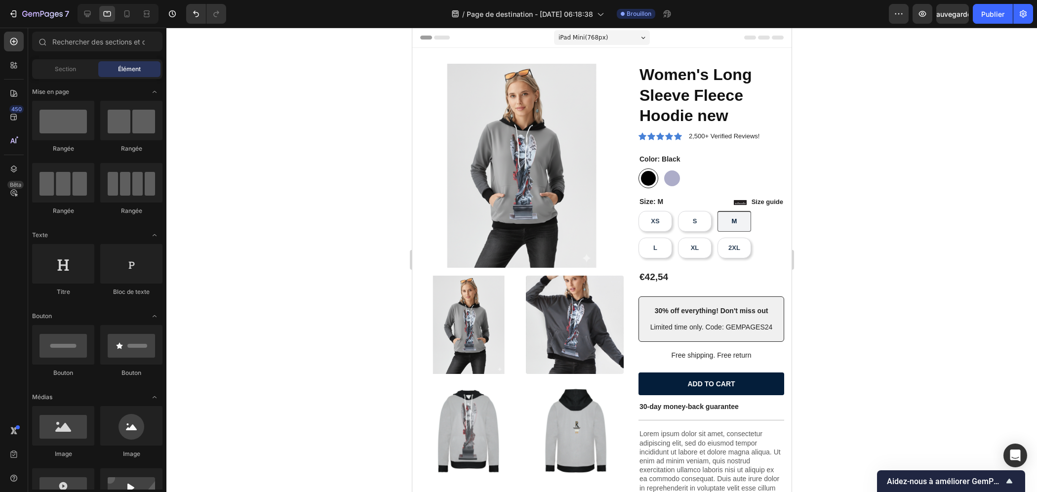
click at [606, 34] on div "iPad Mini ( 768 px)" at bounding box center [602, 37] width 96 height 15
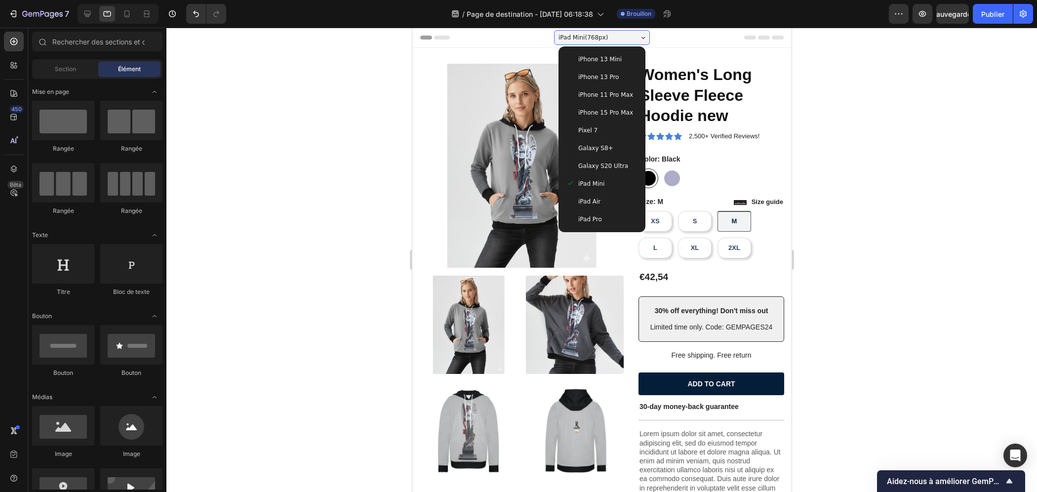
click at [597, 214] on div "iPad Pro" at bounding box center [601, 219] width 71 height 10
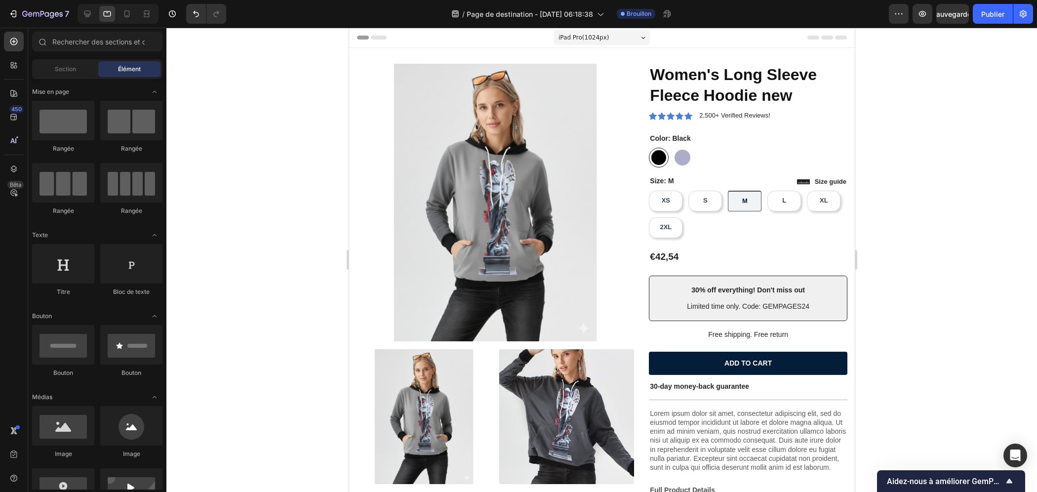
click at [372, 41] on font "En-tête" at bounding box center [378, 37] width 22 height 7
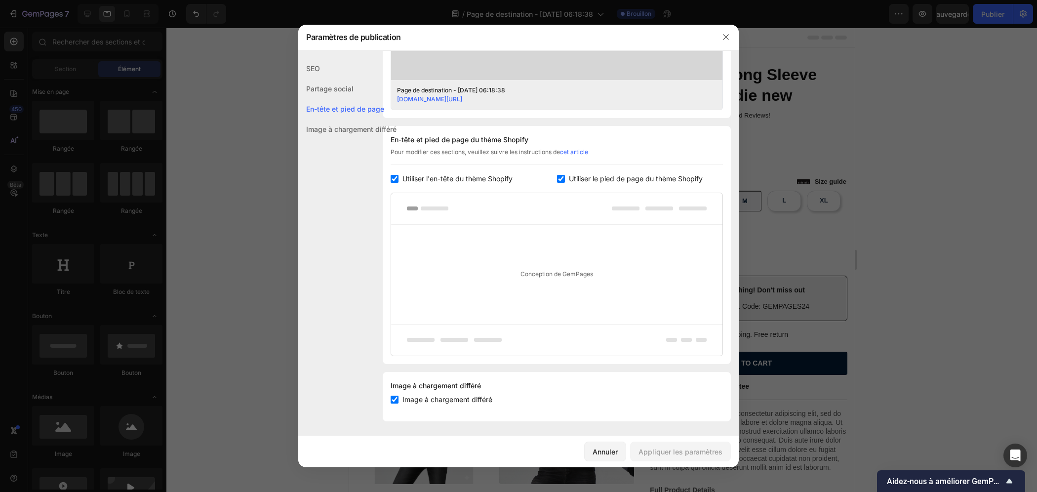
scroll to position [397, 0]
click at [392, 178] on input "checkbox" at bounding box center [395, 179] width 8 height 8
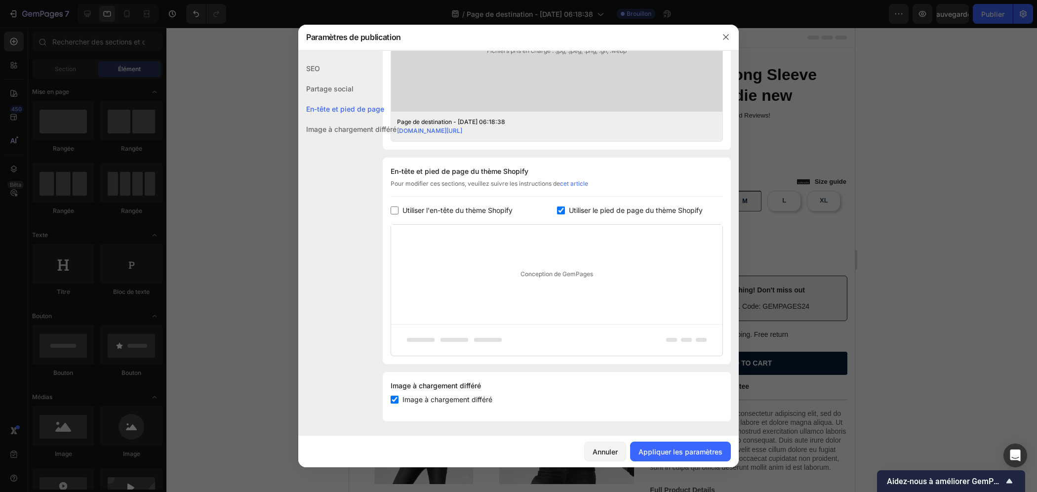
click at [391, 209] on input "checkbox" at bounding box center [395, 210] width 8 height 8
checkbox input "true"
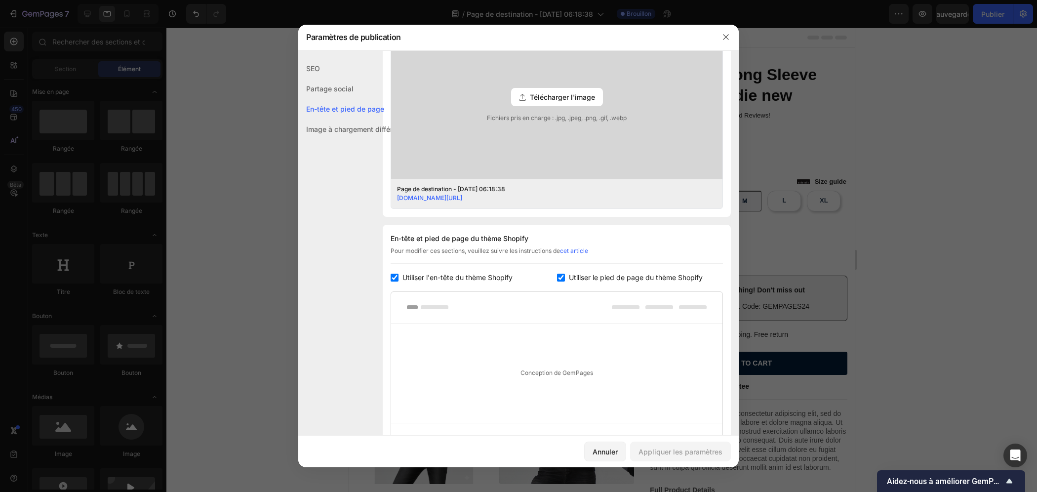
scroll to position [150, 0]
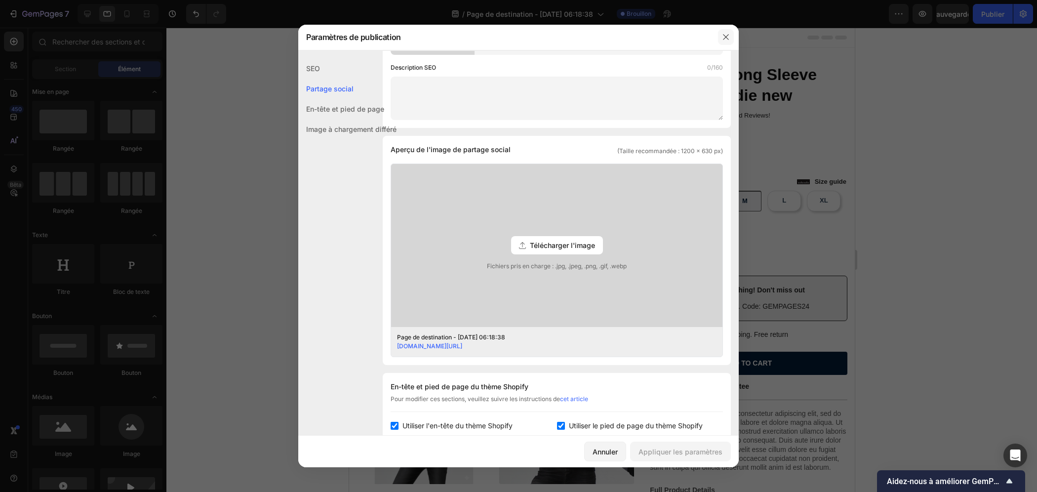
click at [724, 36] on icon "button" at bounding box center [726, 37] width 8 height 8
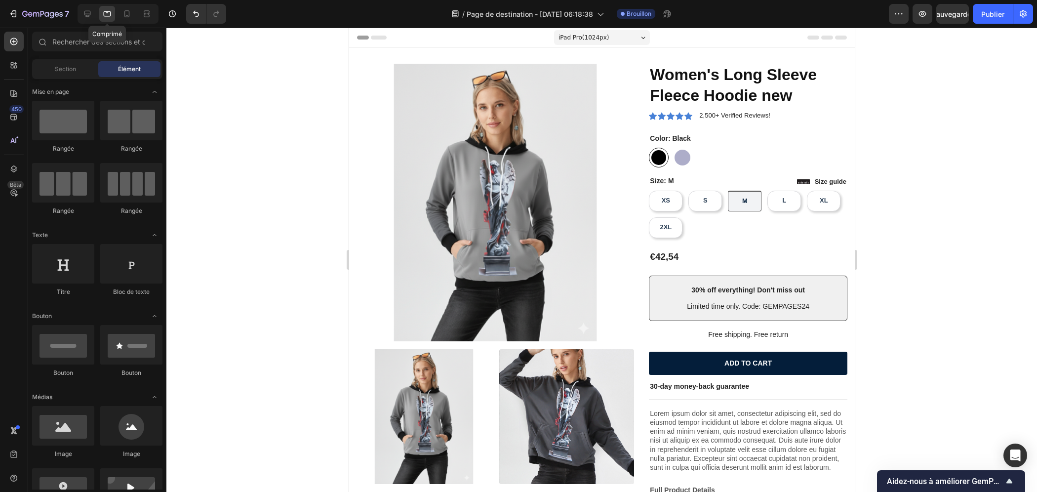
click at [108, 17] on icon at bounding box center [107, 14] width 10 height 10
click at [89, 16] on icon at bounding box center [87, 14] width 10 height 10
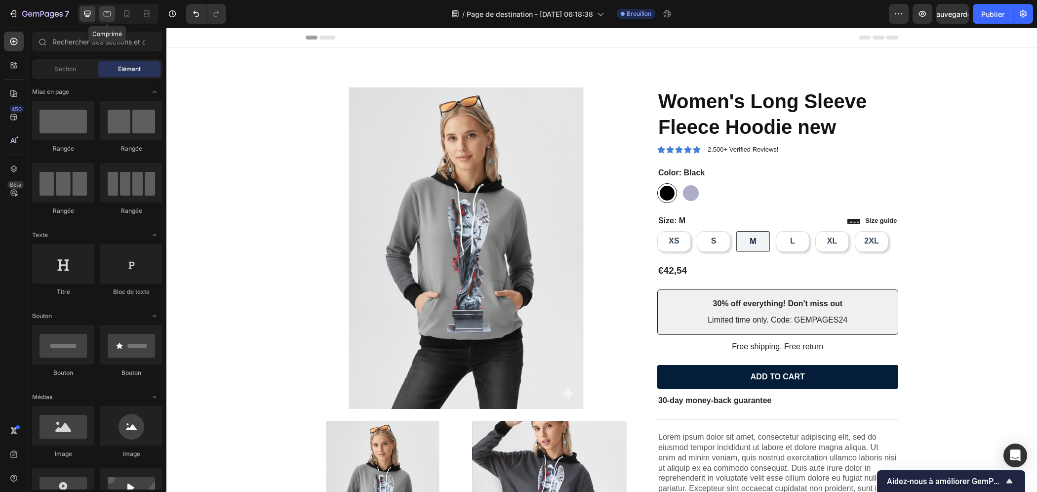
click at [104, 13] on icon at bounding box center [107, 14] width 10 height 10
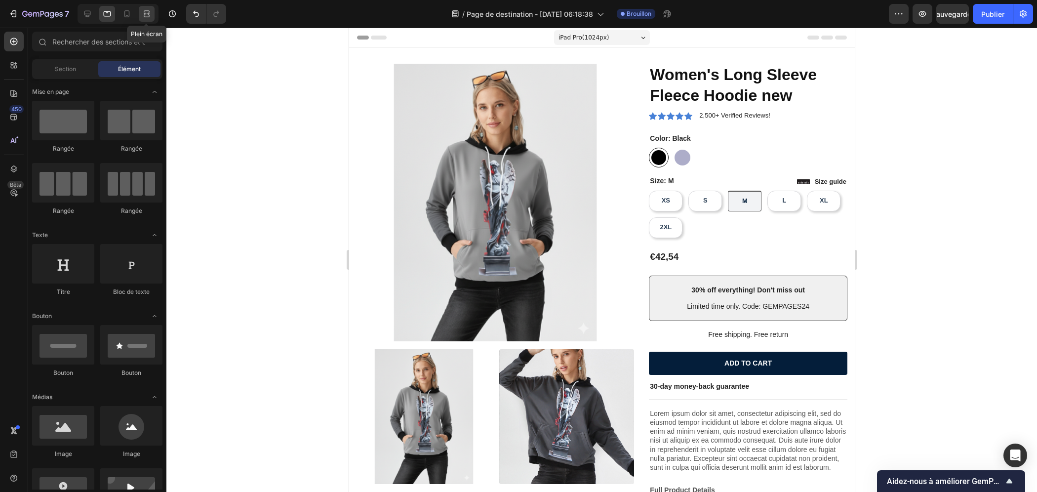
click at [143, 17] on icon at bounding box center [147, 14] width 10 height 10
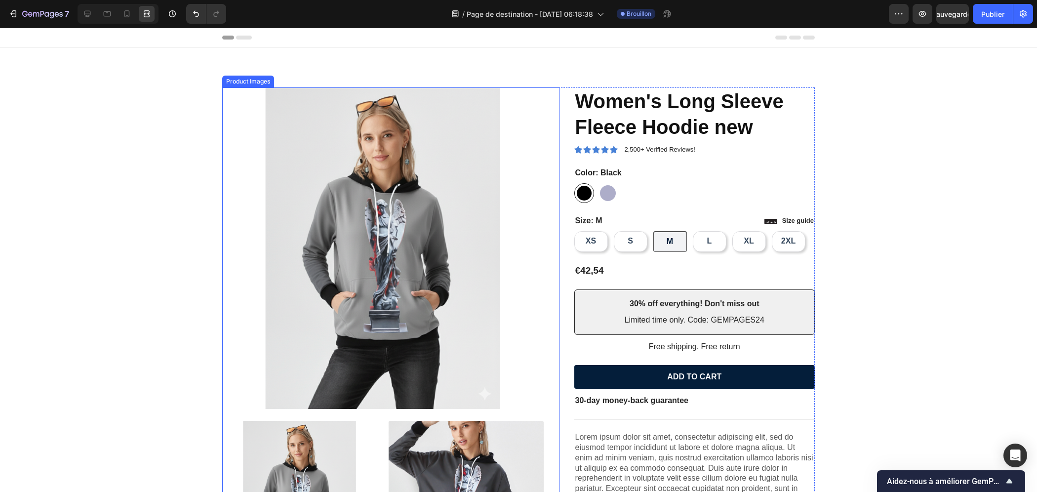
click at [318, 143] on img at bounding box center [383, 248] width 322 height 322
click at [128, 11] on icon at bounding box center [127, 14] width 10 height 10
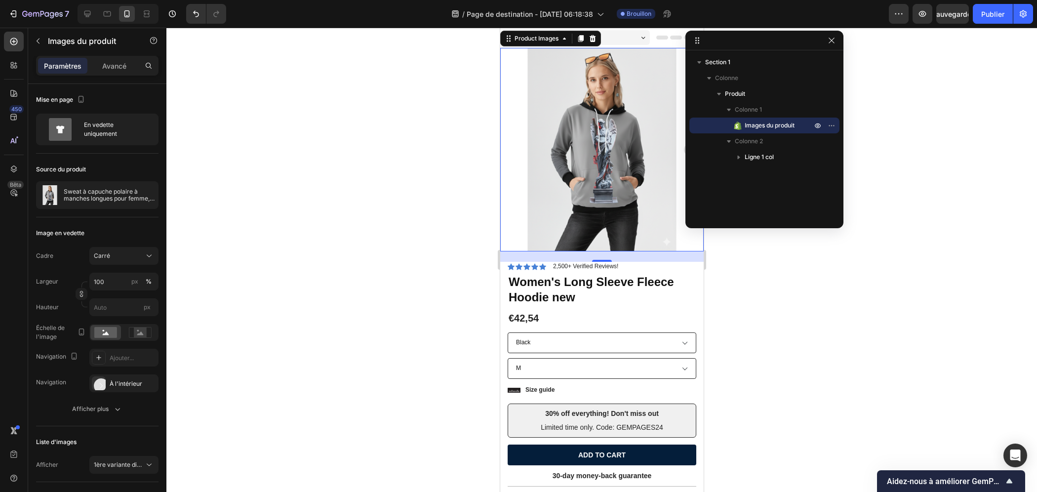
click at [459, 157] on div at bounding box center [601, 260] width 871 height 464
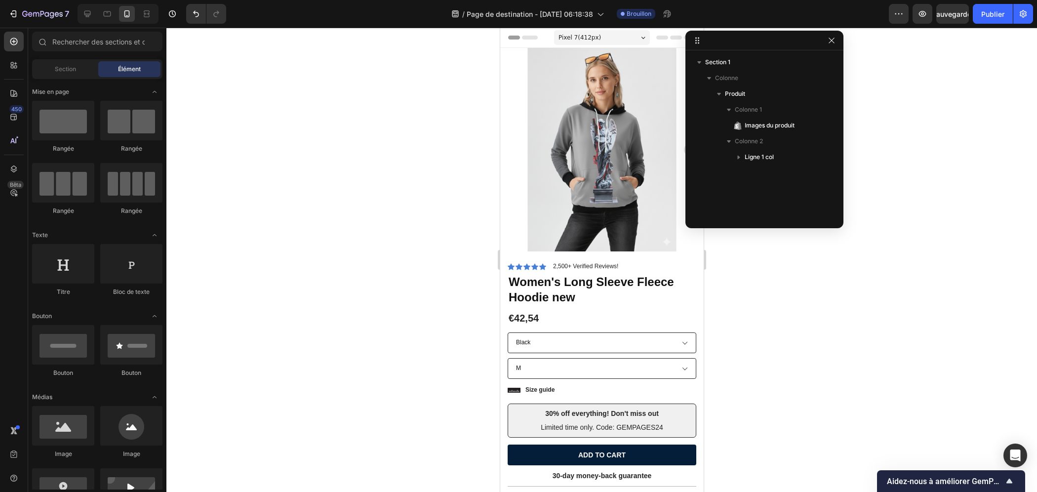
click at [567, 33] on span "Pixel 7 ( 412 px)" at bounding box center [579, 38] width 42 height 10
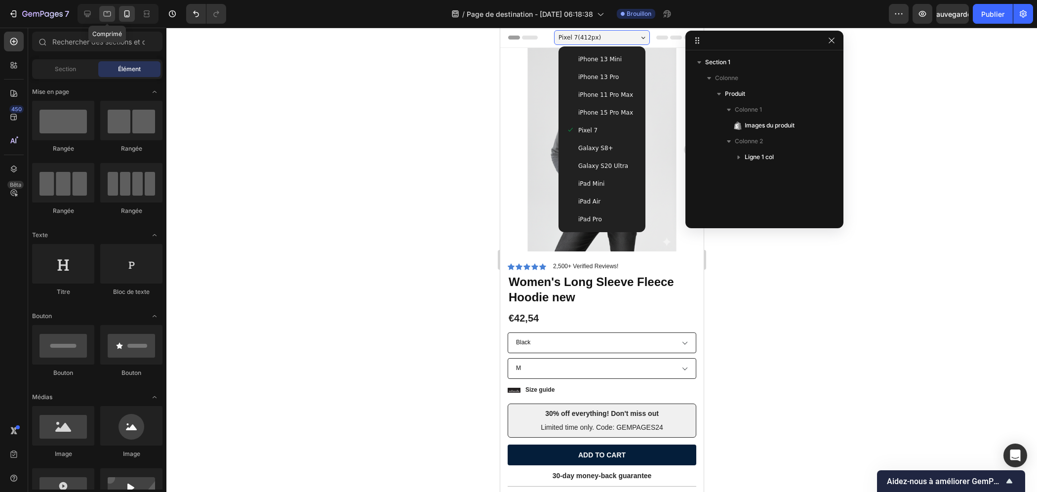
click at [103, 10] on icon at bounding box center [107, 14] width 10 height 10
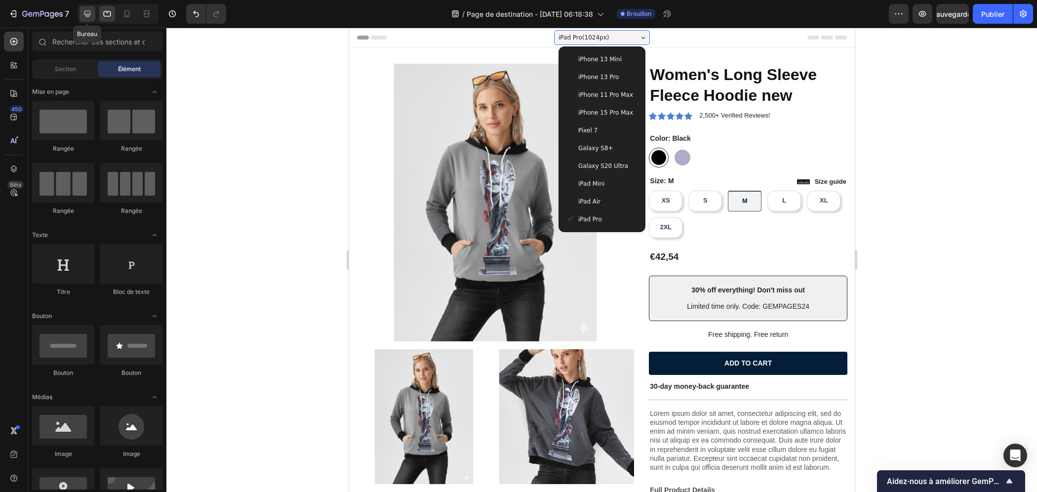
click at [82, 11] on icon at bounding box center [87, 14] width 10 height 10
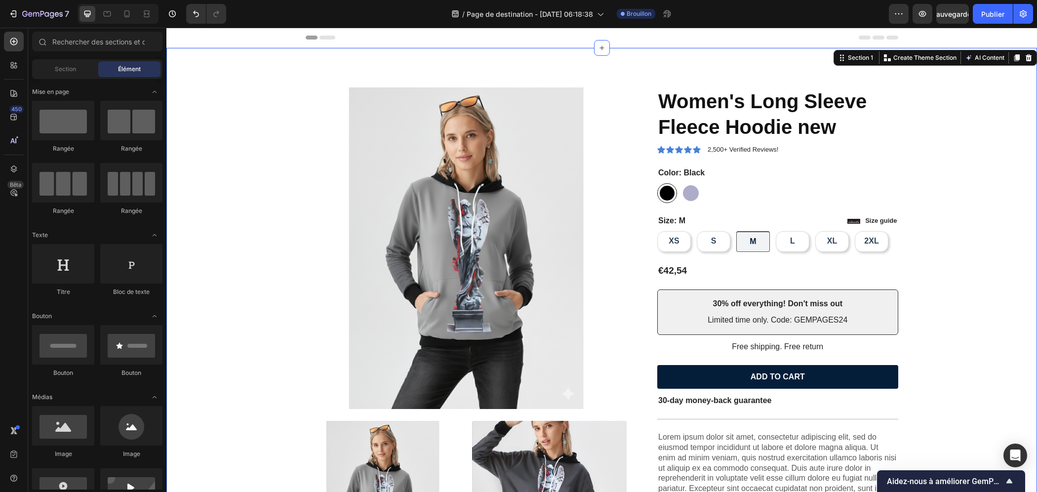
click at [276, 105] on div "Product Images Icon Icon Icon Icon Icon Icon List 2,500+ Verified Reviews! Text…" at bounding box center [602, 422] width 856 height 670
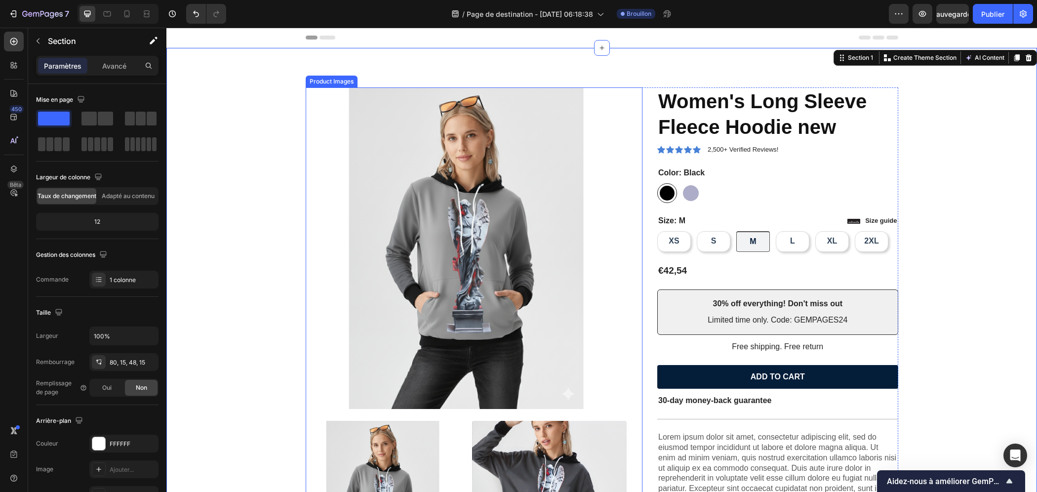
click at [364, 155] on img at bounding box center [467, 248] width 322 height 322
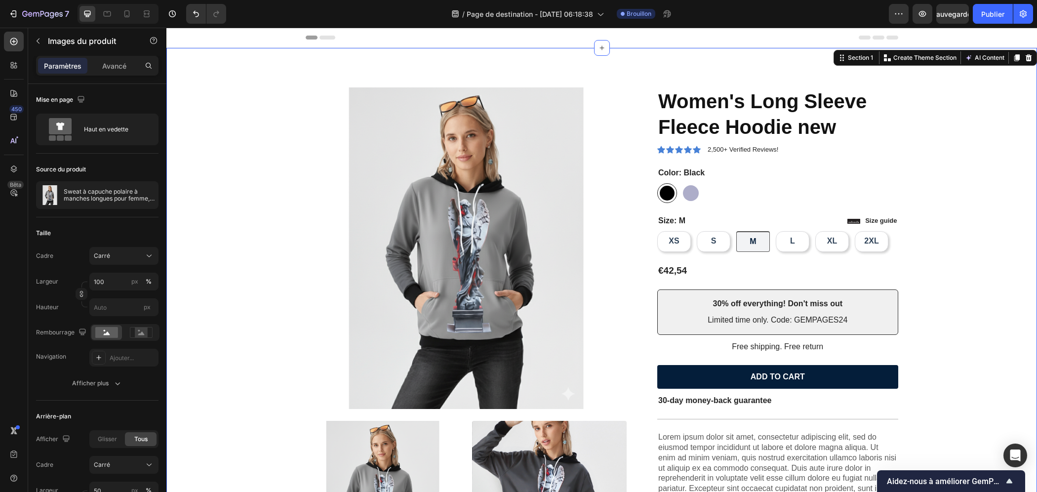
click at [281, 128] on div "Product Images Icon Icon Icon Icon Icon Icon List 2,500+ Verified Reviews! Text…" at bounding box center [602, 422] width 856 height 670
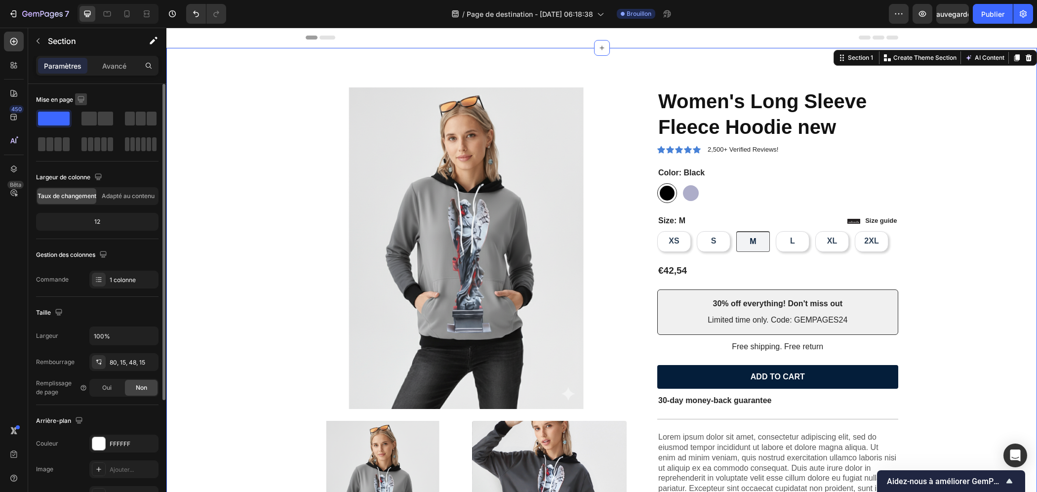
click at [83, 101] on icon "button" at bounding box center [81, 99] width 6 height 6
click at [87, 134] on icon "button" at bounding box center [83, 132] width 7 height 5
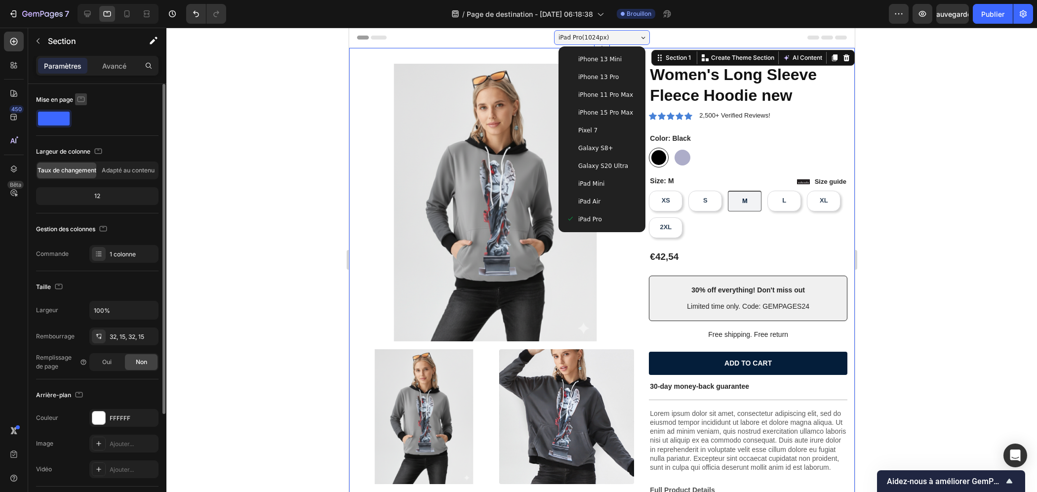
click at [77, 99] on icon "button" at bounding box center [81, 99] width 10 height 10
click at [82, 113] on icon "button" at bounding box center [83, 115] width 10 height 10
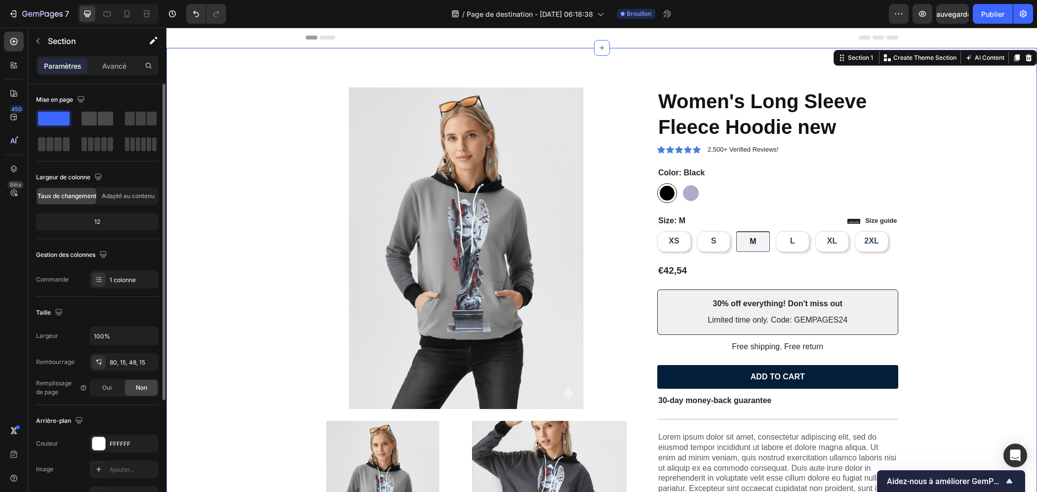
click at [95, 124] on span at bounding box center [88, 119] width 15 height 14
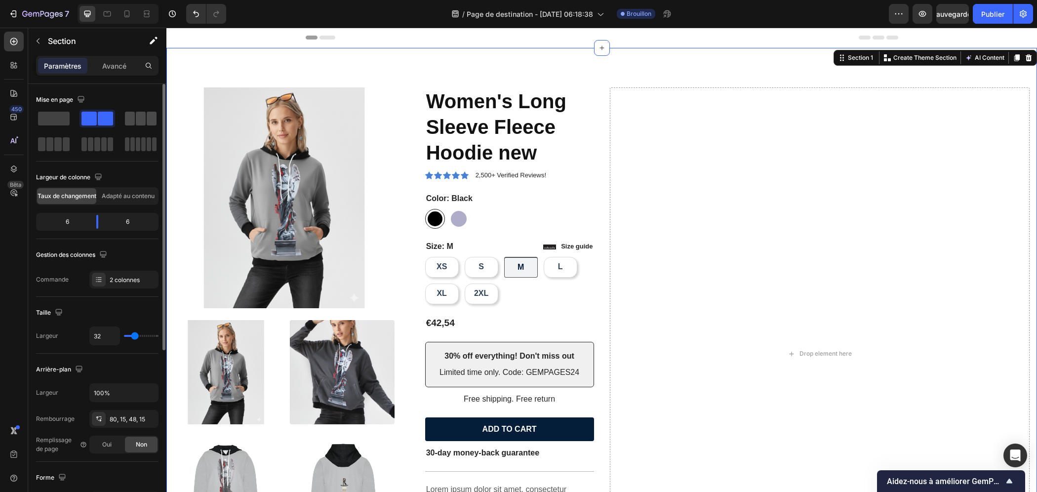
click at [145, 126] on div at bounding box center [141, 119] width 36 height 18
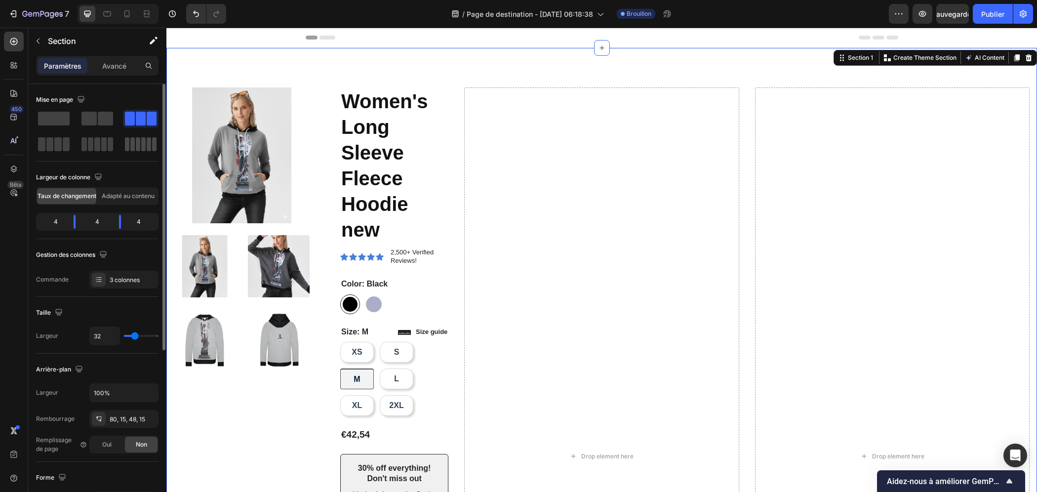
click at [140, 139] on span at bounding box center [138, 144] width 4 height 14
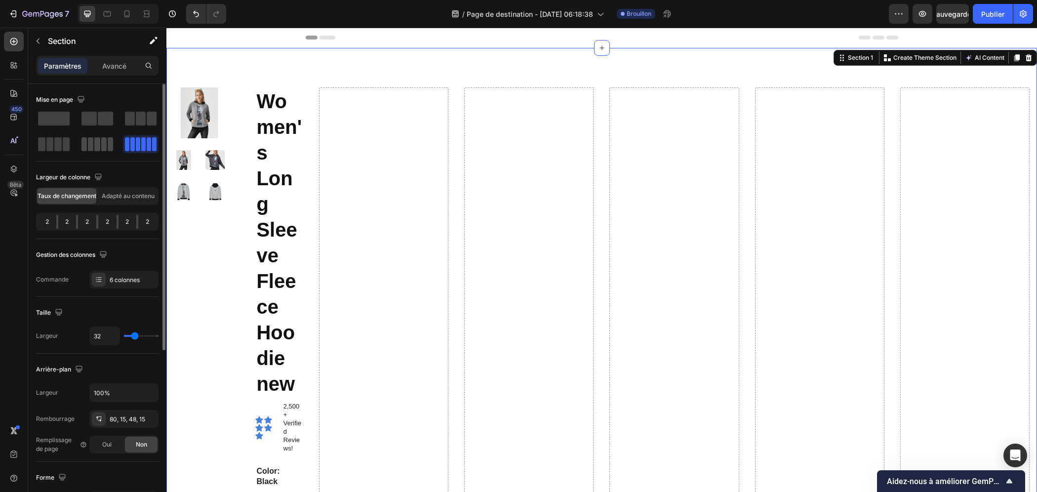
click at [103, 142] on span at bounding box center [103, 144] width 5 height 14
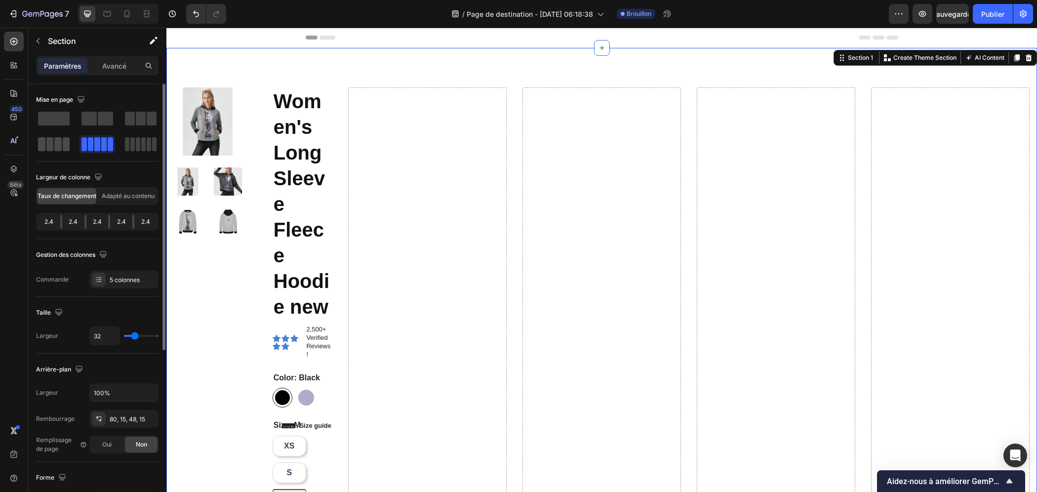
click at [53, 140] on div at bounding box center [54, 144] width 32 height 14
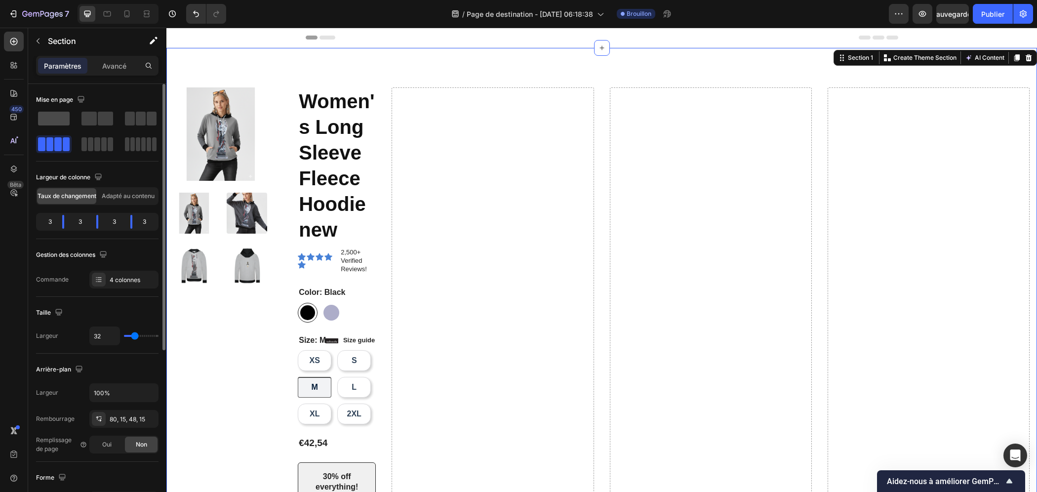
click at [47, 120] on span at bounding box center [54, 119] width 32 height 14
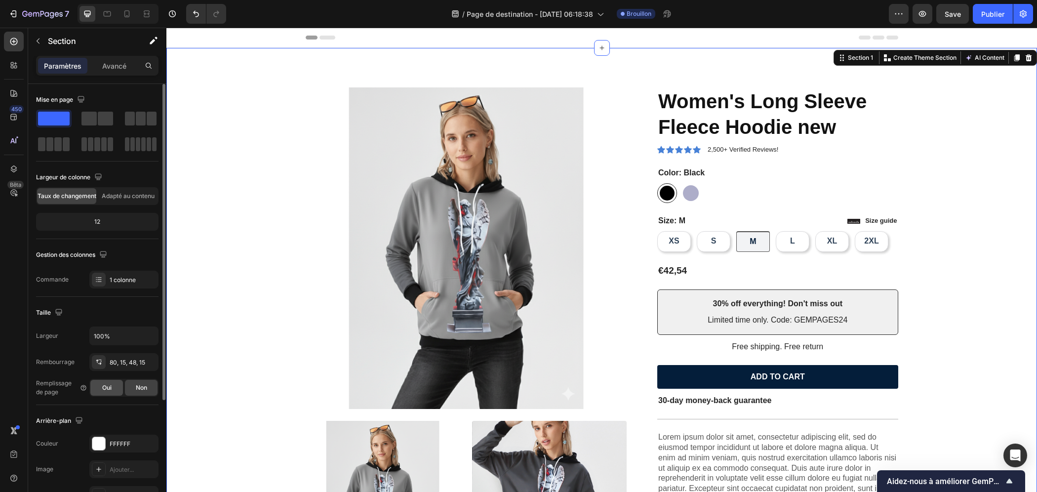
click at [108, 388] on font "Oui" at bounding box center [106, 387] width 9 height 7
click at [138, 390] on font "Non" at bounding box center [141, 387] width 11 height 7
click at [102, 391] on span "Oui" at bounding box center [106, 387] width 9 height 9
click at [144, 17] on icon at bounding box center [147, 14] width 10 height 10
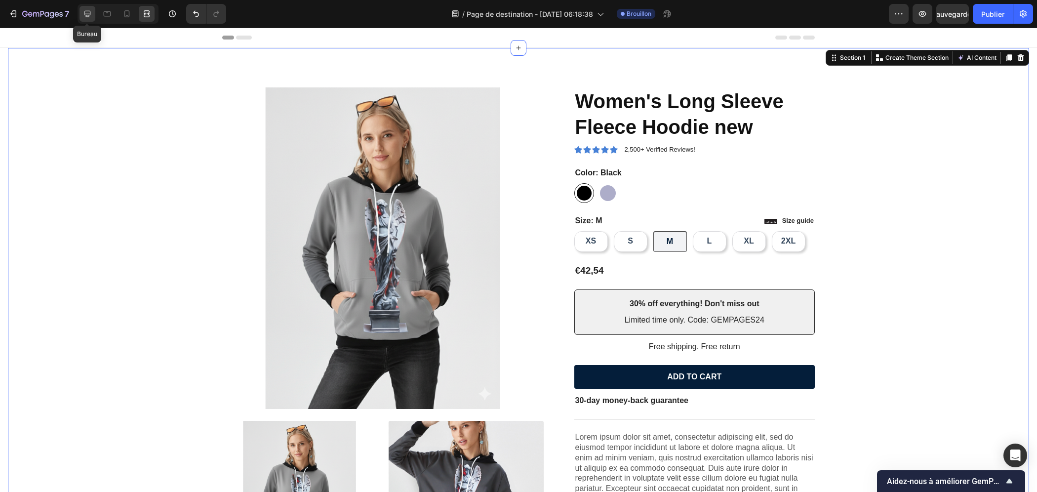
click at [91, 18] on icon at bounding box center [87, 14] width 10 height 10
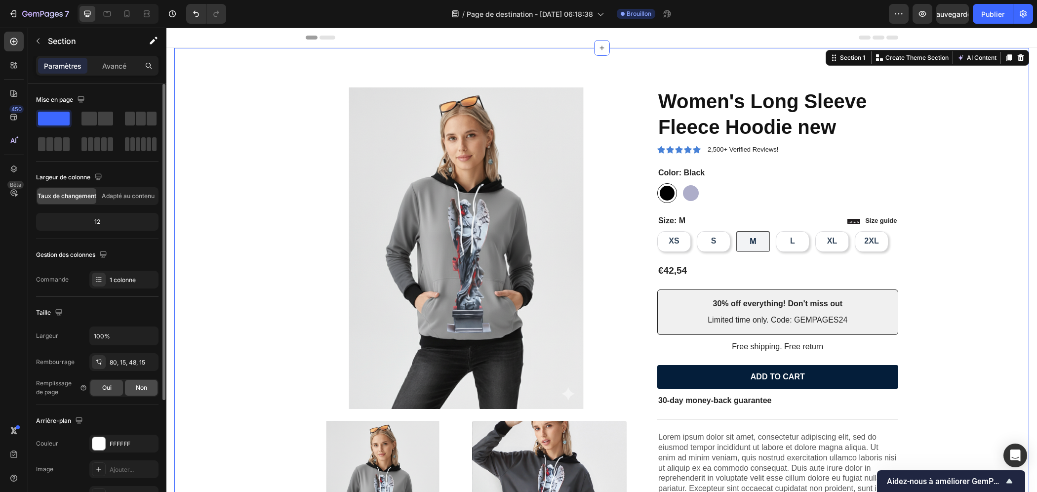
click at [134, 391] on div "Non" at bounding box center [141, 388] width 33 height 16
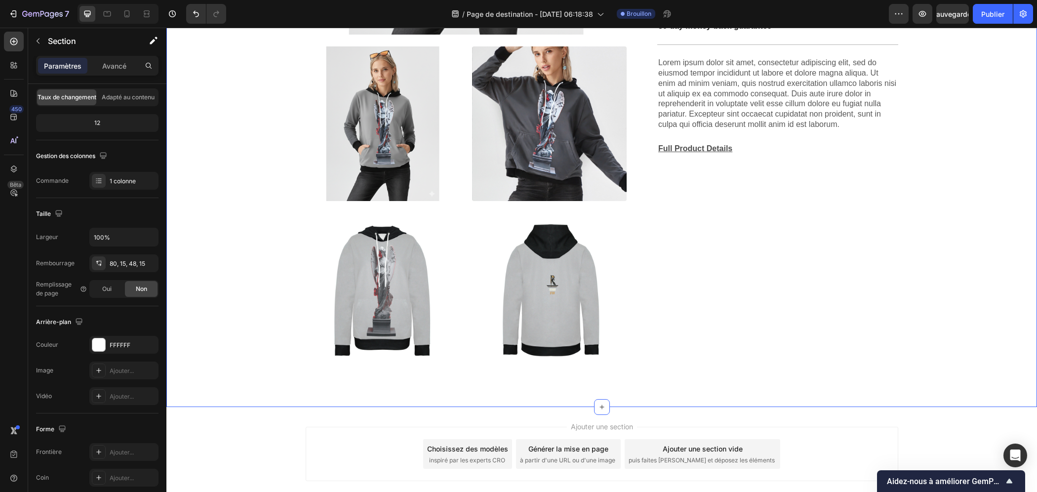
scroll to position [431, 0]
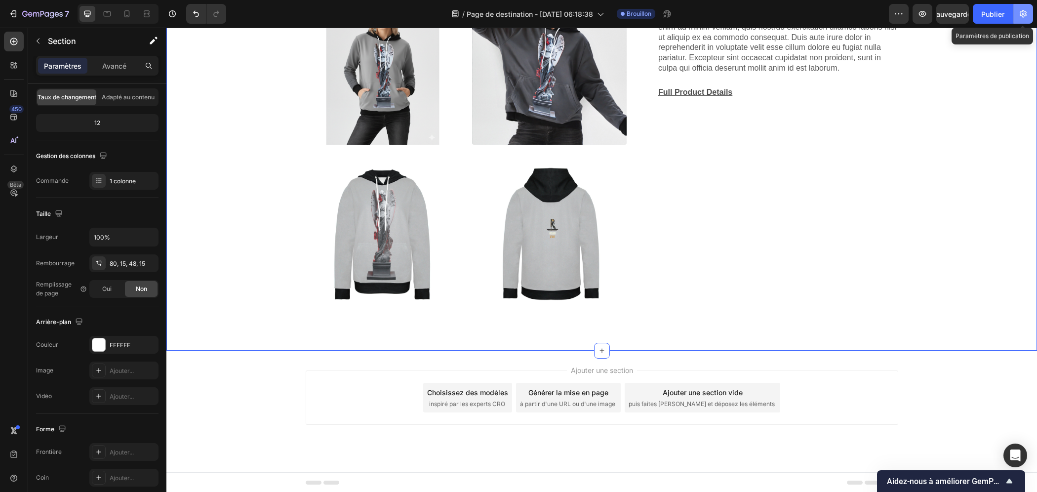
click at [847, 10] on icon "button" at bounding box center [1023, 14] width 10 height 10
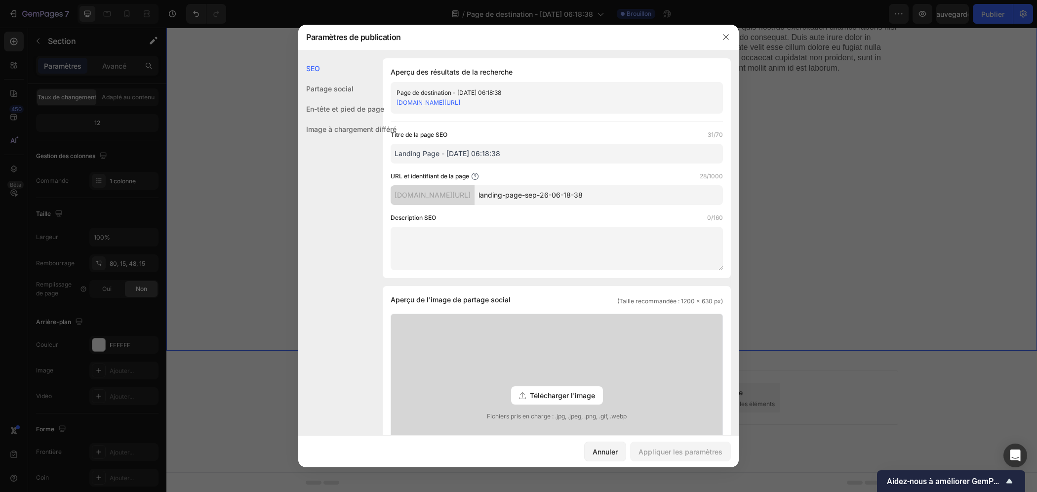
click at [331, 85] on font "Partage social" at bounding box center [329, 88] width 47 height 8
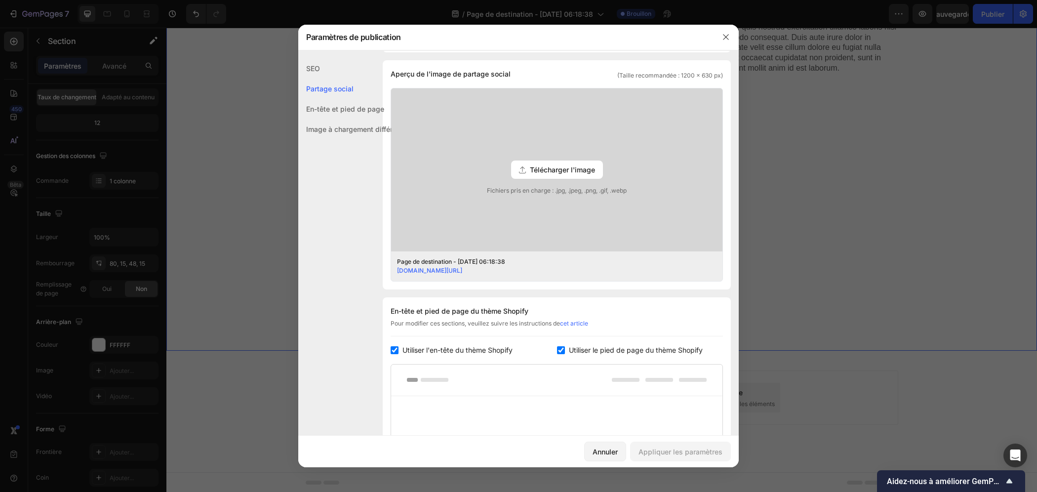
click at [337, 107] on font "En-tête et pied de page" at bounding box center [345, 109] width 78 height 8
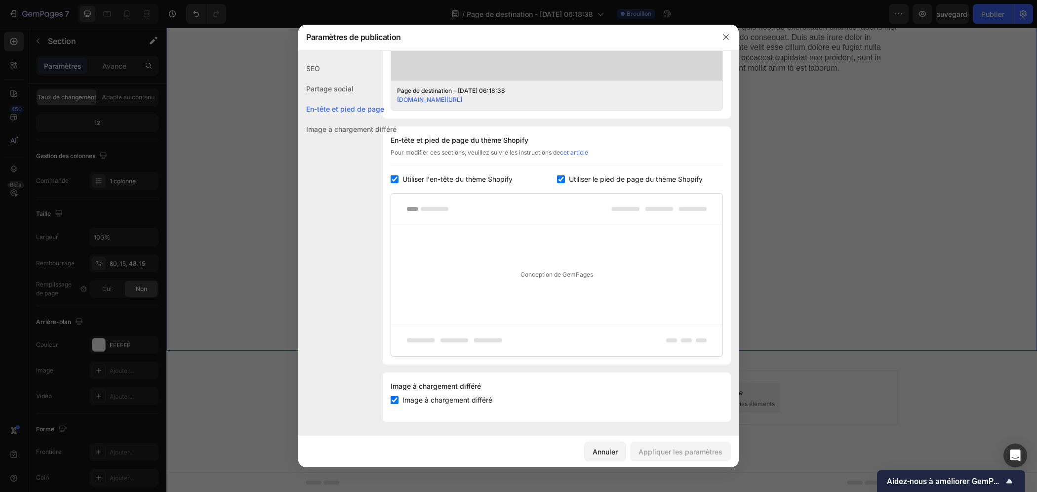
scroll to position [397, 0]
click at [333, 123] on div "Image à chargement différé" at bounding box center [347, 129] width 98 height 20
click at [338, 109] on font "En-tête et pied de page" at bounding box center [345, 109] width 78 height 8
click at [346, 88] on font "Partage social" at bounding box center [329, 88] width 47 height 8
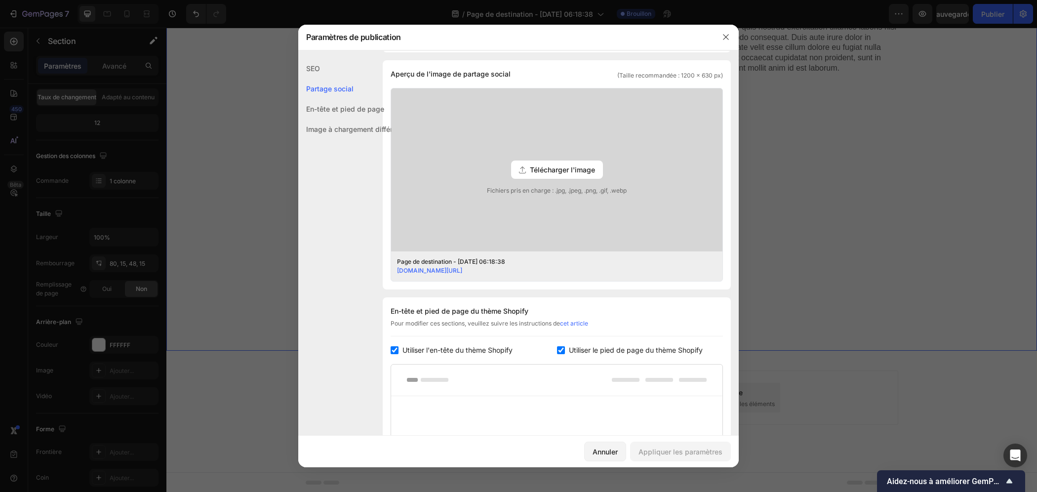
click at [336, 63] on div "SEO" at bounding box center [347, 68] width 98 height 20
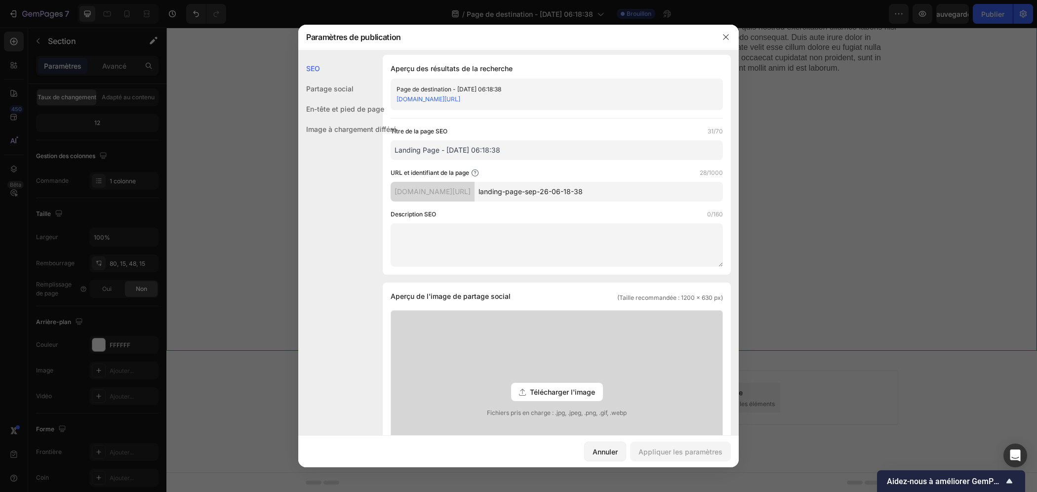
scroll to position [0, 0]
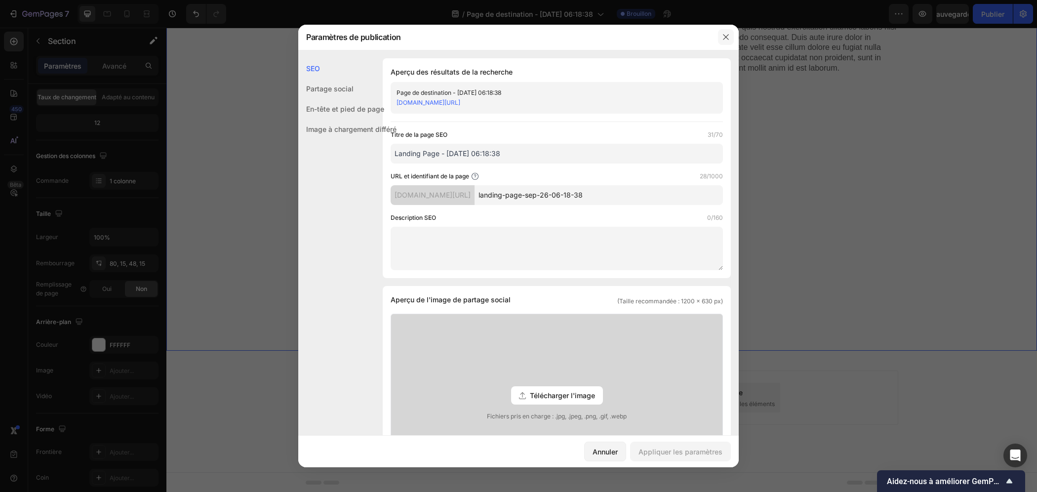
click at [729, 32] on button "button" at bounding box center [726, 37] width 16 height 16
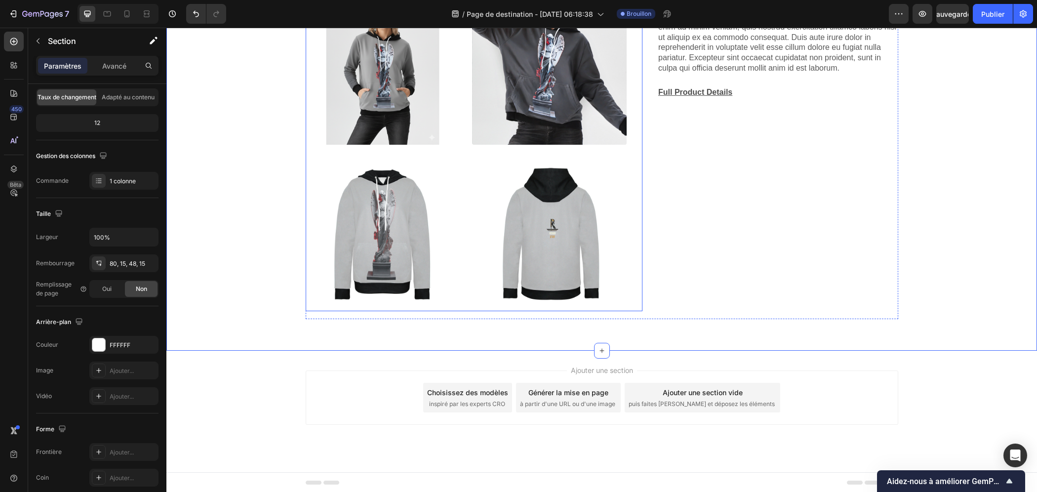
scroll to position [283, 0]
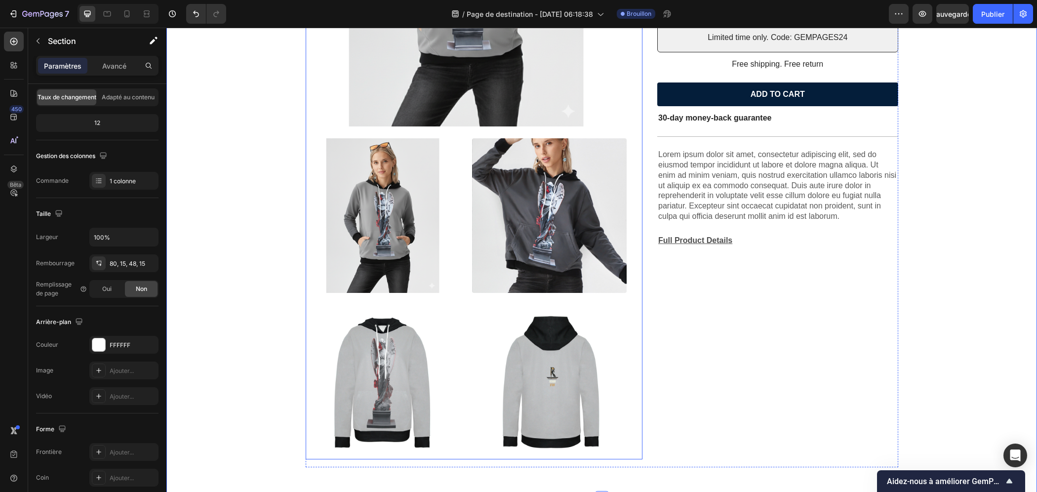
click at [531, 212] on img at bounding box center [549, 215] width 155 height 155
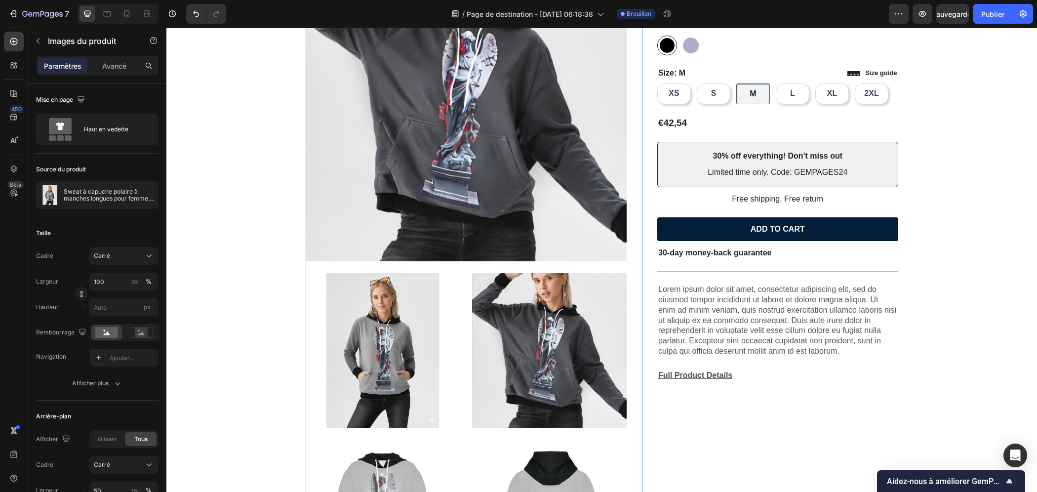
scroll to position [148, 0]
click at [364, 311] on img at bounding box center [383, 350] width 155 height 155
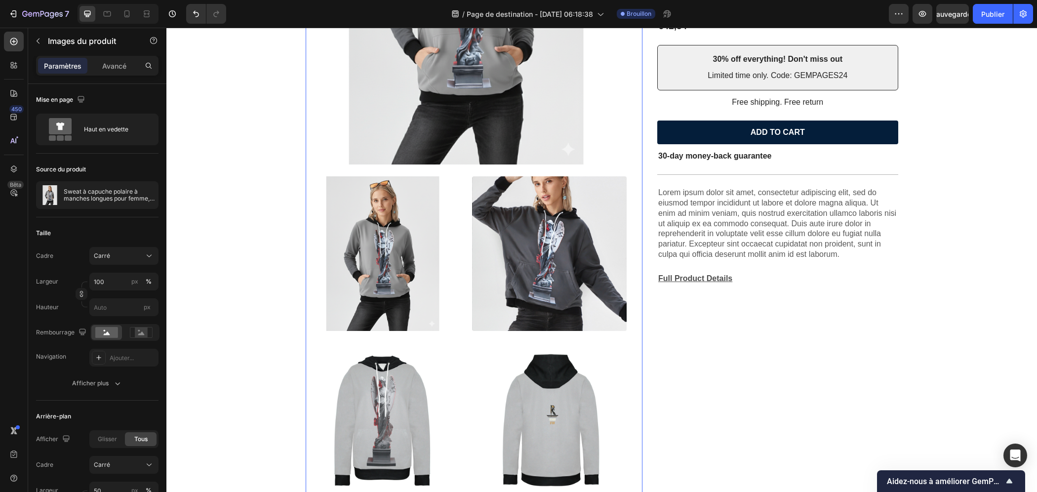
scroll to position [247, 0]
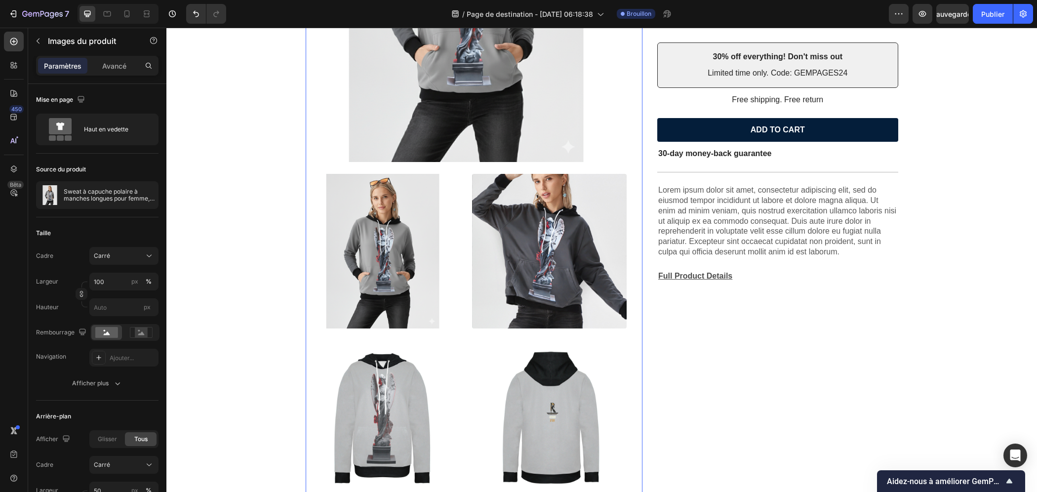
click at [349, 393] on img at bounding box center [383, 417] width 155 height 155
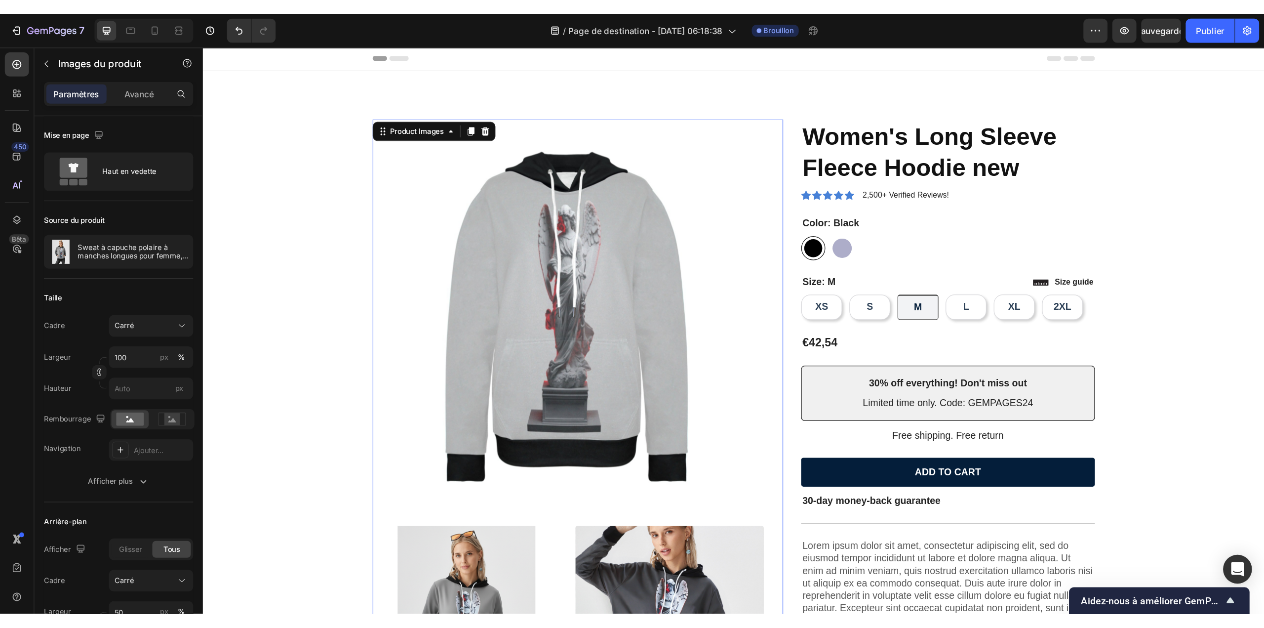
scroll to position [0, 0]
